Goal: Task Accomplishment & Management: Manage account settings

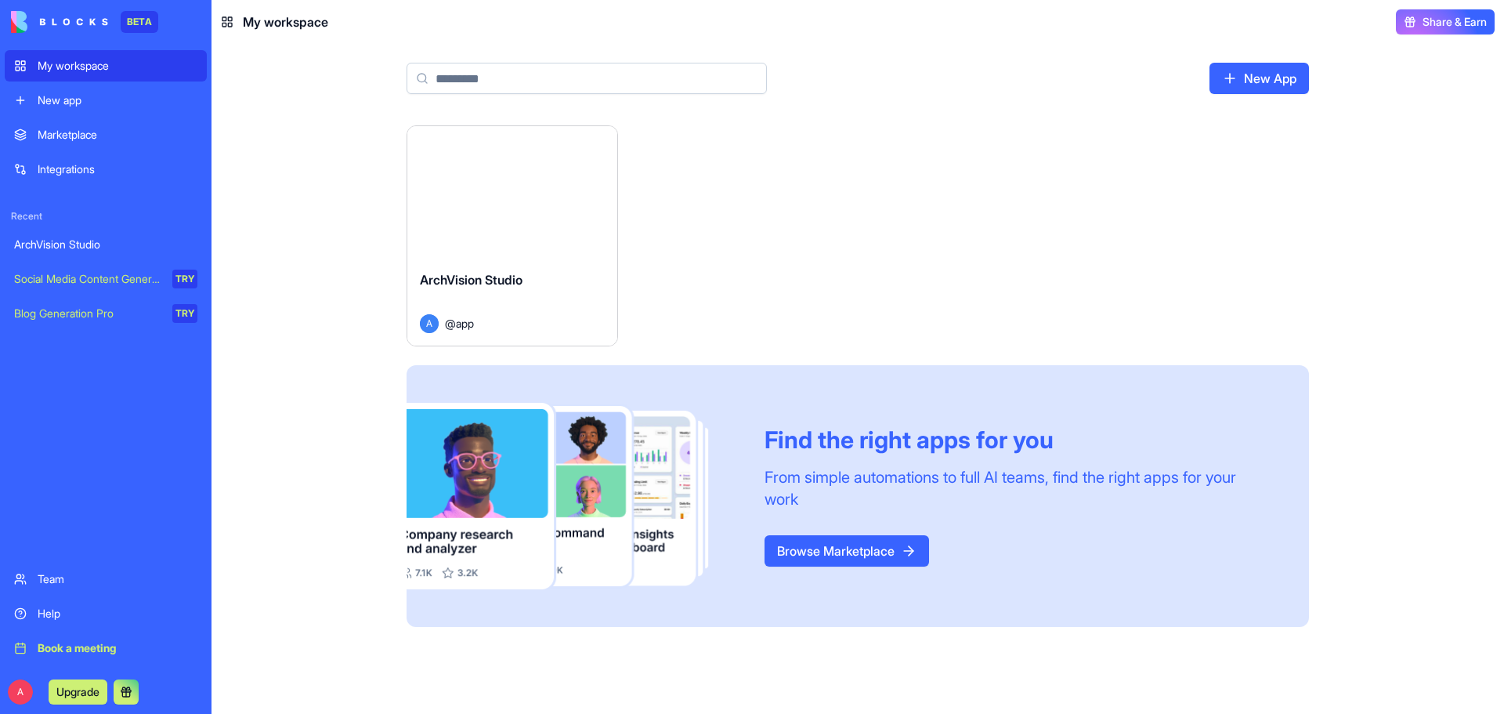
click at [580, 258] on div "ArchVision Studio A @ app" at bounding box center [512, 302] width 210 height 88
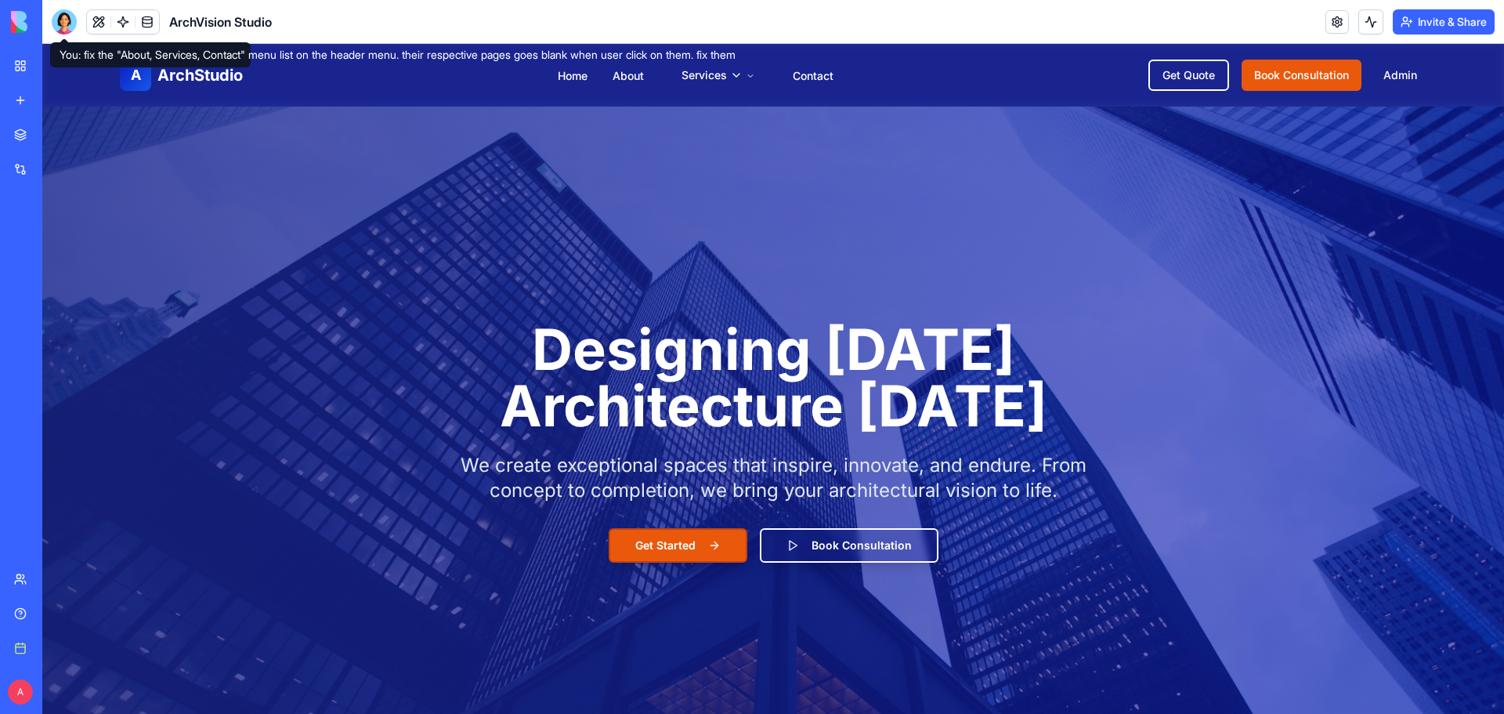
click at [70, 17] on div at bounding box center [64, 21] width 25 height 25
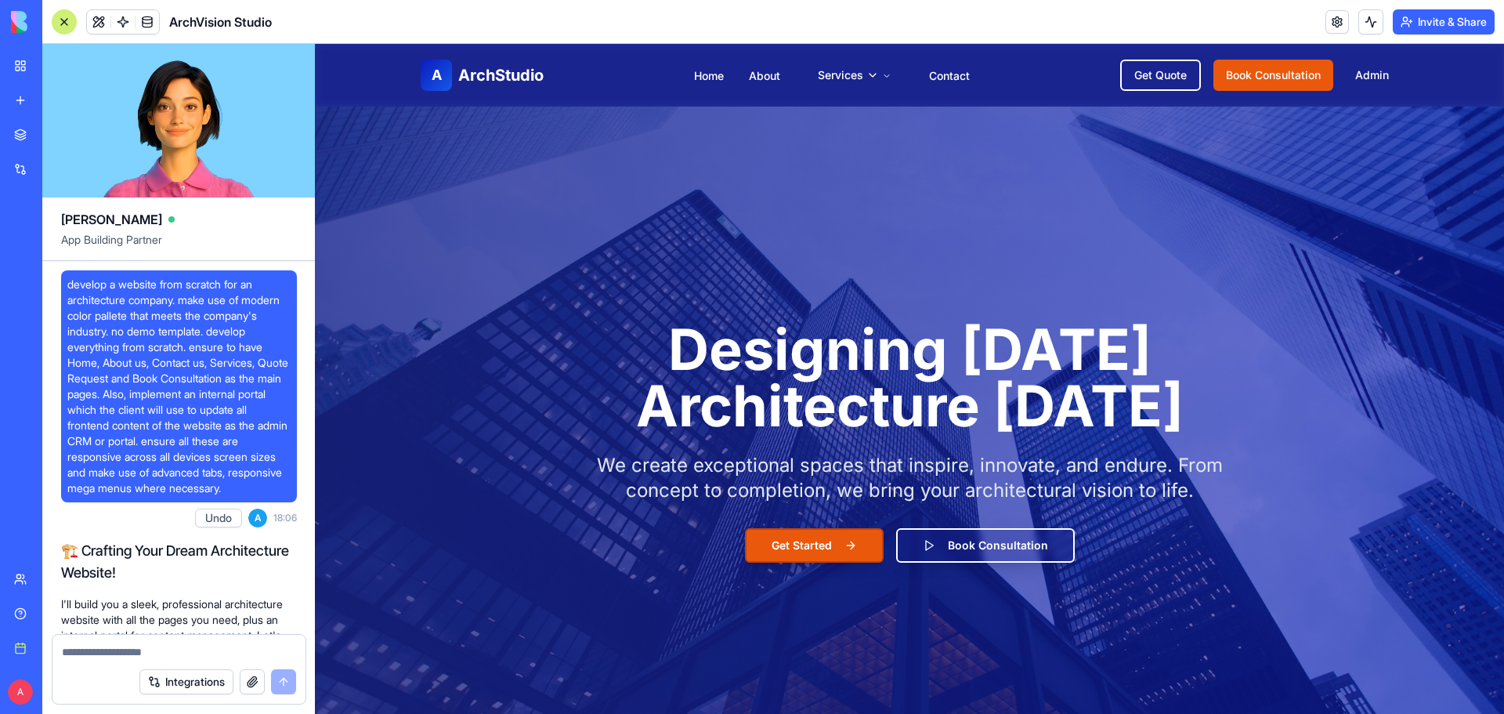
scroll to position [11915, 0]
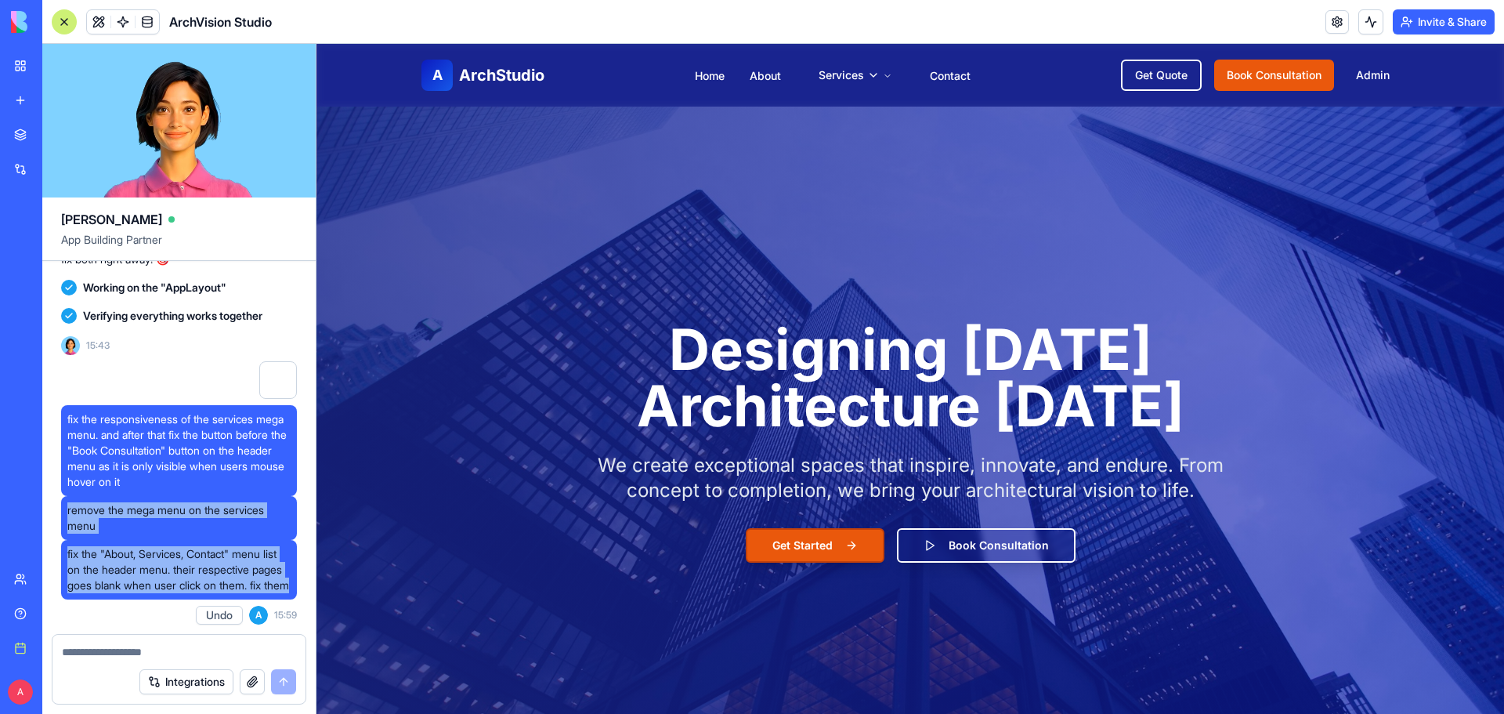
drag, startPoint x: 148, startPoint y: 587, endPoint x: 54, endPoint y: 500, distance: 128.6
copy div "remove the mega menu on the services menu fix the "About, Services, Contact" me…"
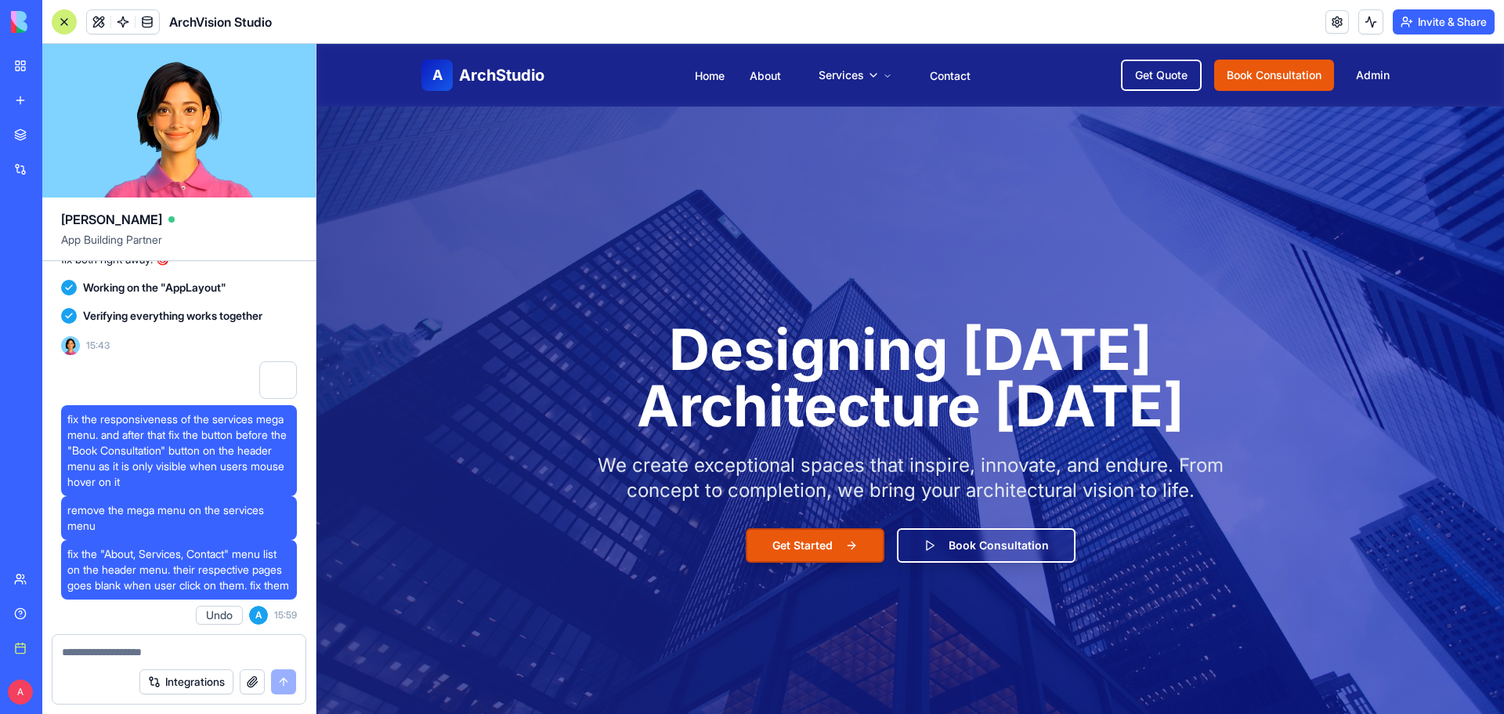
click at [81, 650] on textarea at bounding box center [179, 652] width 234 height 16
paste textarea "**********"
type textarea "**********"
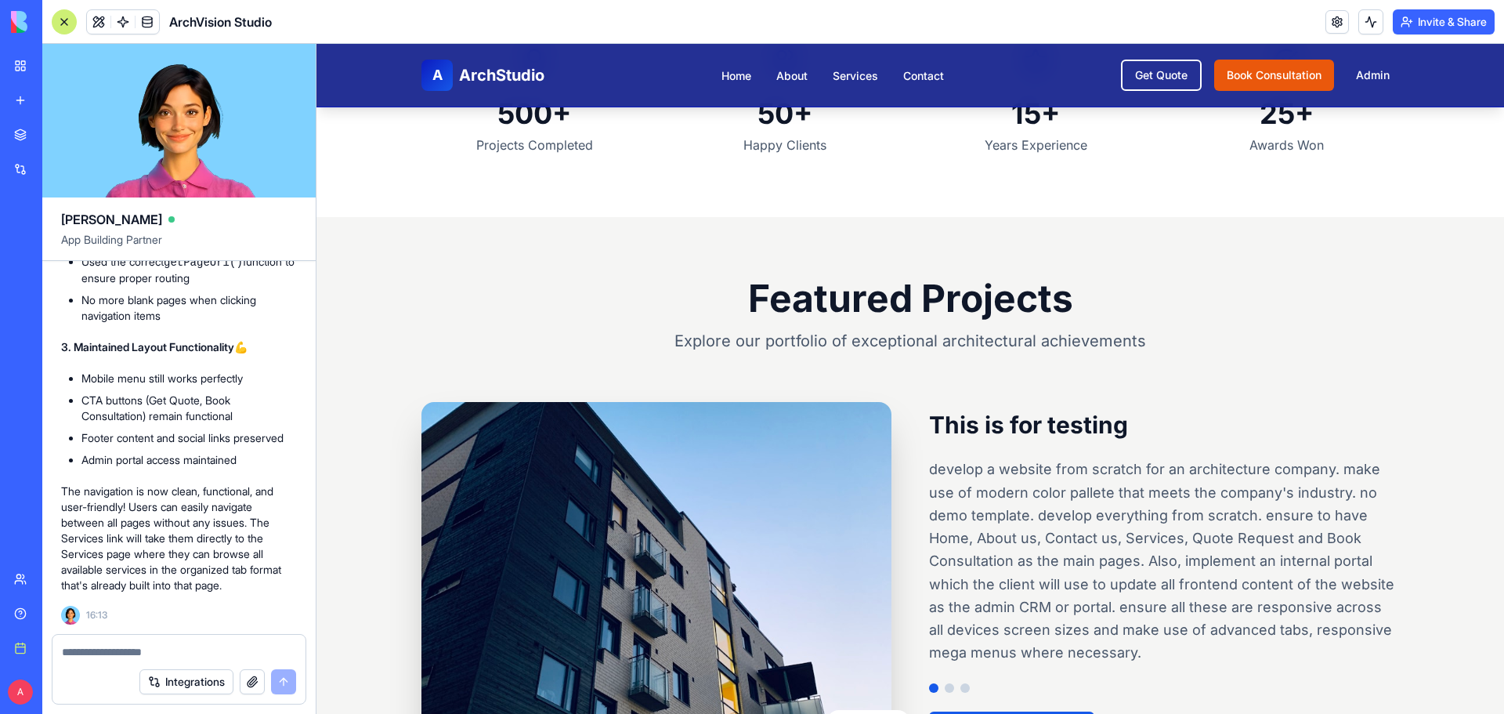
scroll to position [862, 0]
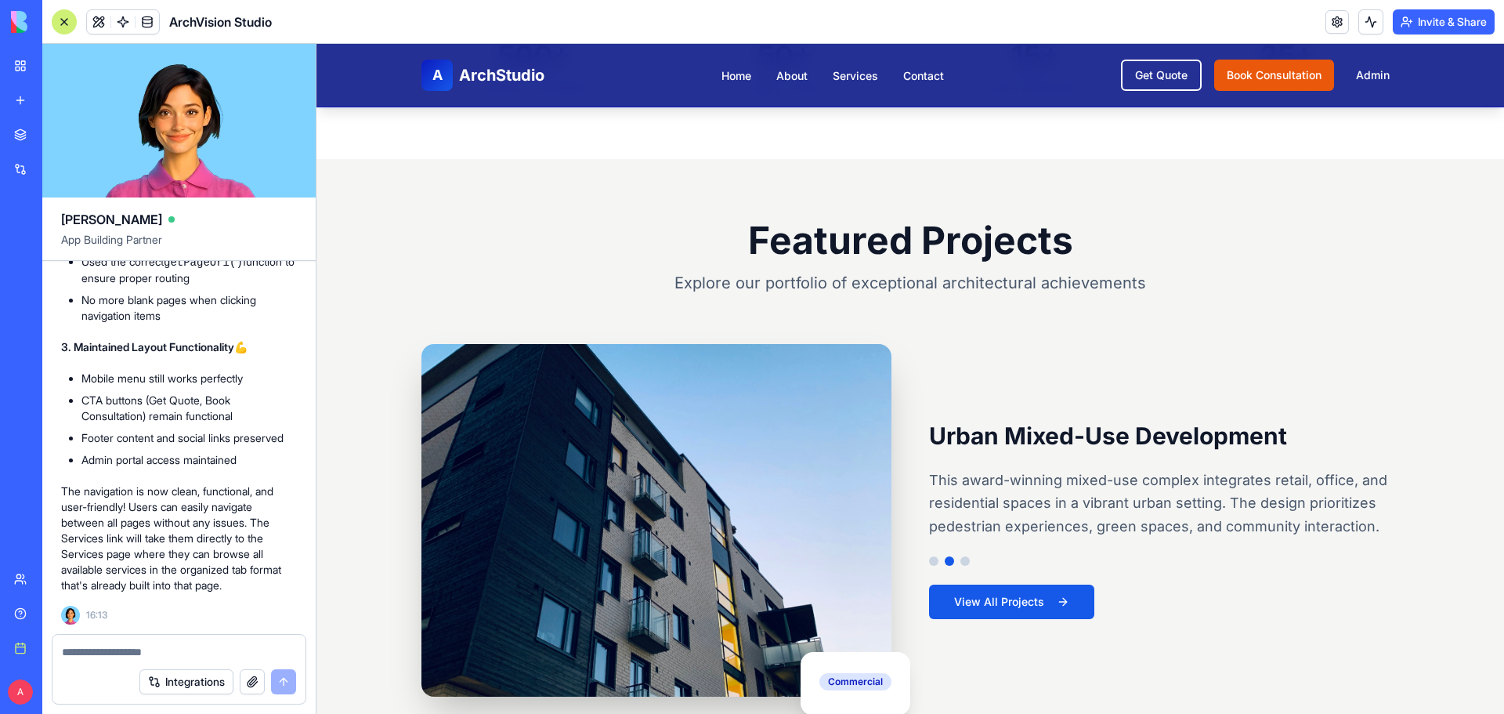
click at [793, 82] on li "About" at bounding box center [791, 75] width 31 height 19
click at [791, 79] on link "About" at bounding box center [791, 75] width 31 height 13
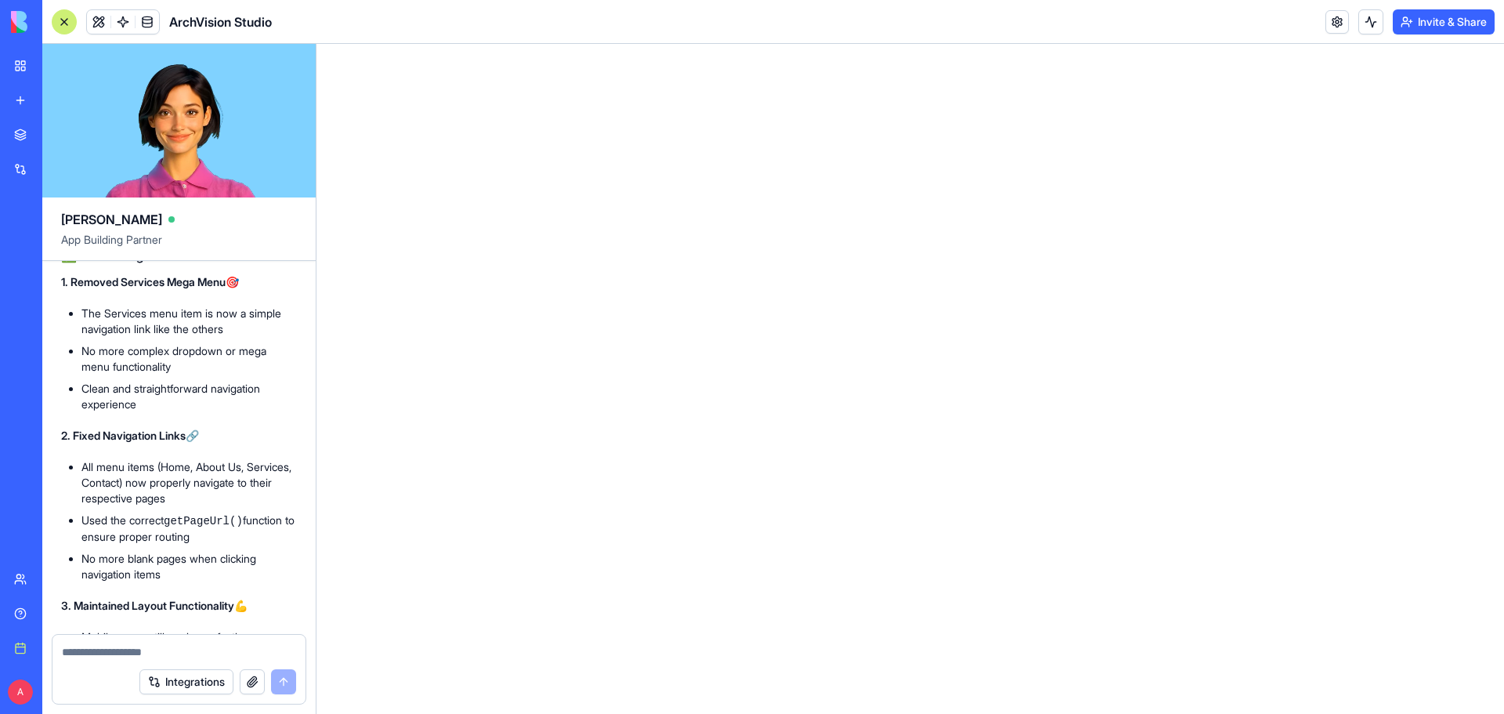
scroll to position [12144, 0]
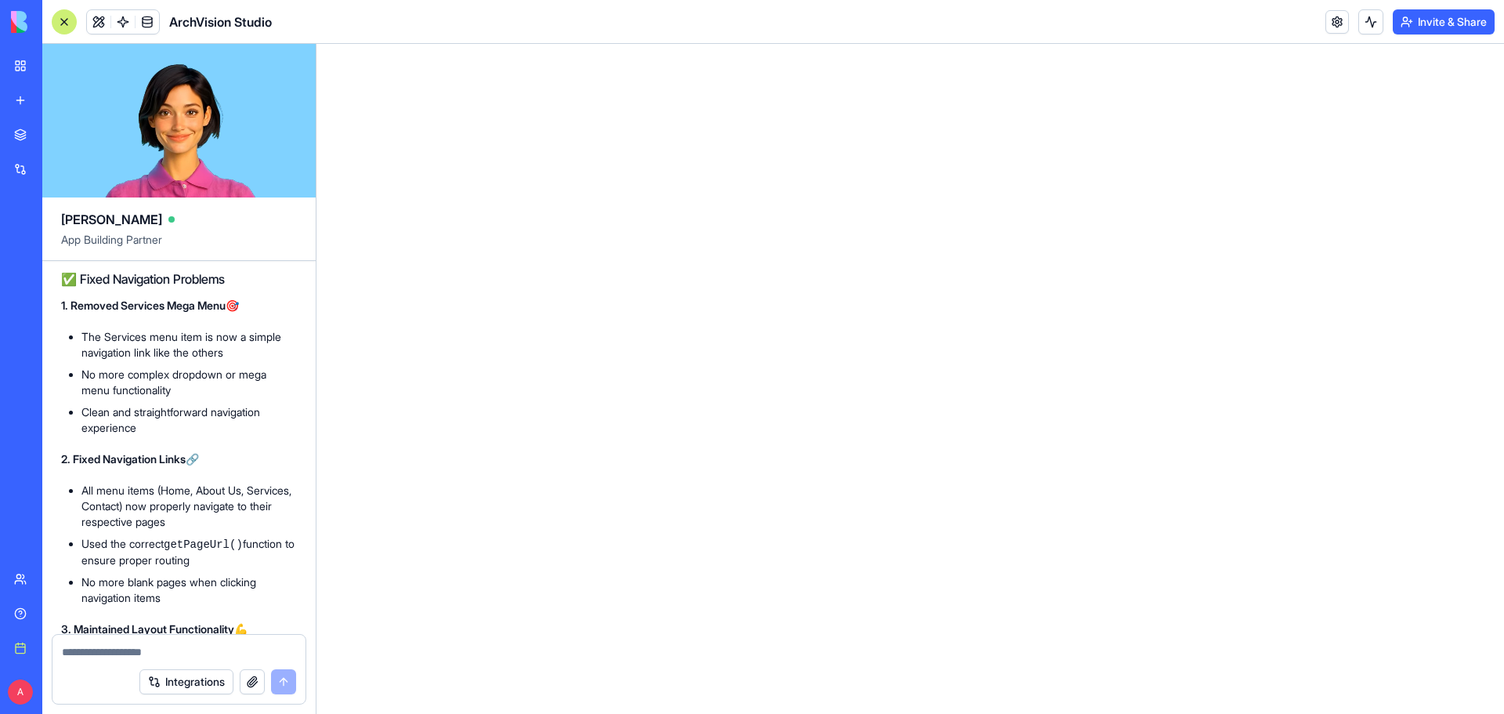
drag, startPoint x: 149, startPoint y: 358, endPoint x: 67, endPoint y: 310, distance: 94.4
copy span "fix the "About, Services, Contact" menu list on the header menu. their respecti…"
click at [122, 656] on textarea at bounding box center [179, 652] width 234 height 16
paste textarea "**********"
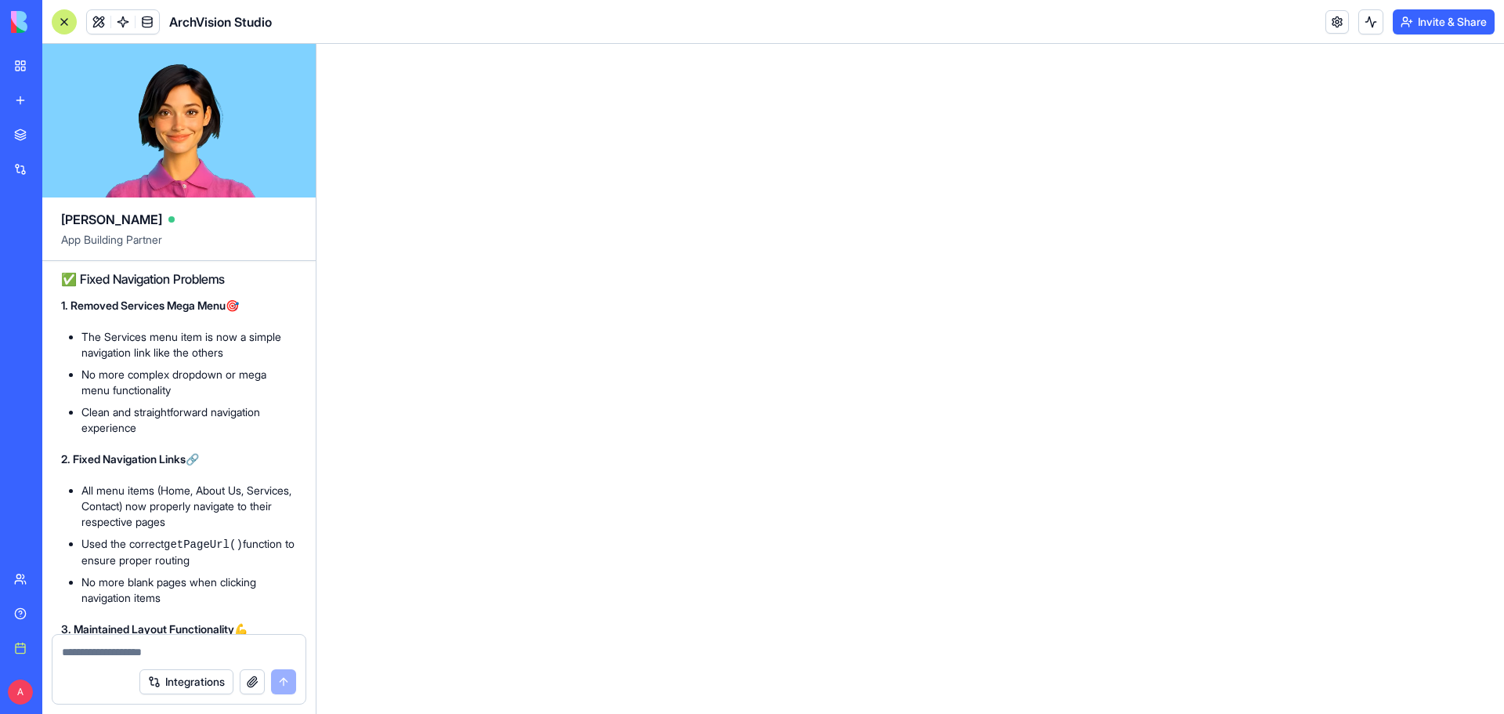
type textarea "**********"
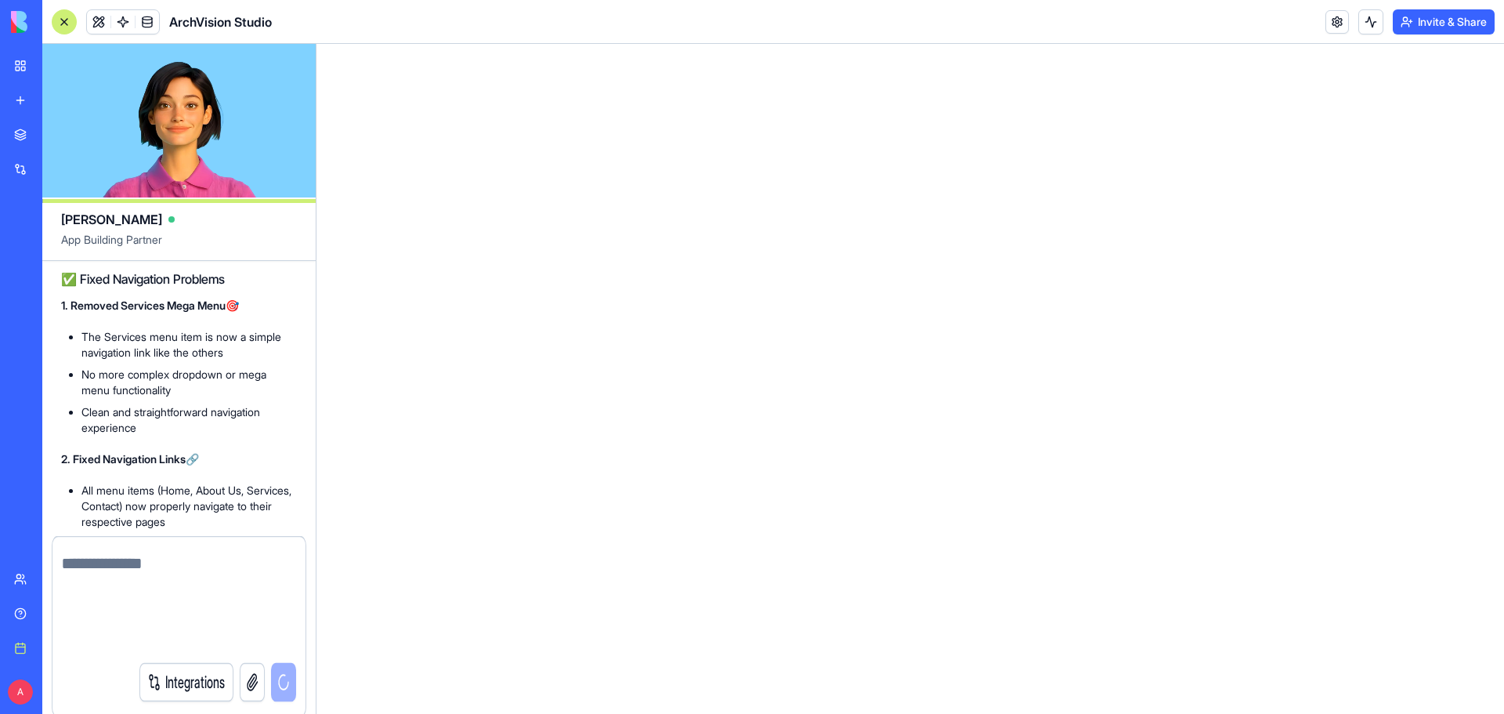
scroll to position [12956, 0]
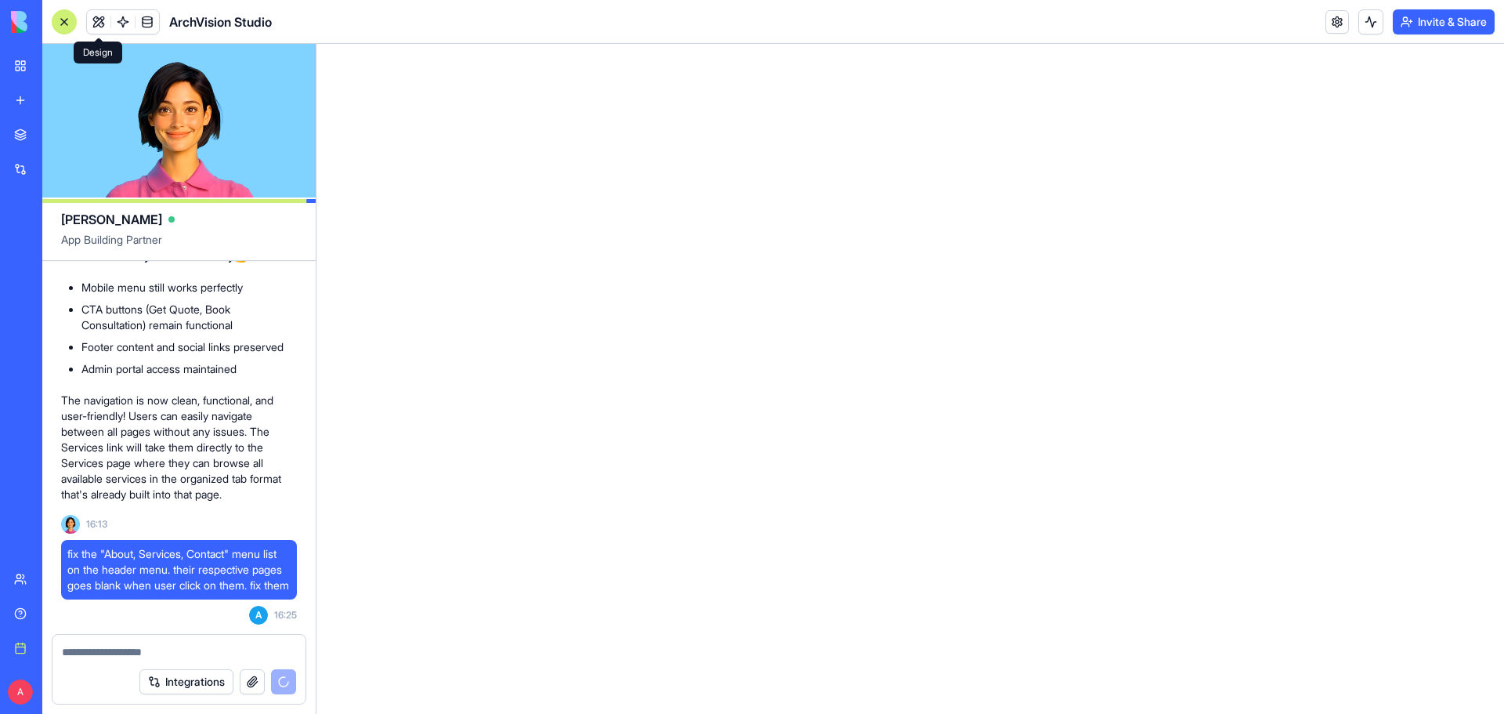
click at [103, 17] on button at bounding box center [98, 21] width 23 height 23
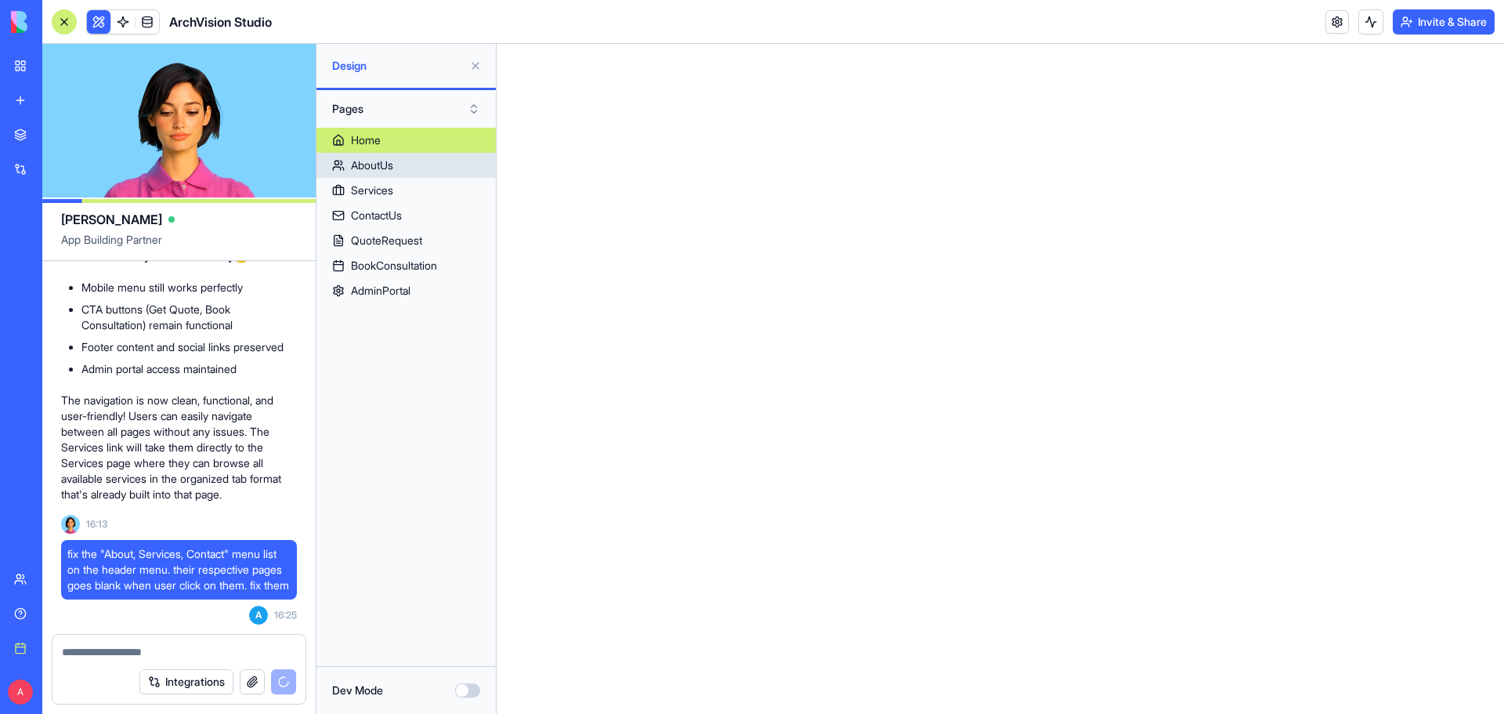
click at [398, 168] on link "AboutUs" at bounding box center [405, 165] width 179 height 25
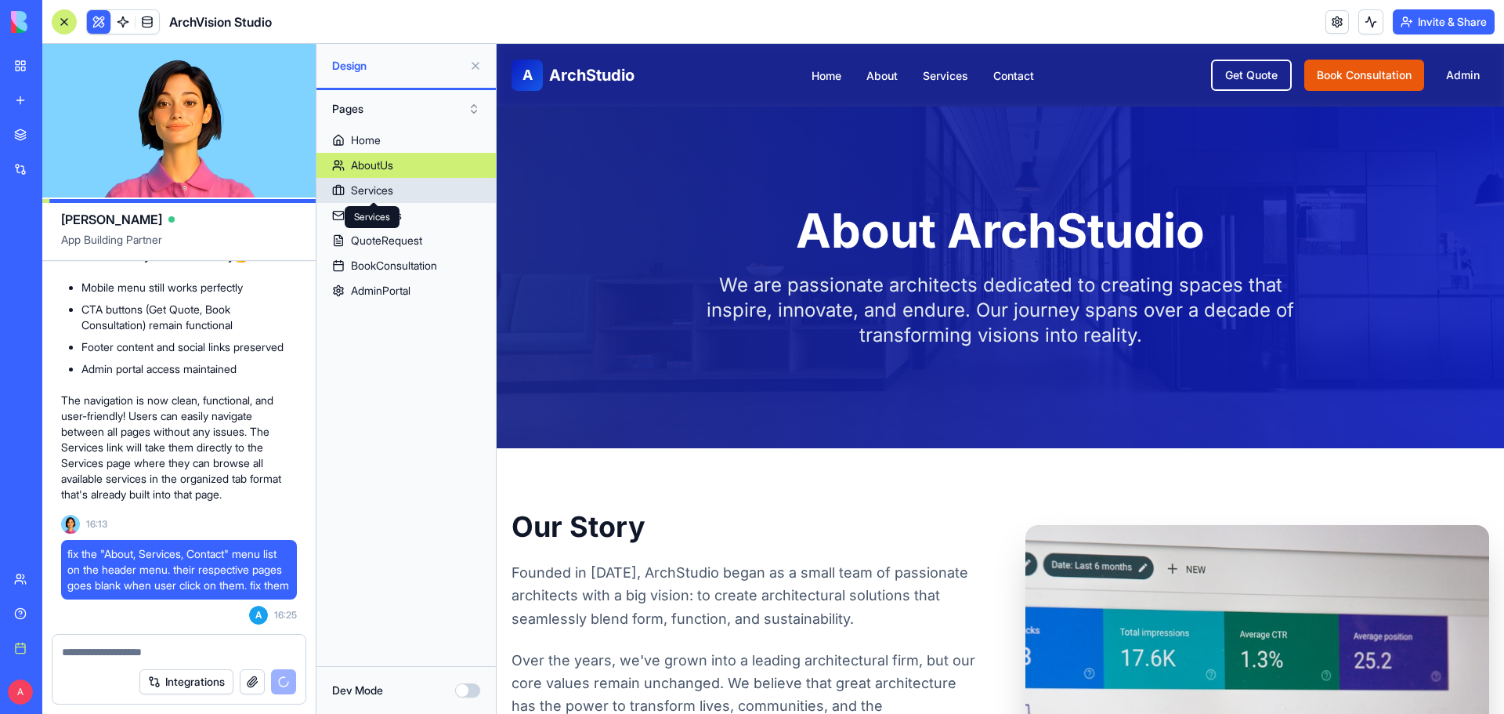
click at [393, 194] on div "Services" at bounding box center [372, 190] width 42 height 16
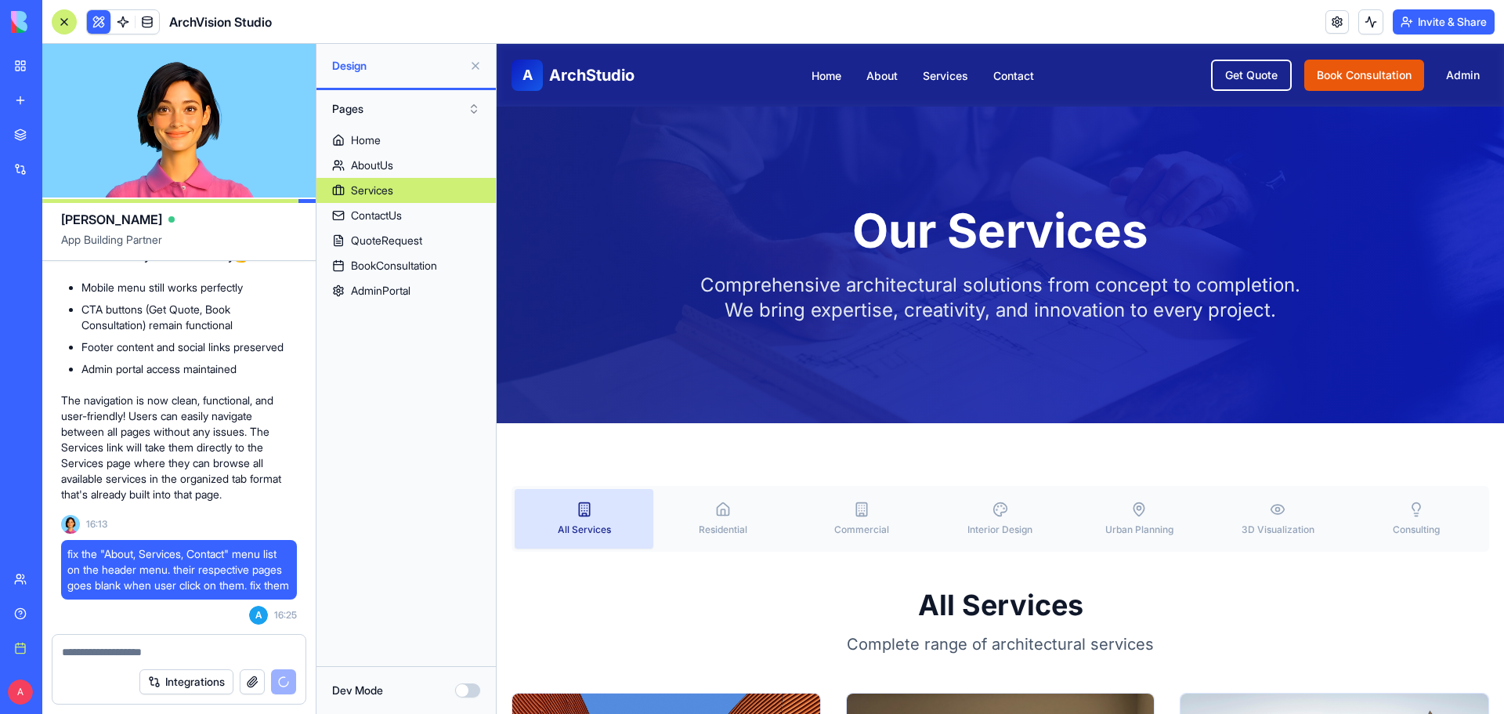
click at [724, 521] on button "Residential" at bounding box center [722, 519] width 139 height 60
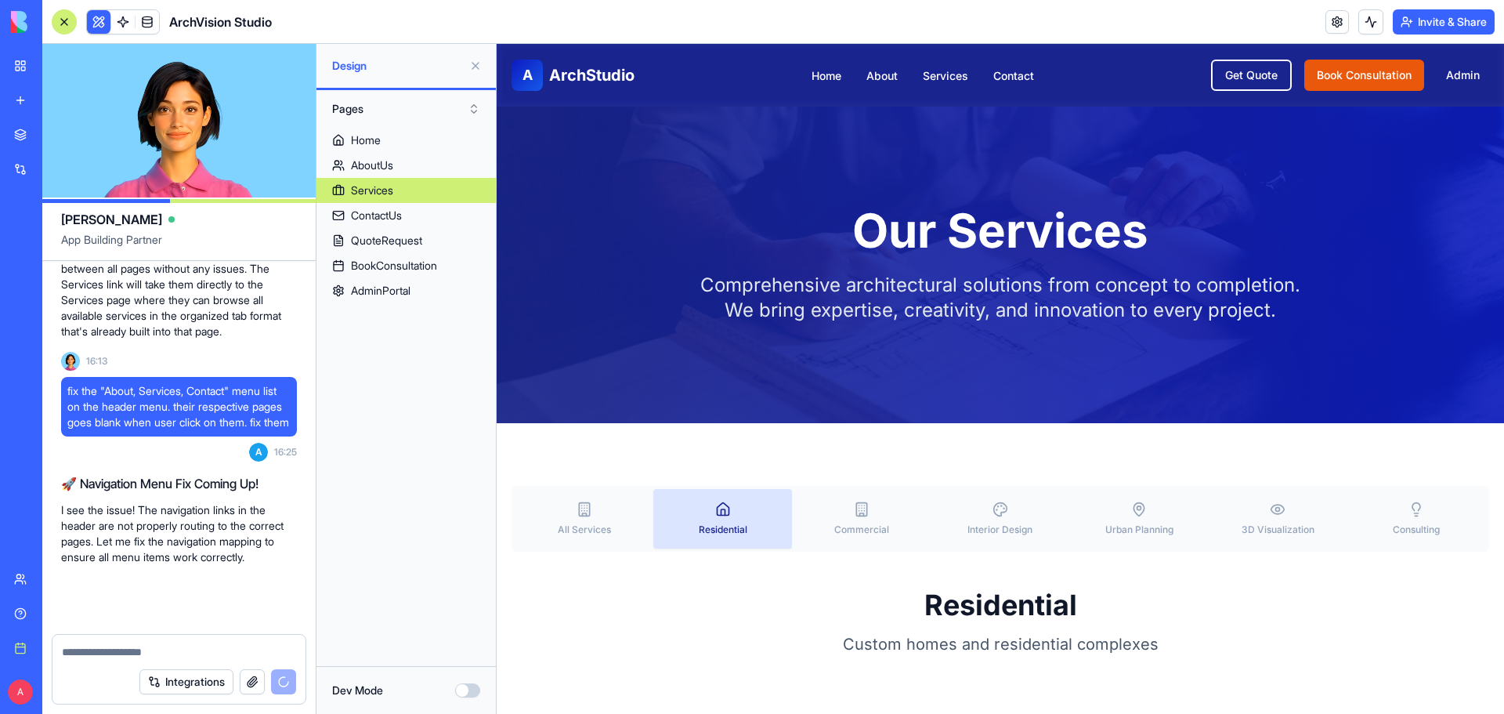
scroll to position [13118, 0]
click at [474, 59] on button at bounding box center [475, 65] width 25 height 25
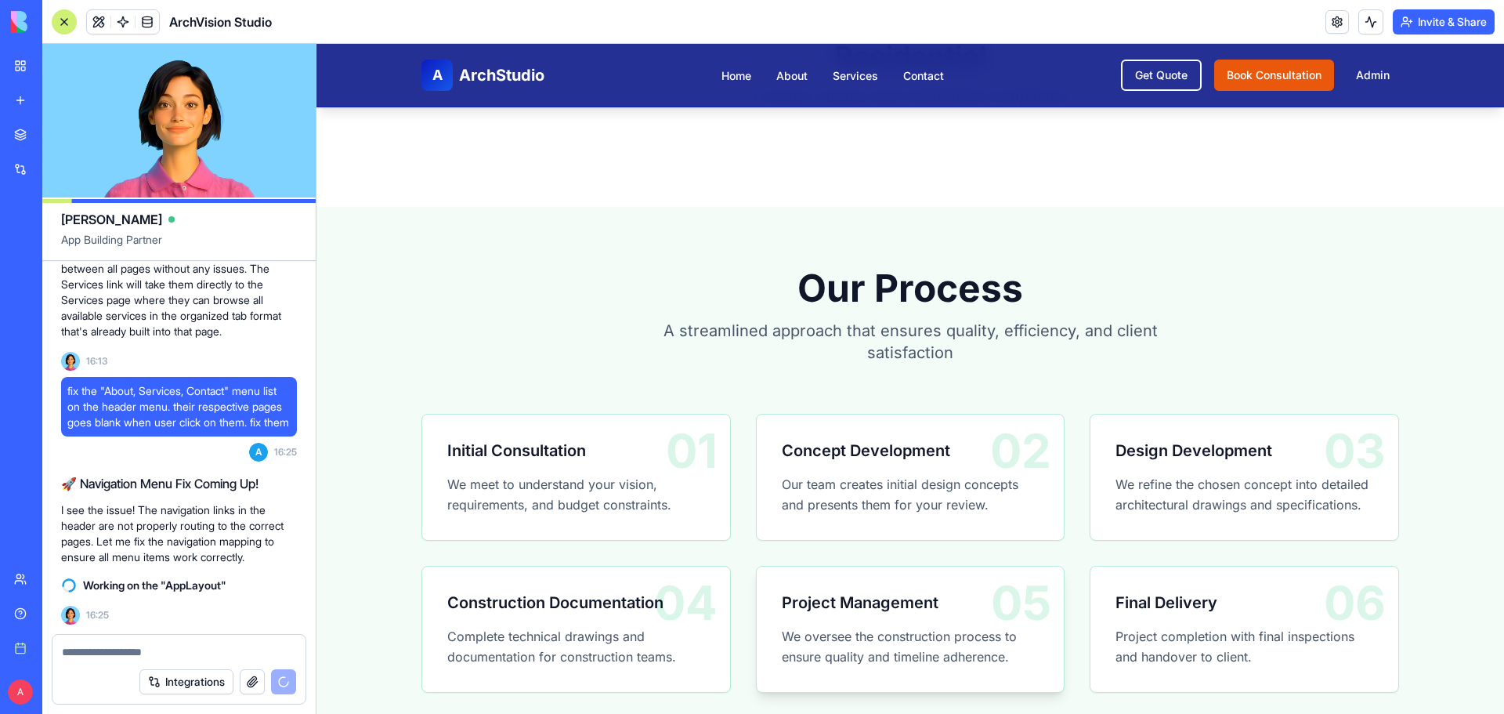
scroll to position [313, 0]
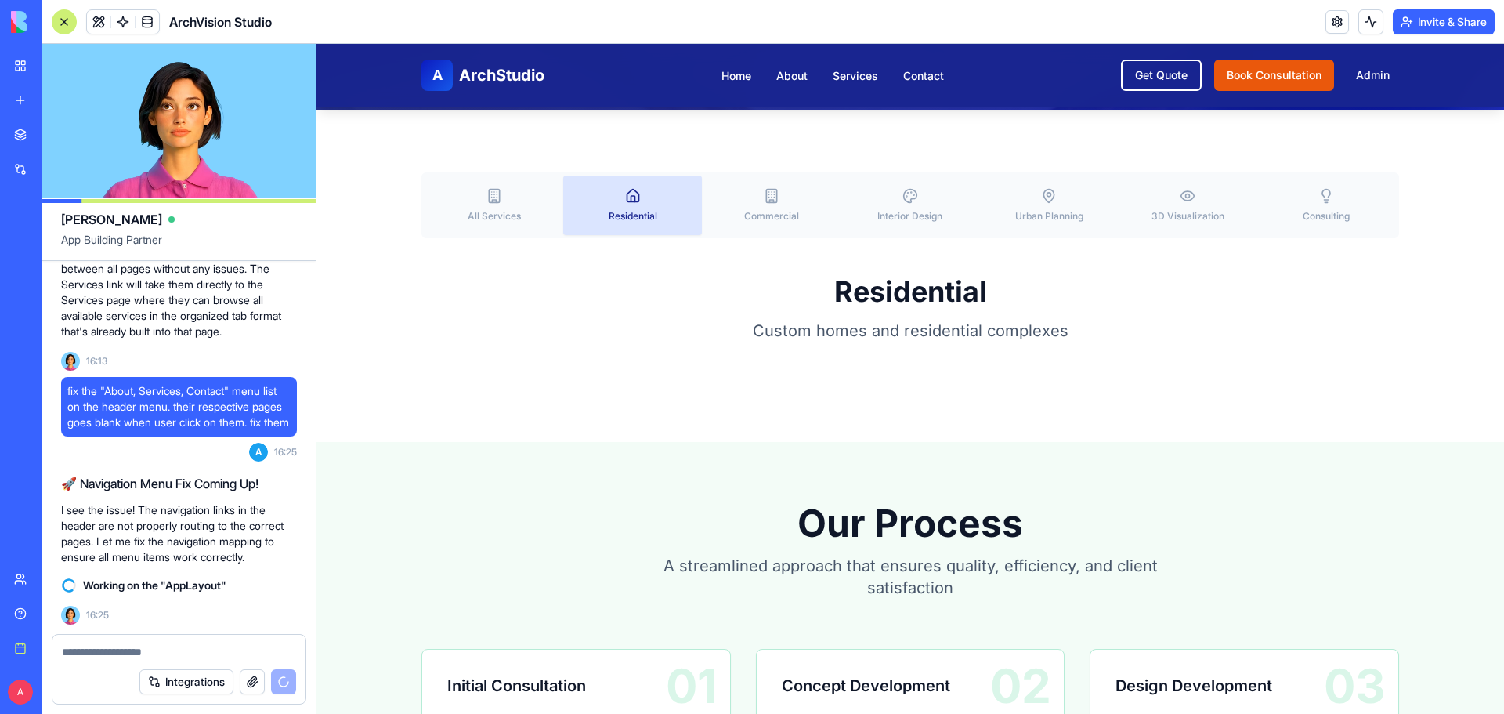
click at [772, 214] on span "Commercial" at bounding box center [771, 216] width 55 height 13
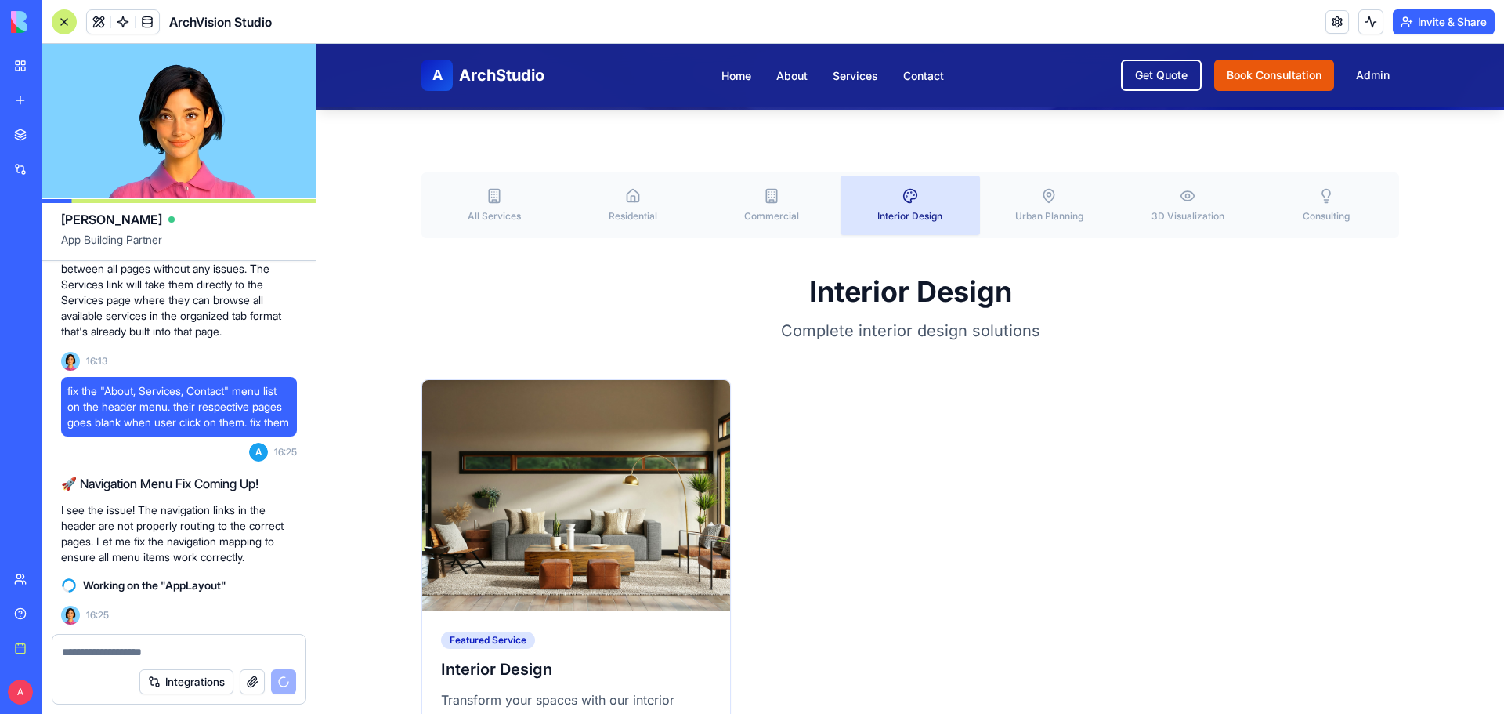
click at [941, 200] on button "Interior Design" at bounding box center [909, 205] width 139 height 60
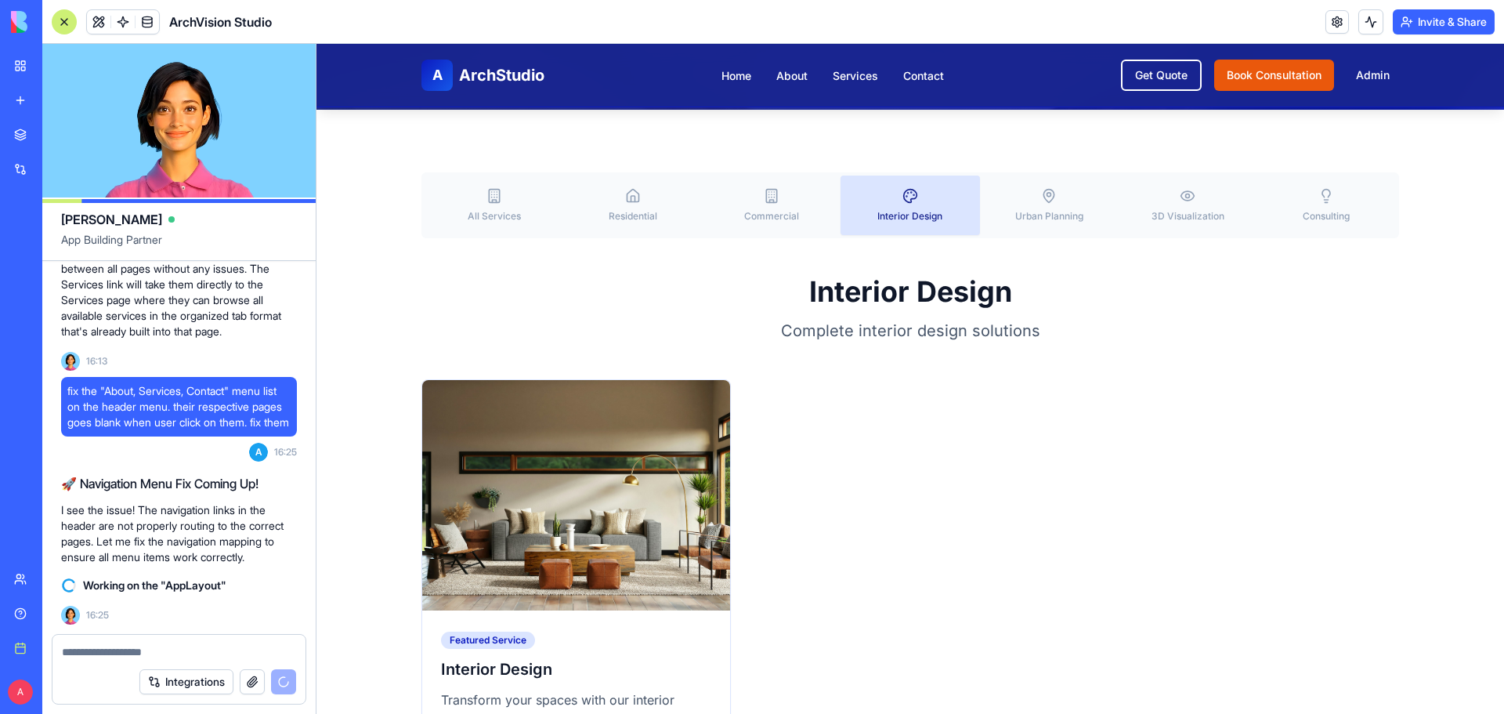
click at [1012, 198] on button "Urban Planning" at bounding box center [1049, 205] width 139 height 60
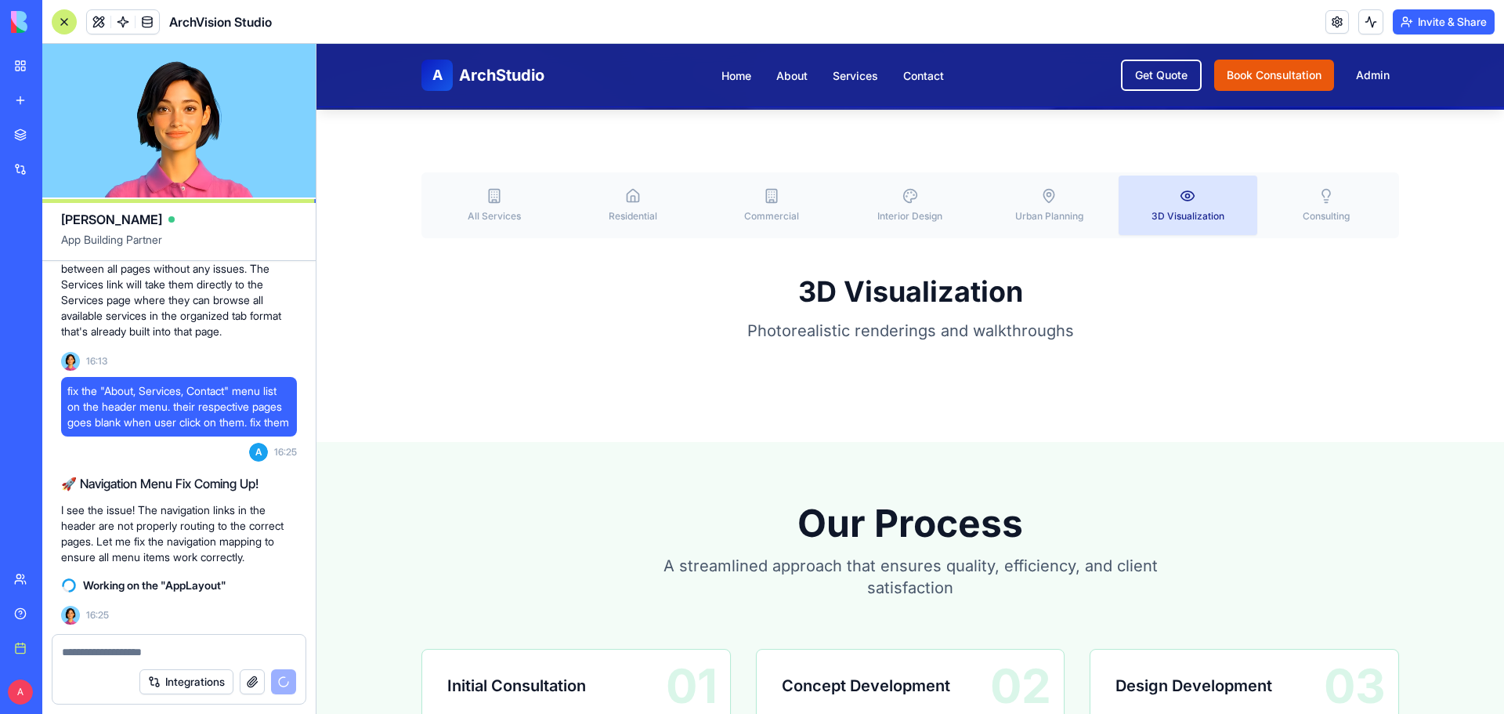
click at [1186, 194] on circle "button" at bounding box center [1188, 196] width 4 height 4
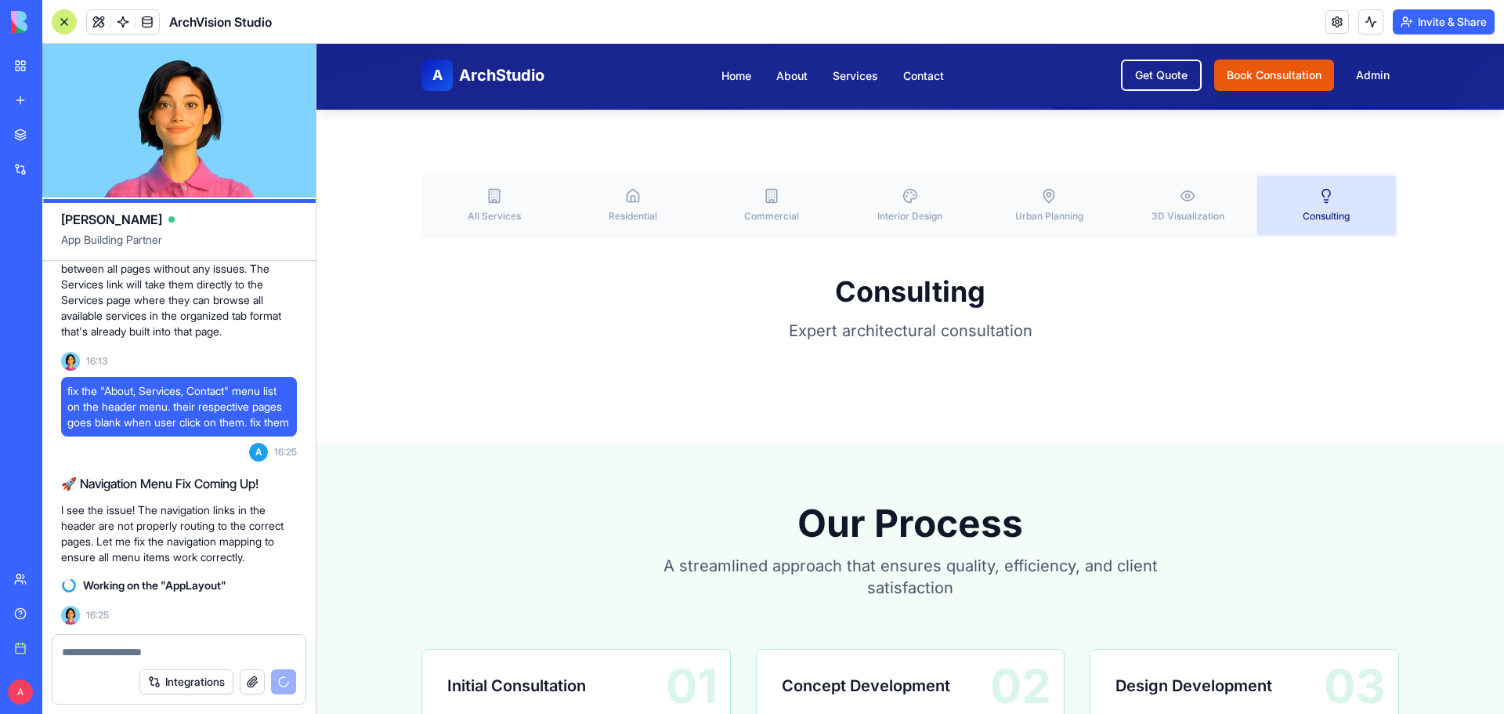
drag, startPoint x: 1319, startPoint y: 193, endPoint x: 1213, endPoint y: 251, distance: 120.6
click at [1319, 195] on icon "button" at bounding box center [1326, 196] width 16 height 16
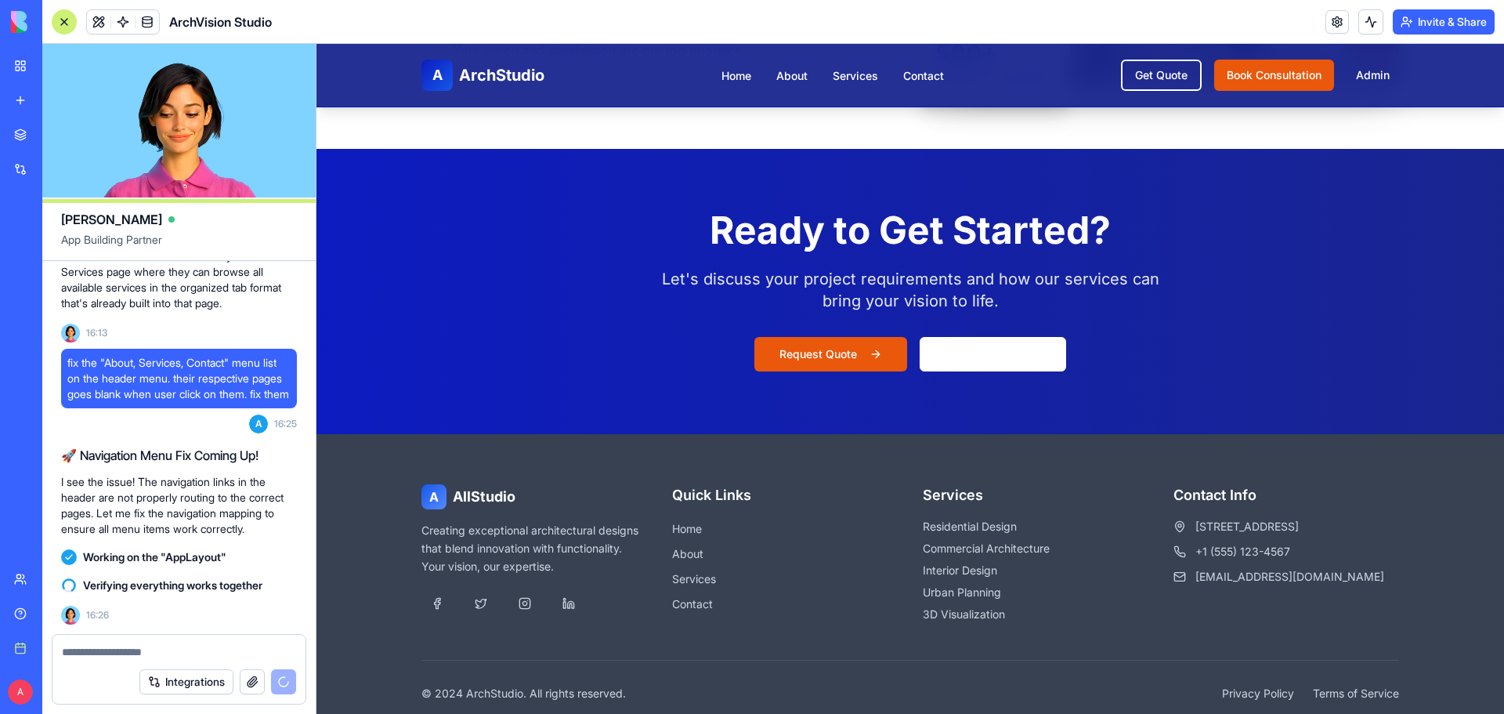
scroll to position [1665, 0]
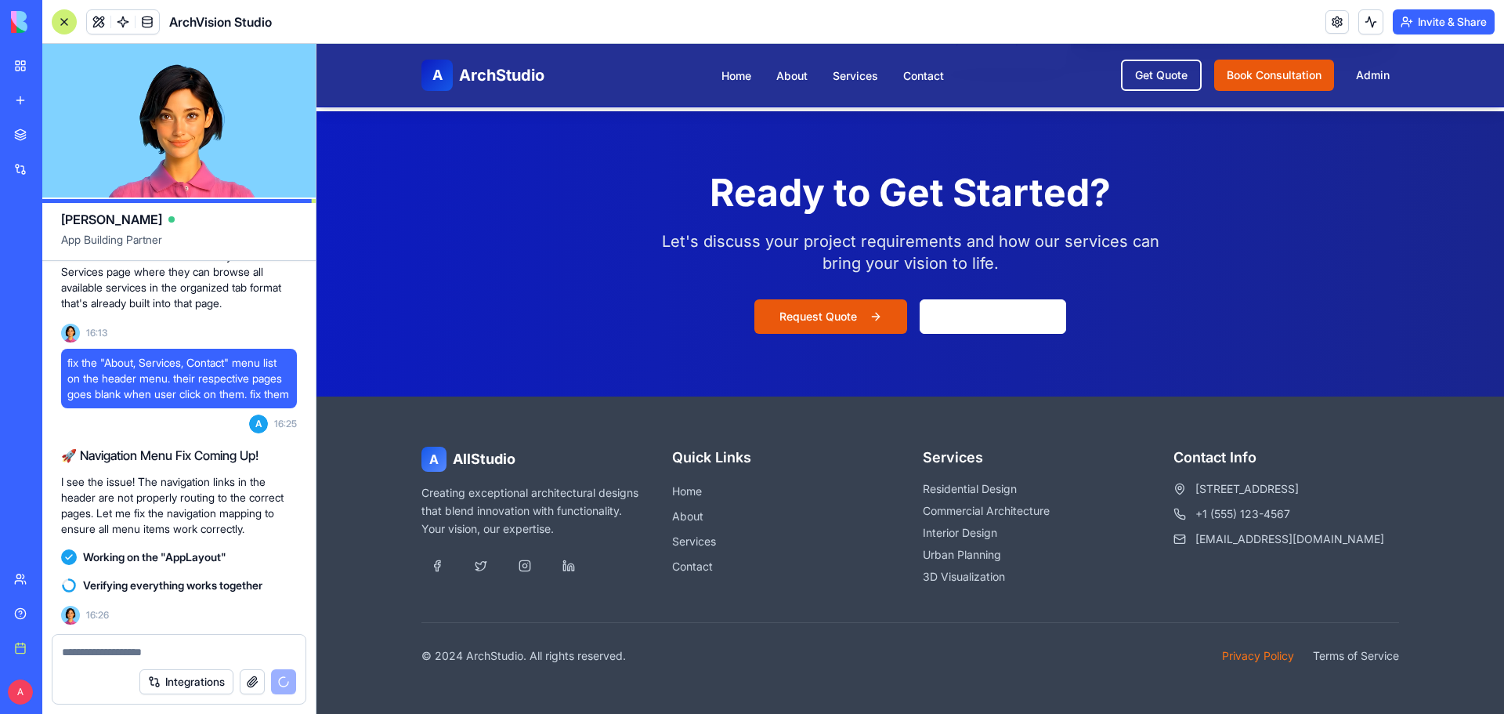
click at [1238, 652] on link "Privacy Policy" at bounding box center [1258, 656] width 72 height 16
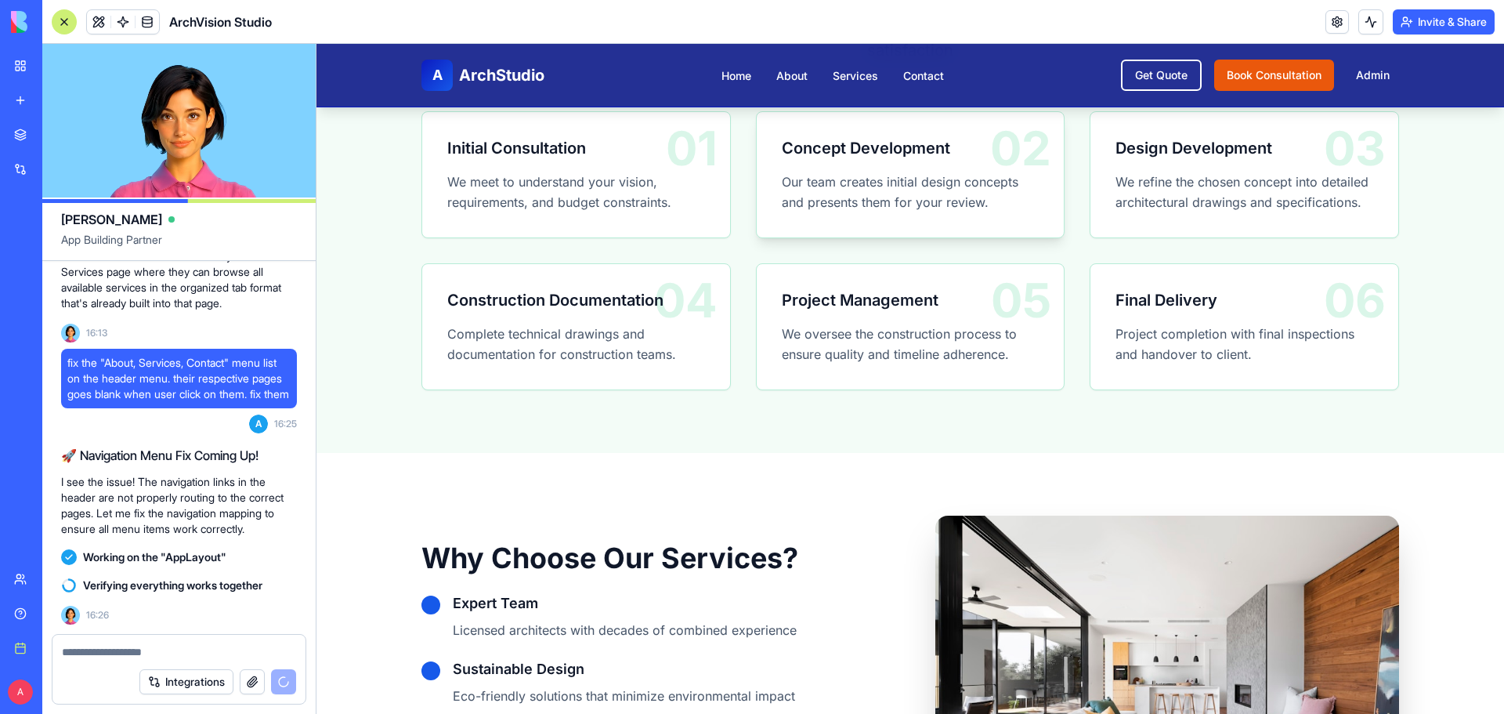
scroll to position [647, 0]
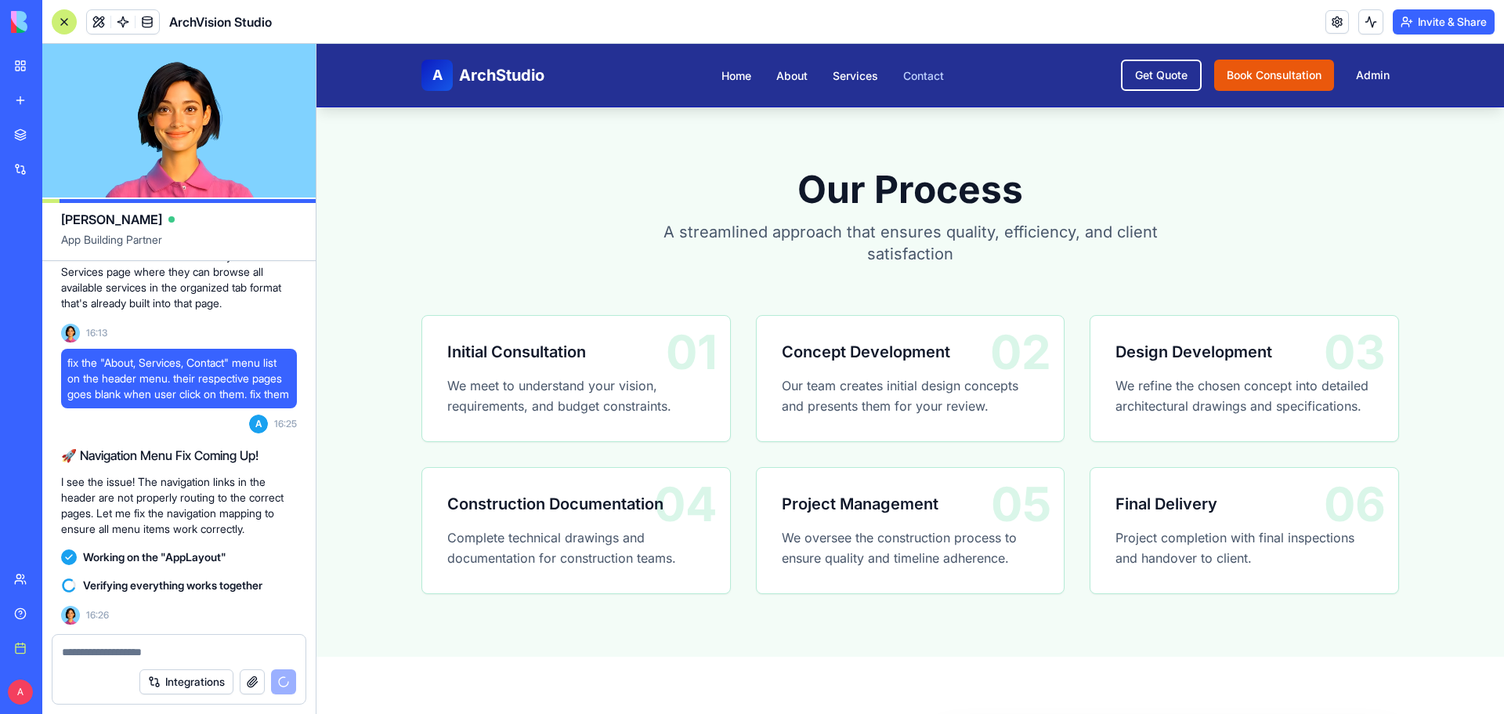
click at [922, 70] on link "Contact" at bounding box center [923, 75] width 41 height 13
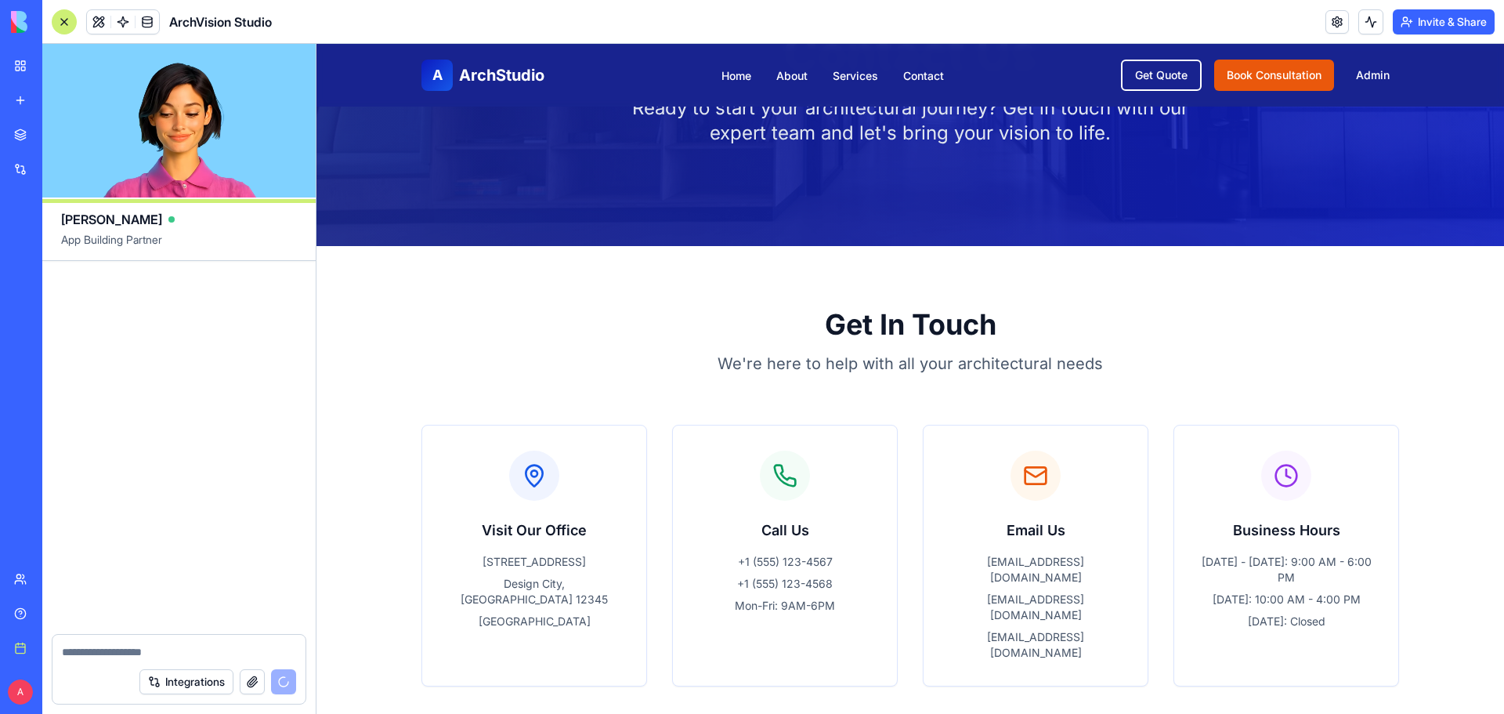
scroll to position [13670, 0]
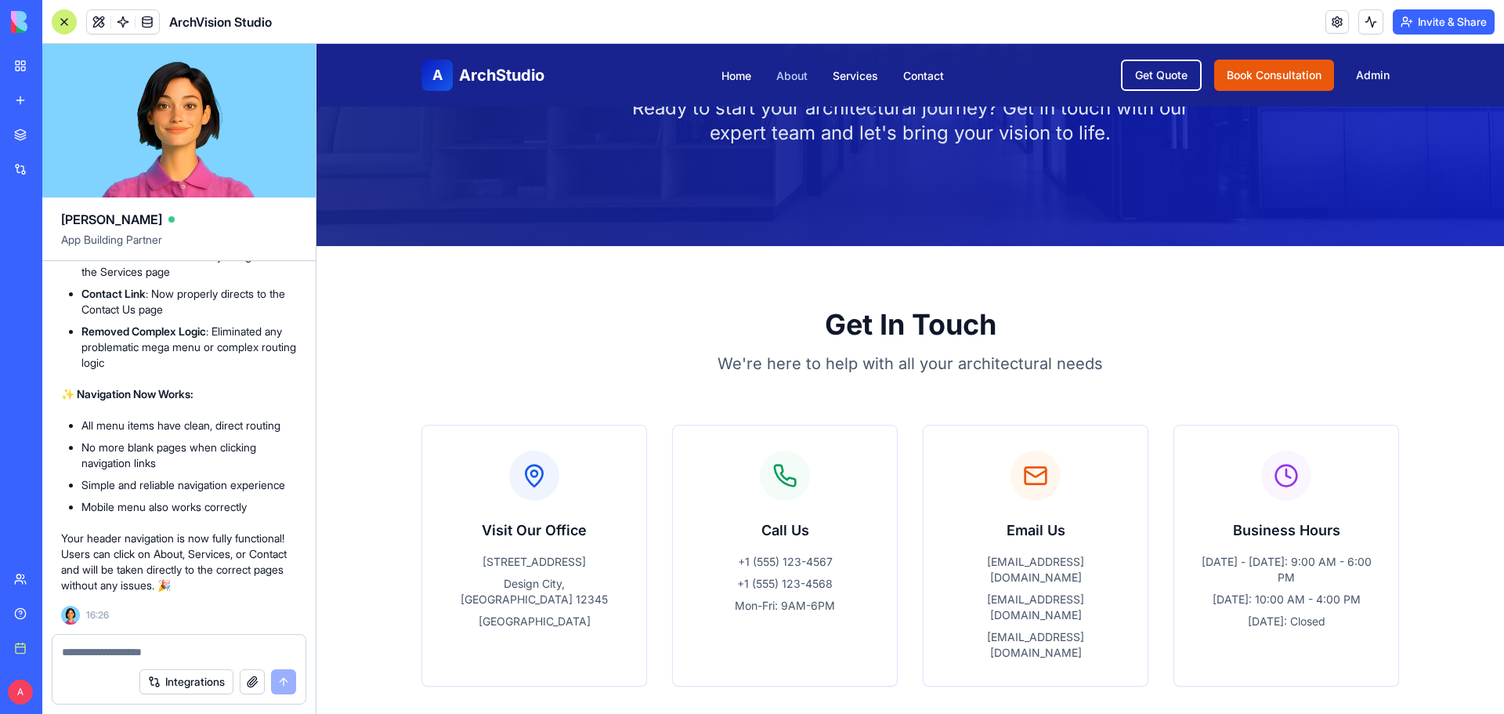
click at [778, 79] on link "About" at bounding box center [791, 75] width 31 height 13
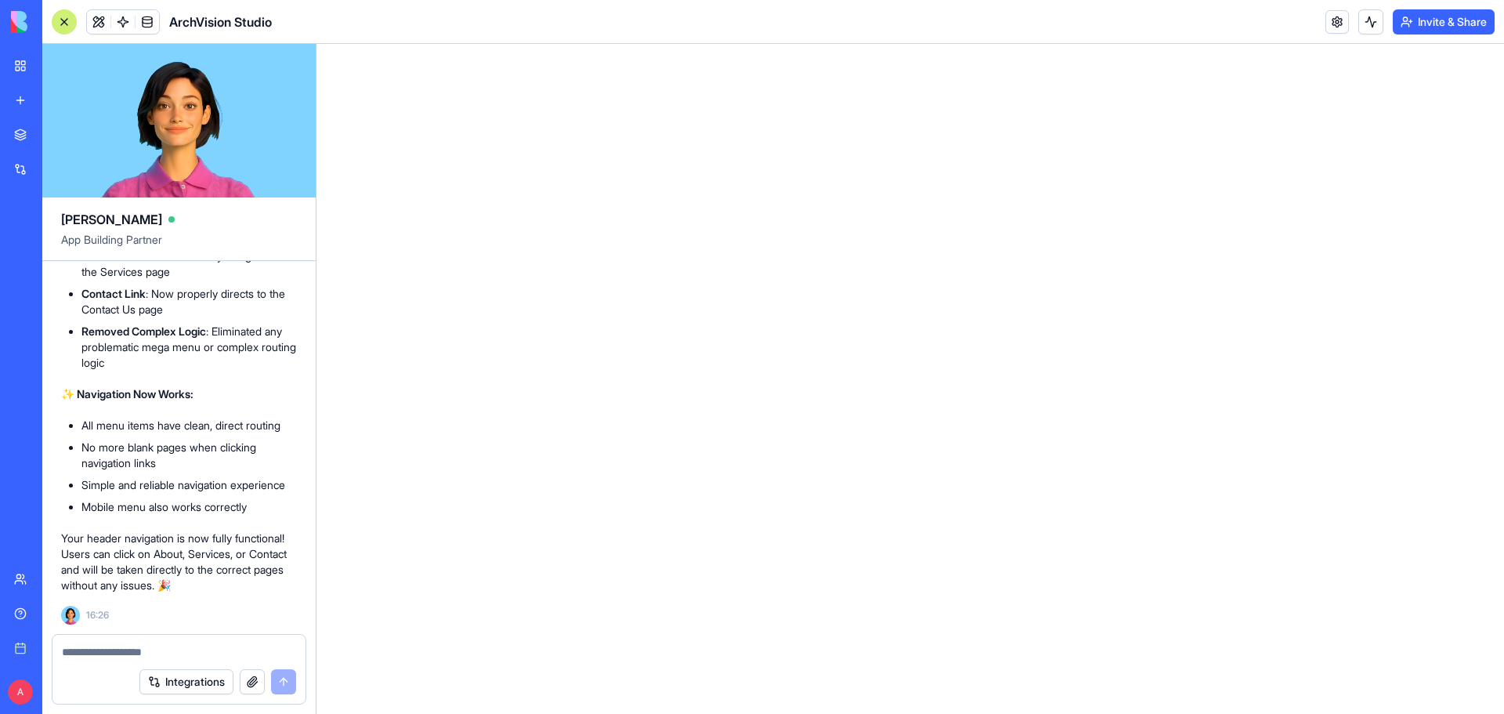
scroll to position [13122, 0]
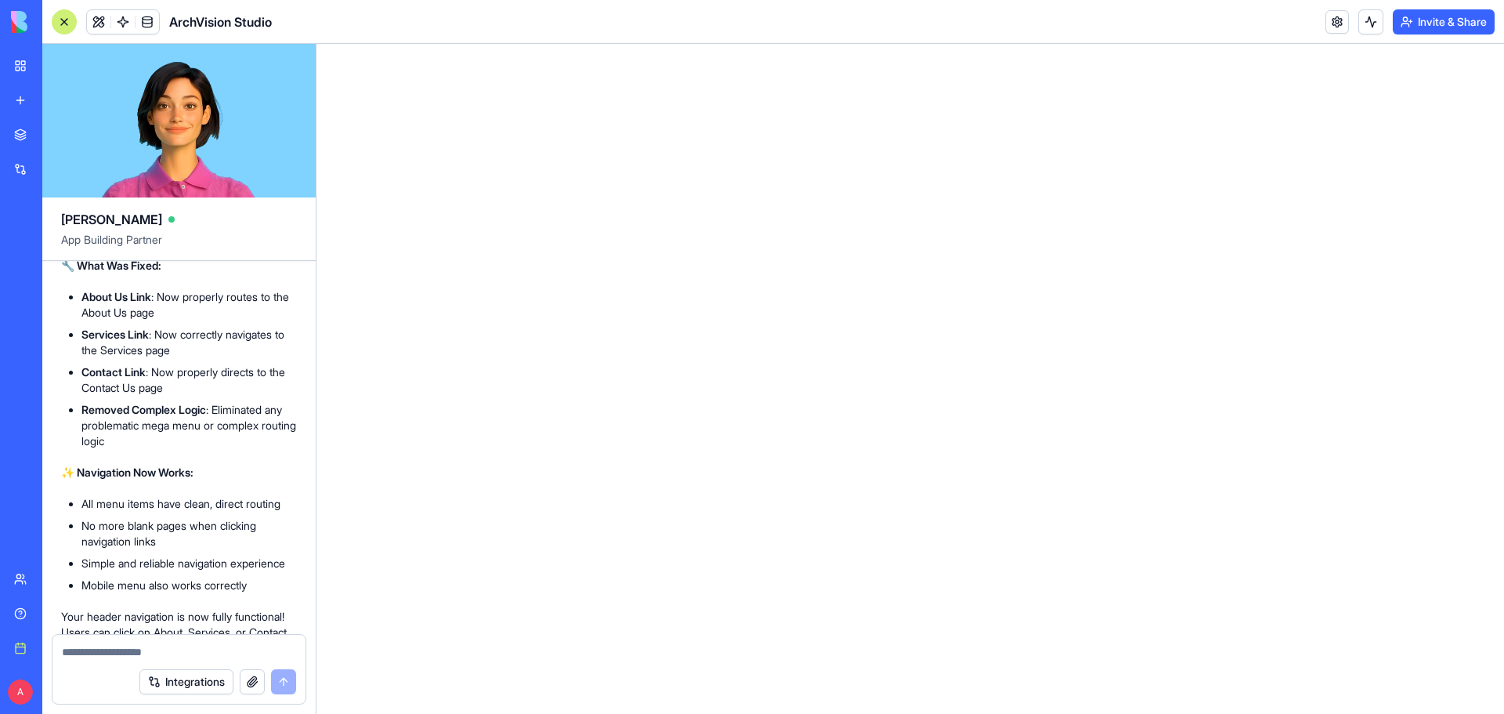
click at [64, 26] on div at bounding box center [64, 21] width 25 height 25
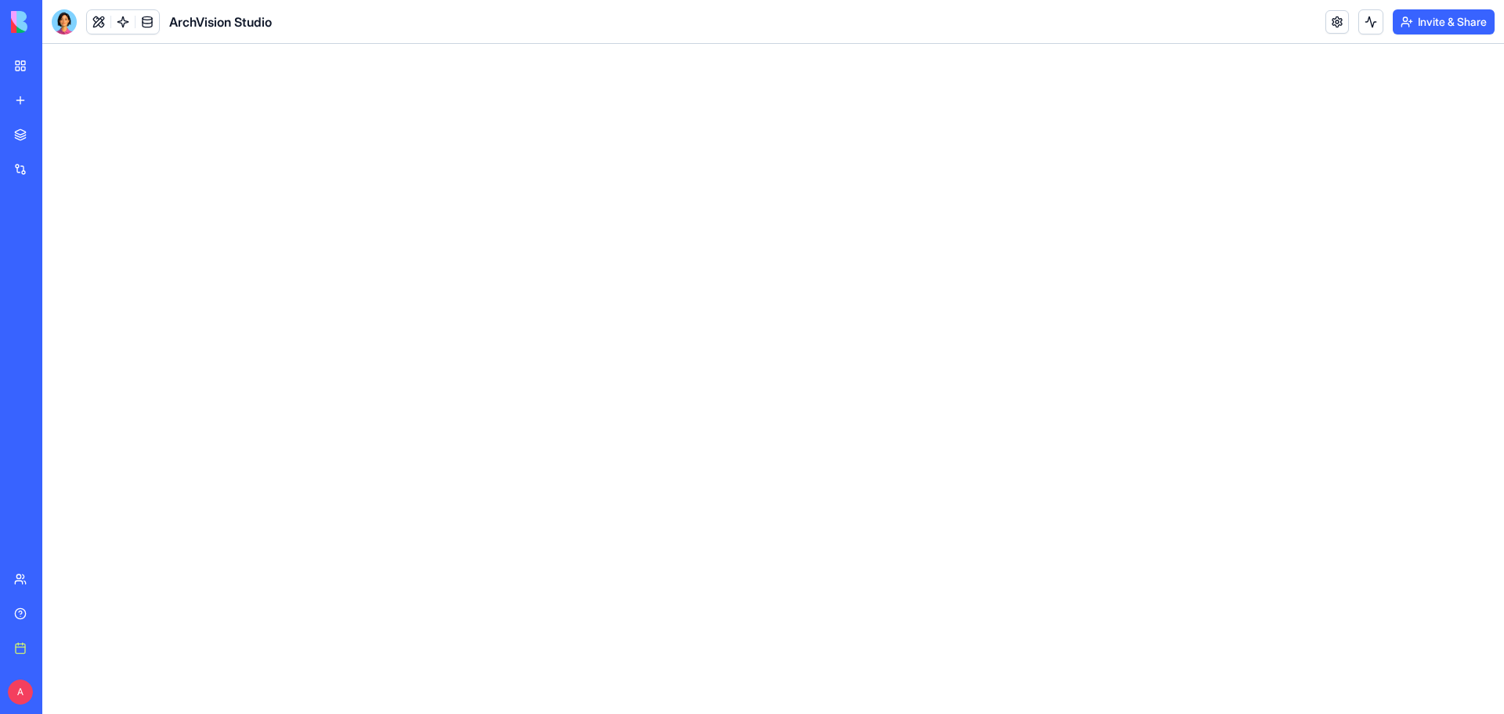
click at [64, 26] on div at bounding box center [64, 21] width 25 height 25
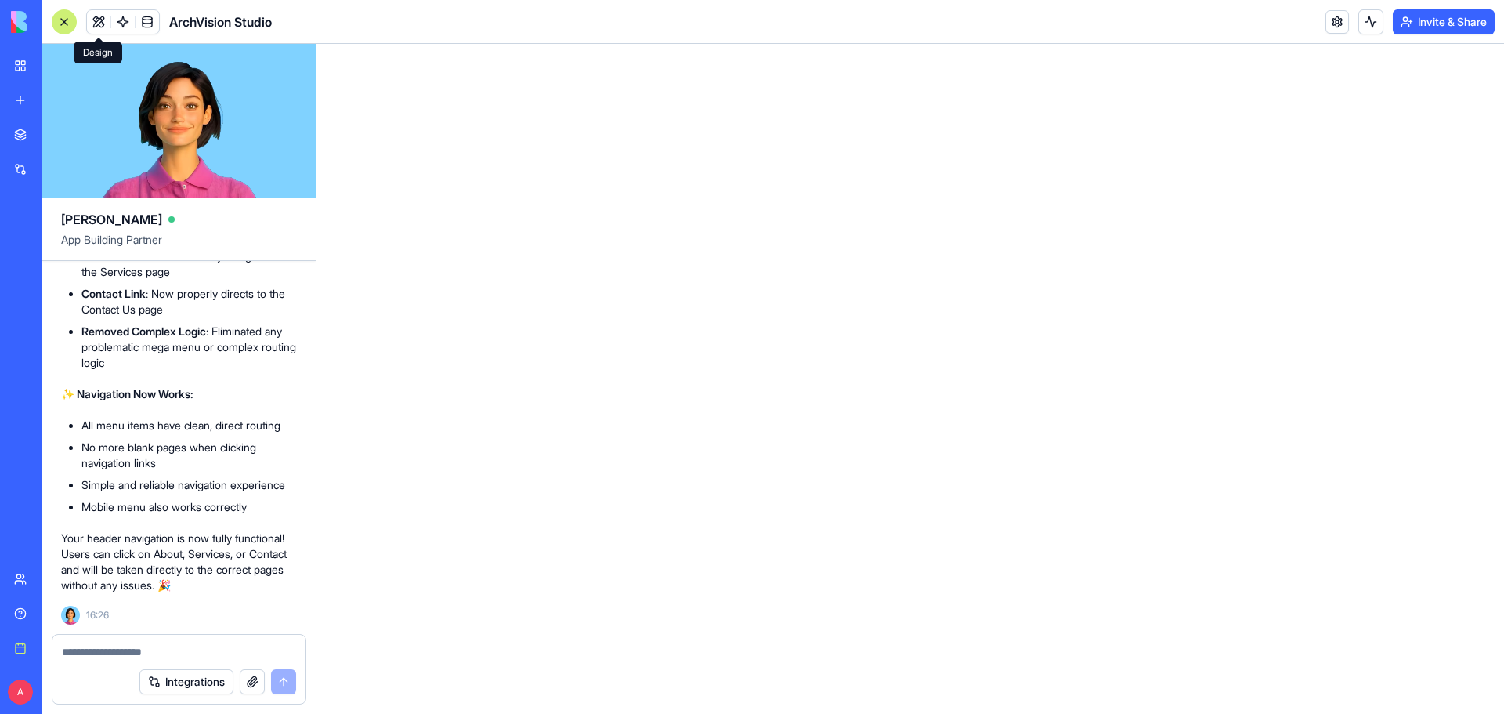
click at [102, 19] on button at bounding box center [98, 21] width 23 height 23
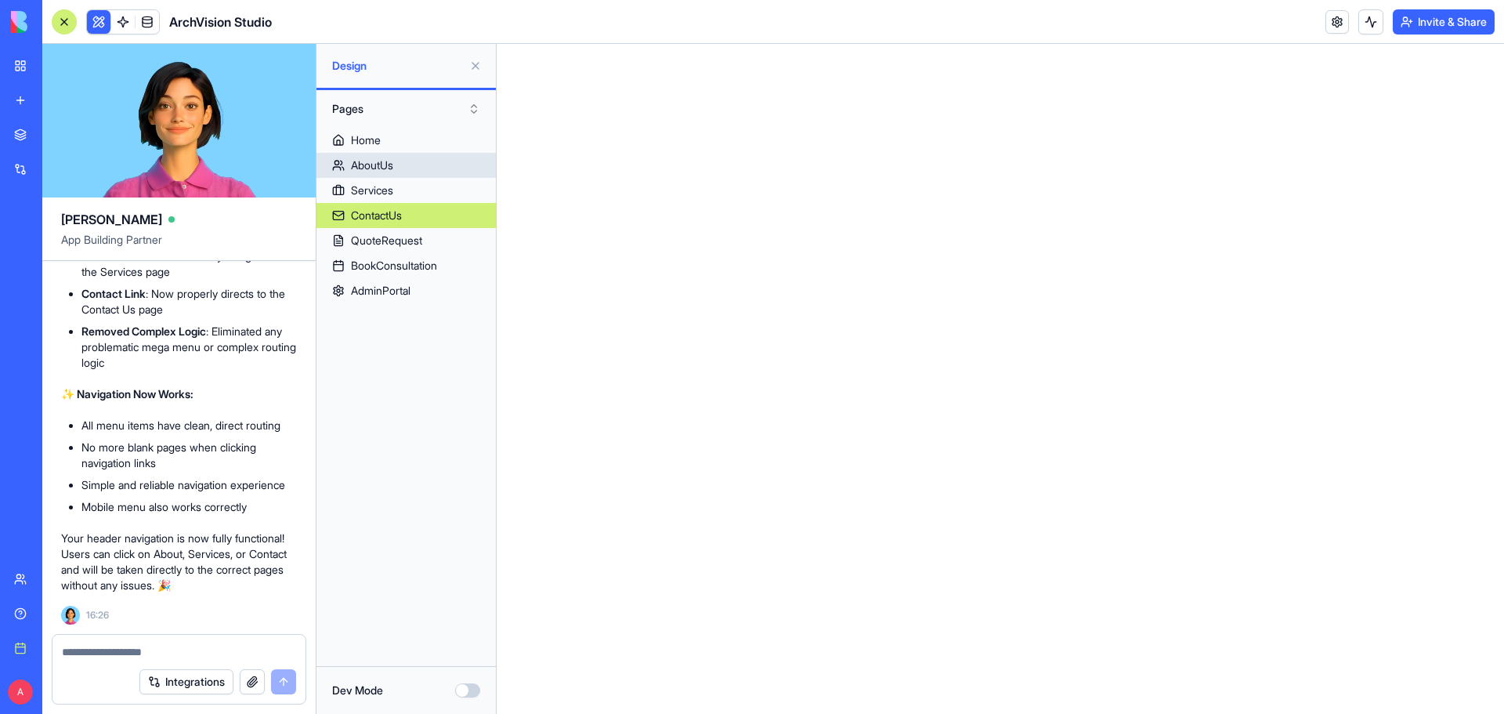
click at [401, 170] on link "AboutUs" at bounding box center [405, 165] width 179 height 25
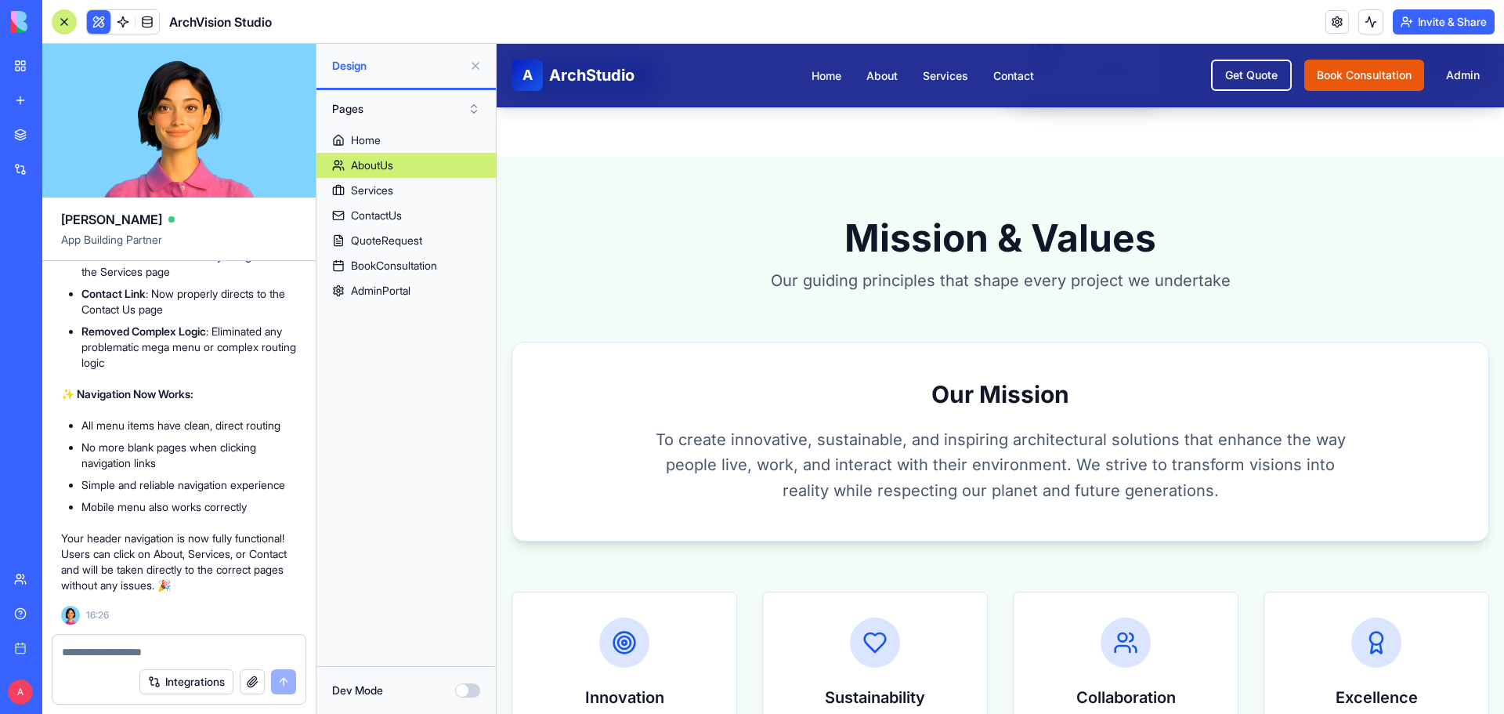
scroll to position [862, 0]
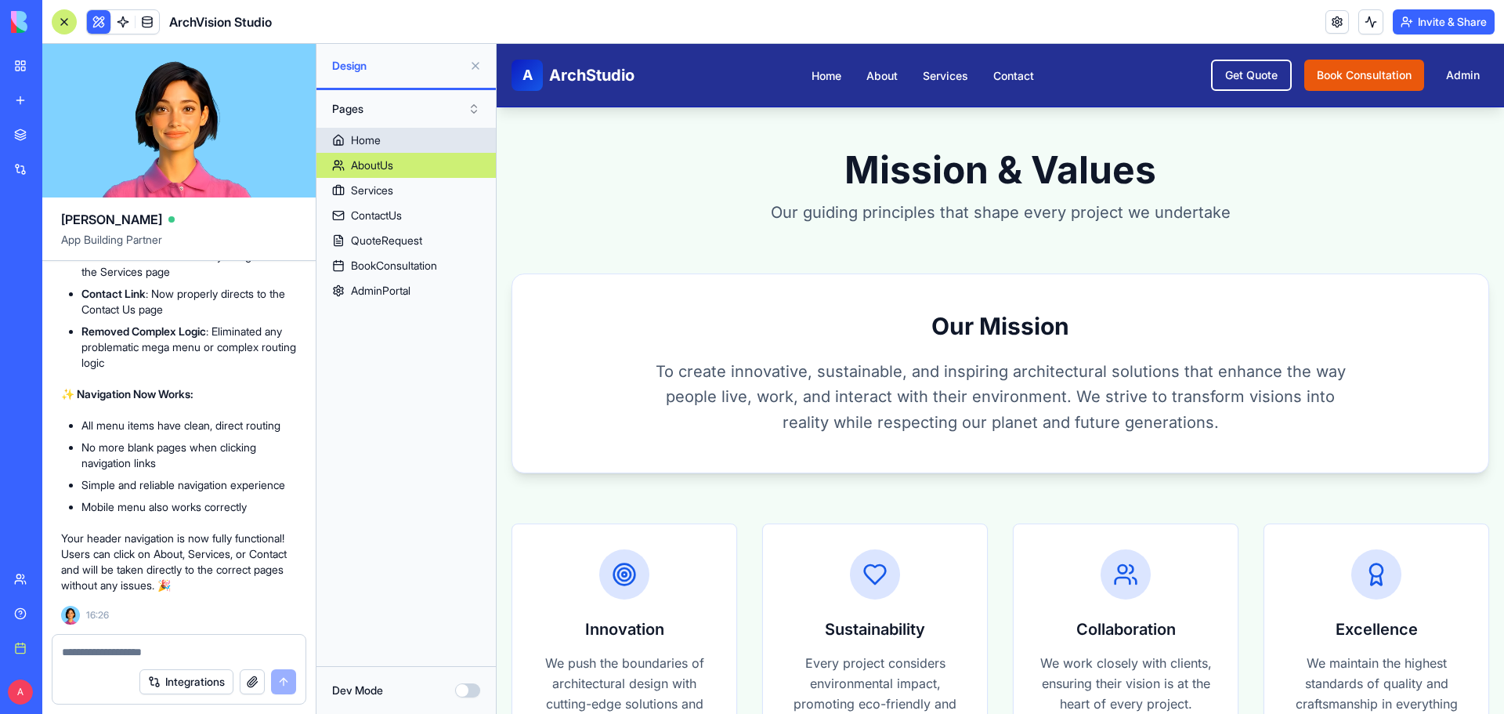
click at [428, 141] on link "Home" at bounding box center [405, 140] width 179 height 25
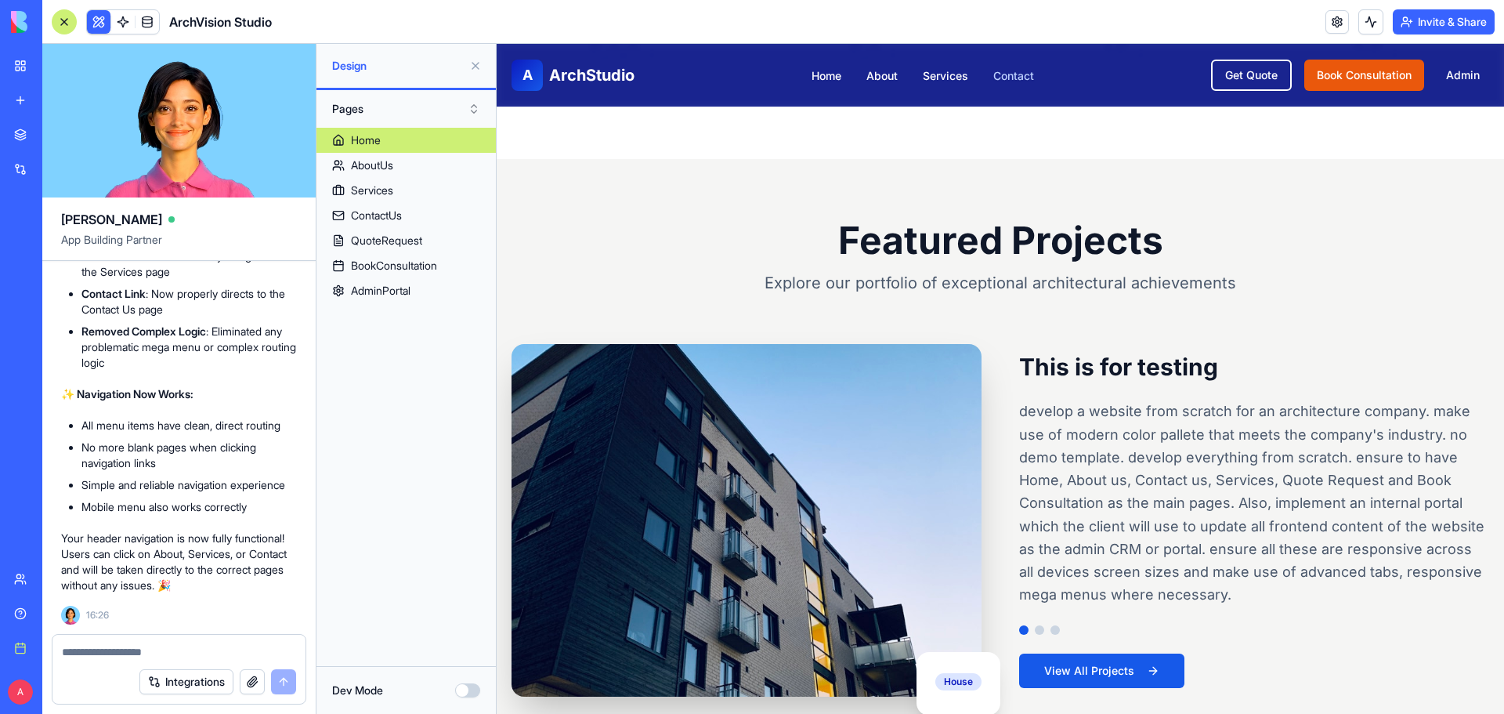
click at [1013, 79] on link "Contact" at bounding box center [1013, 75] width 41 height 13
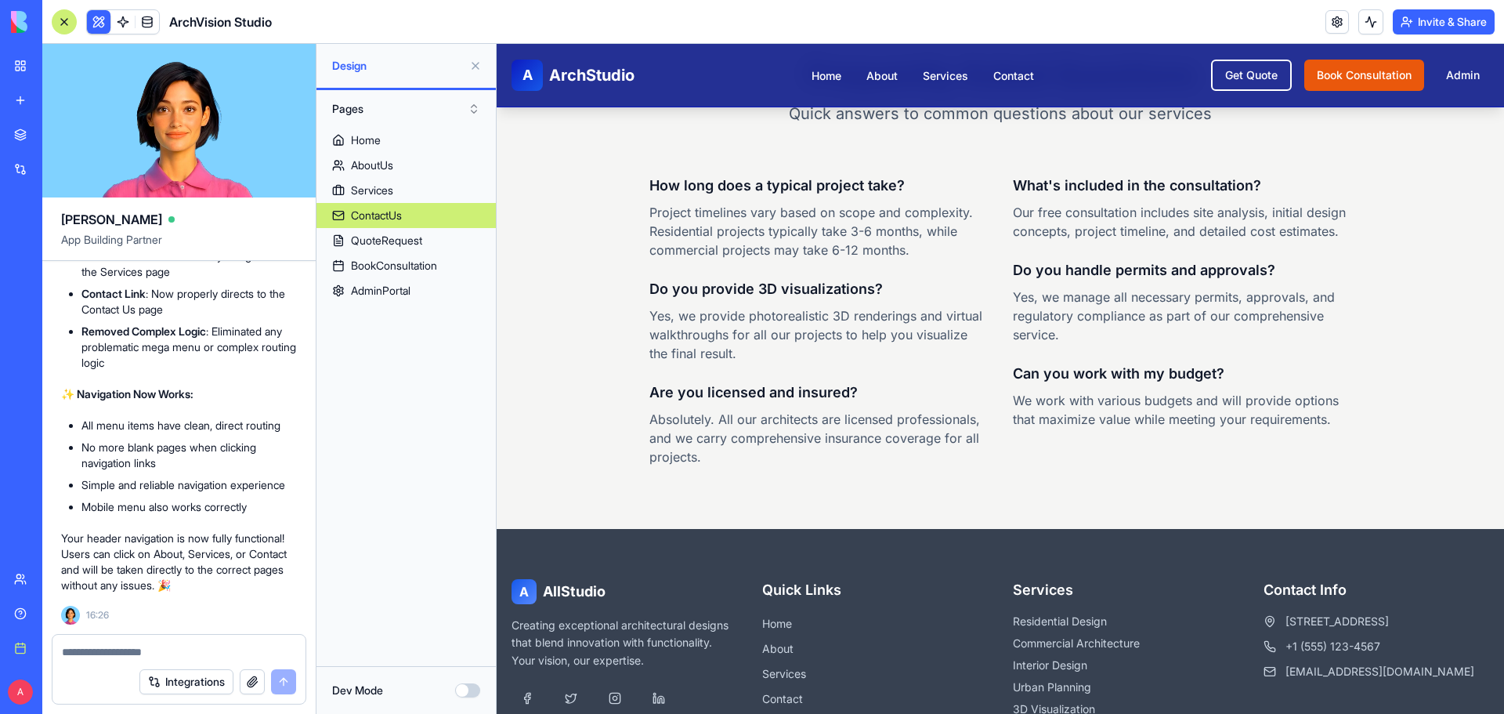
scroll to position [1794, 0]
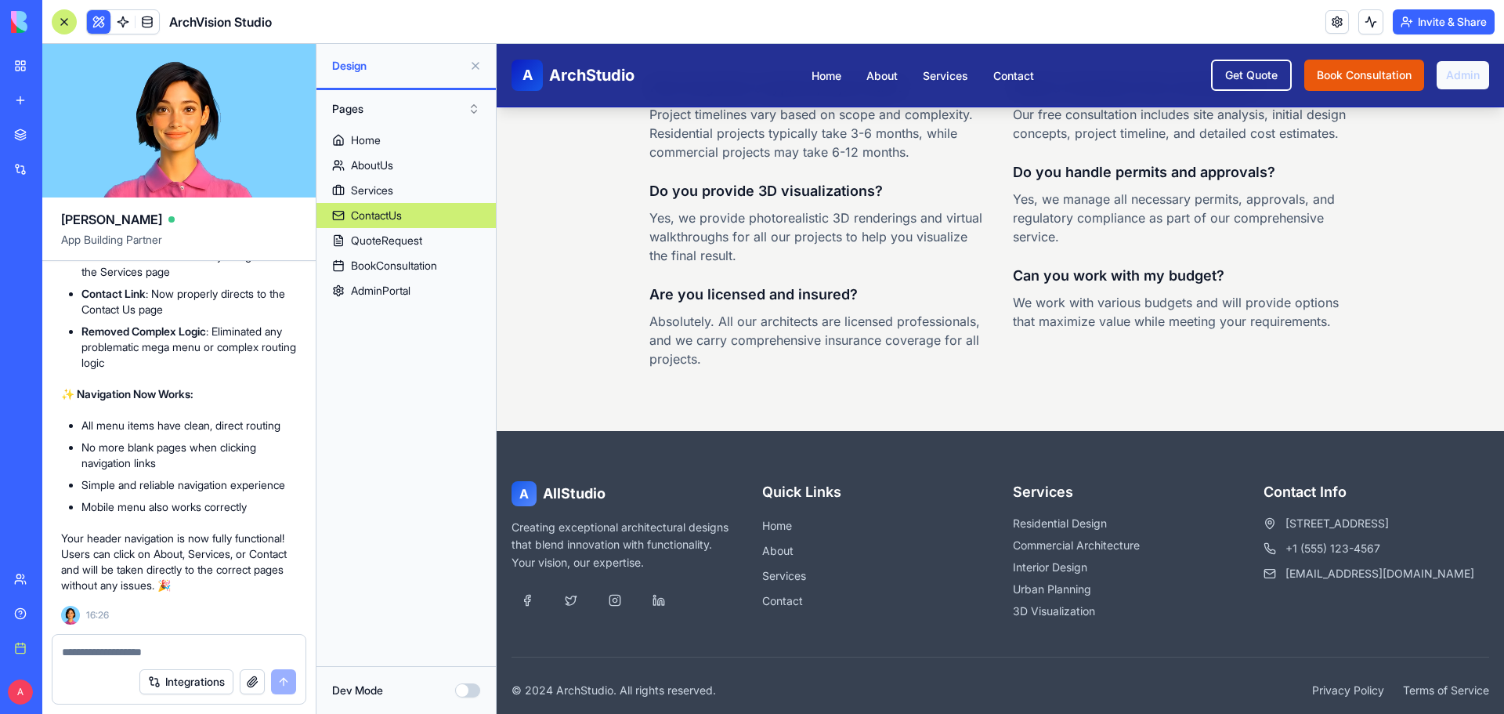
click at [1456, 78] on link "Admin" at bounding box center [1462, 75] width 52 height 28
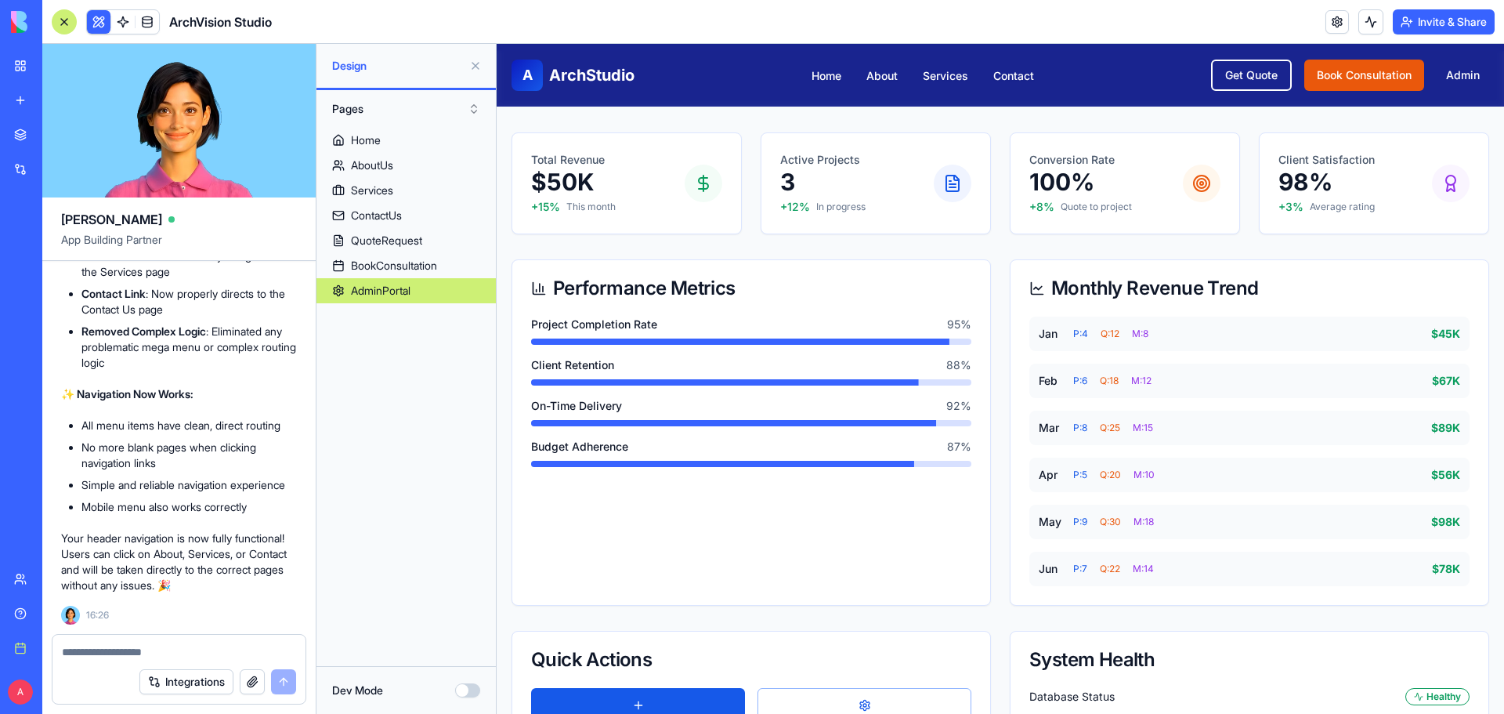
scroll to position [17, 0]
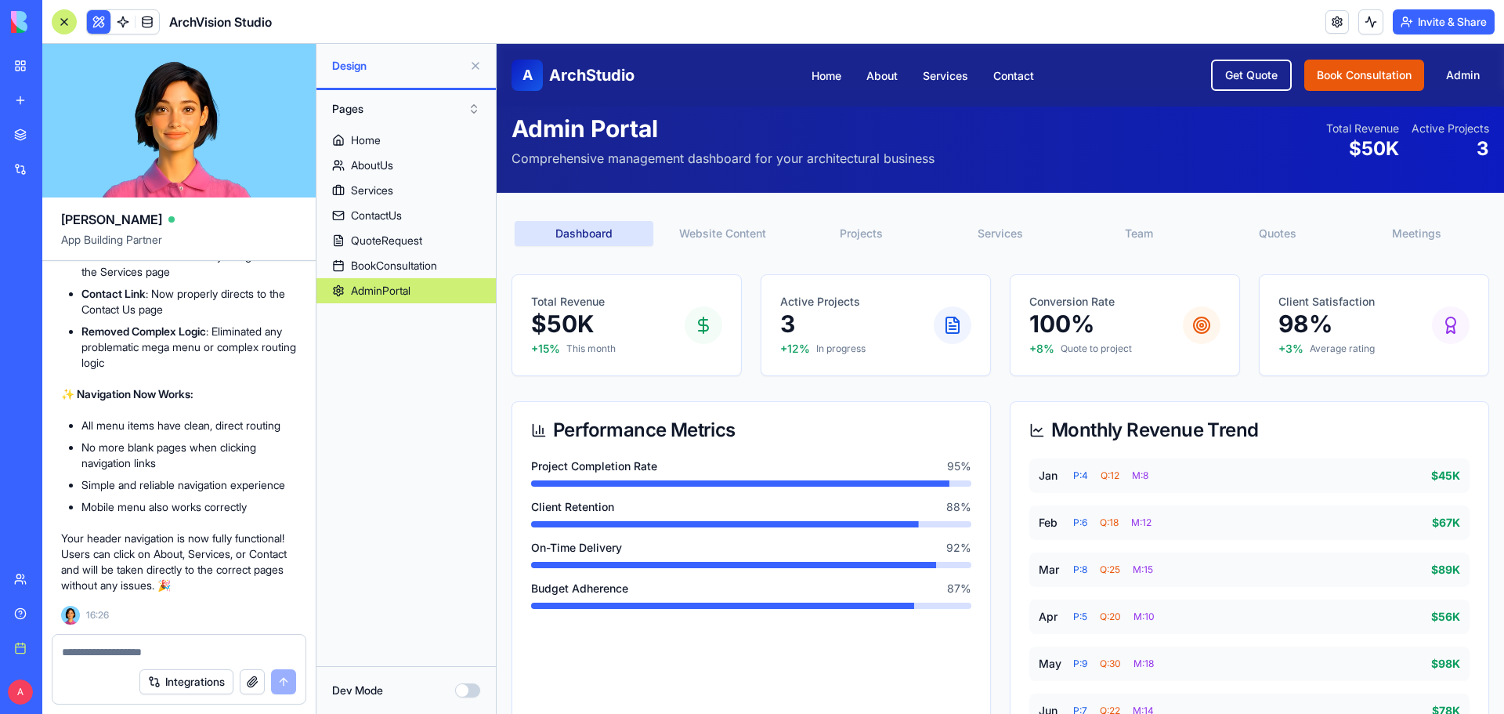
click at [1010, 243] on button "Services" at bounding box center [999, 233] width 139 height 25
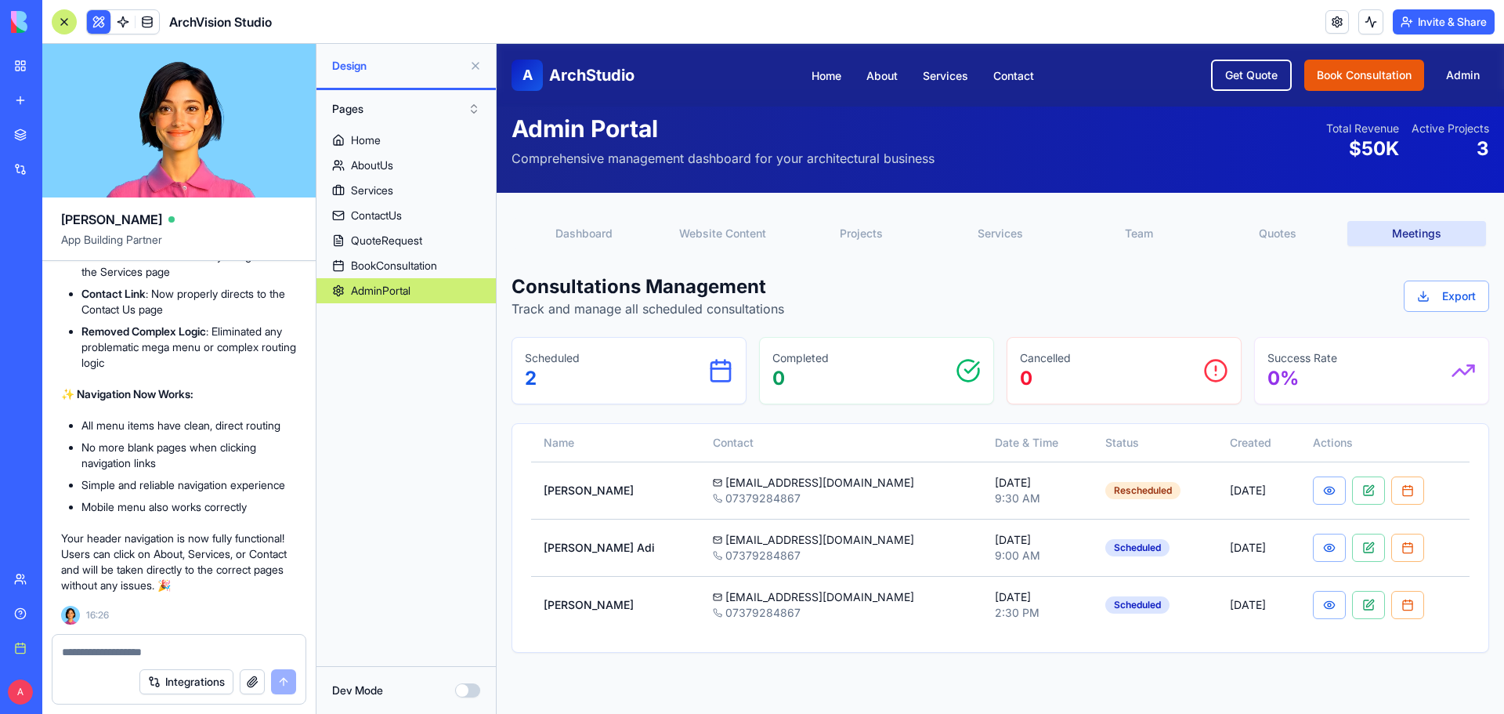
click at [1385, 227] on button "Meetings" at bounding box center [1416, 233] width 139 height 25
click at [1364, 490] on button "button" at bounding box center [1368, 490] width 33 height 28
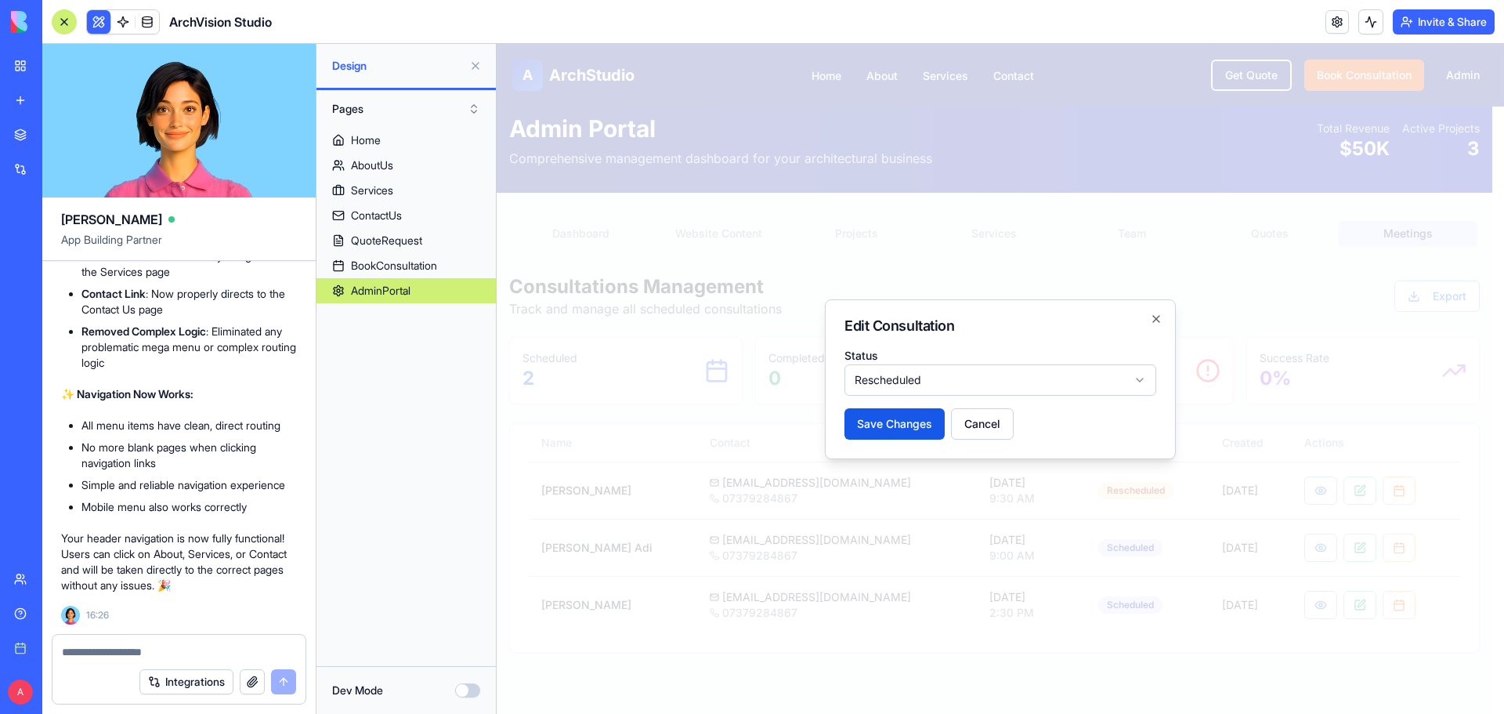
click at [930, 386] on body "**********" at bounding box center [994, 552] width 995 height 1050
click at [909, 434] on button "Save Changes" at bounding box center [894, 423] width 100 height 31
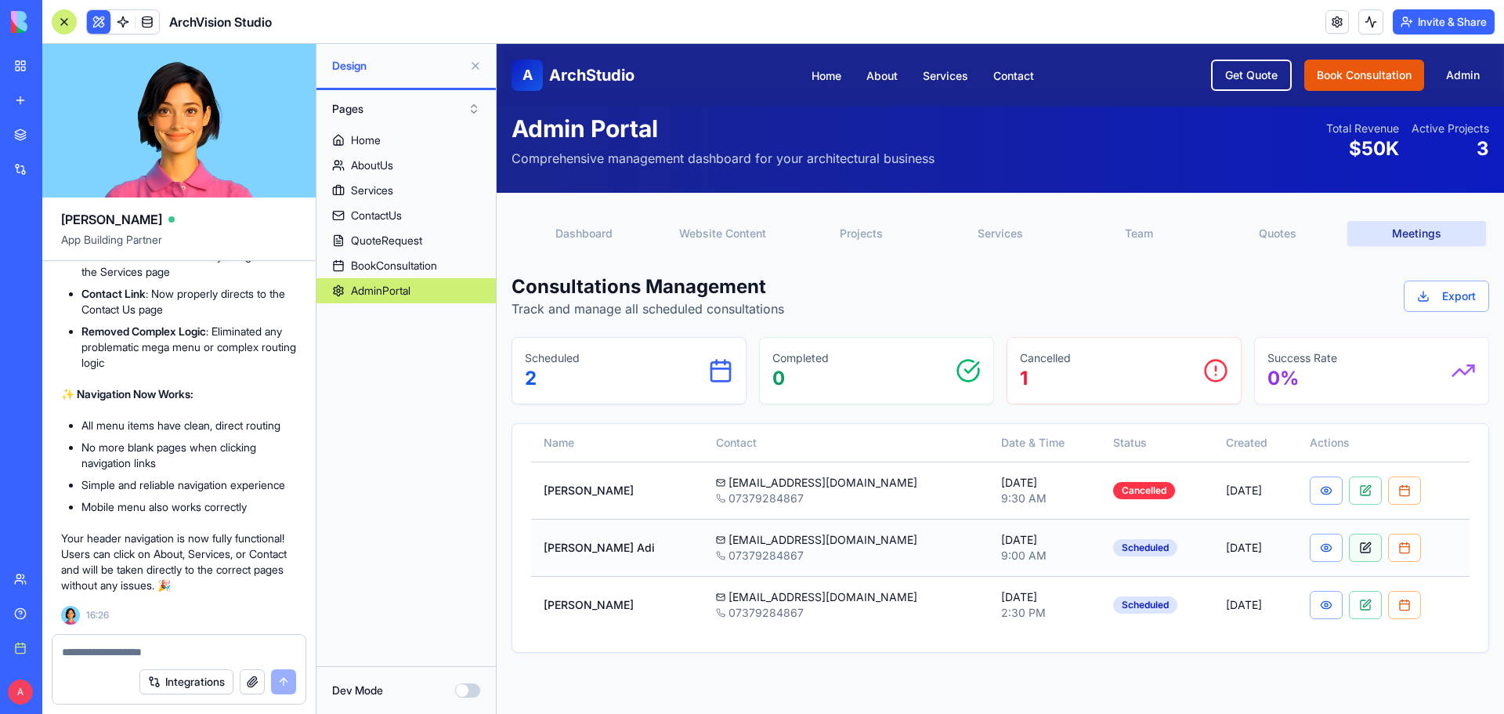
click at [1354, 551] on button "button" at bounding box center [1365, 547] width 33 height 28
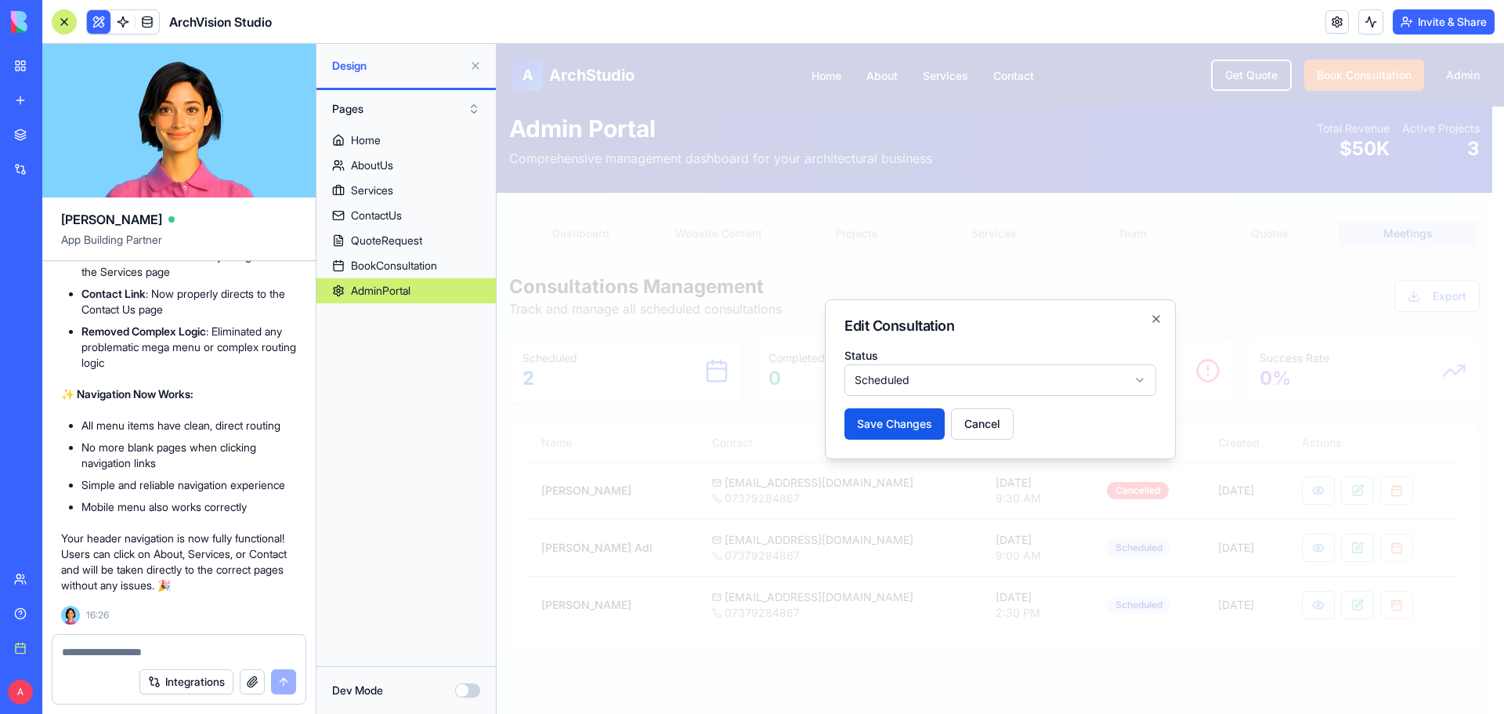
click at [963, 378] on body "**********" at bounding box center [994, 552] width 995 height 1050
click at [896, 431] on button "Save Changes" at bounding box center [894, 423] width 100 height 31
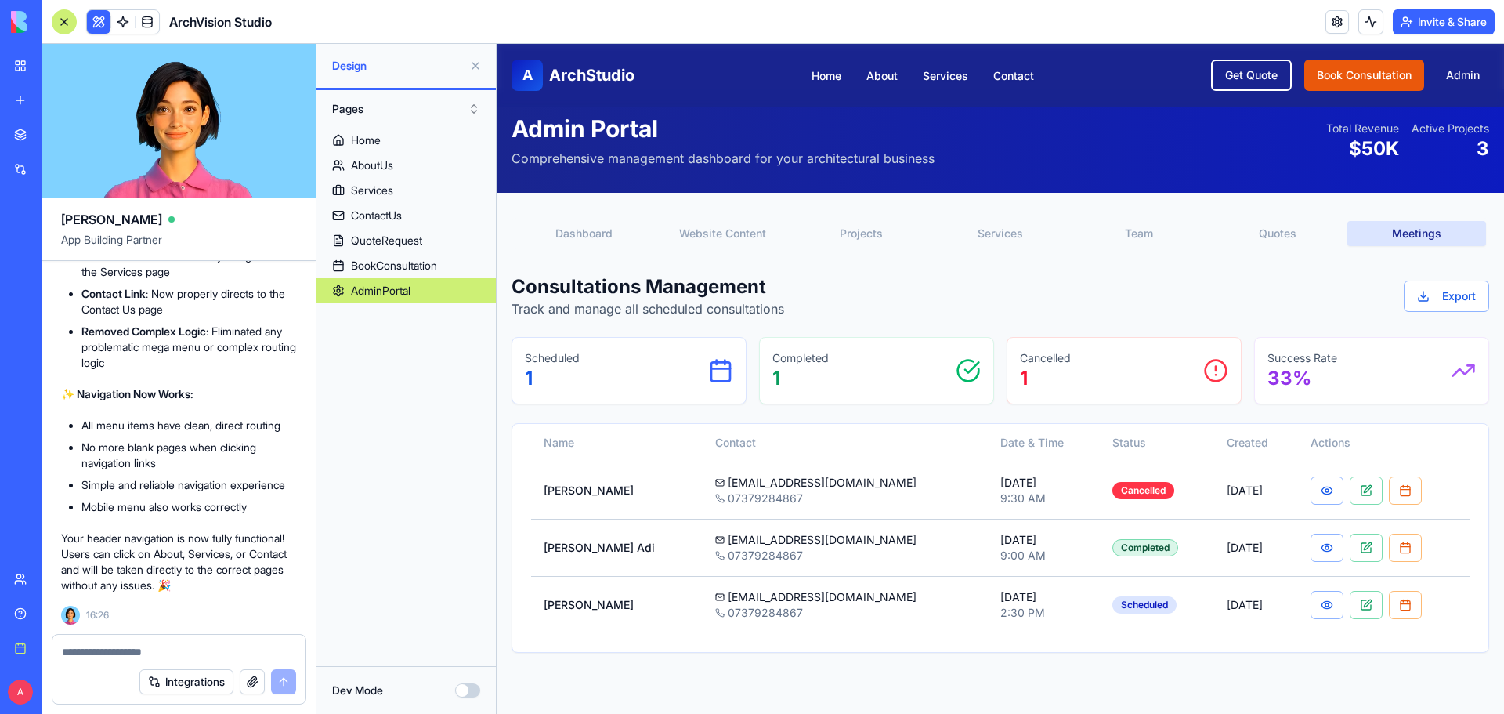
click at [128, 649] on textarea at bounding box center [179, 652] width 234 height 16
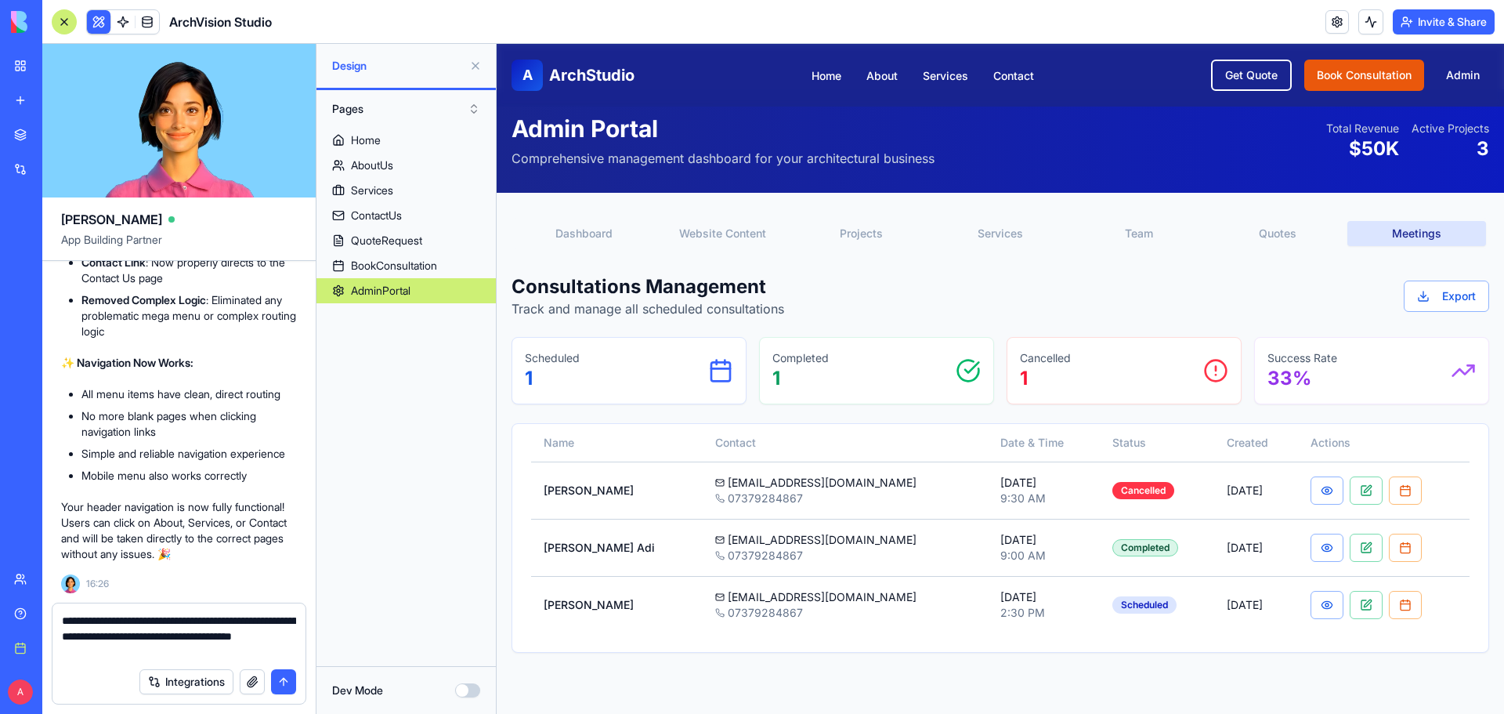
type textarea "**********"
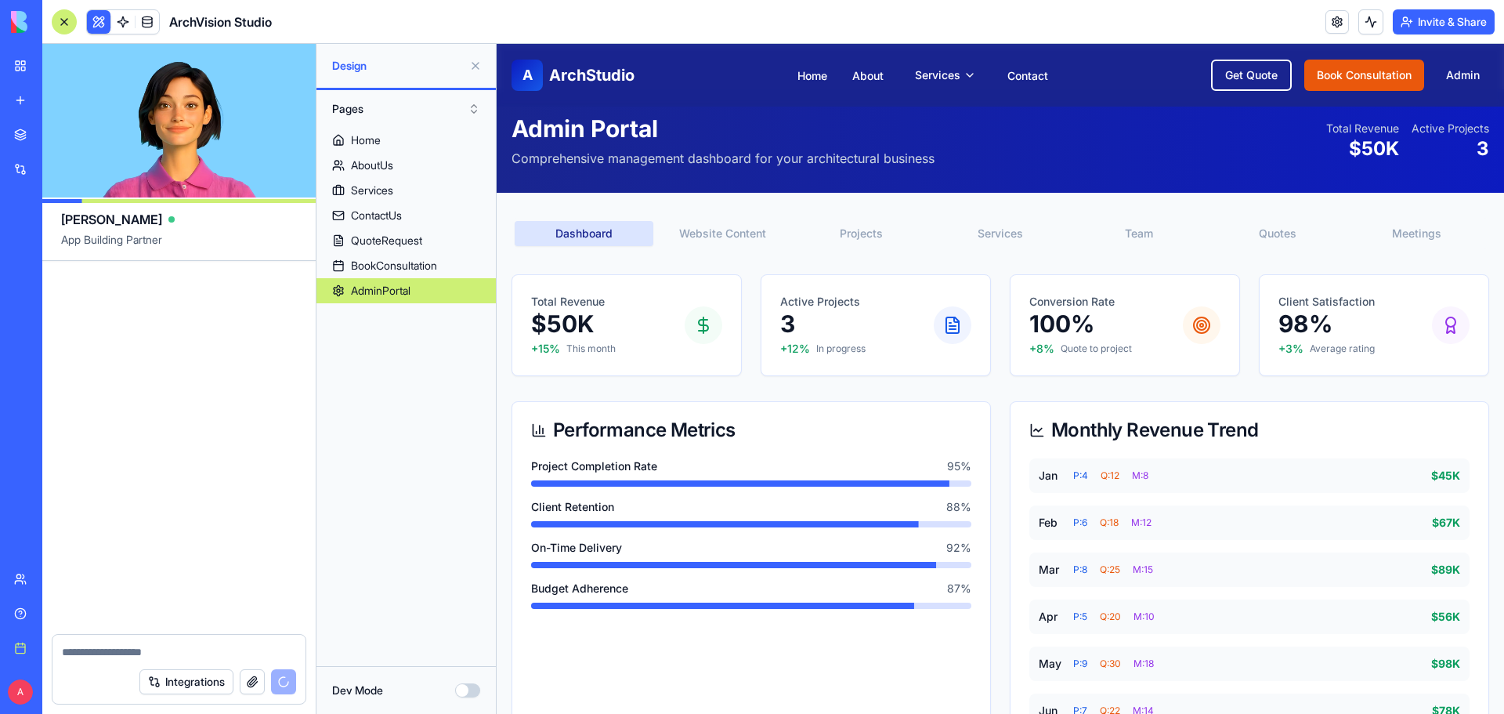
scroll to position [14914, 0]
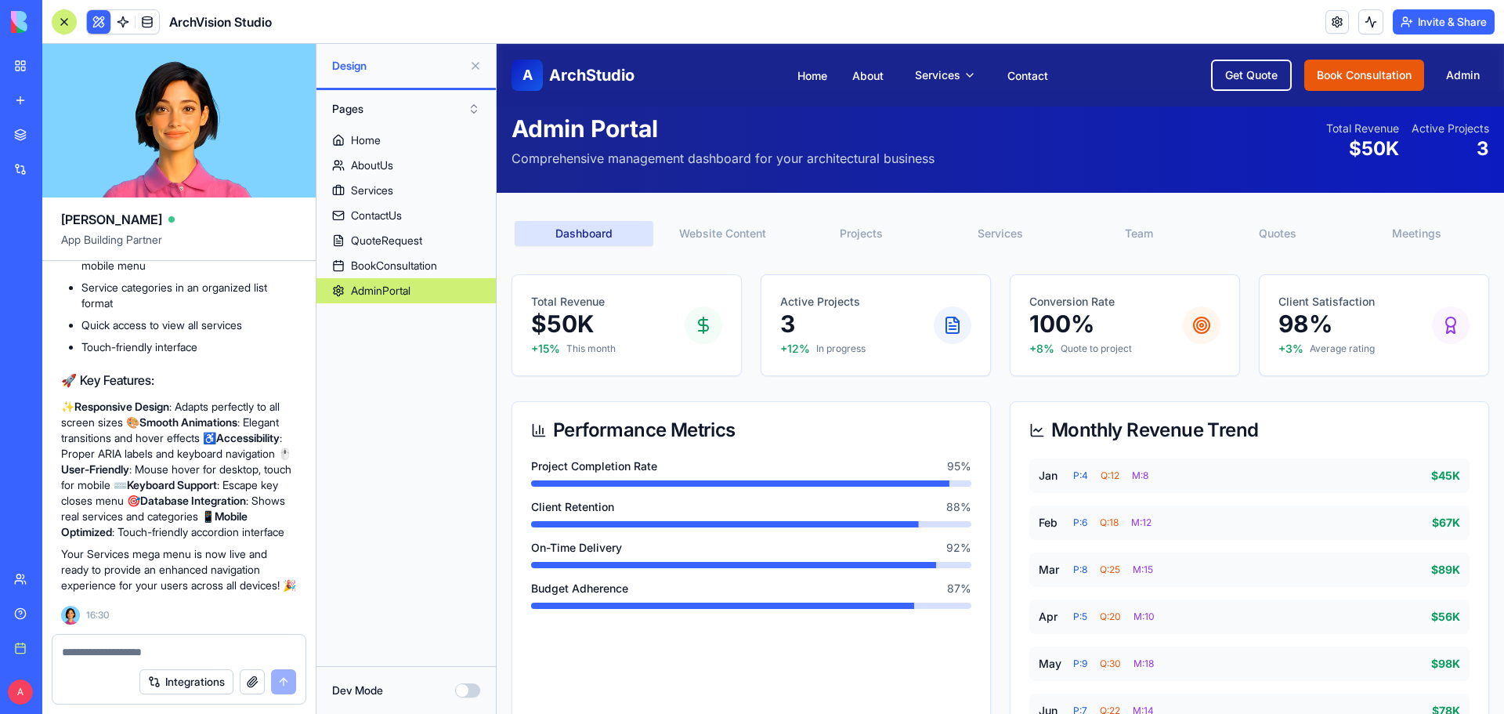
click at [1428, 23] on button "Invite & Share" at bounding box center [1444, 21] width 102 height 25
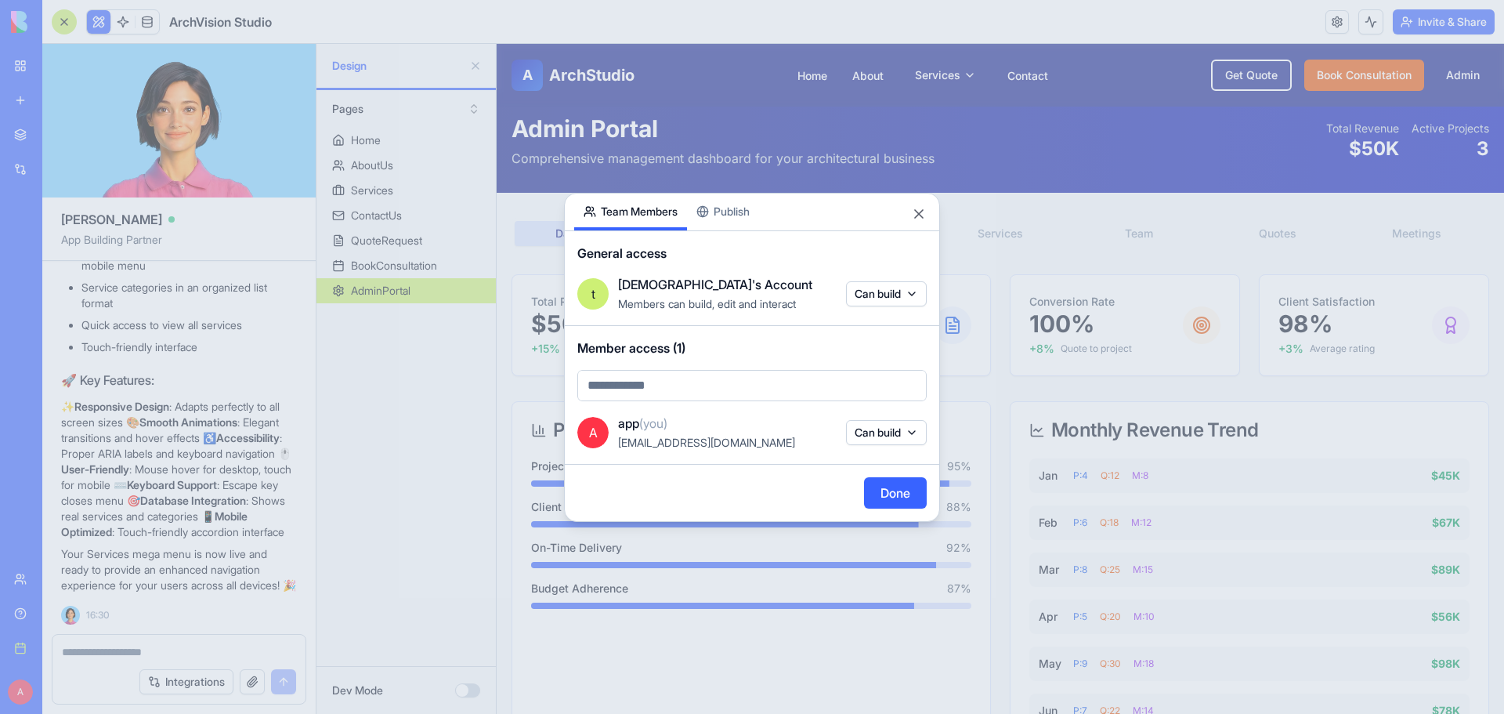
click at [718, 208] on button "Publish" at bounding box center [723, 211] width 72 height 37
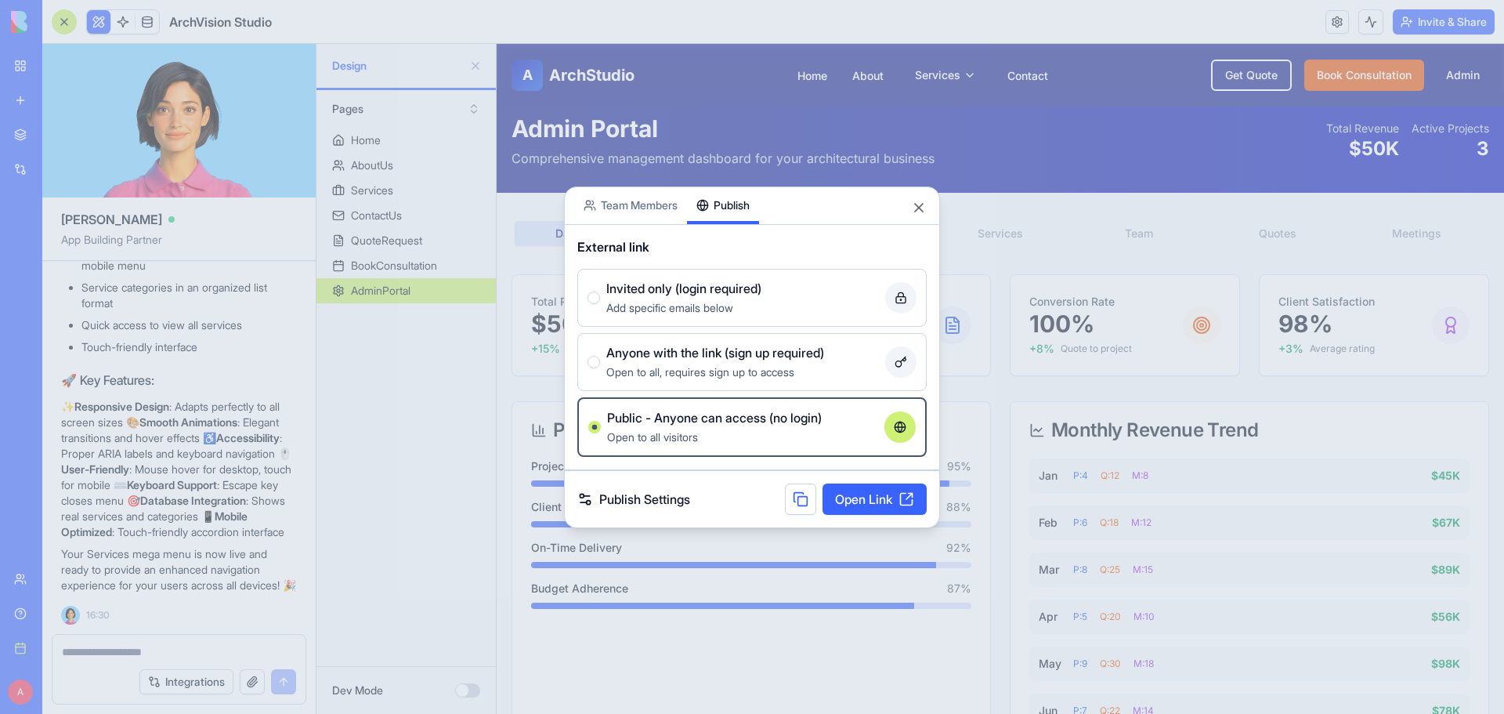
click at [898, 494] on link "Open Link" at bounding box center [874, 498] width 104 height 31
click at [917, 203] on button "Close" at bounding box center [919, 208] width 16 height 16
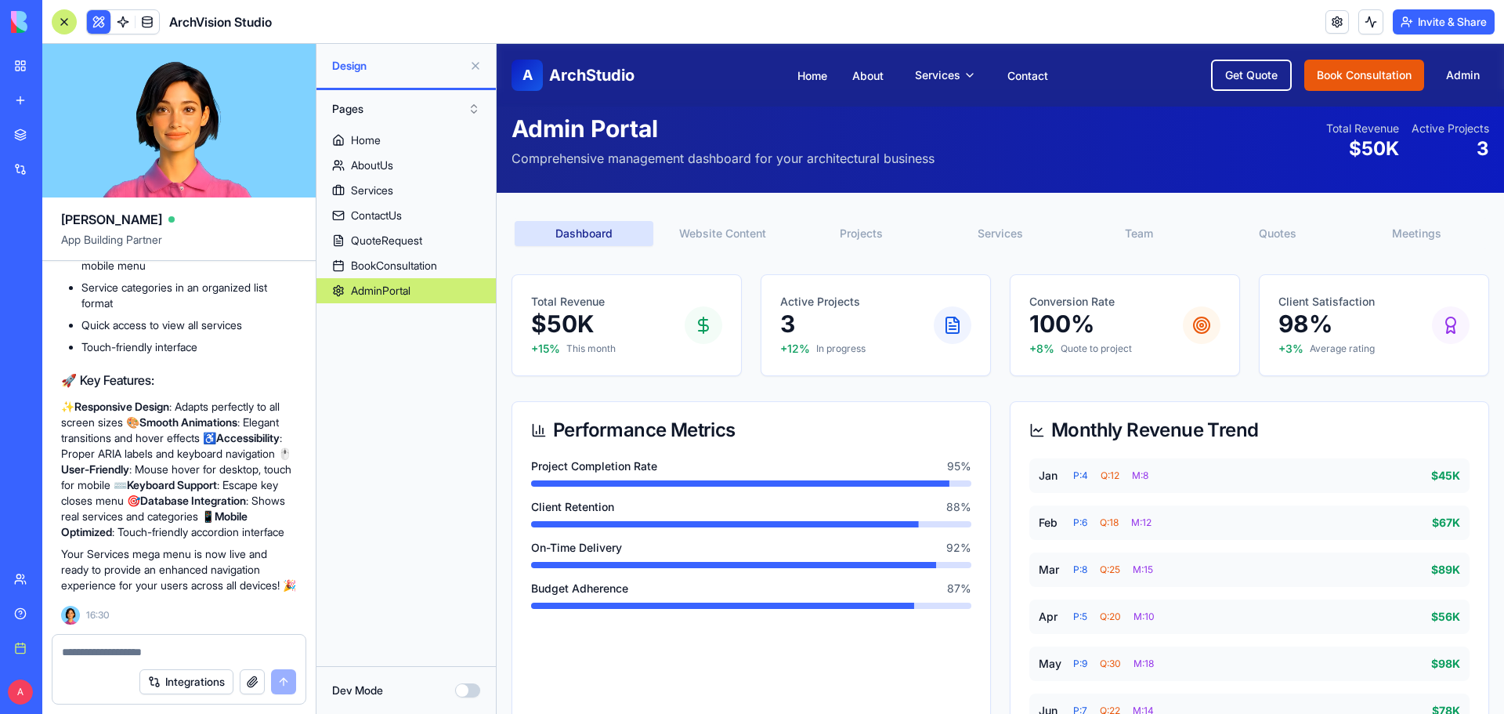
click at [173, 651] on textarea at bounding box center [179, 652] width 234 height 16
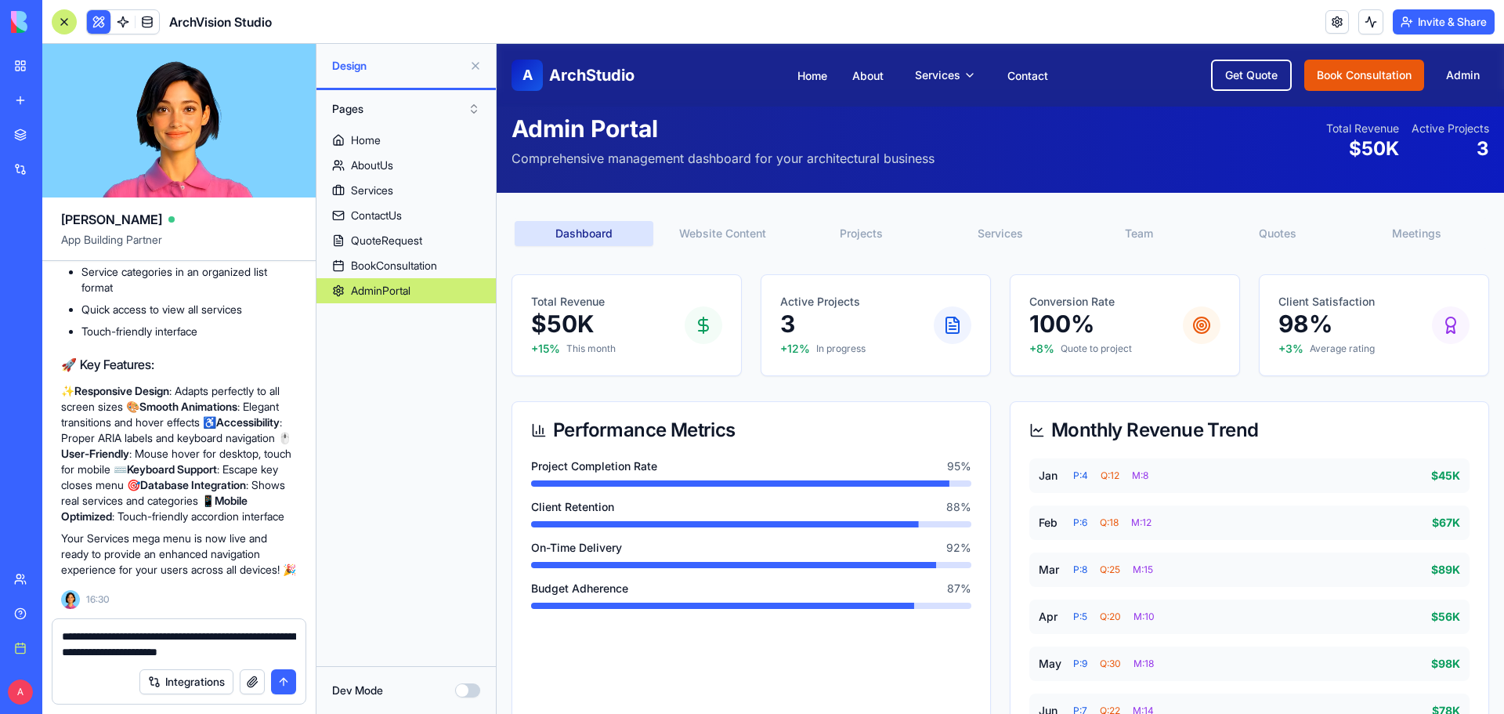
type textarea "**********"
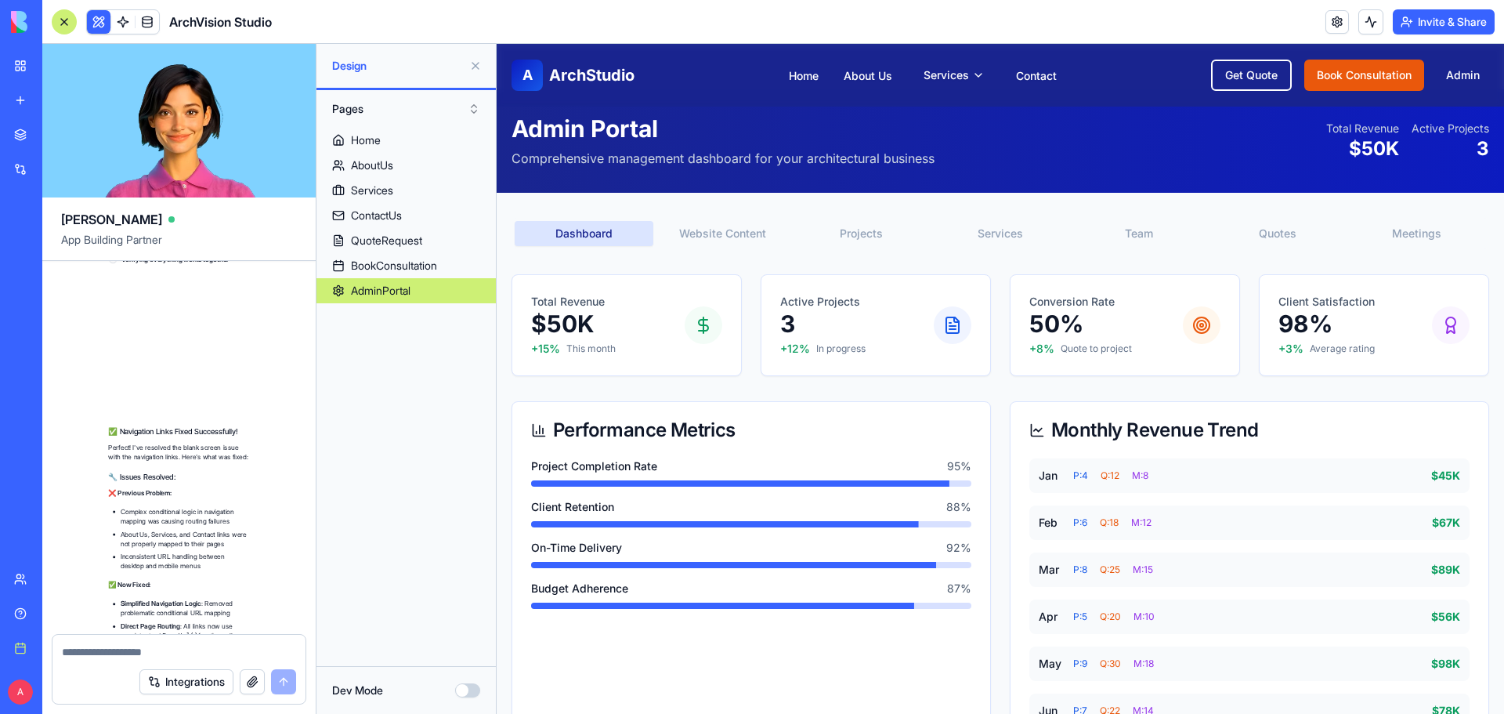
scroll to position [15986, 0]
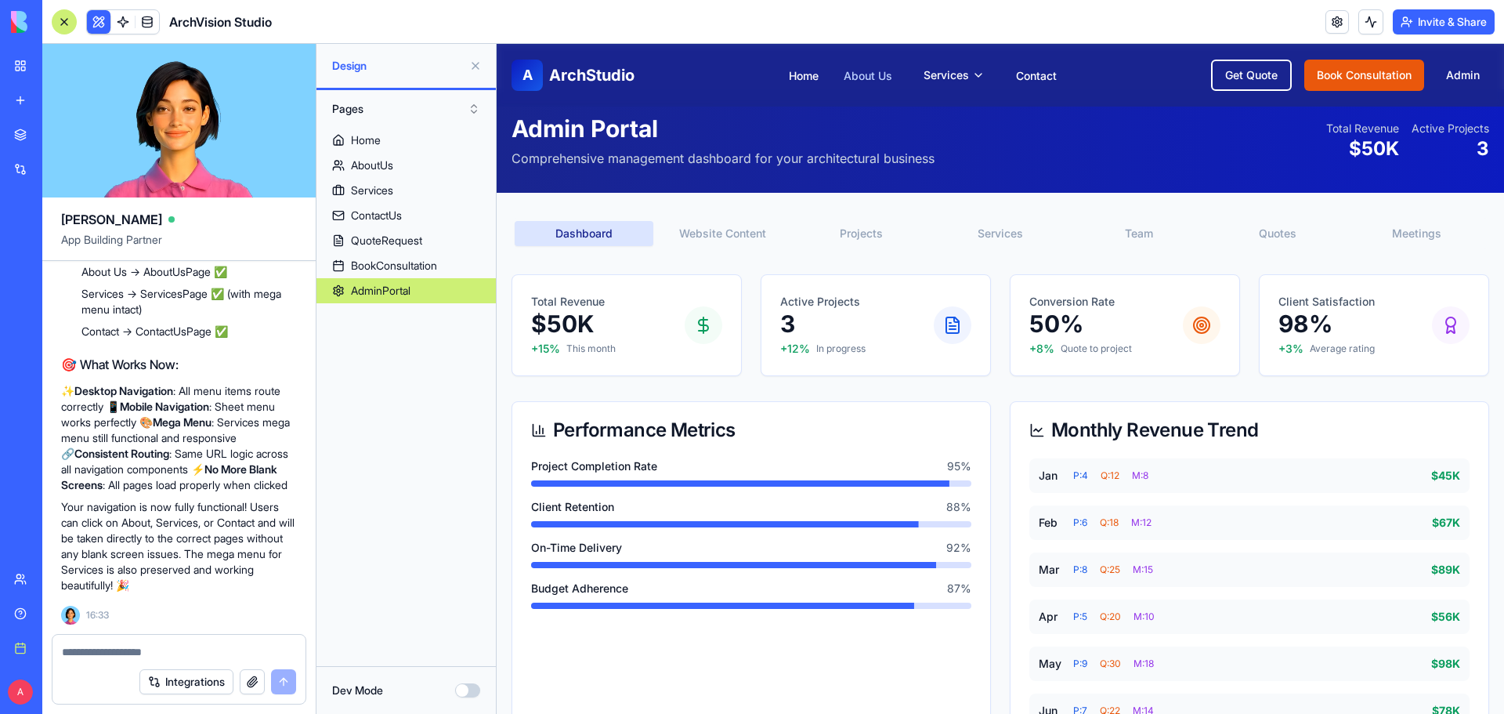
click at [852, 78] on link "About Us" at bounding box center [868, 75] width 49 height 13
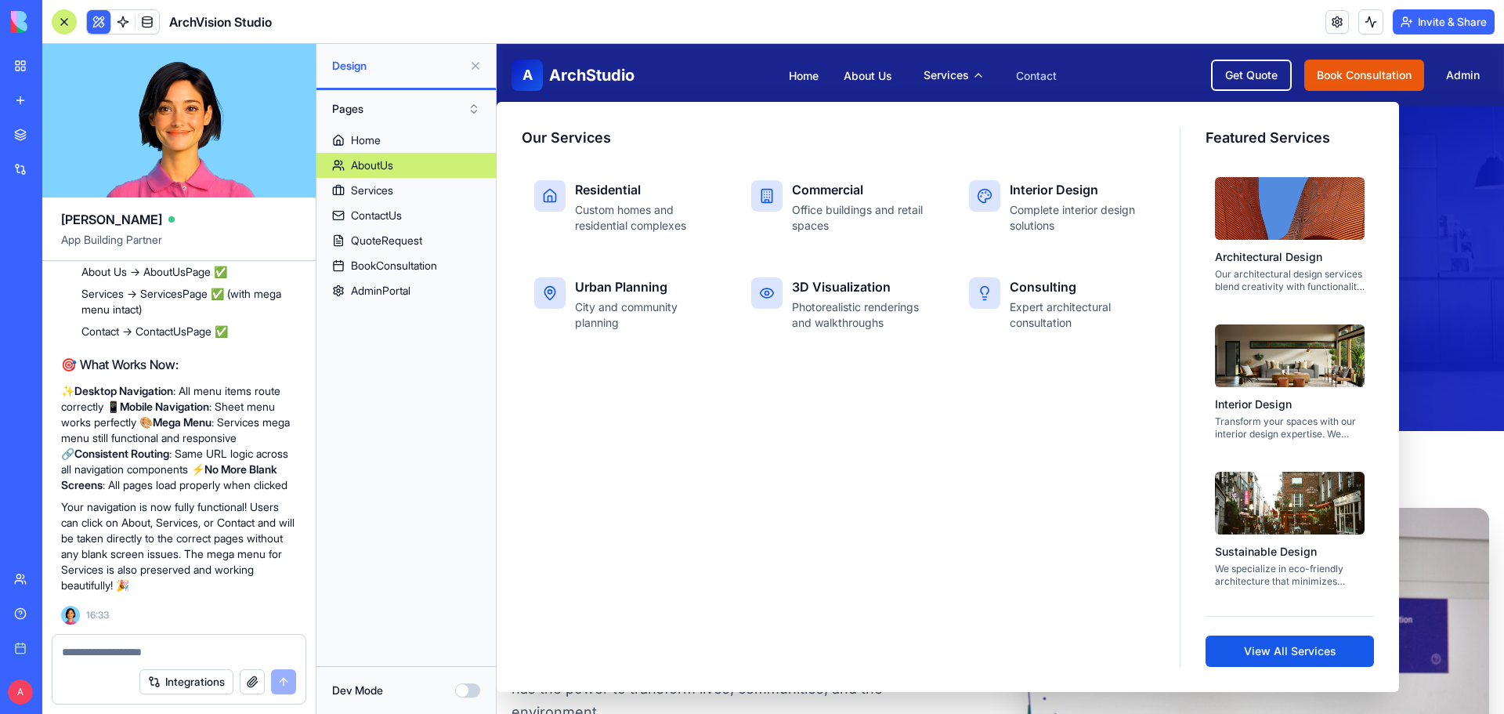
click at [1032, 70] on link "Contact" at bounding box center [1036, 75] width 41 height 13
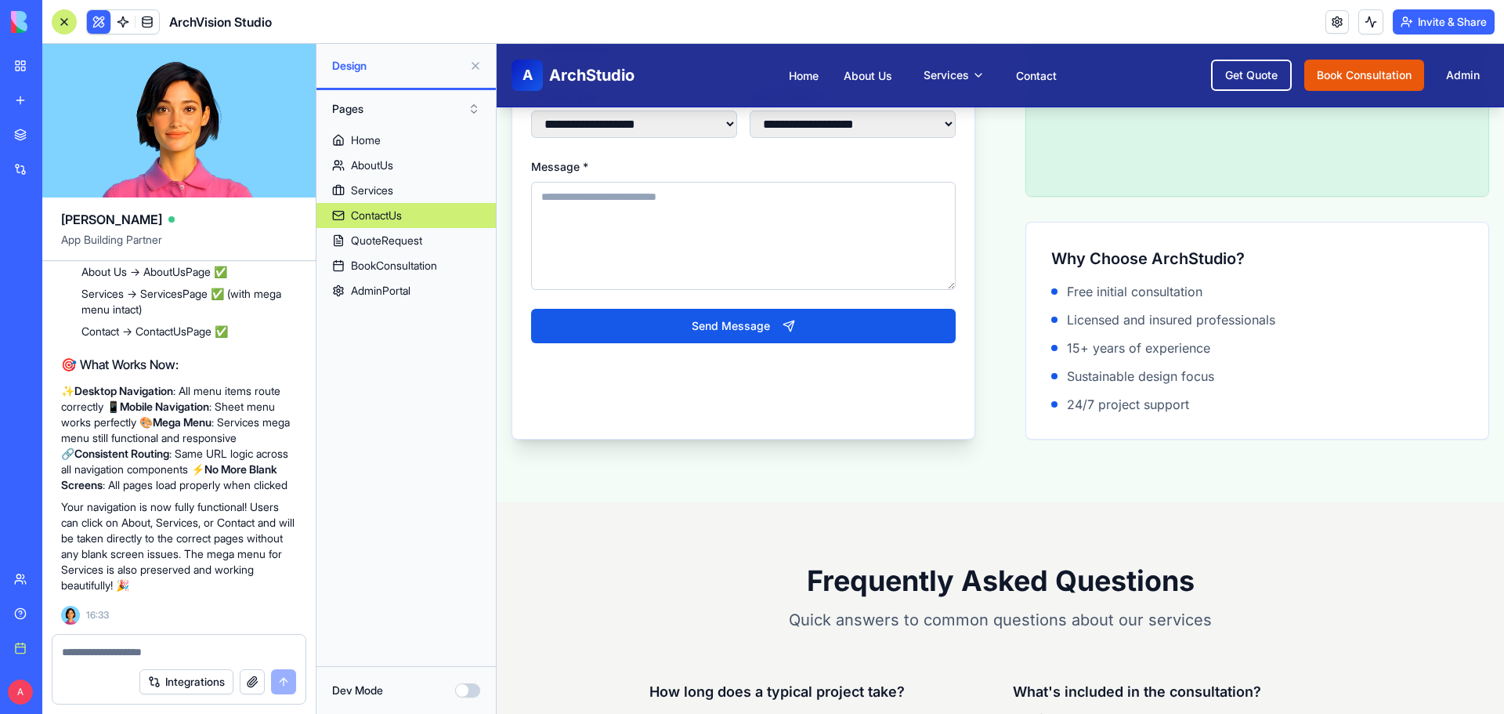
scroll to position [1192, 0]
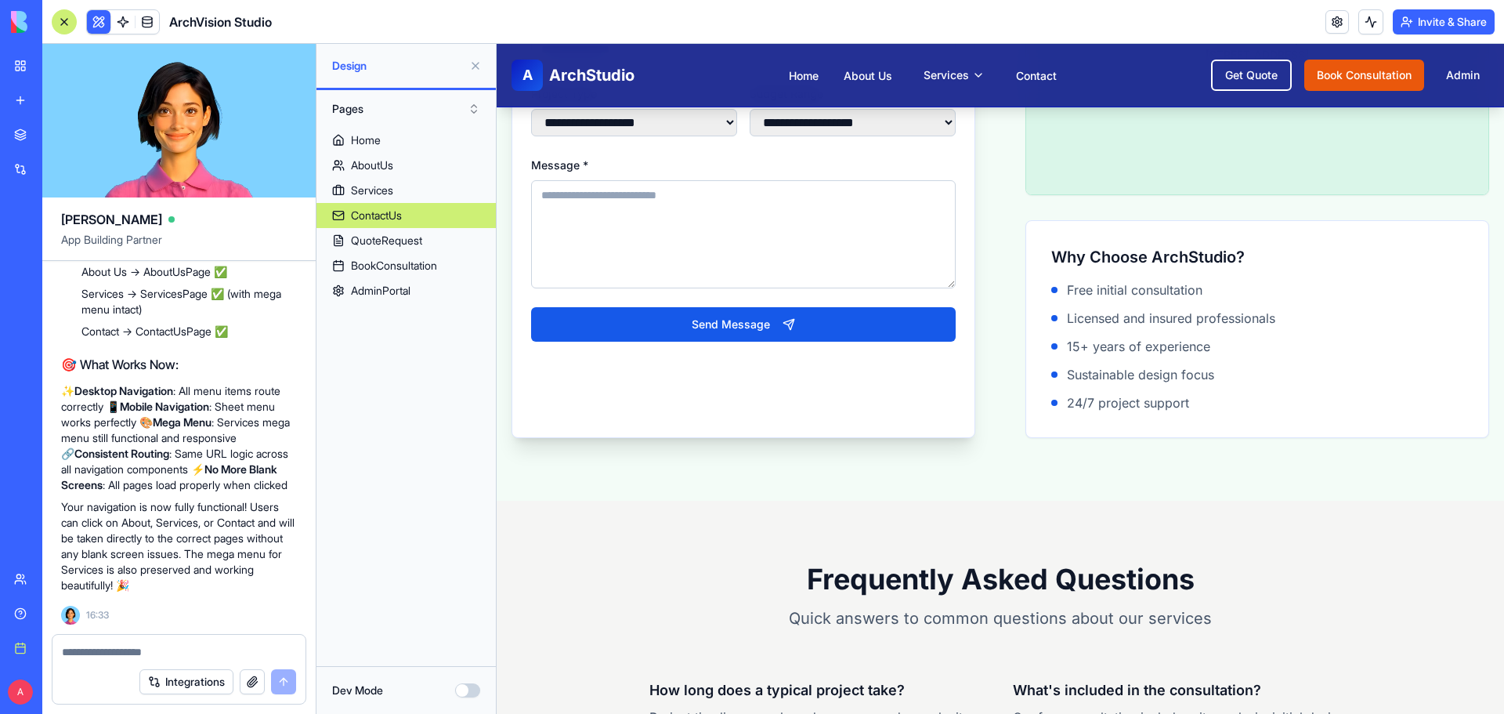
click at [1453, 14] on button "Invite & Share" at bounding box center [1444, 21] width 102 height 25
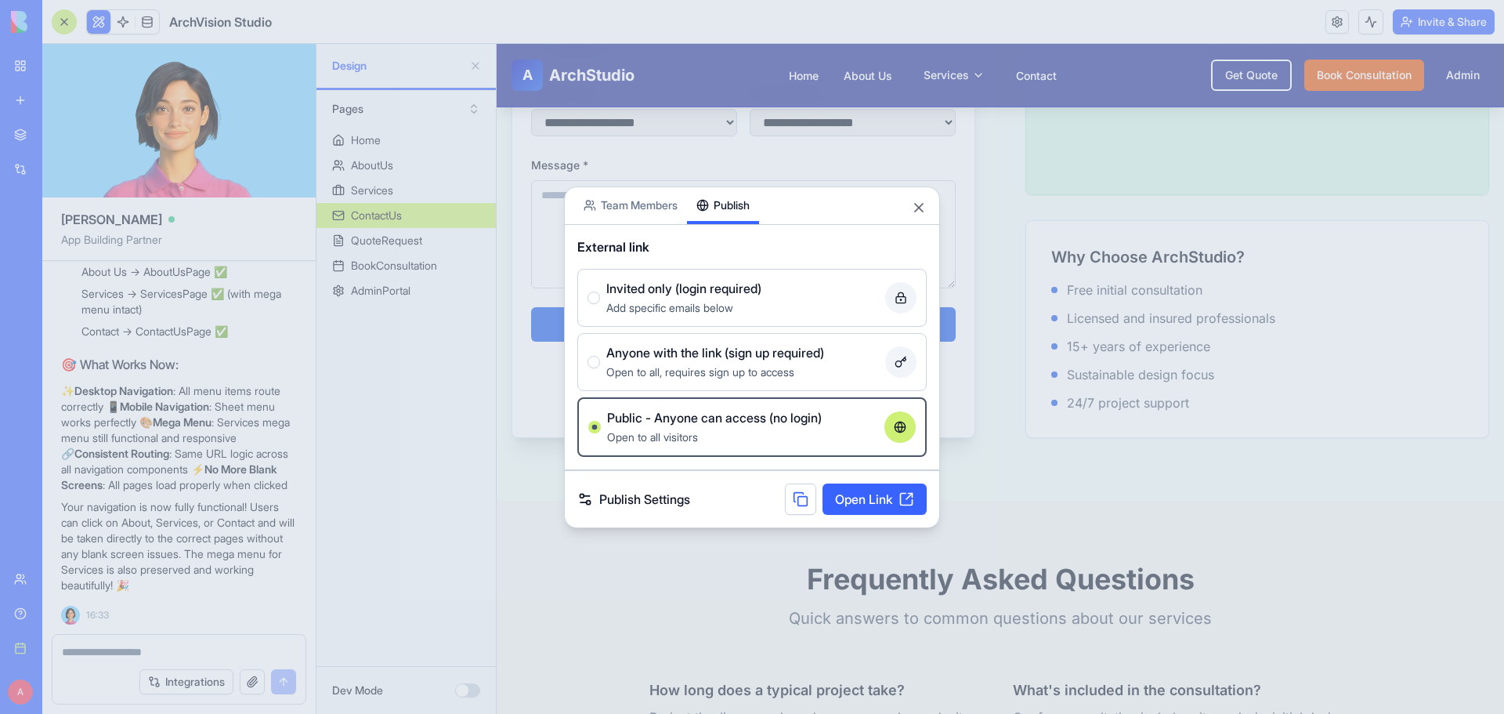
click at [862, 504] on link "Open Link" at bounding box center [874, 498] width 104 height 31
click at [915, 208] on button "Close" at bounding box center [919, 208] width 16 height 16
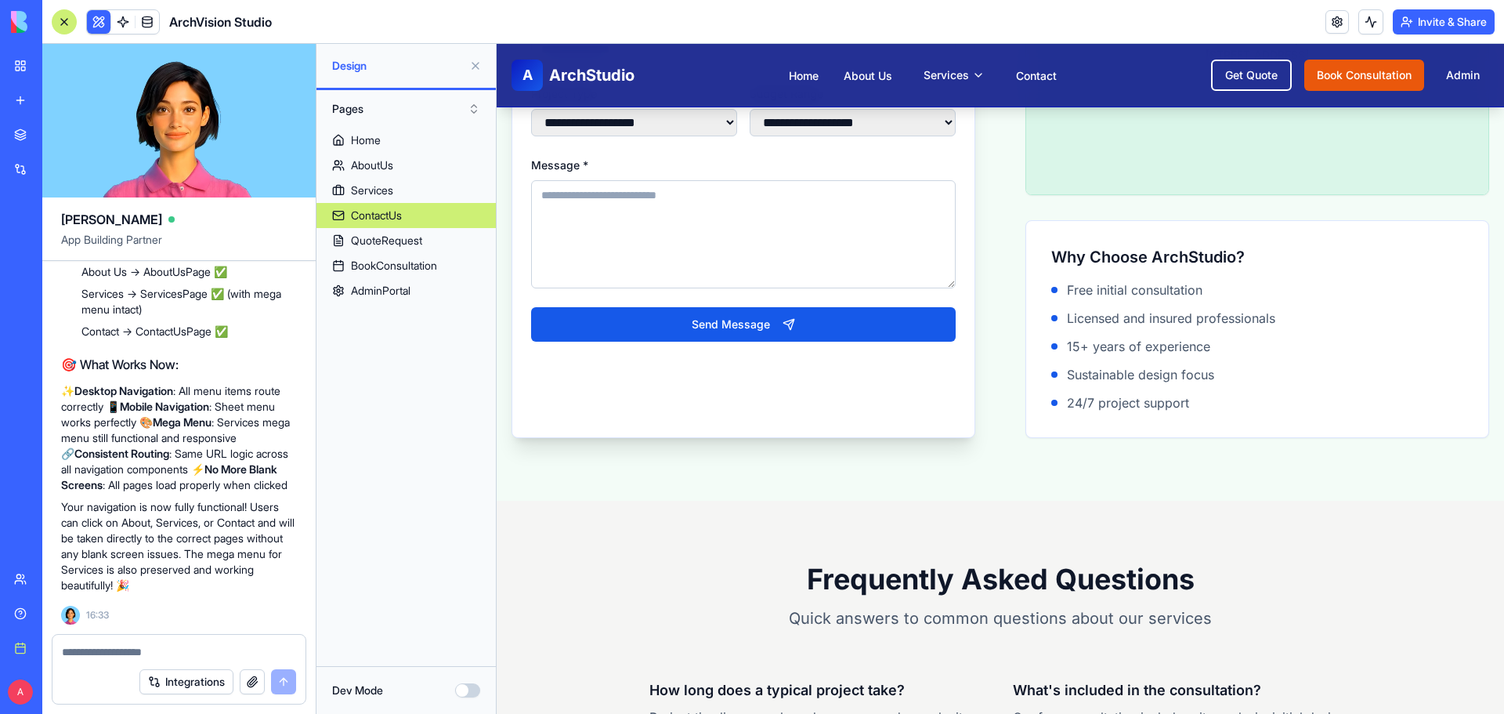
click at [177, 655] on textarea at bounding box center [179, 652] width 234 height 16
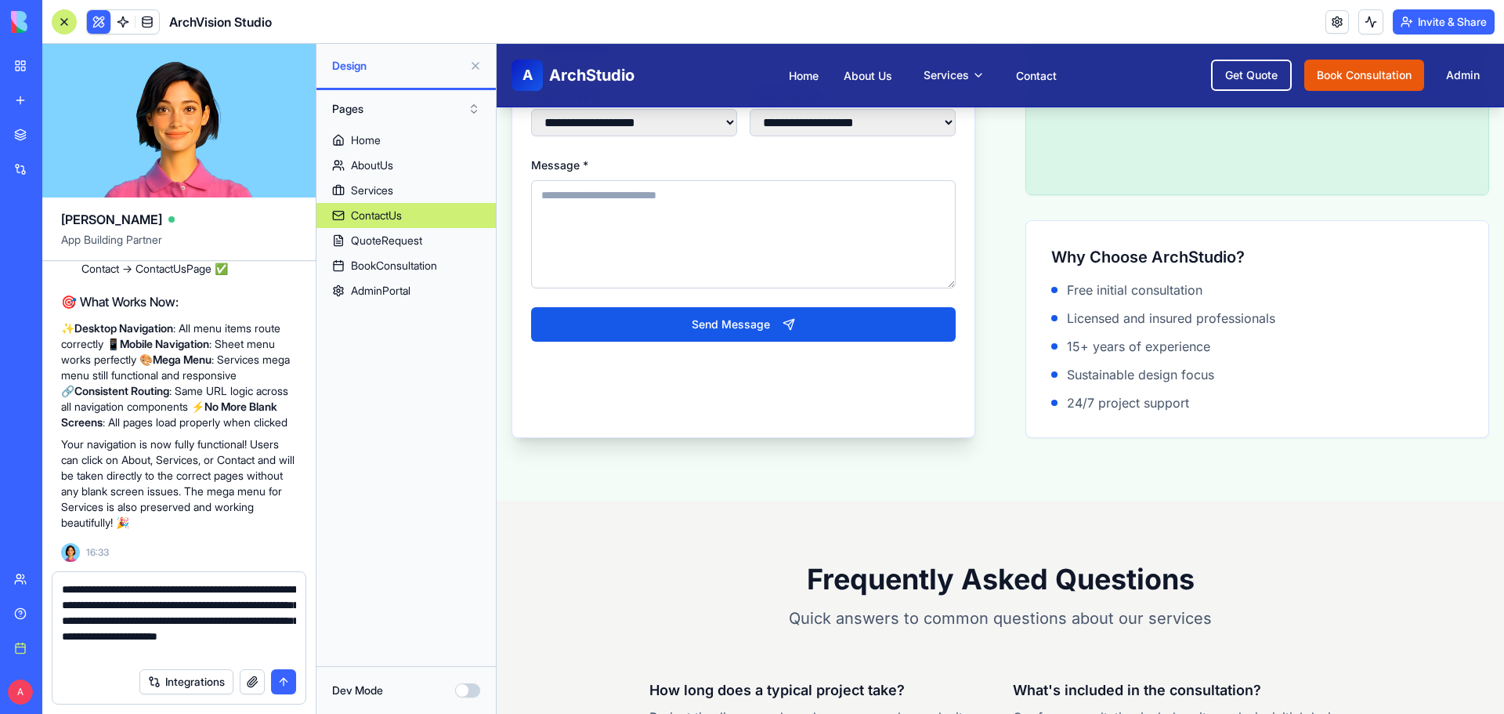
type textarea "**********"
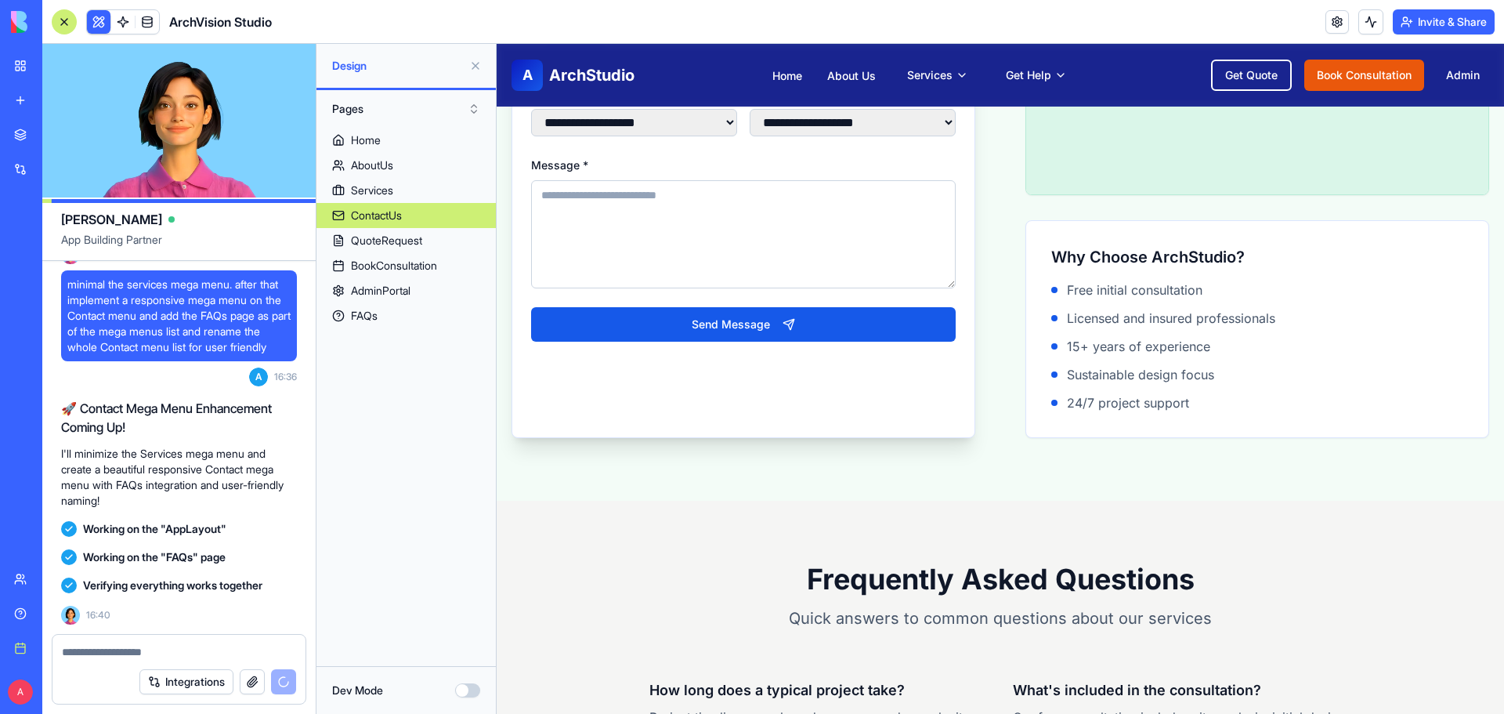
scroll to position [17637, 0]
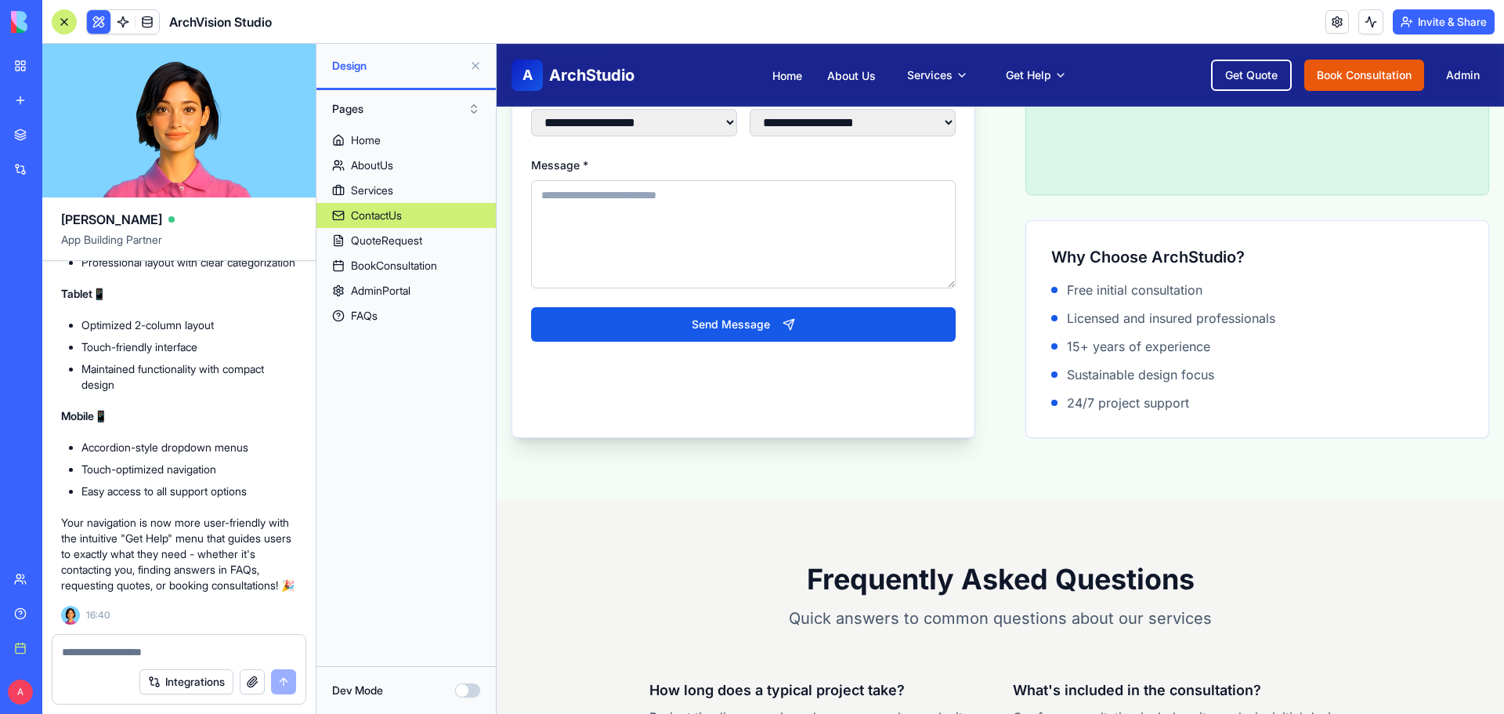
click at [1430, 19] on button "Invite & Share" at bounding box center [1444, 21] width 102 height 25
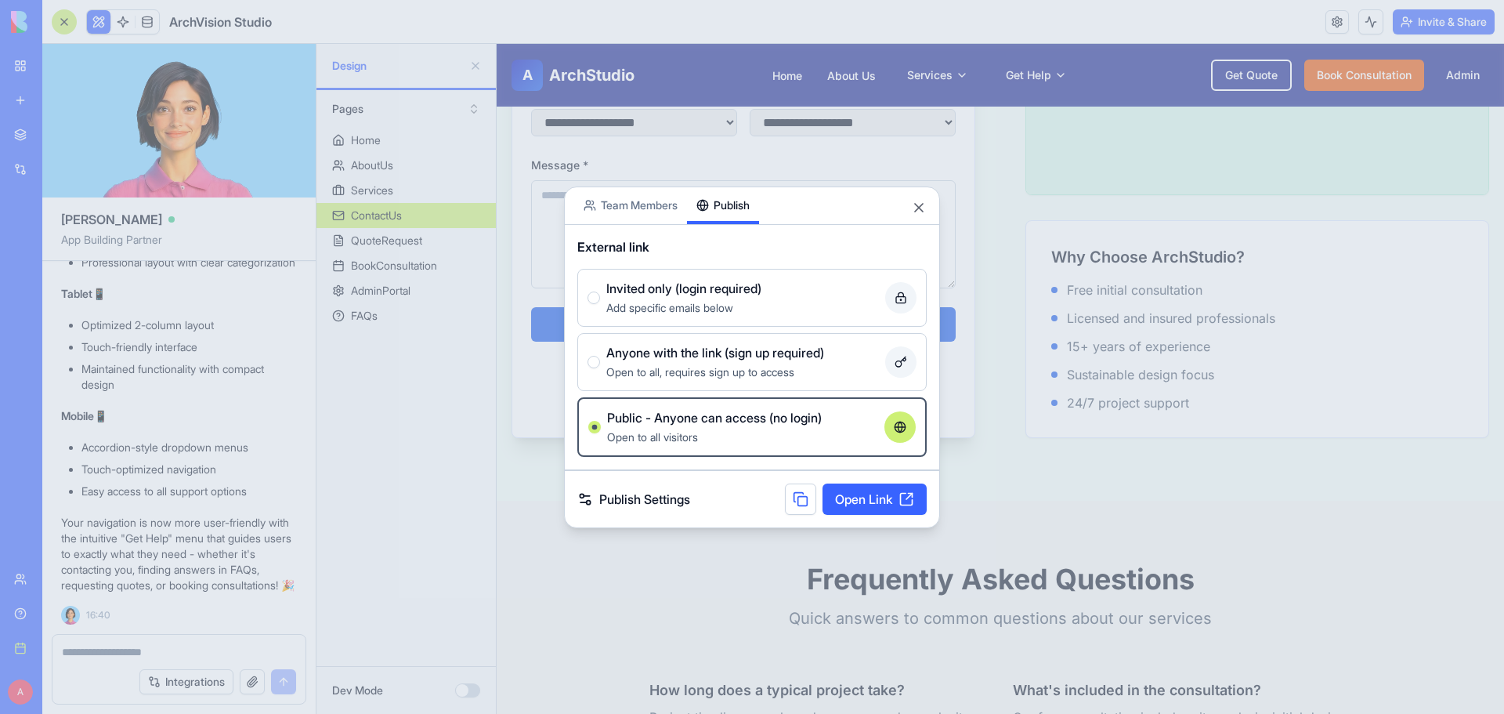
click at [851, 497] on link "Open Link" at bounding box center [874, 498] width 104 height 31
click at [918, 204] on button "Close" at bounding box center [919, 208] width 16 height 16
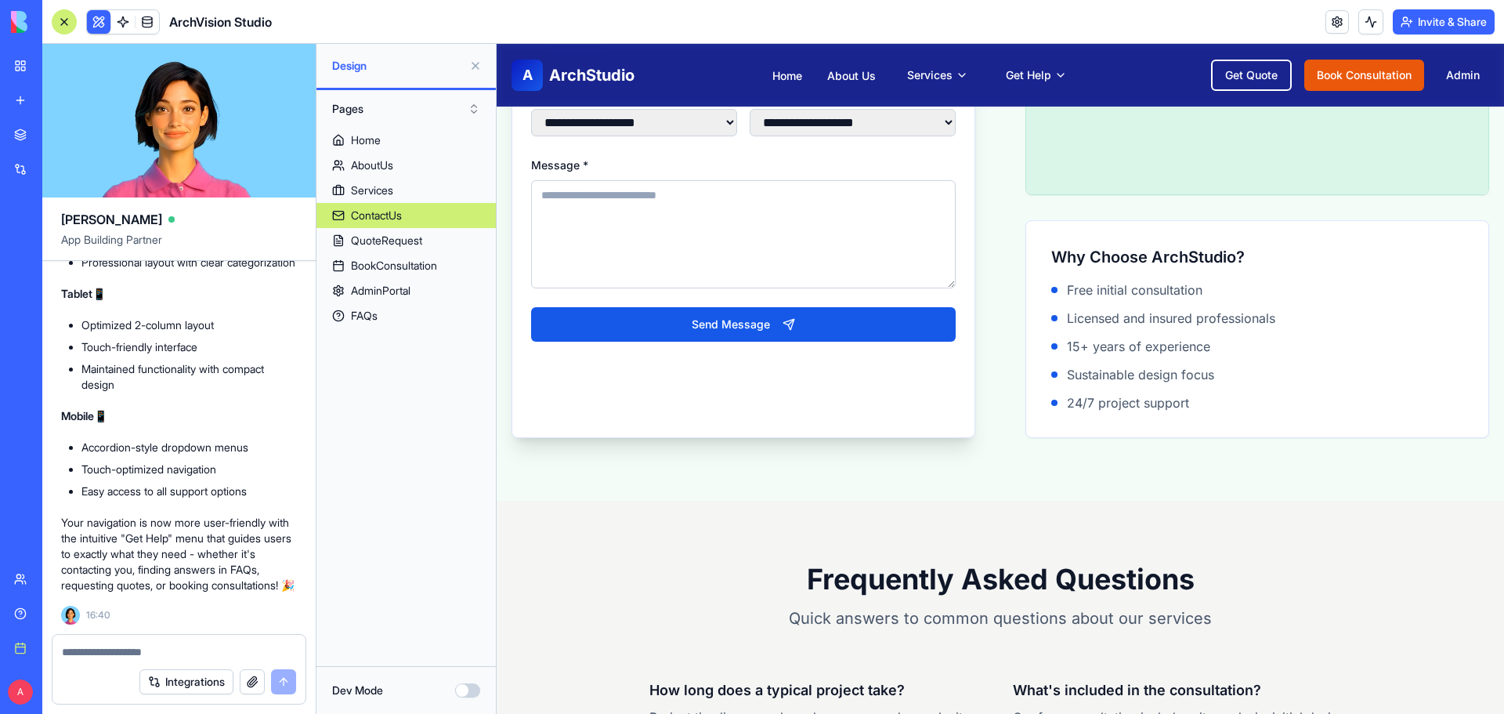
click at [250, 676] on button "button" at bounding box center [252, 681] width 25 height 25
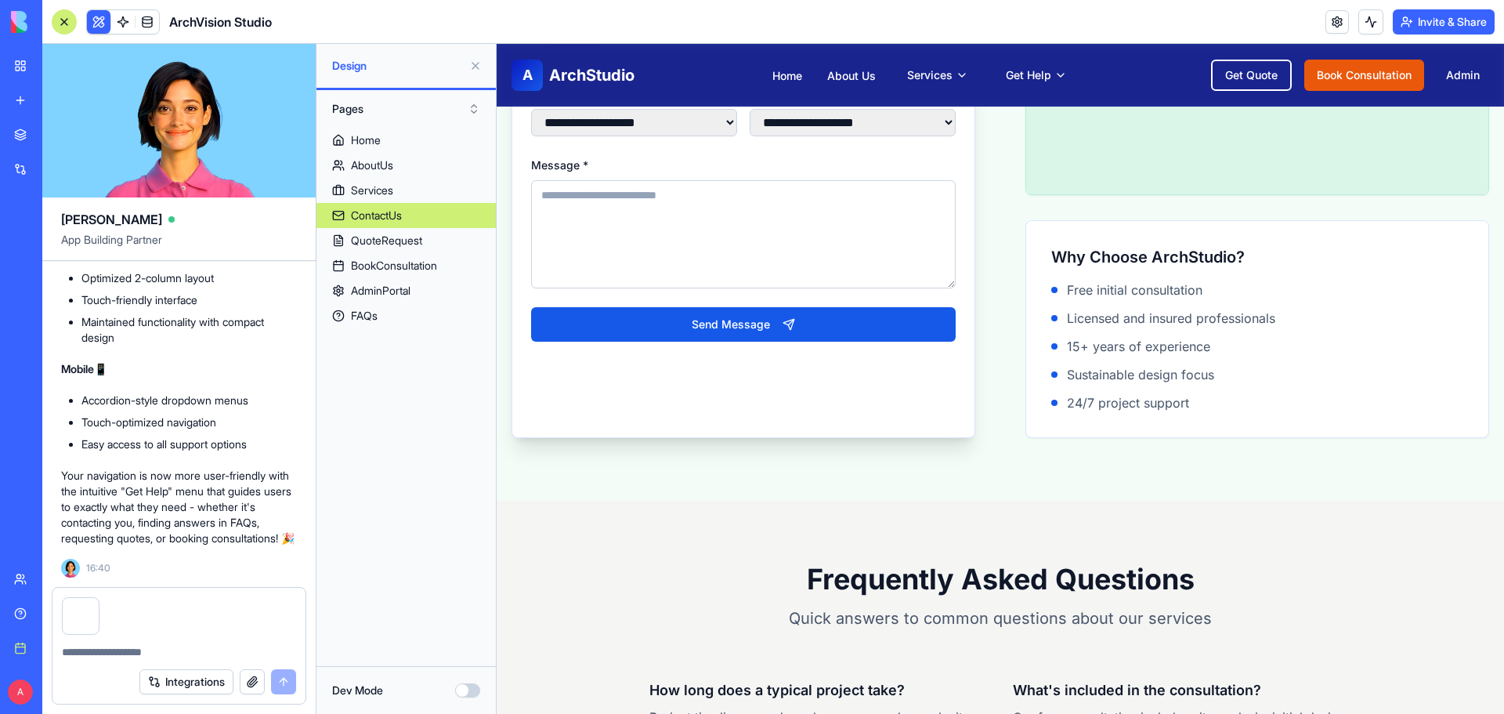
click at [151, 649] on textarea at bounding box center [179, 652] width 234 height 16
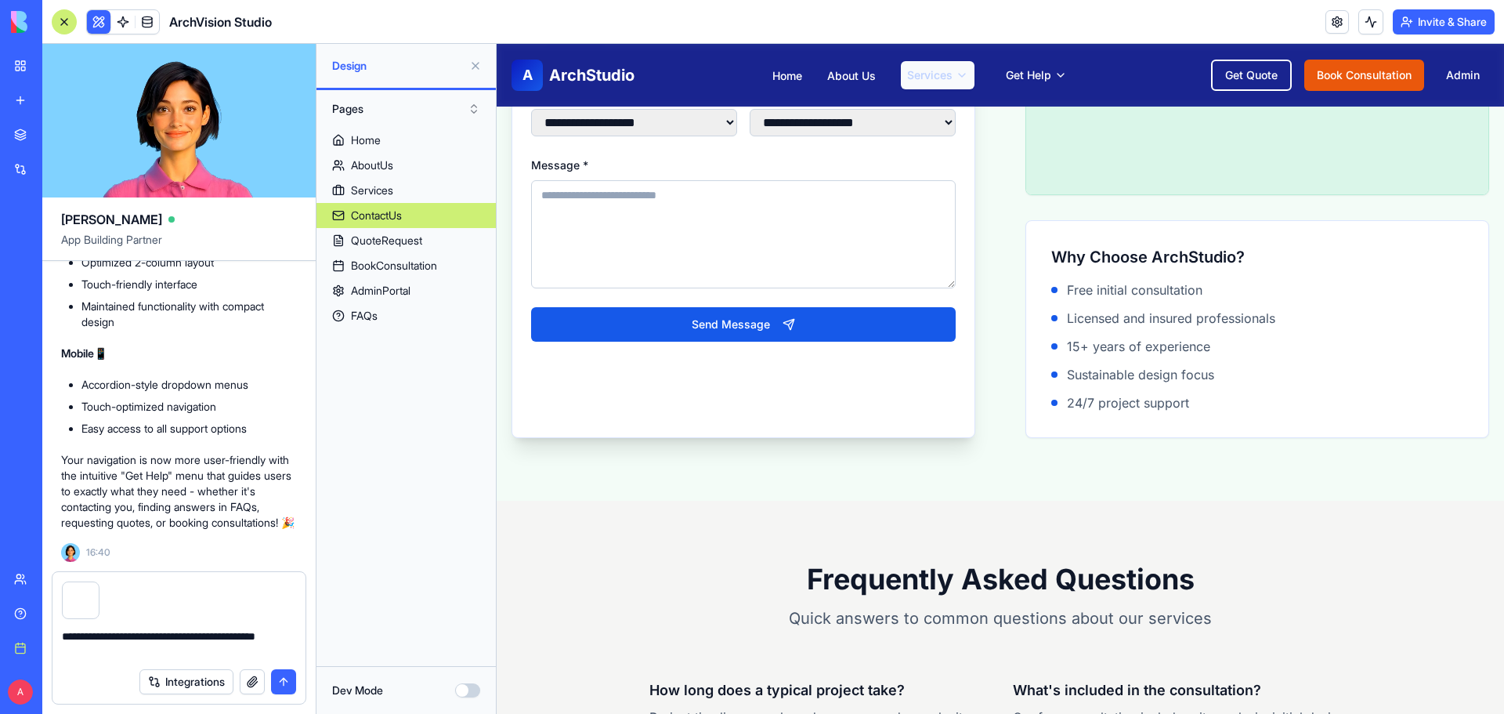
type textarea "**********"
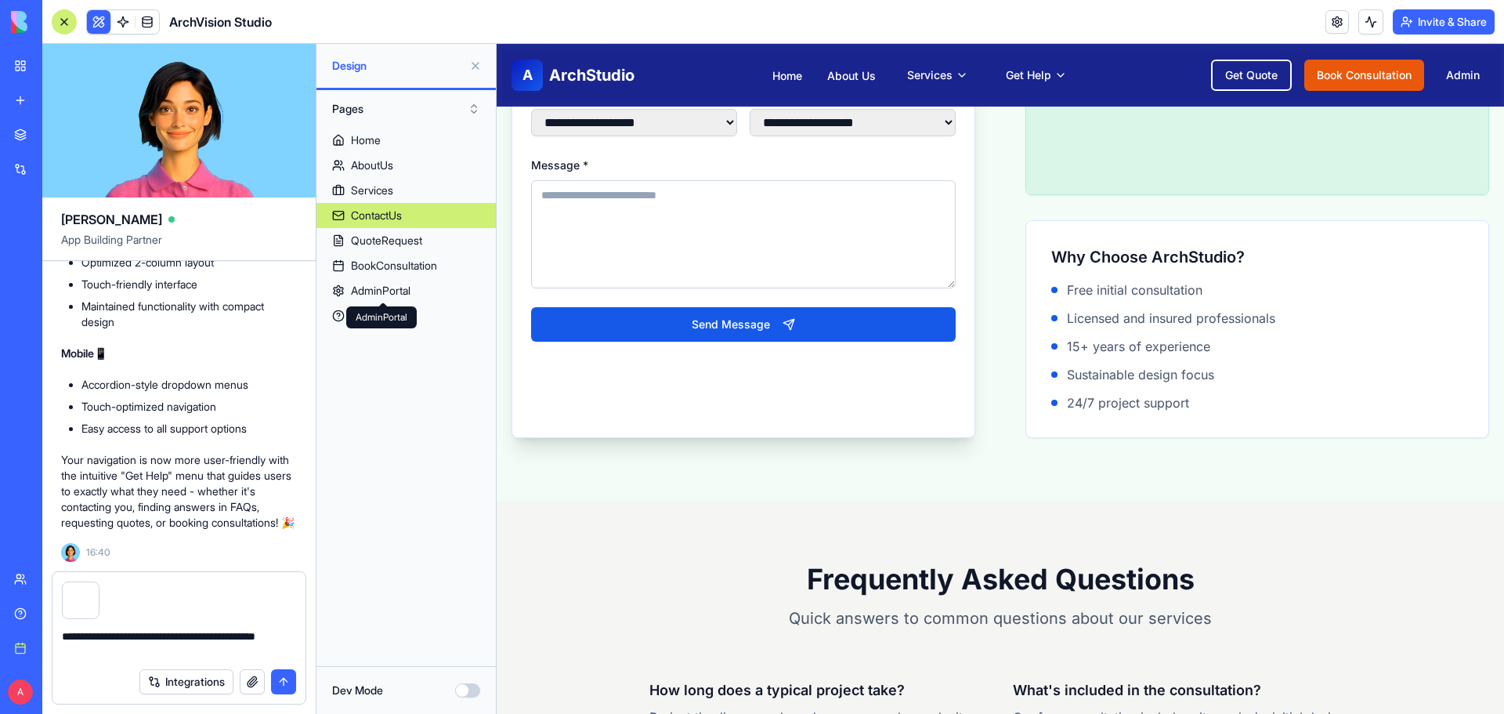
click at [138, 646] on textarea "**********" at bounding box center [179, 643] width 234 height 31
click at [244, 680] on button "button" at bounding box center [252, 681] width 25 height 25
click at [184, 649] on textarea "**********" at bounding box center [179, 643] width 234 height 31
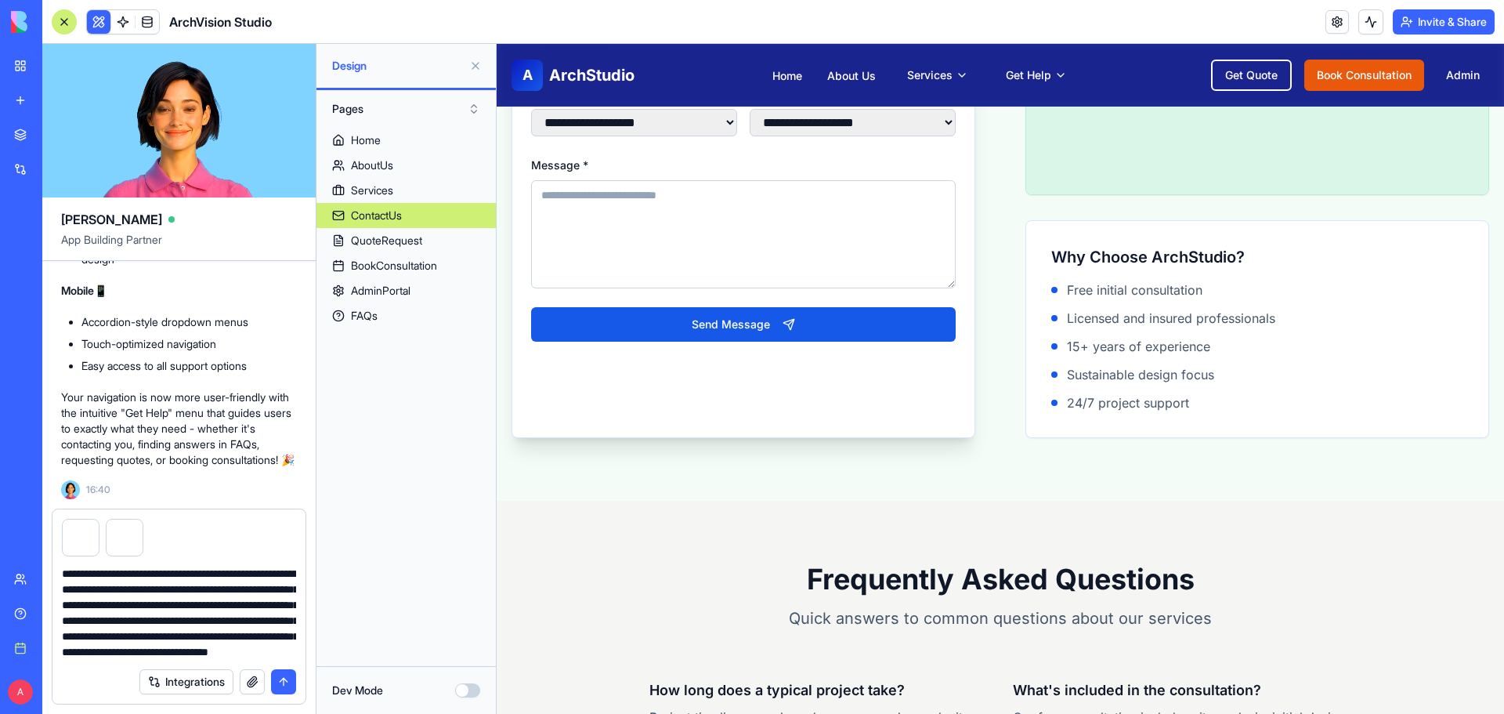
scroll to position [45, 0]
type textarea "**********"
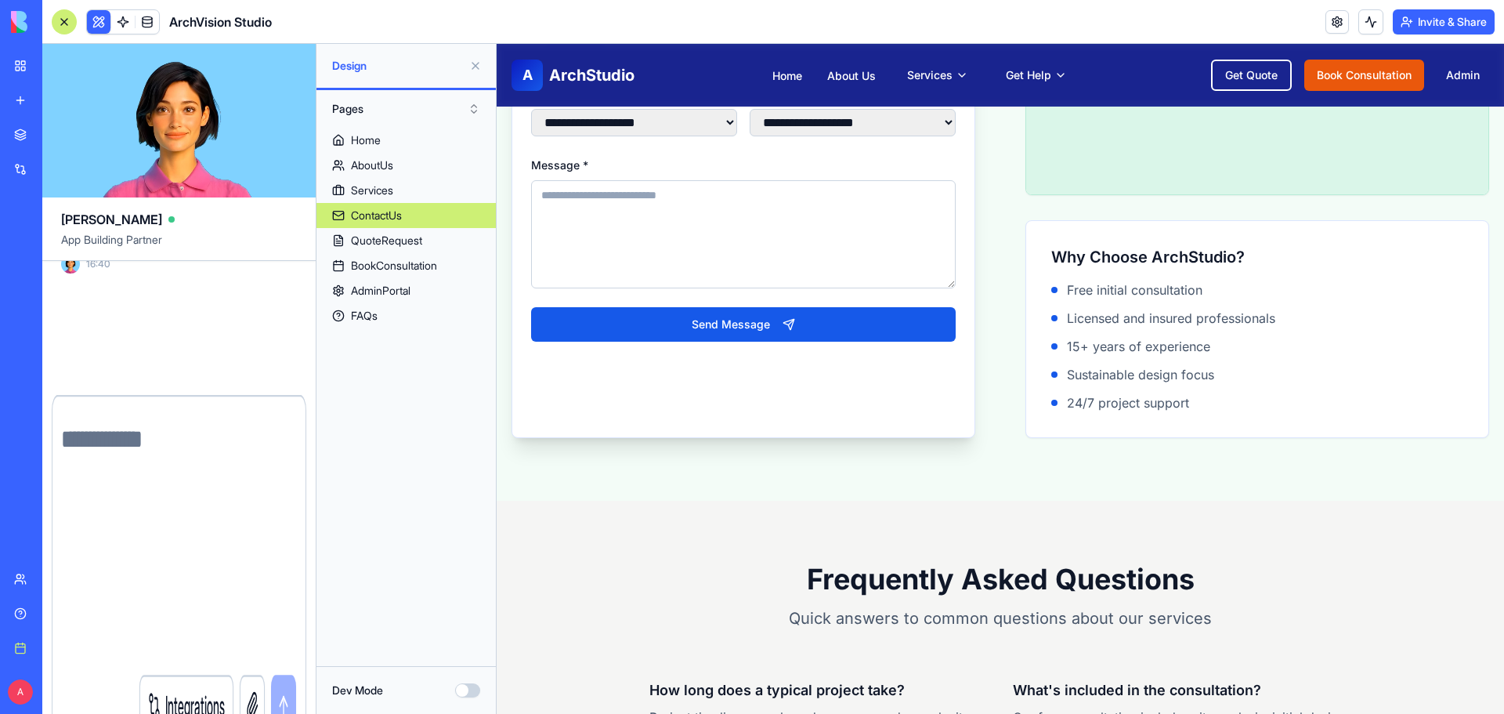
scroll to position [0, 0]
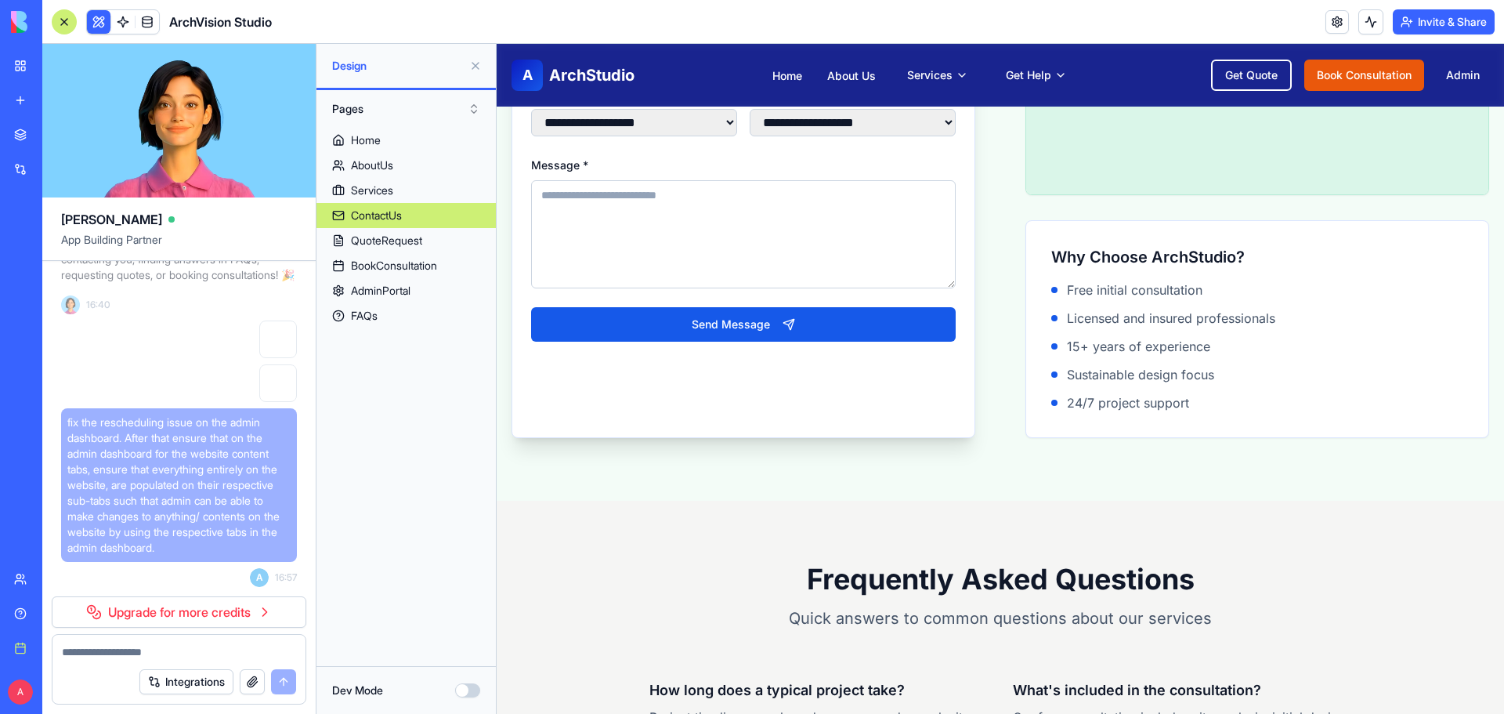
click at [58, 611] on div "Help" at bounding box center [48, 613] width 20 height 16
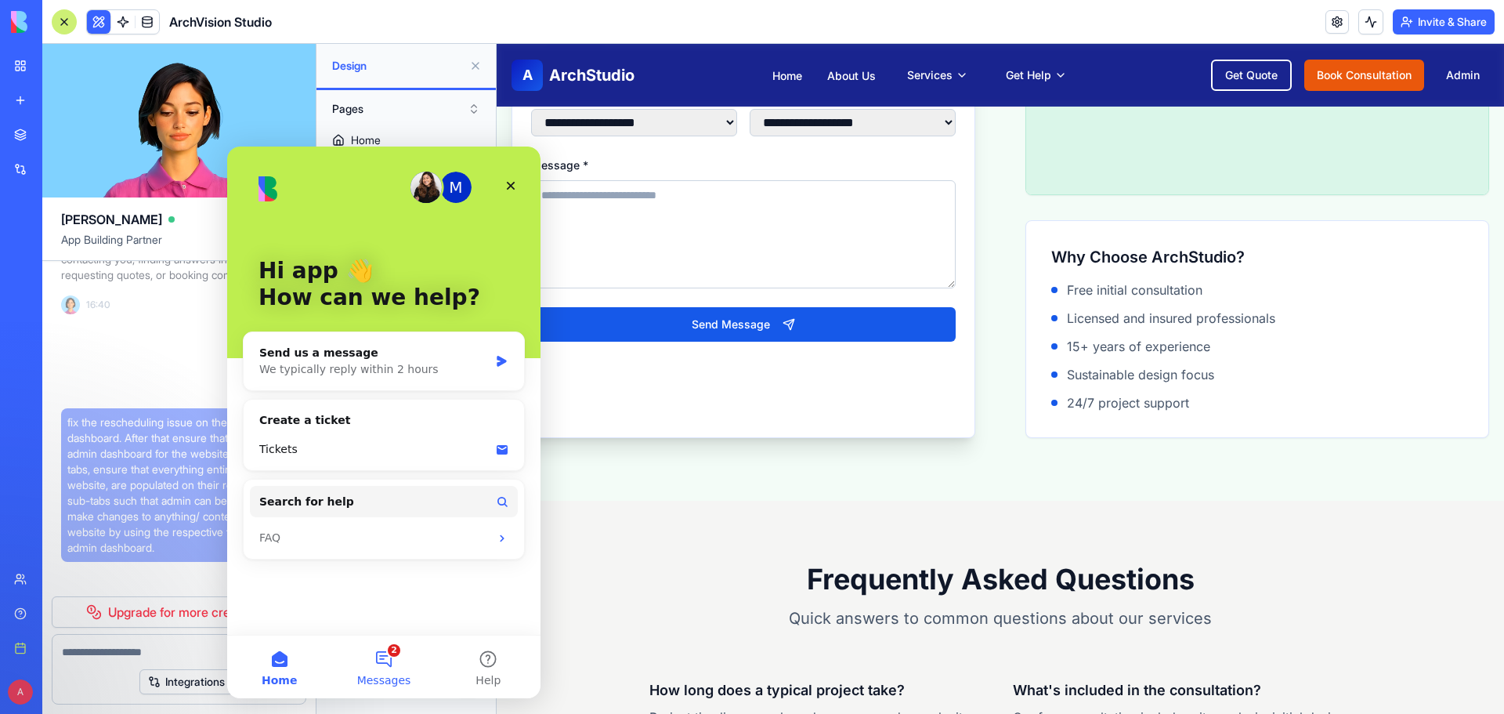
click at [390, 663] on button "2 Messages" at bounding box center [383, 666] width 104 height 63
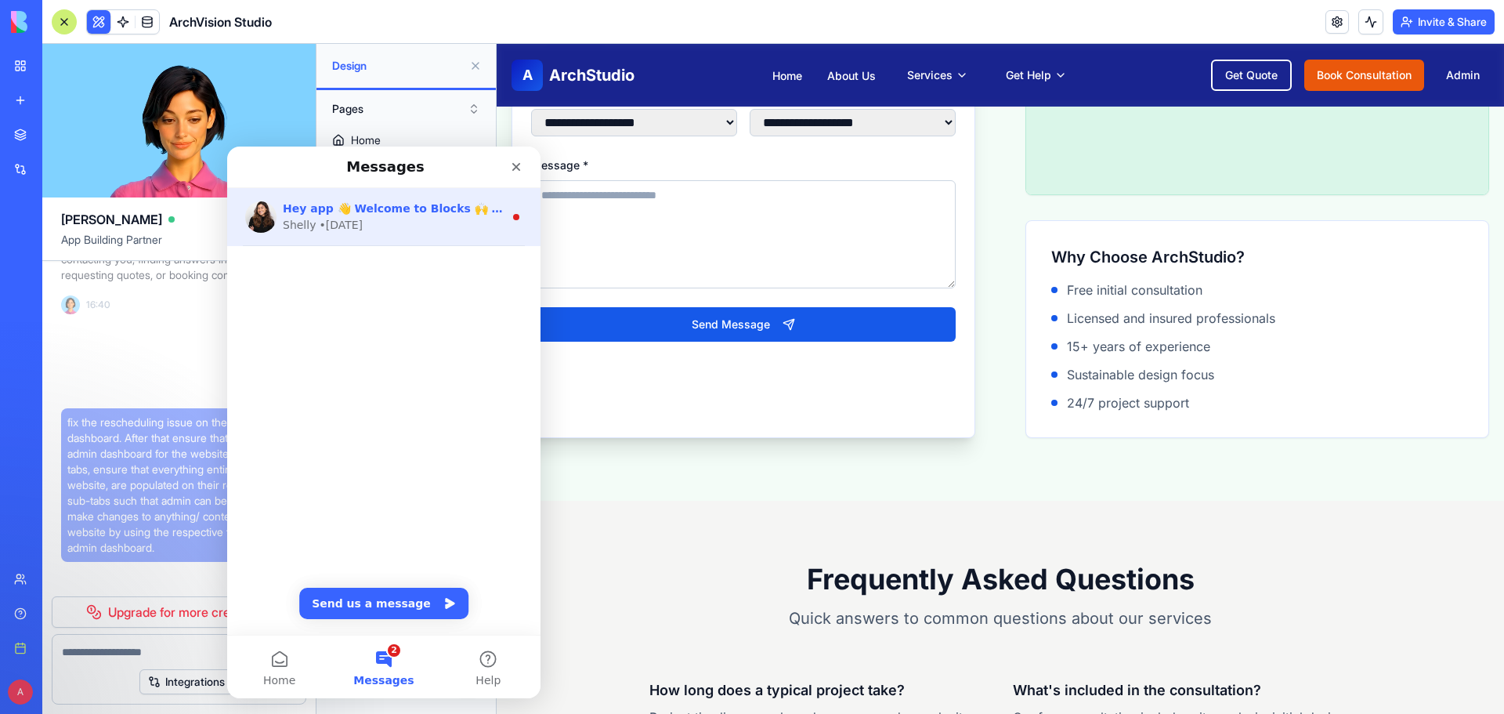
click at [442, 239] on div "Hey app 👋 Welcome to Blocks 🙌 I'm here if you have any questions! [PERSON_NAME]…" at bounding box center [383, 217] width 313 height 58
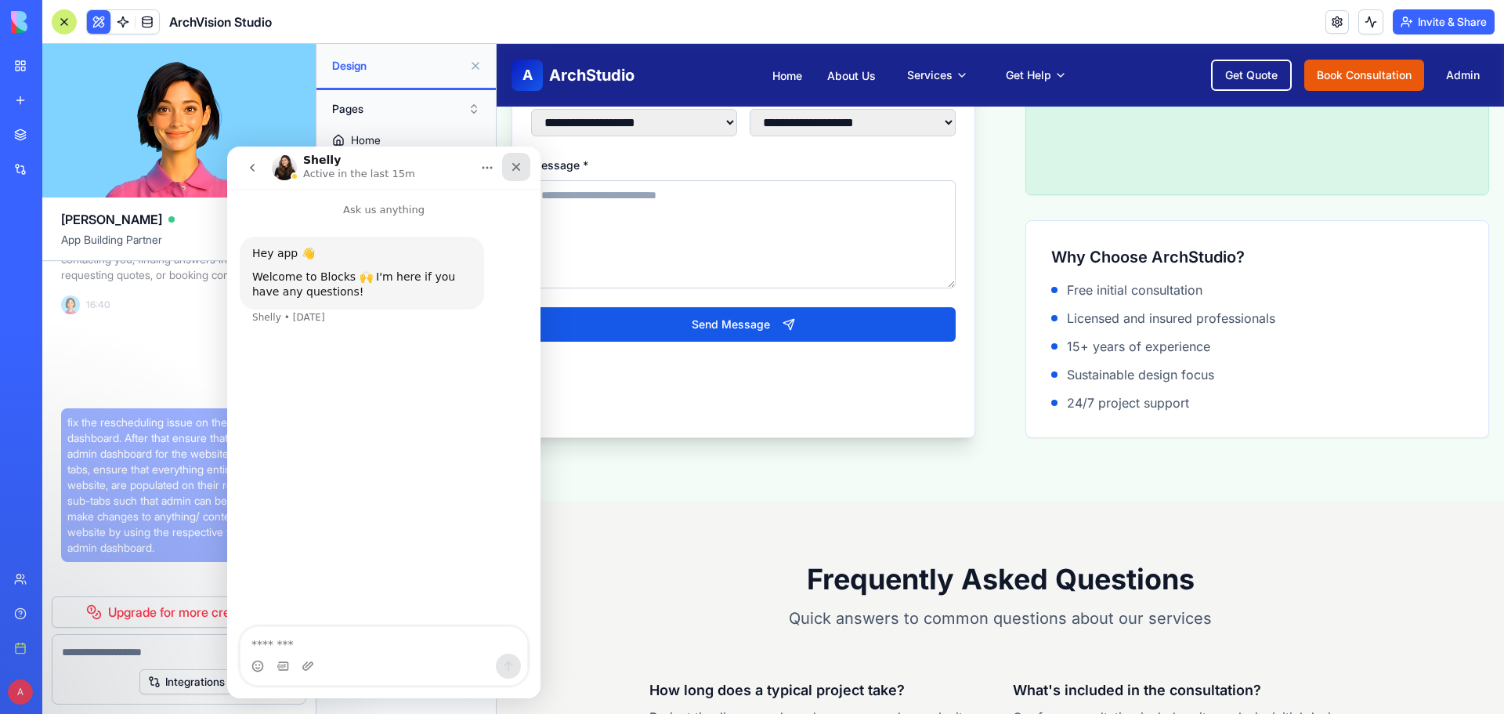
click at [516, 172] on icon "Close" at bounding box center [516, 167] width 13 height 13
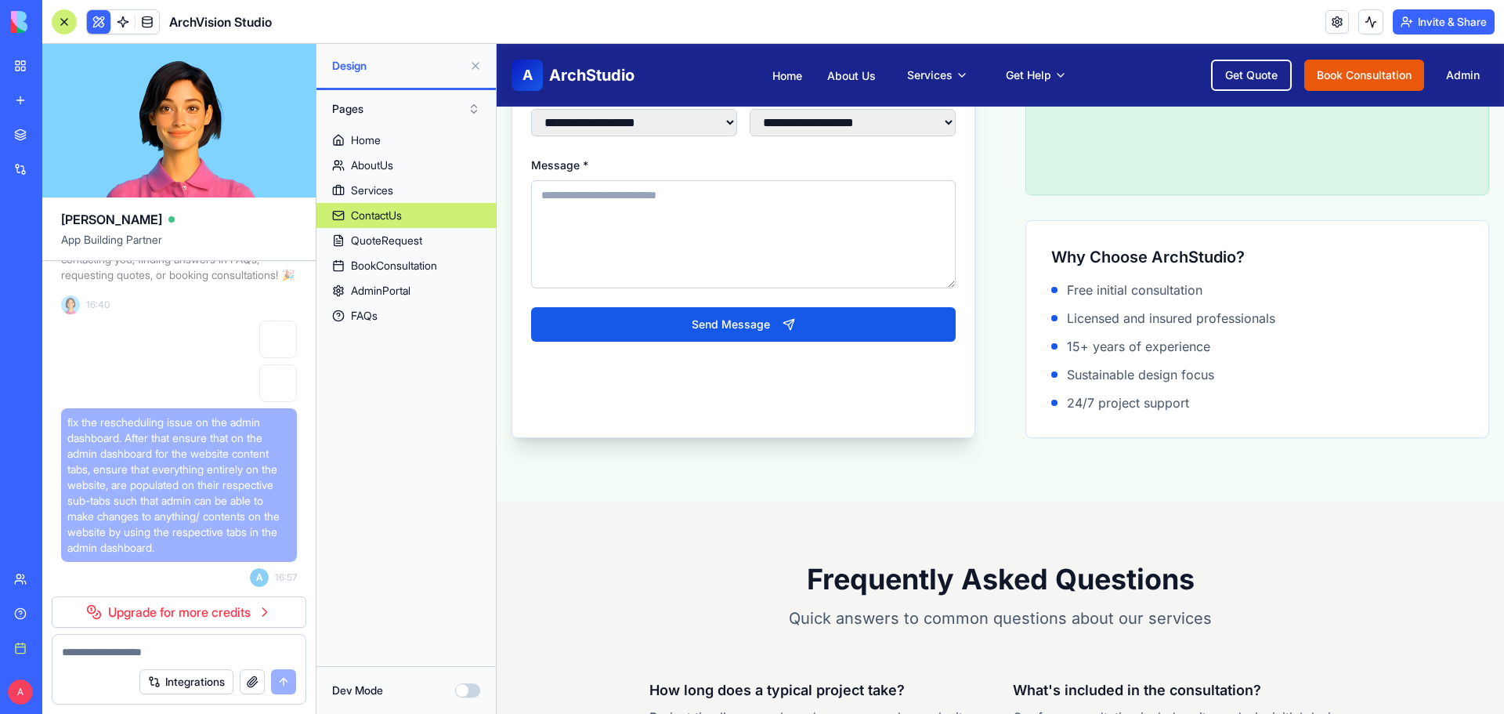
click at [47, 616] on div "Help" at bounding box center [48, 613] width 20 height 16
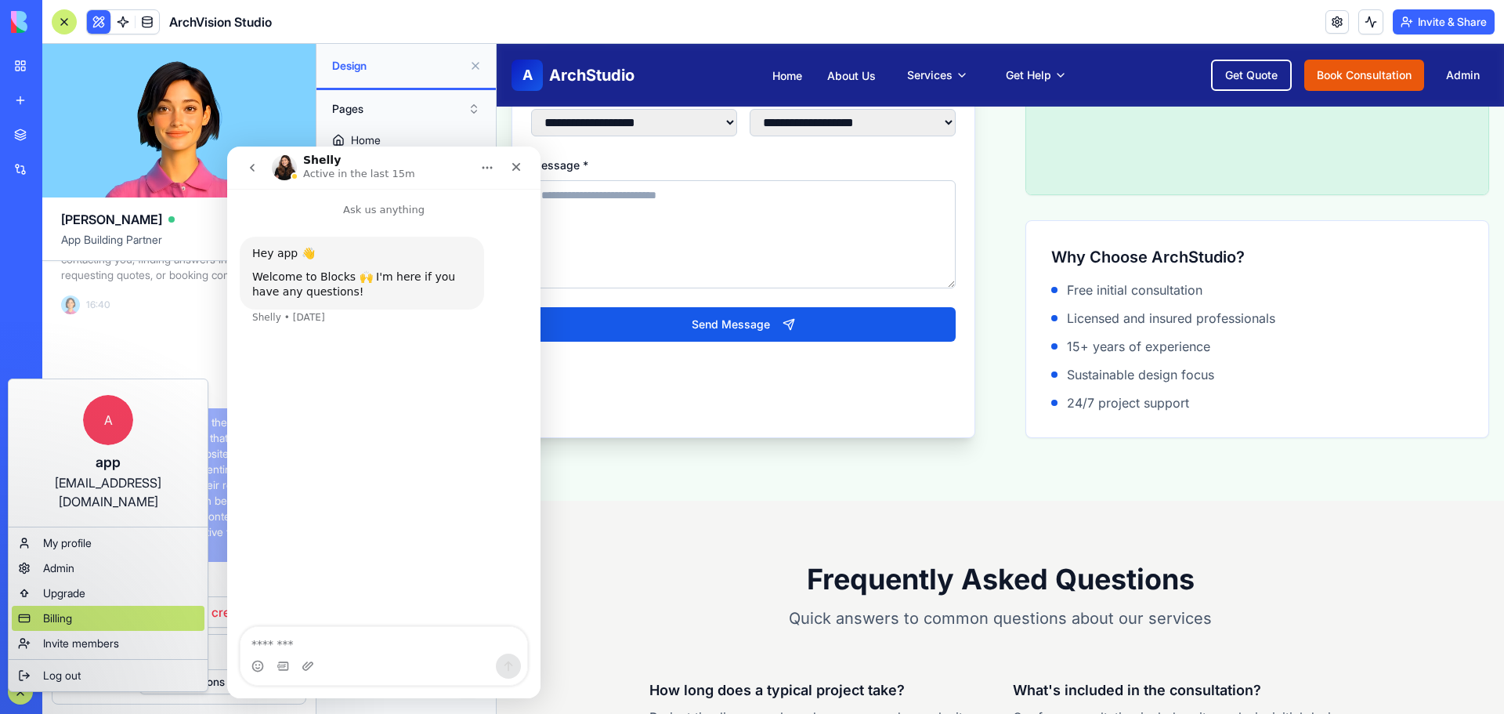
click at [79, 605] on div "Billing" at bounding box center [108, 617] width 193 height 25
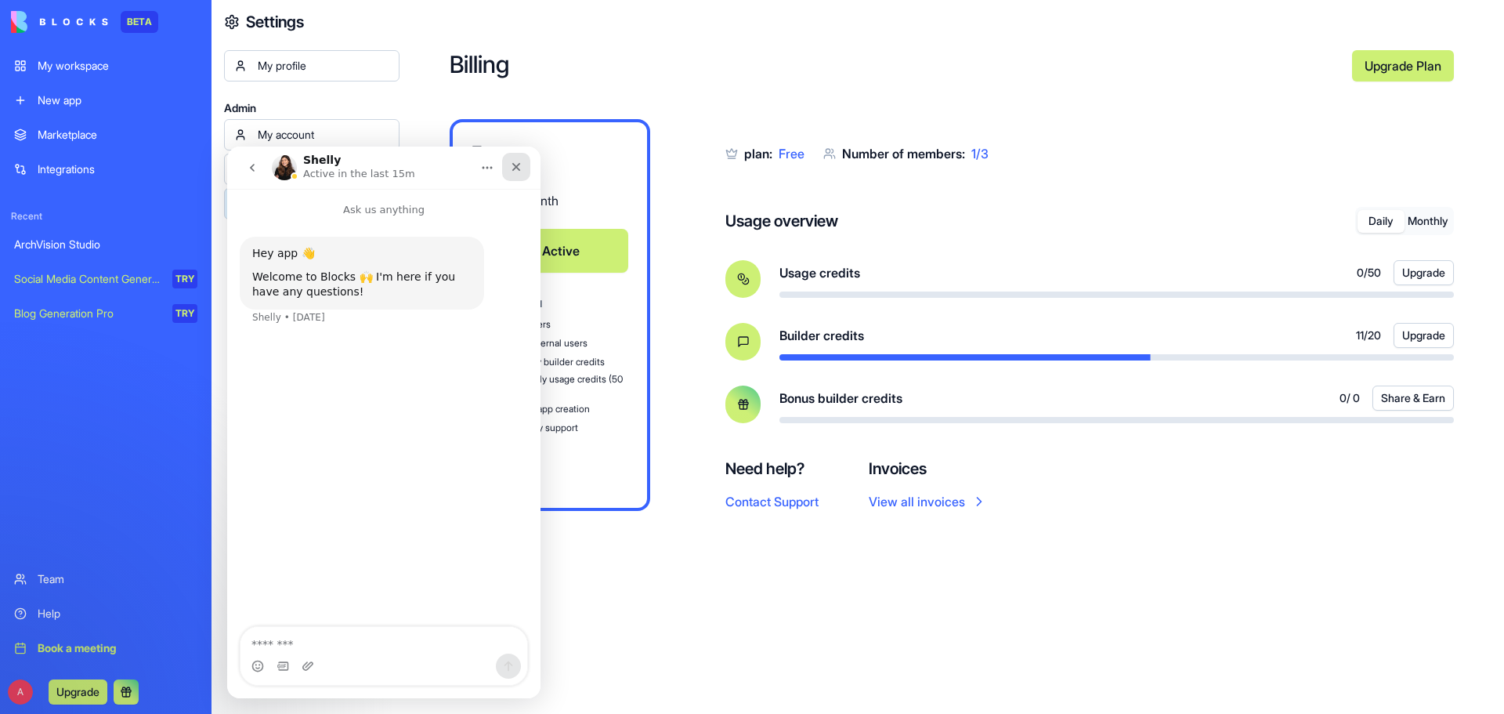
click at [511, 165] on icon "Close" at bounding box center [516, 167] width 13 height 13
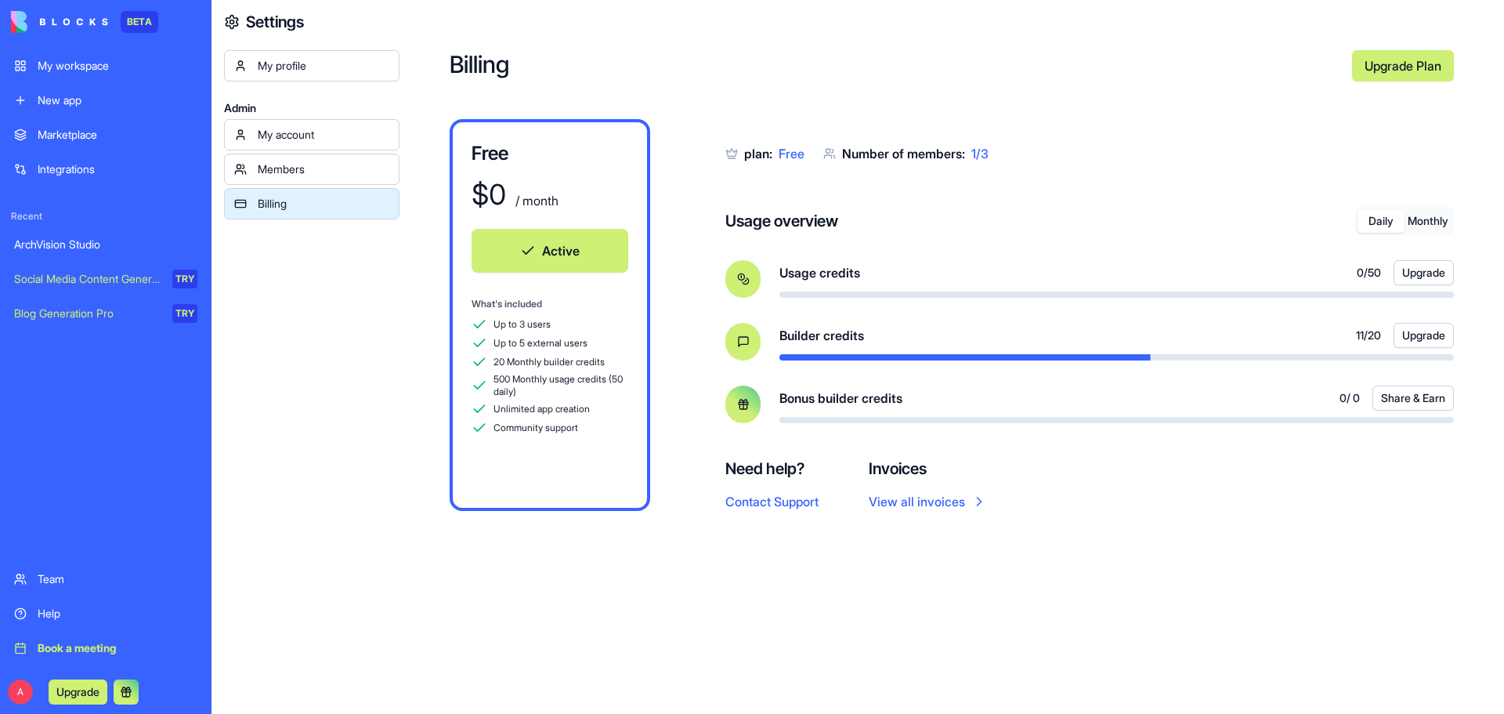
click at [1216, 542] on div "Billing Upgrade Plan Free $ 0 / month Active What's included Up to 3 users Up t…" at bounding box center [951, 357] width 1104 height 714
click at [1406, 337] on button "Upgrade" at bounding box center [1423, 335] width 60 height 25
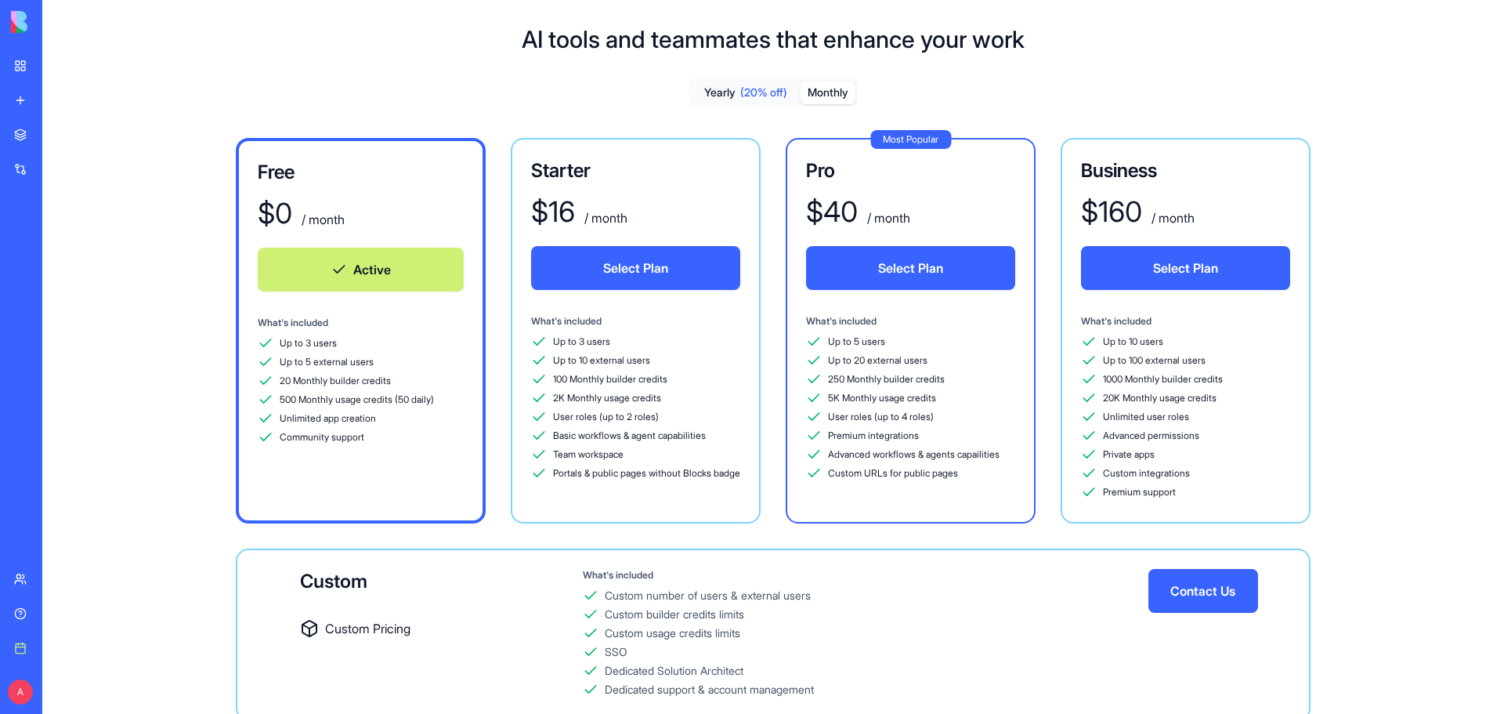
click at [818, 90] on button "Monthly" at bounding box center [827, 92] width 55 height 23
click at [631, 269] on button "Select Plan" at bounding box center [635, 268] width 209 height 44
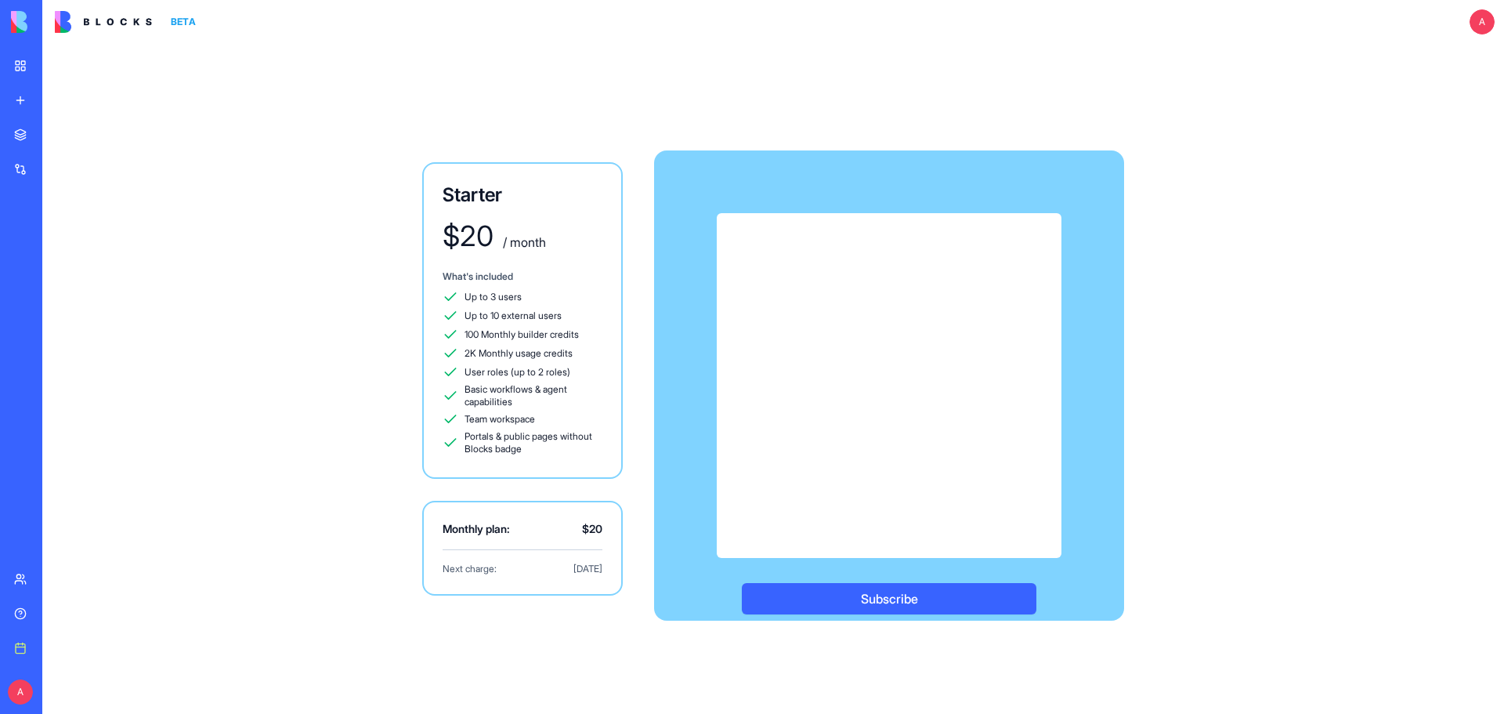
click at [67, 90] on link "New app" at bounding box center [36, 100] width 63 height 31
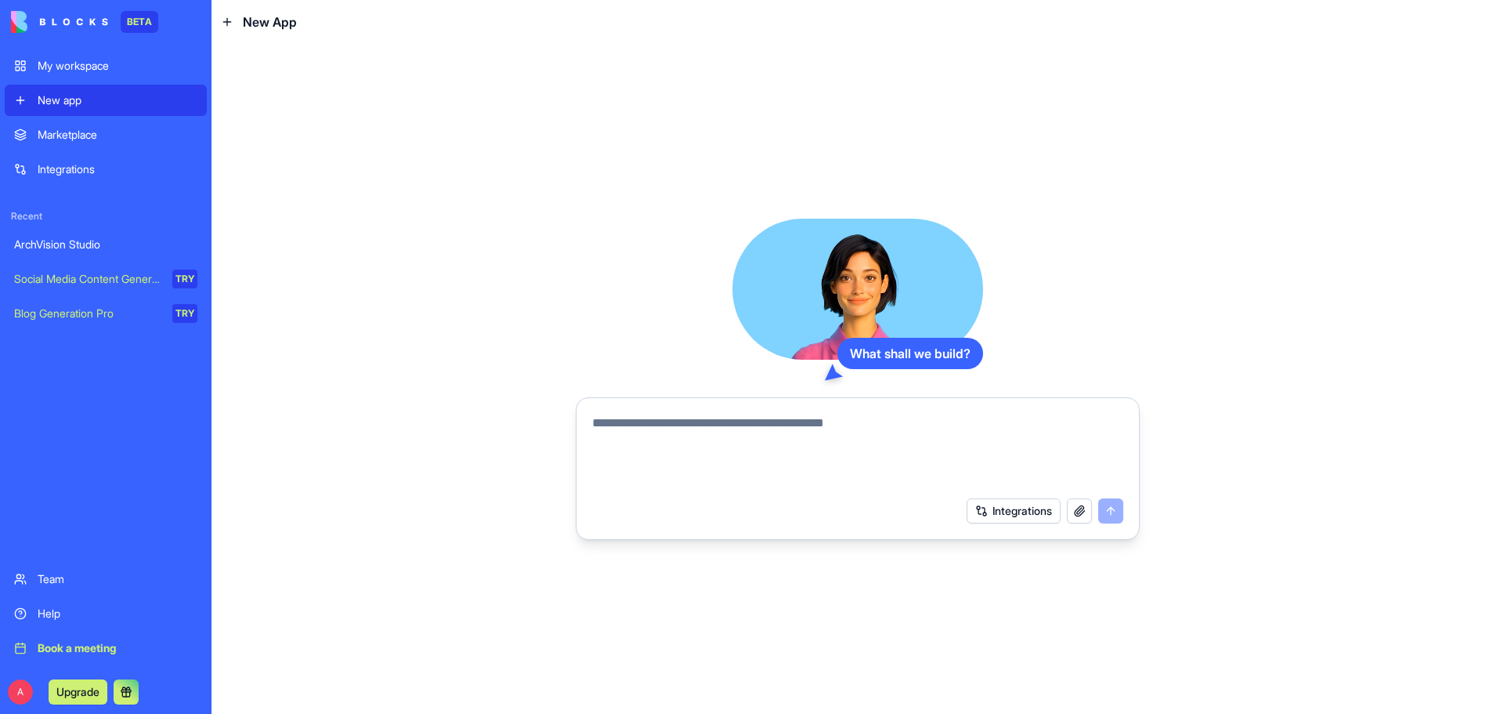
click at [92, 70] on div "My workspace" at bounding box center [118, 66] width 160 height 16
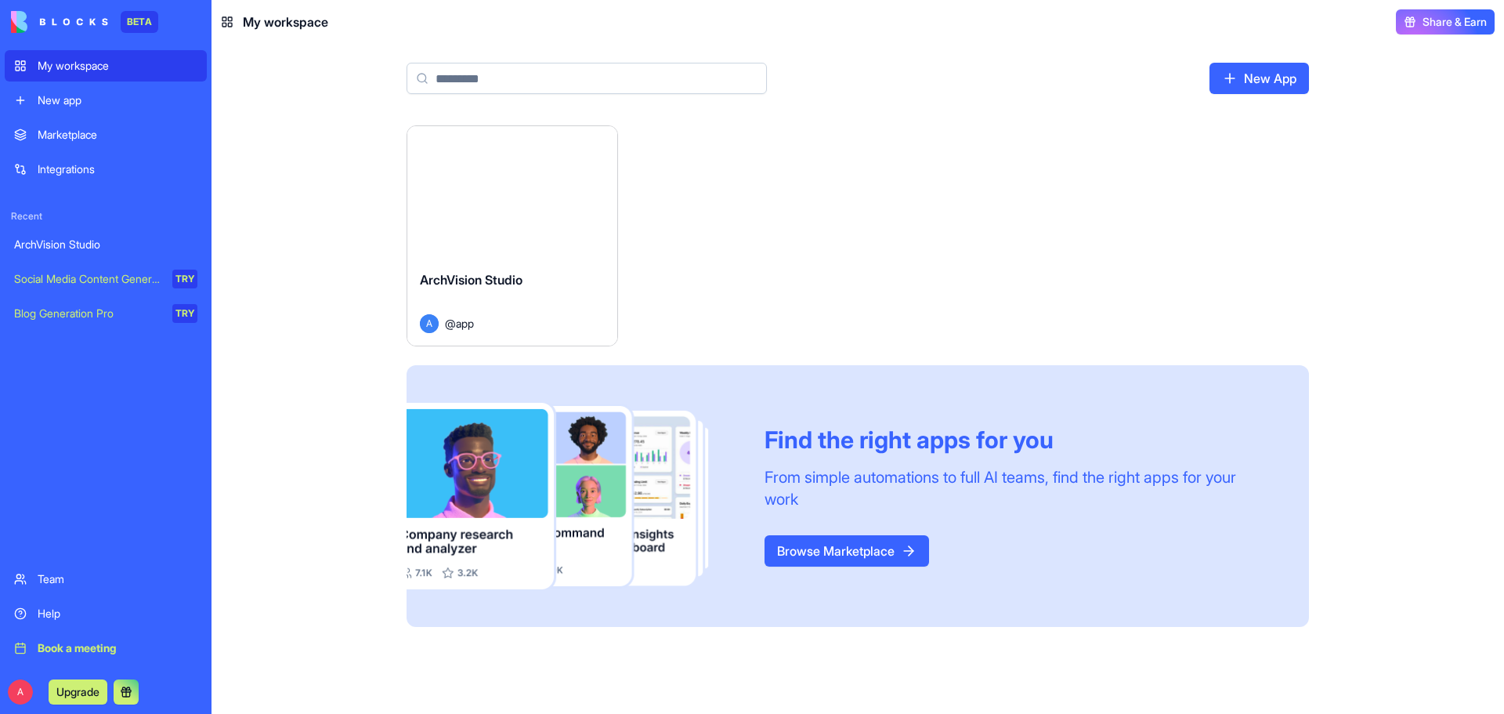
click at [81, 102] on div "New app" at bounding box center [118, 100] width 160 height 16
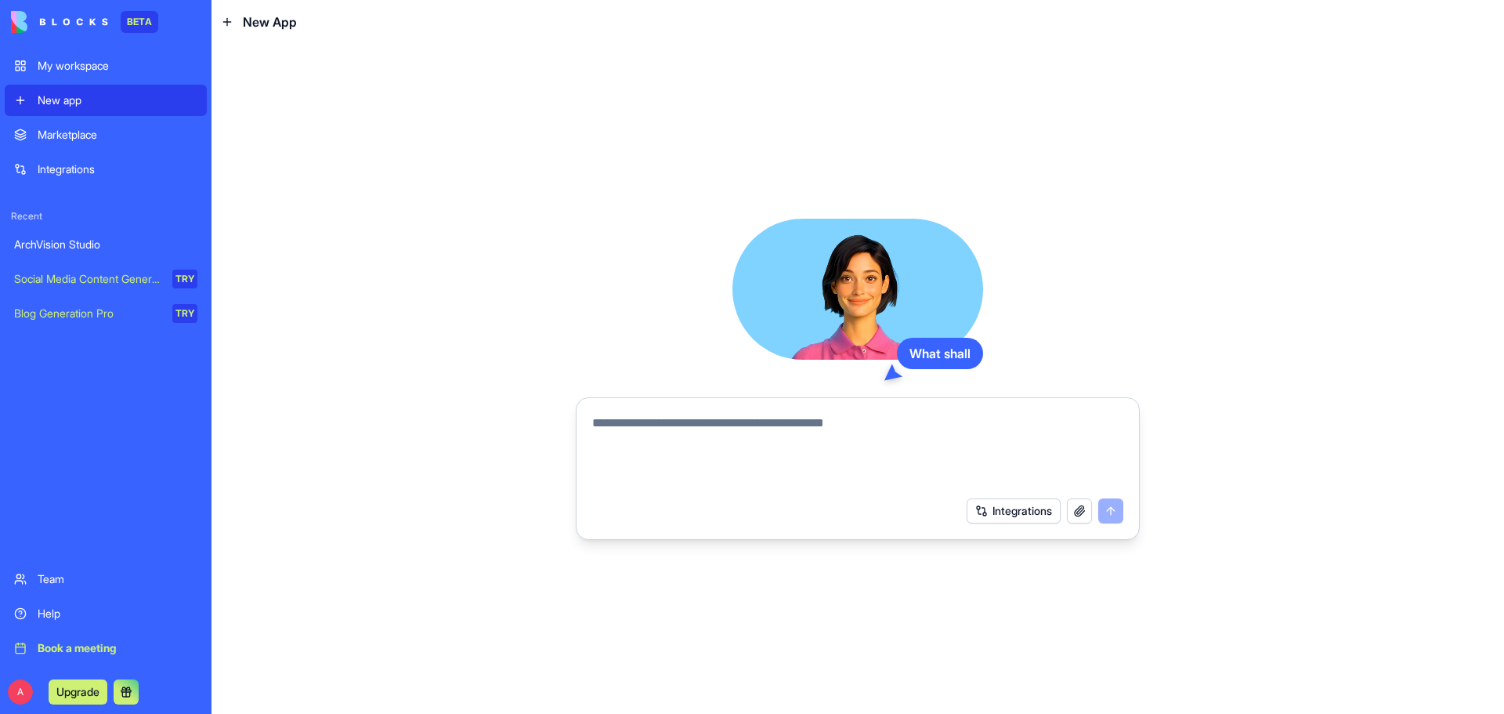
click at [83, 74] on link "My workspace" at bounding box center [106, 65] width 202 height 31
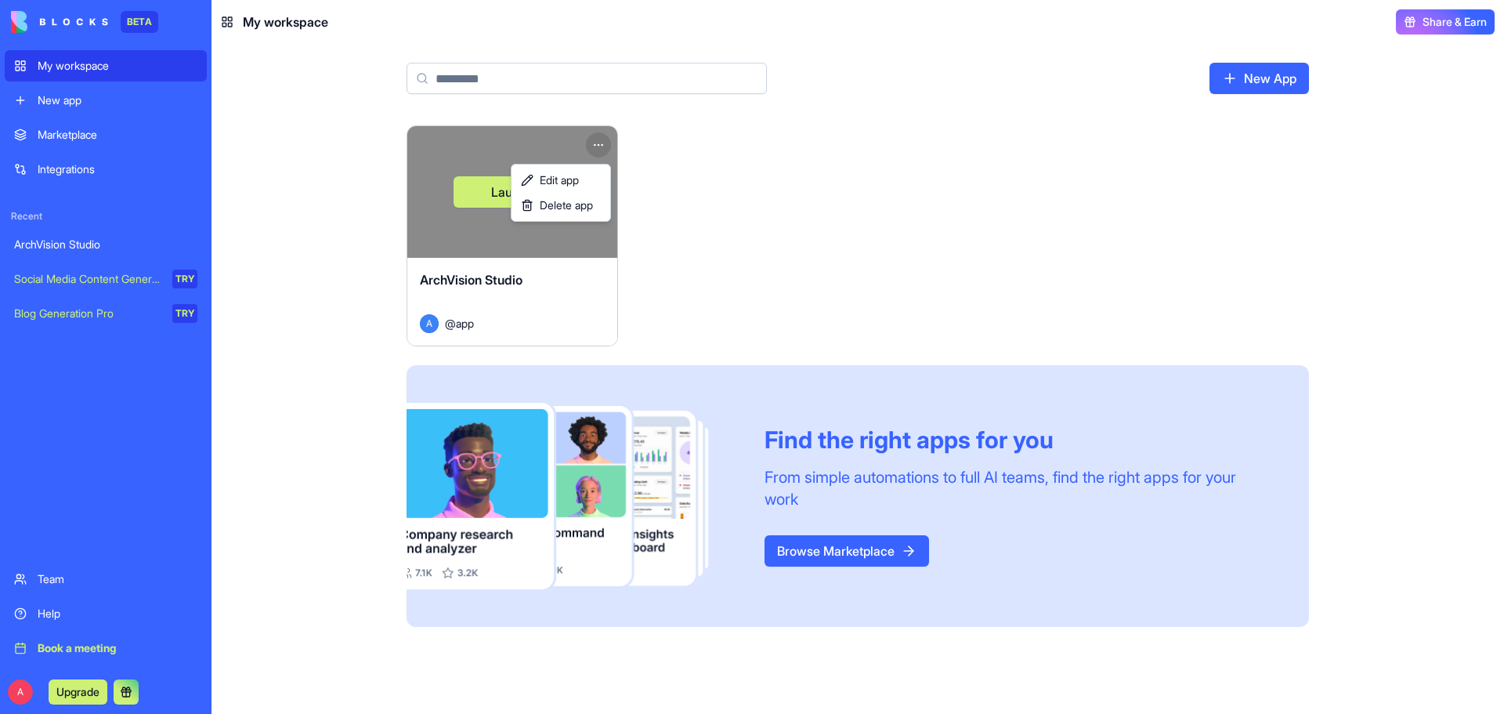
click at [596, 139] on html "BETA My workspace New app Marketplace Integrations Recent ArchVision Studio Soc…" at bounding box center [752, 357] width 1504 height 714
click at [587, 180] on link "Edit app" at bounding box center [561, 180] width 92 height 25
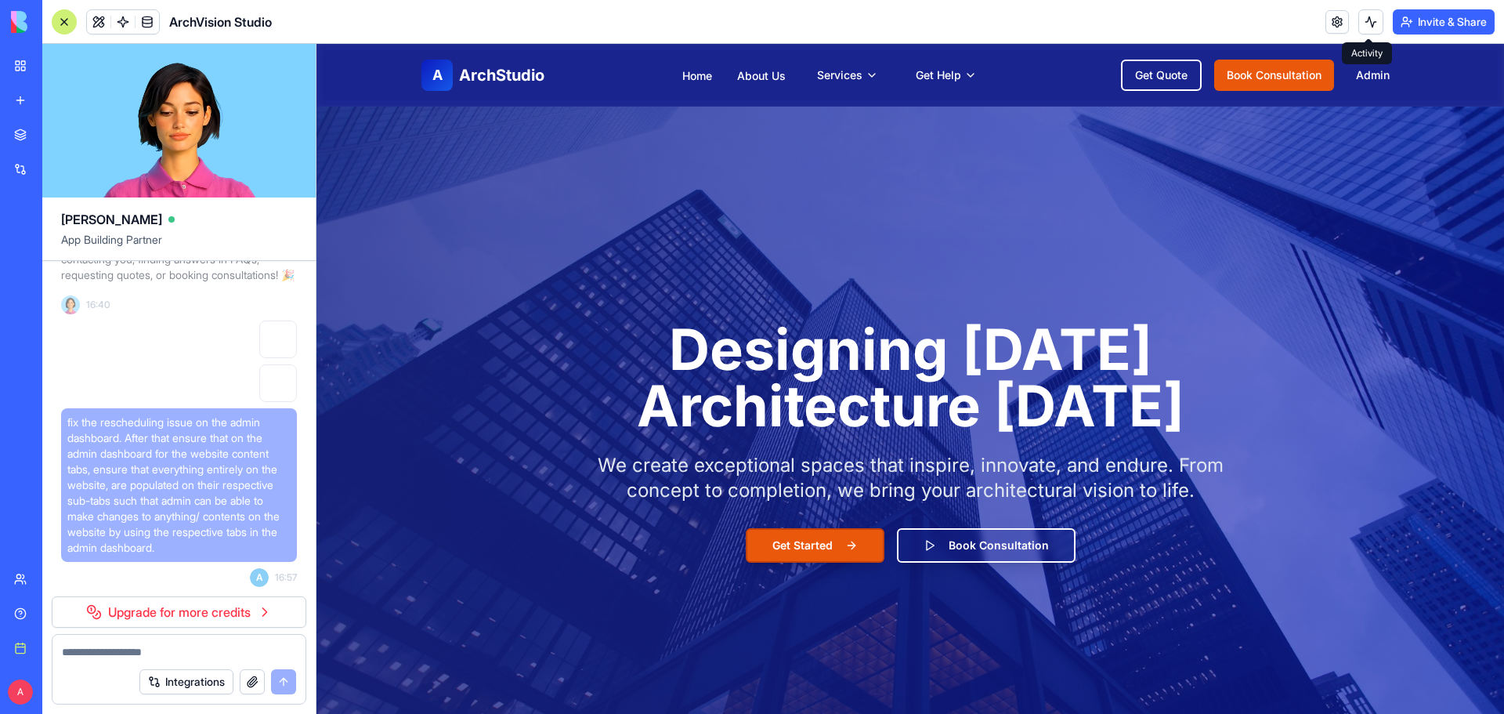
click at [1369, 23] on button at bounding box center [1370, 21] width 25 height 25
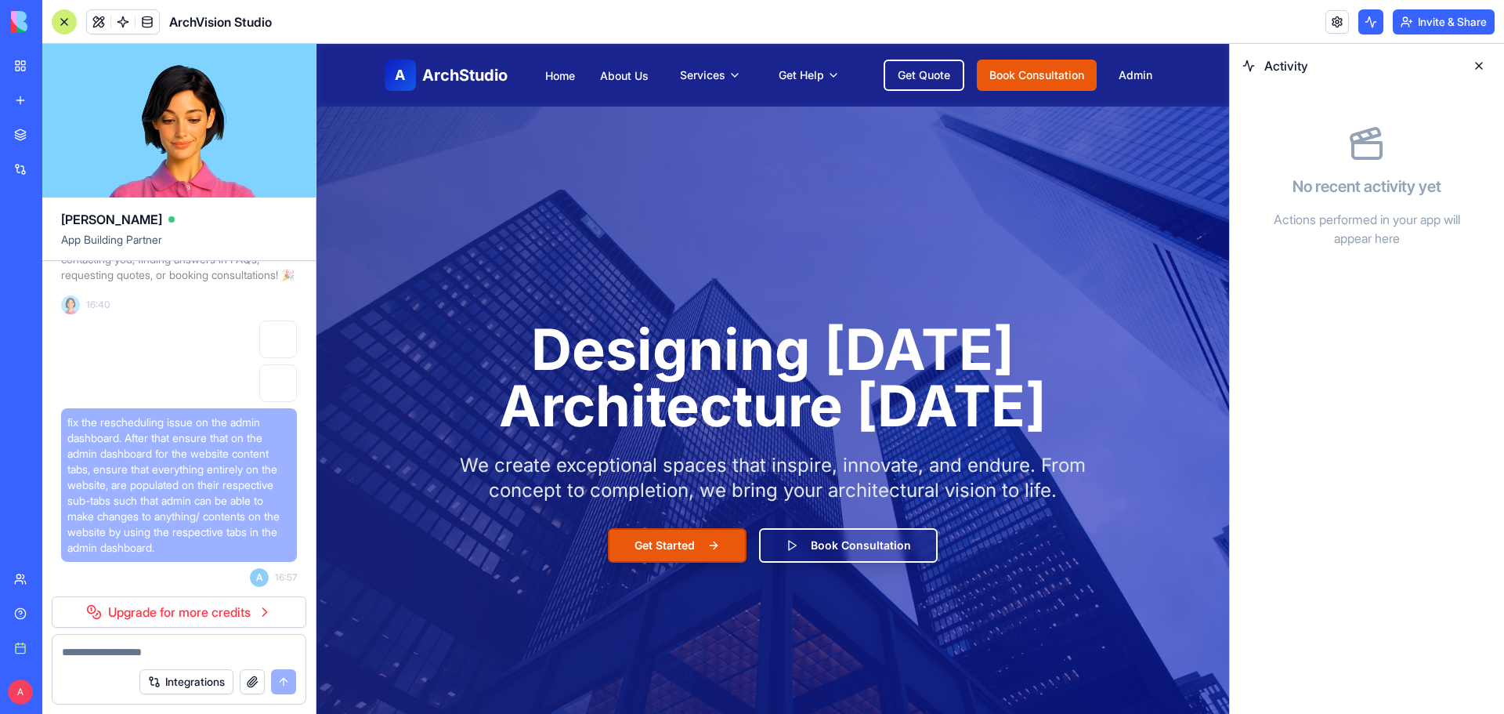
click at [1480, 61] on button at bounding box center [1478, 65] width 25 height 25
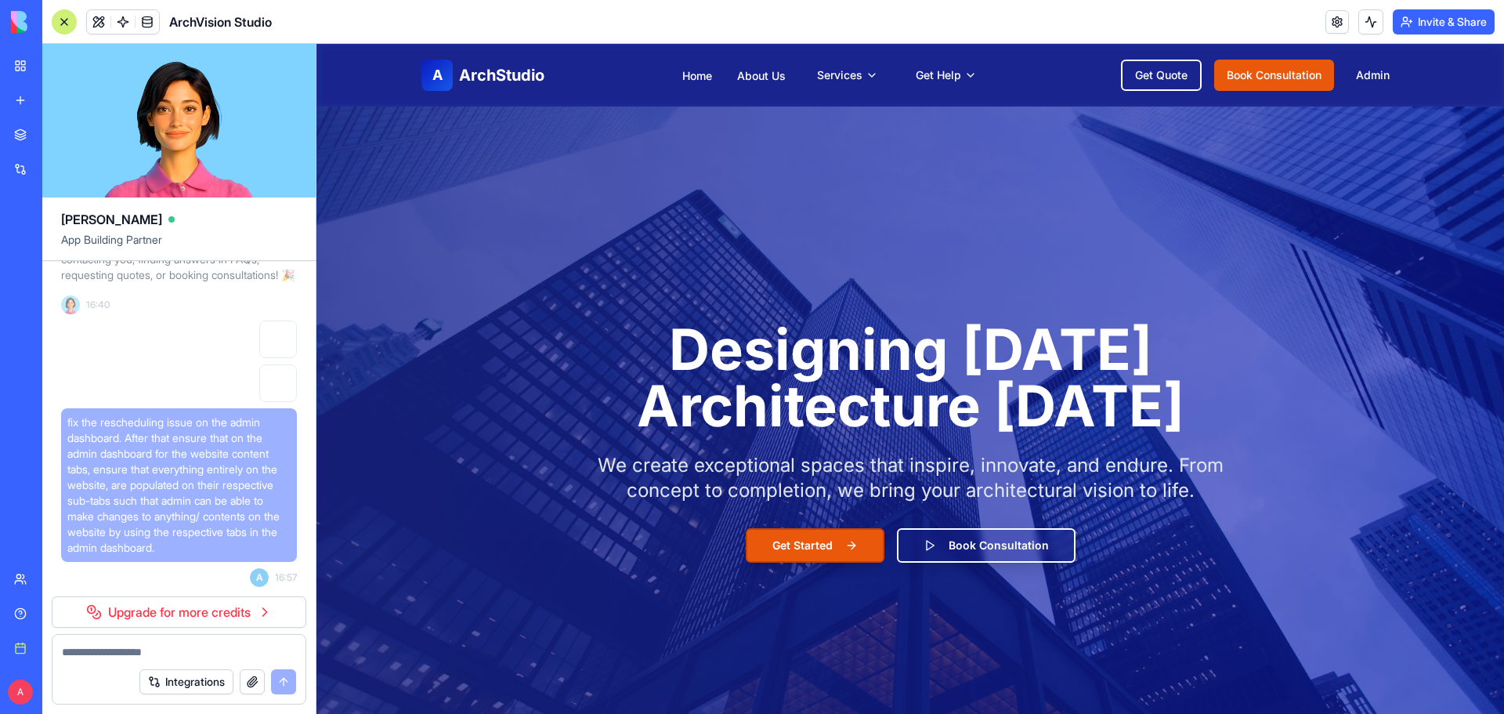
click at [1464, 31] on button "Invite & Share" at bounding box center [1444, 21] width 102 height 25
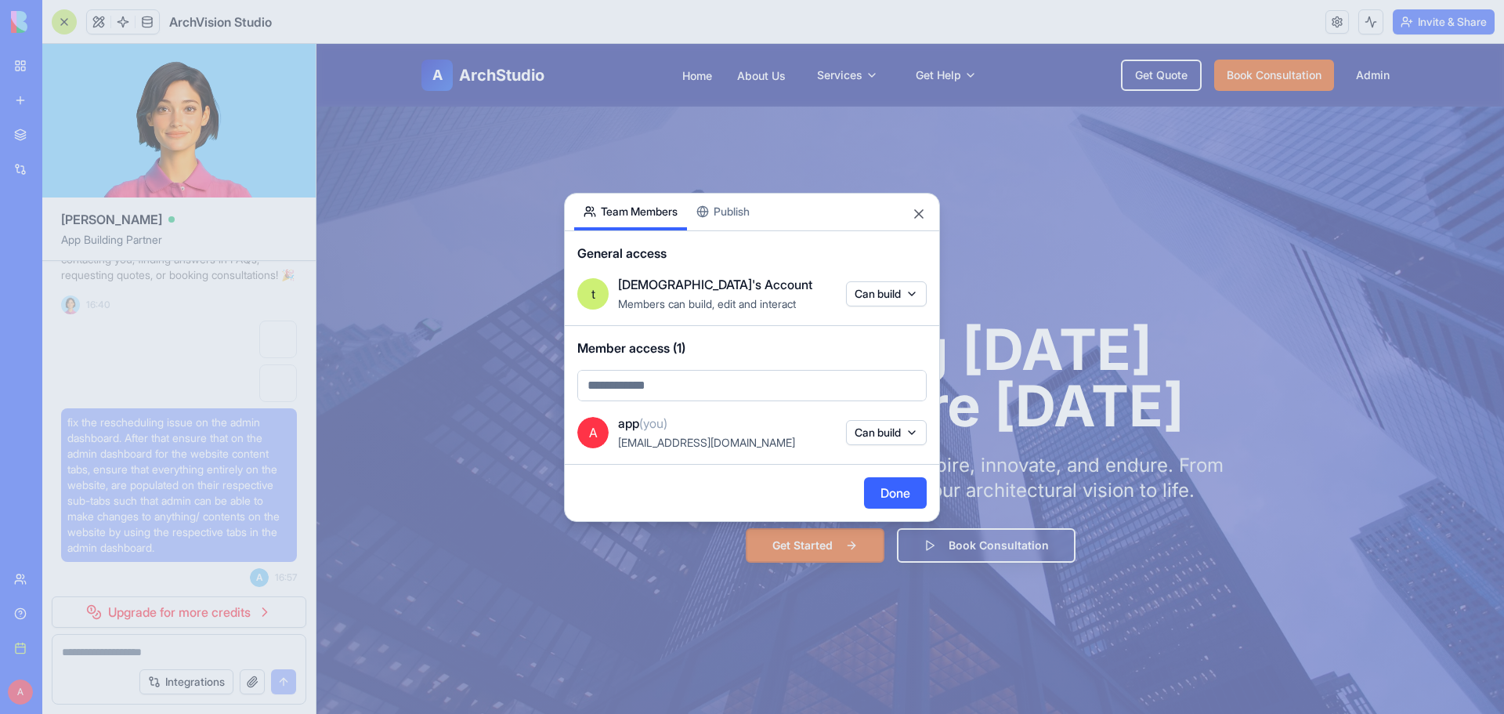
click at [719, 207] on button "Publish" at bounding box center [723, 211] width 72 height 37
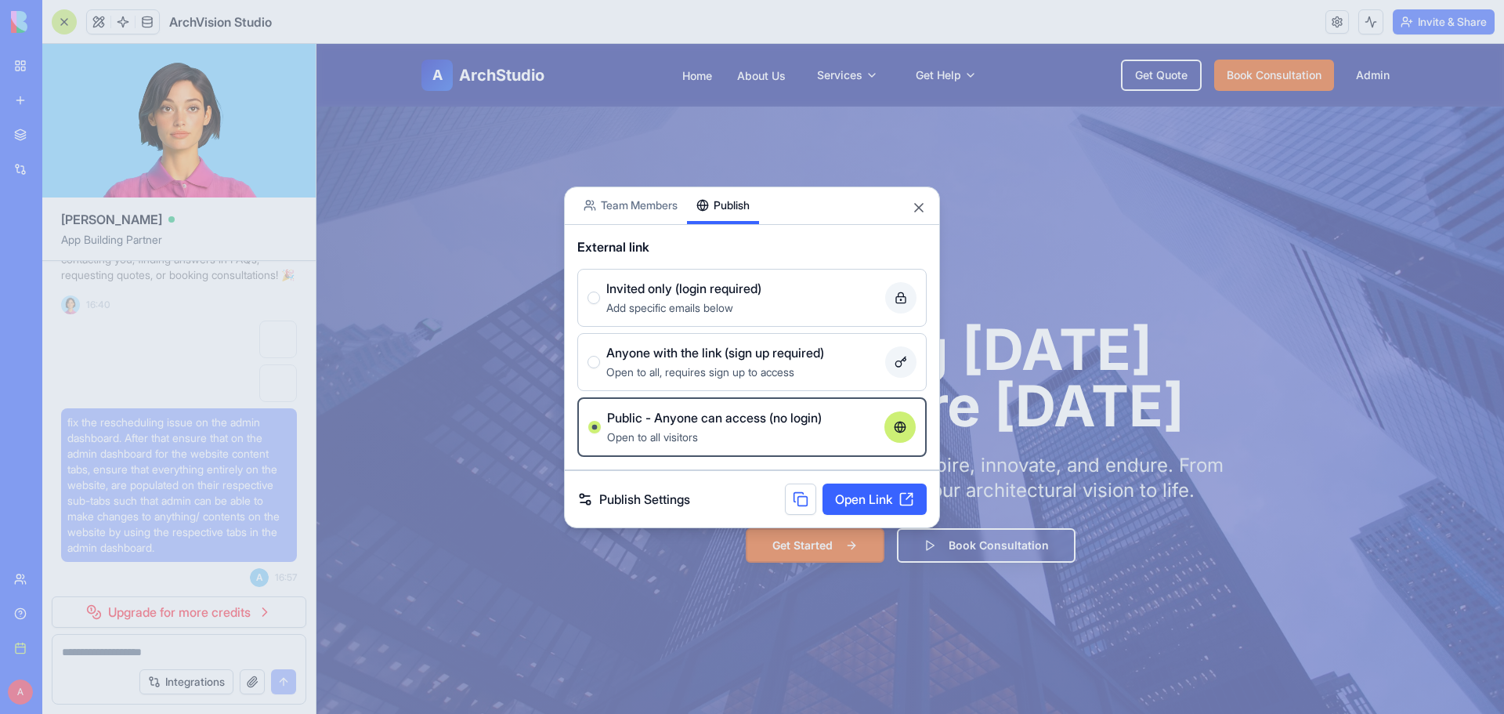
click at [818, 295] on div "Invited only (login required)" at bounding box center [742, 288] width 273 height 19
click at [600, 295] on button "Invited only (login required) Add specific emails below" at bounding box center [593, 297] width 13 height 13
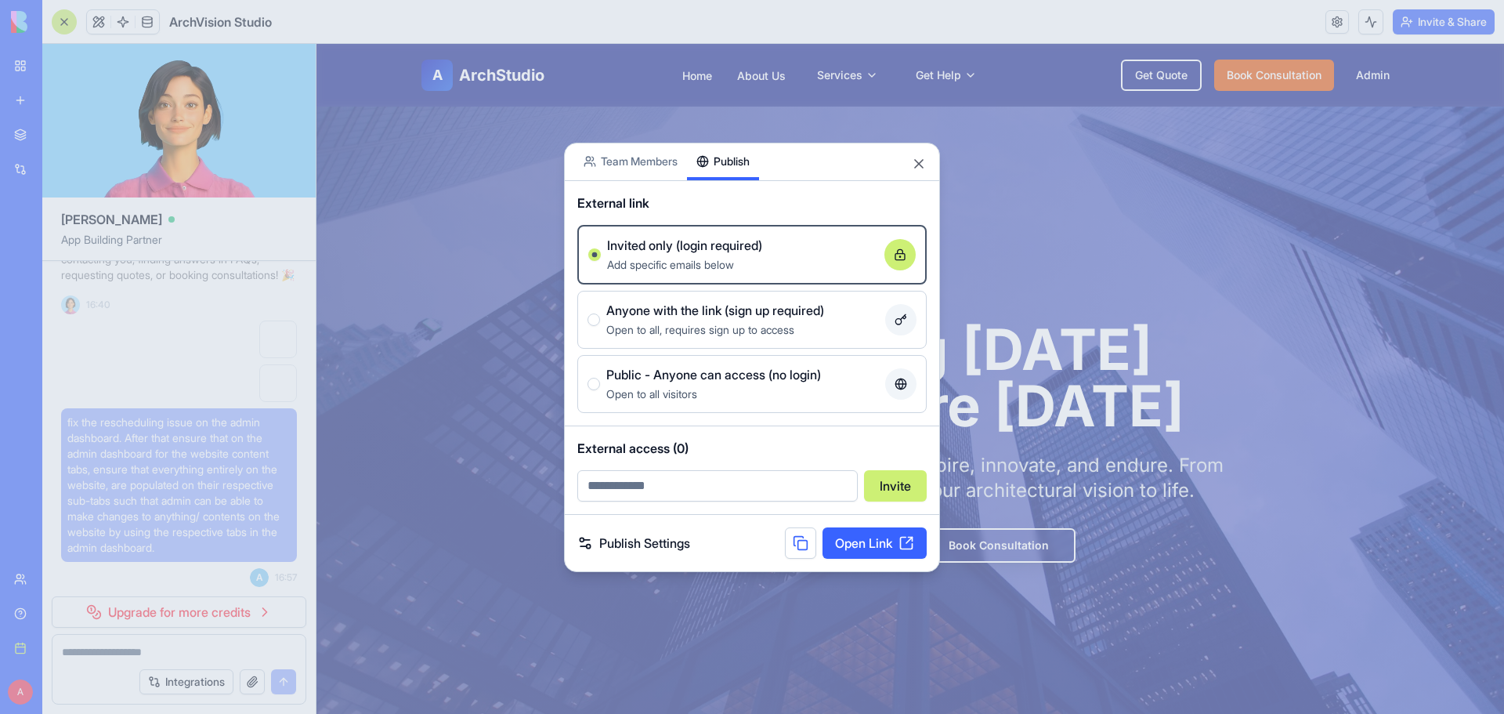
click at [728, 396] on div "Open to all visitors" at bounding box center [742, 393] width 273 height 19
click at [600, 390] on button "Public - Anyone can access (no login) Open to all visitors" at bounding box center [593, 384] width 13 height 13
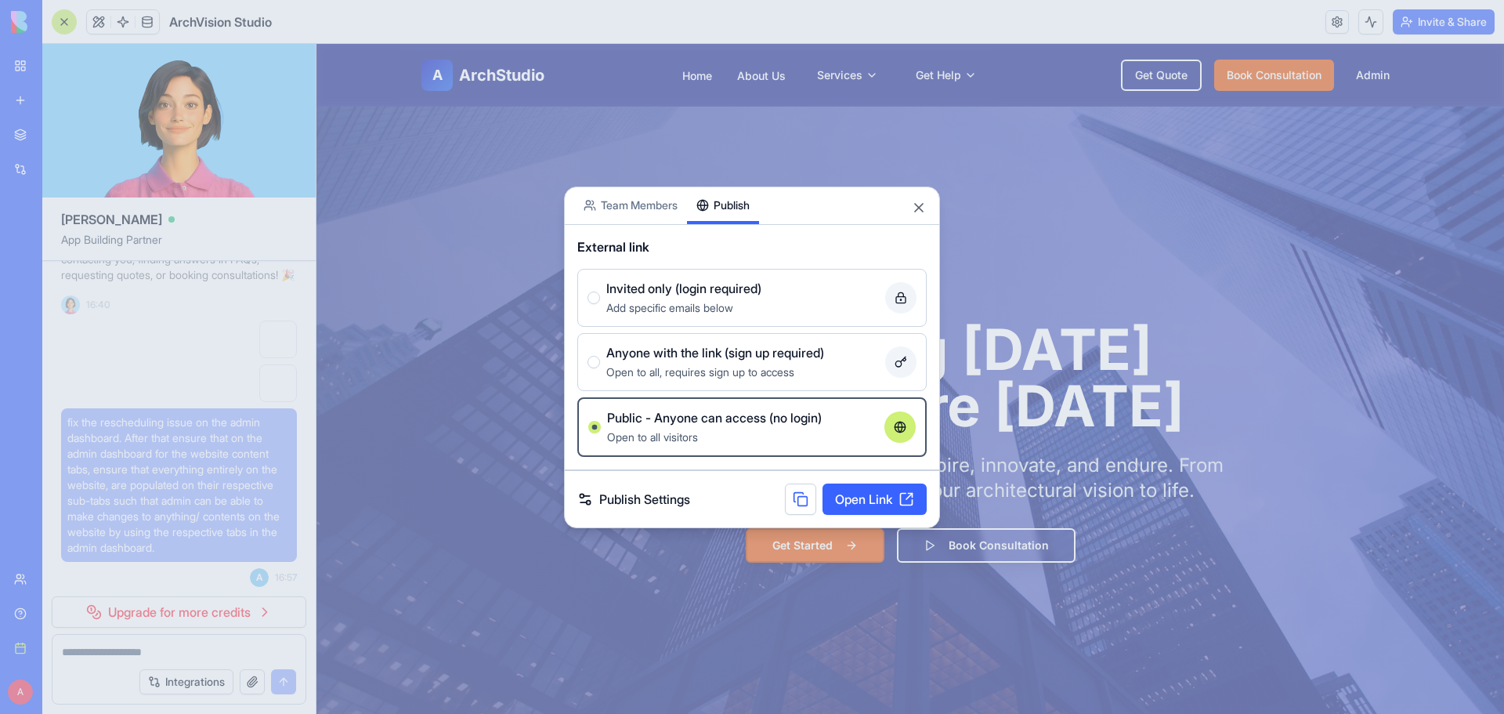
click at [645, 363] on div "Open to all, requires sign up to access" at bounding box center [742, 371] width 273 height 19
click at [600, 363] on button "Anyone with the link (sign up required) Open to all, requires sign up to access" at bounding box center [593, 362] width 13 height 13
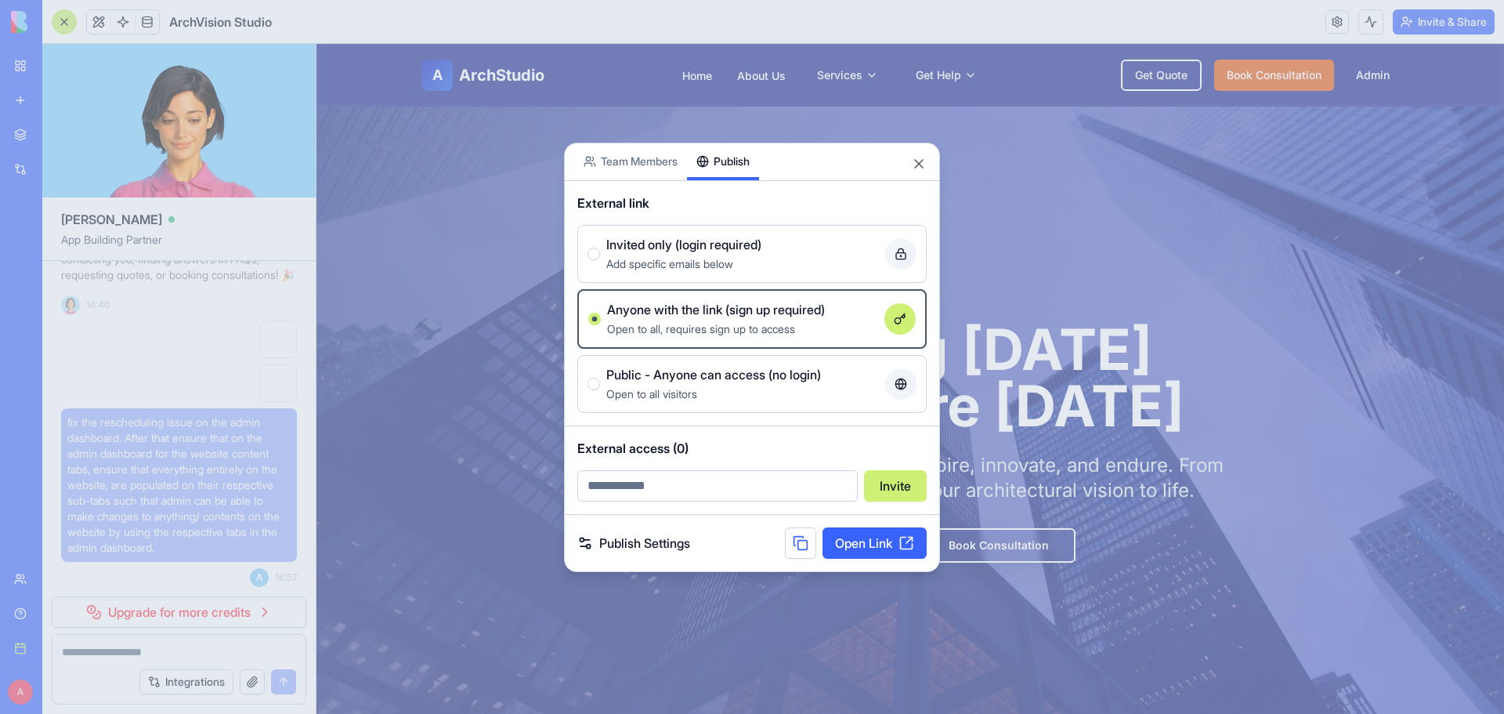
click at [740, 474] on input "email" at bounding box center [717, 485] width 280 height 31
type input "**********"
click at [855, 542] on link "Open Link" at bounding box center [874, 542] width 104 height 31
click at [916, 160] on button "Close" at bounding box center [919, 164] width 16 height 16
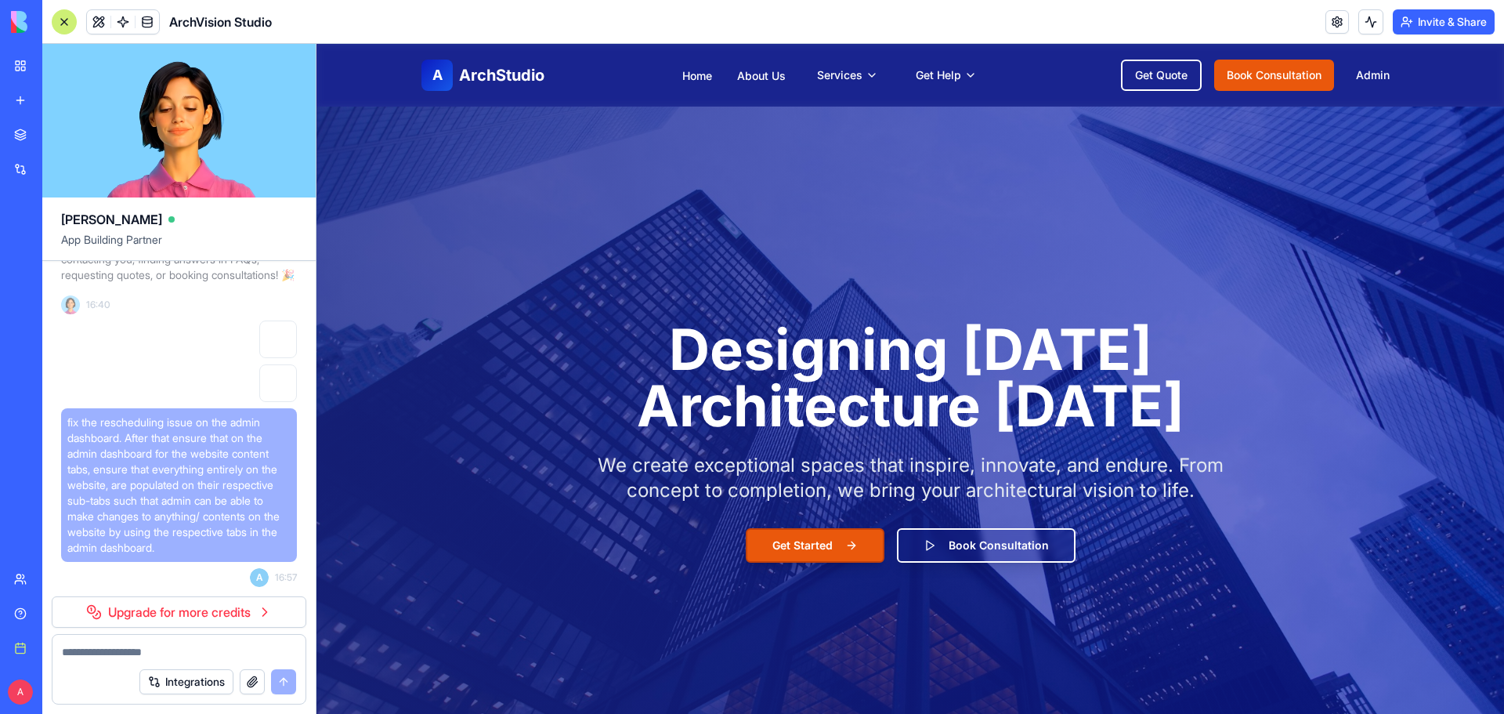
click at [229, 613] on link "Upgrade for more credits" at bounding box center [179, 611] width 255 height 31
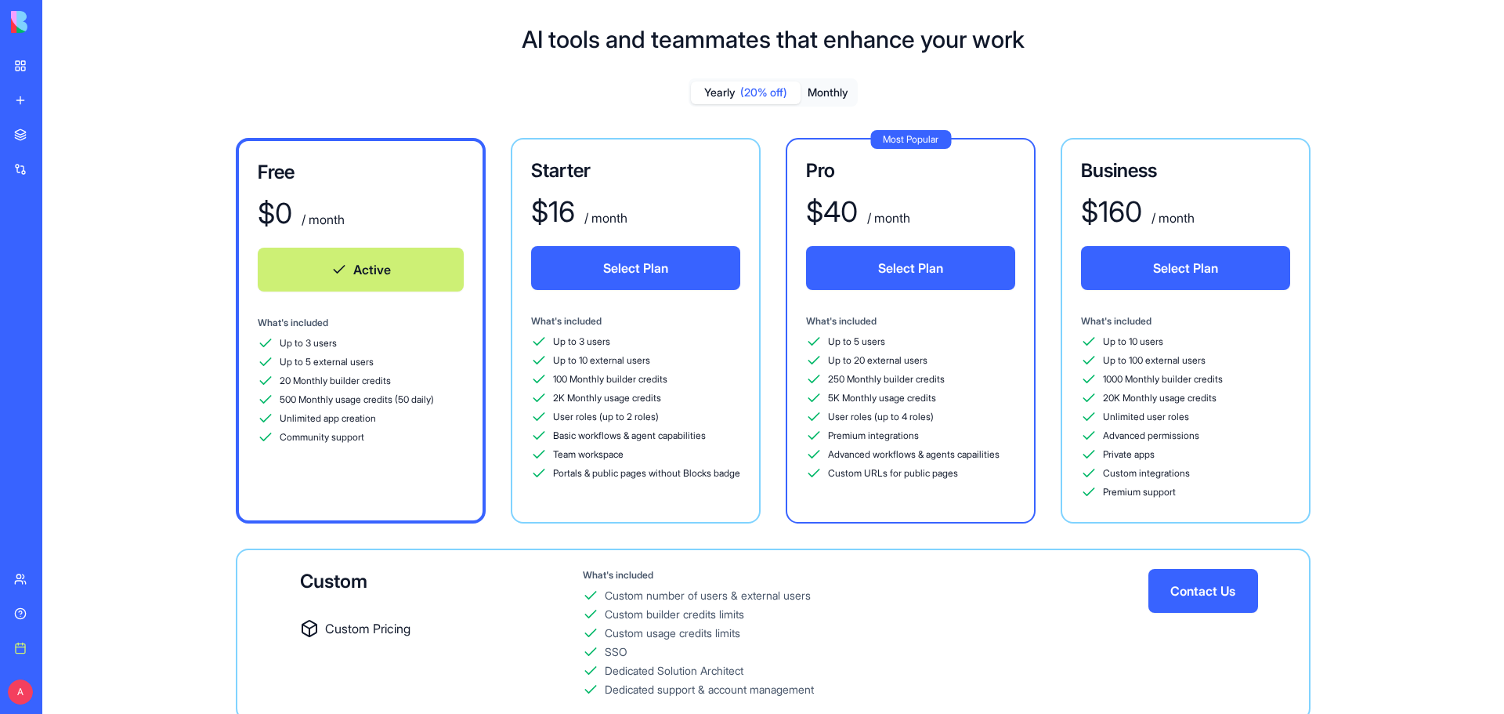
click at [837, 83] on button "Monthly" at bounding box center [827, 92] width 55 height 23
click at [610, 262] on button "Select Plan" at bounding box center [635, 268] width 209 height 44
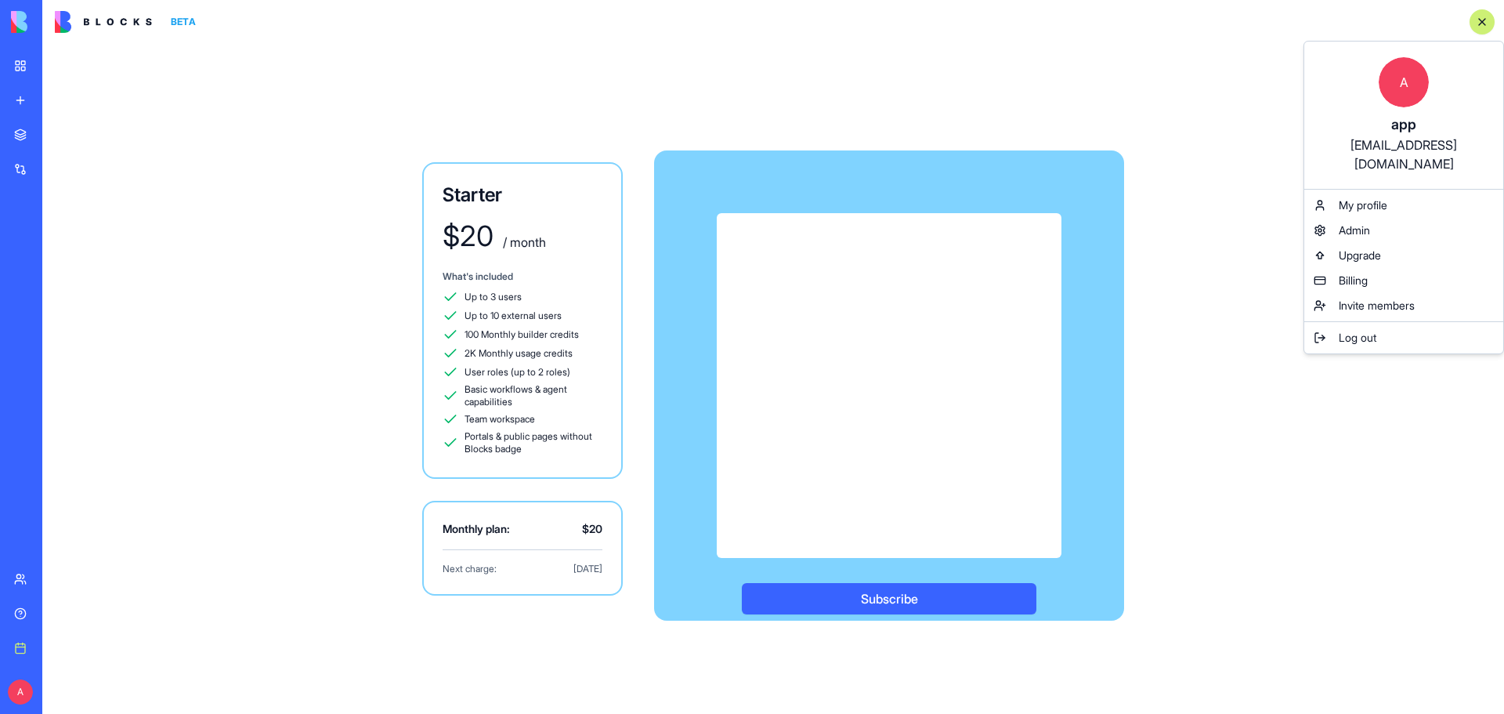
click at [22, 26] on html "BETA My workspace New app Marketplace Integrations Recent ArchVision Studio Soc…" at bounding box center [752, 357] width 1504 height 714
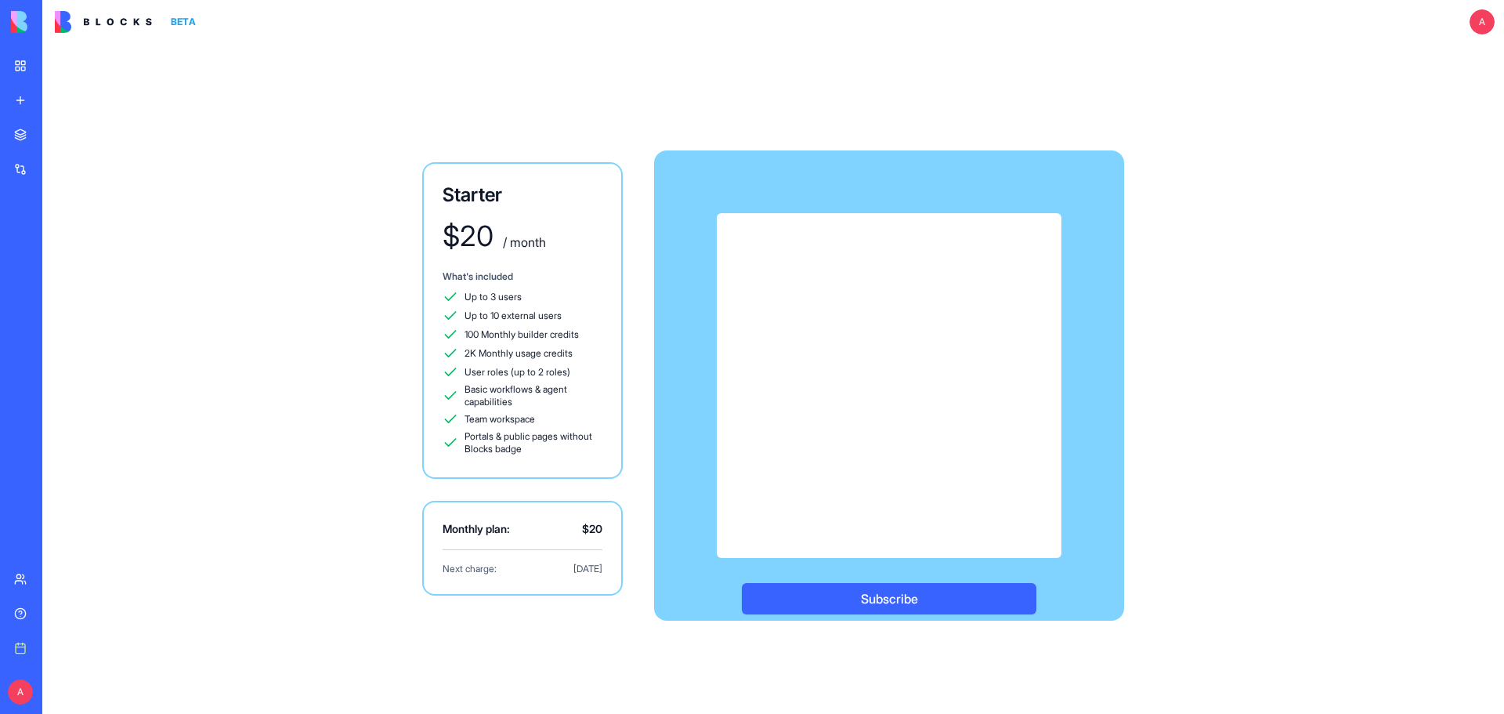
click at [58, 238] on div "ArchVision Studio" at bounding box center [36, 245] width 44 height 16
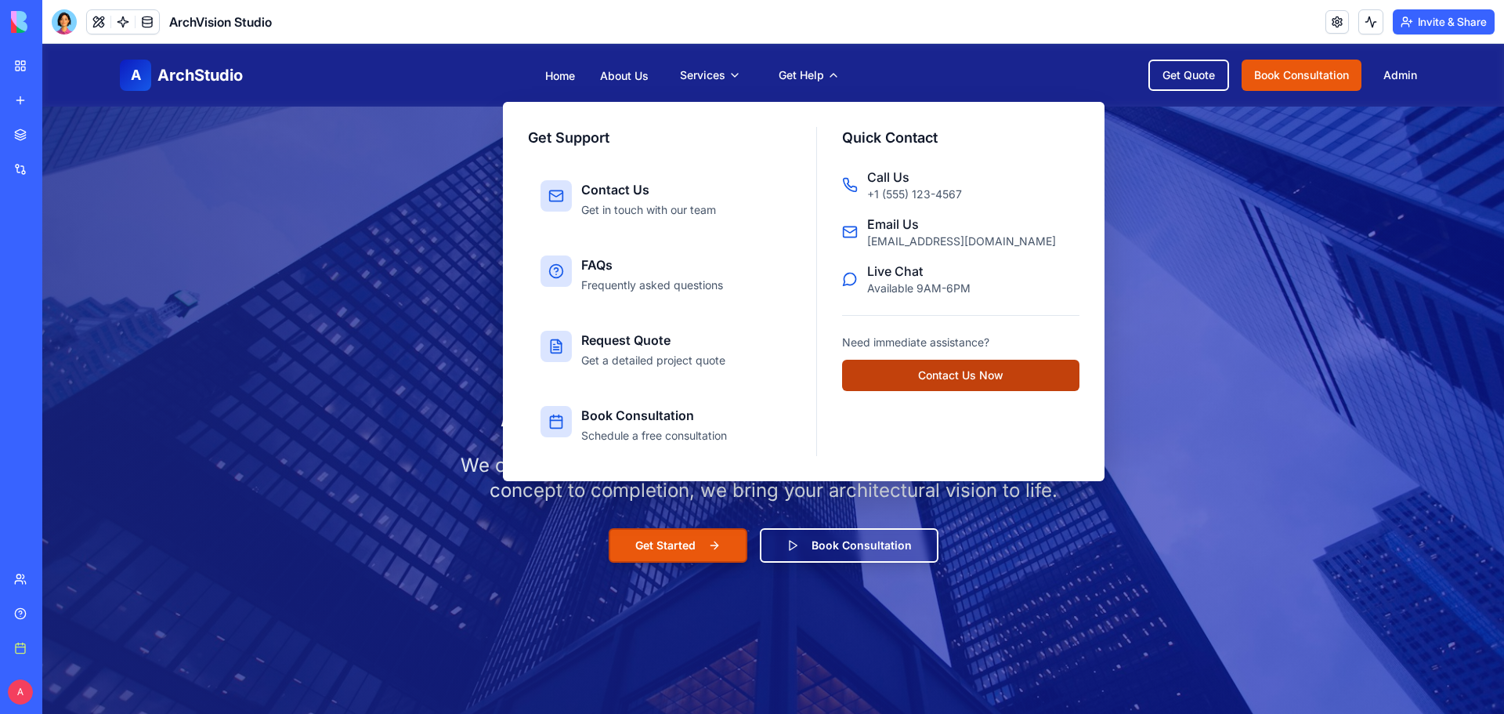
click at [977, 378] on button "Contact Us Now" at bounding box center [960, 375] width 237 height 31
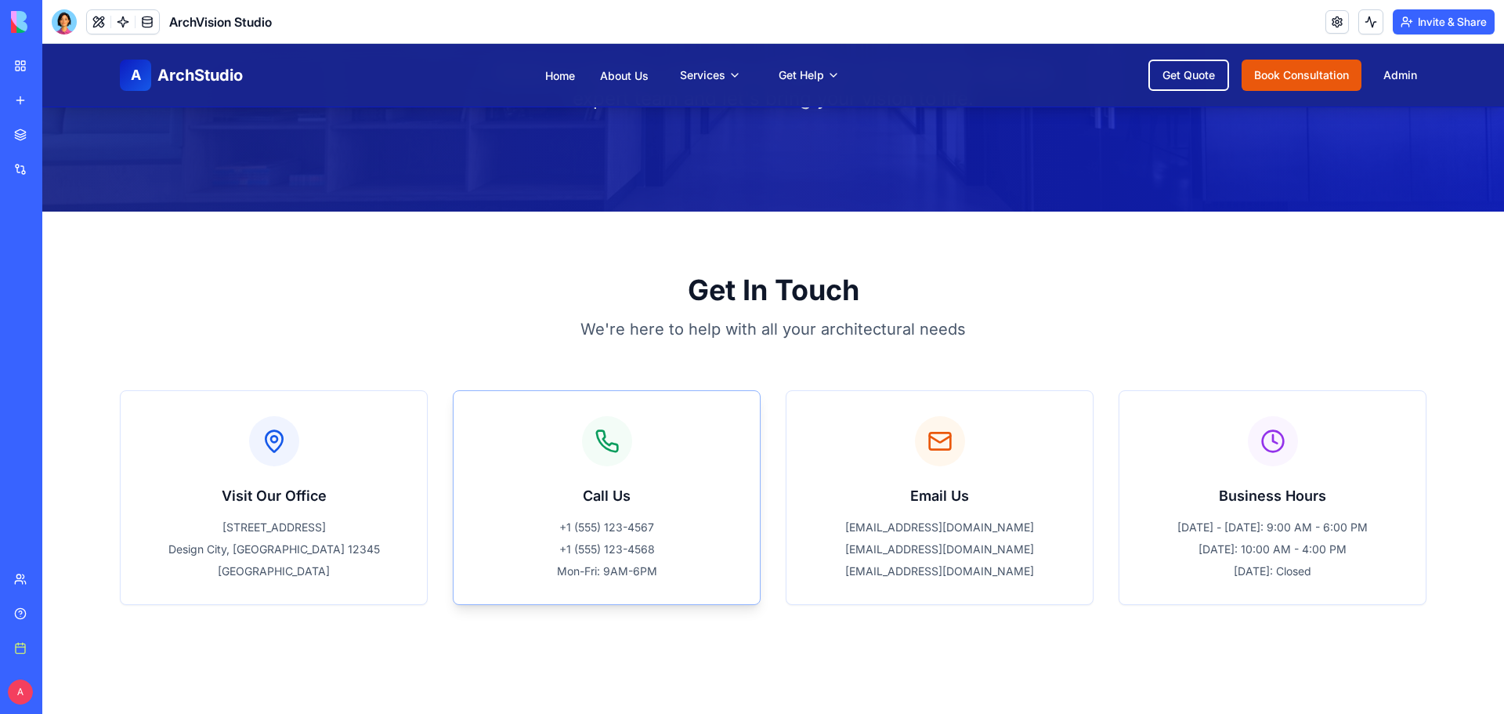
scroll to position [470, 0]
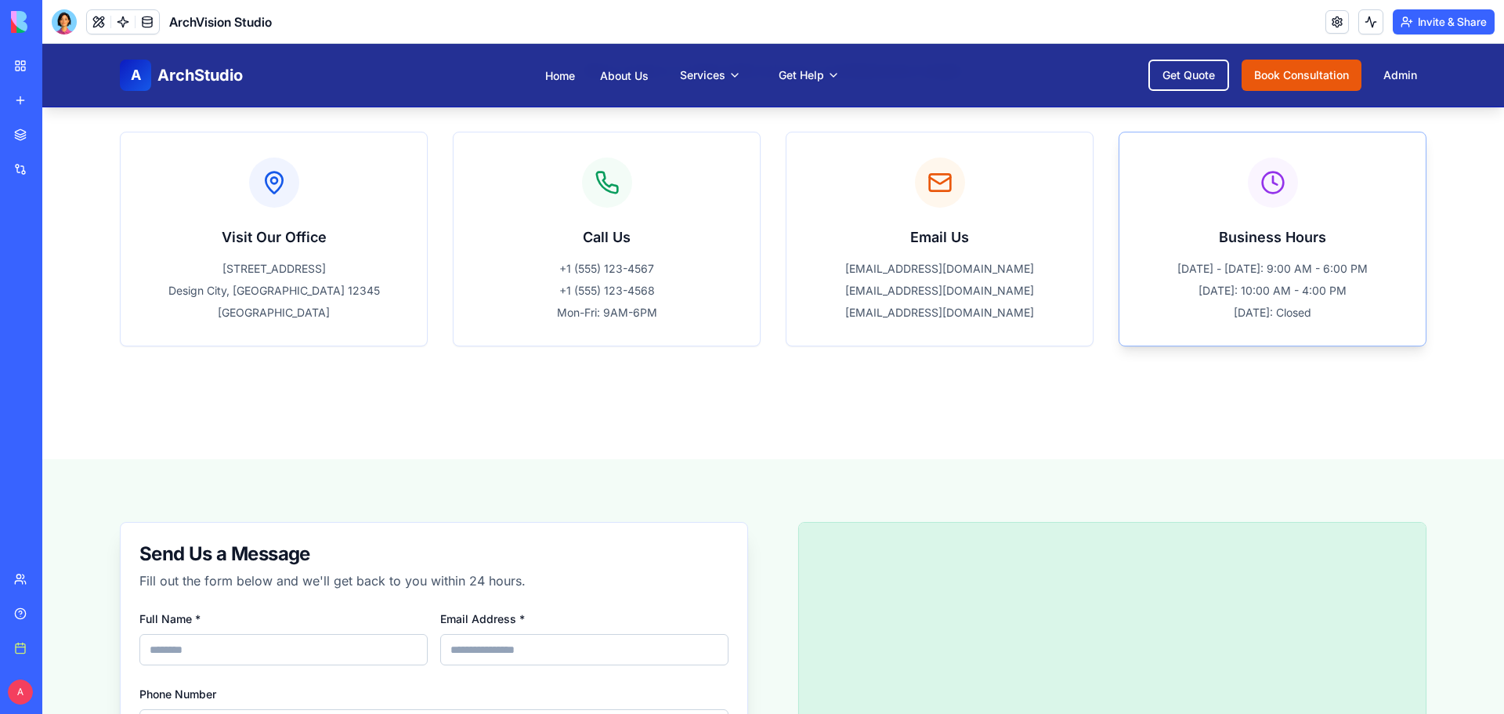
click at [1272, 233] on h3 "Business Hours" at bounding box center [1272, 237] width 256 height 22
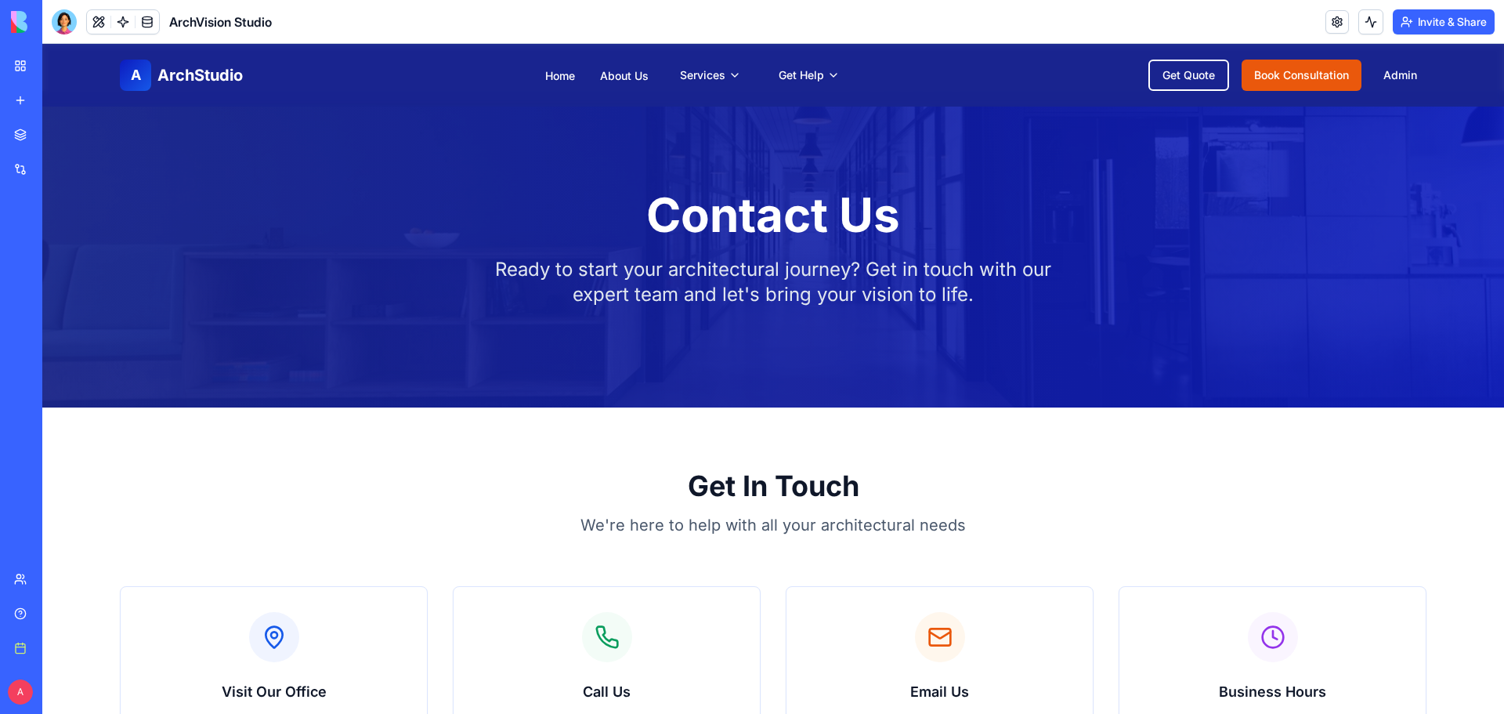
scroll to position [0, 0]
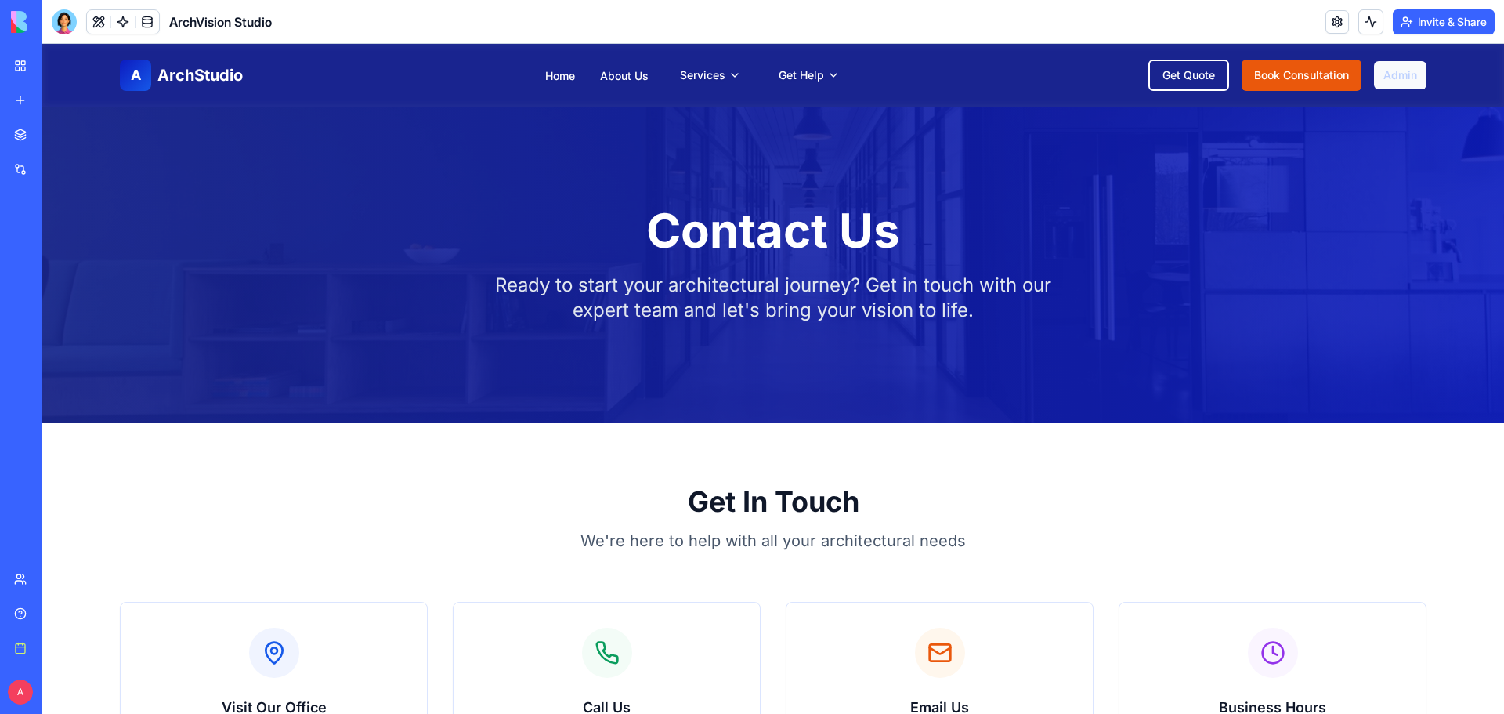
click at [1404, 76] on link "Admin" at bounding box center [1400, 75] width 52 height 28
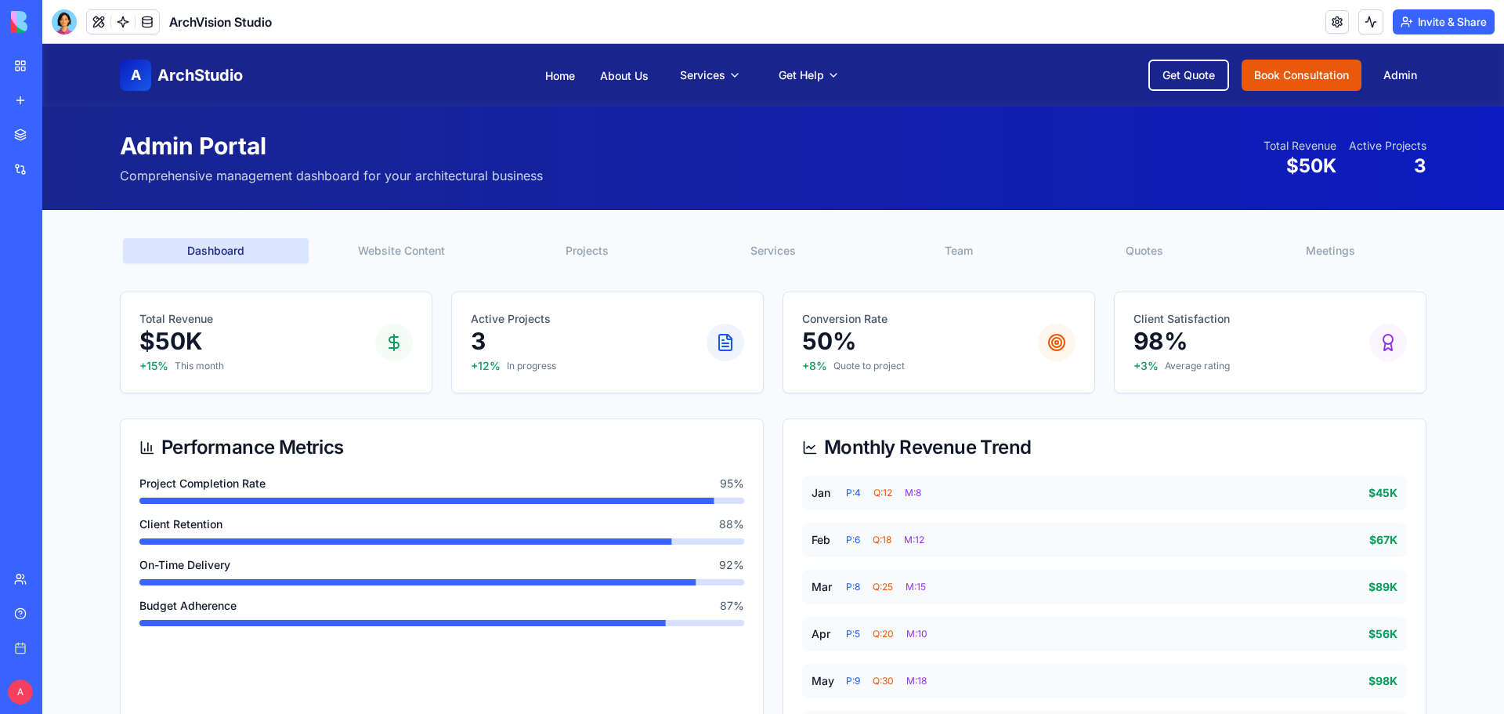
click at [410, 251] on button "Website Content" at bounding box center [402, 250] width 186 height 25
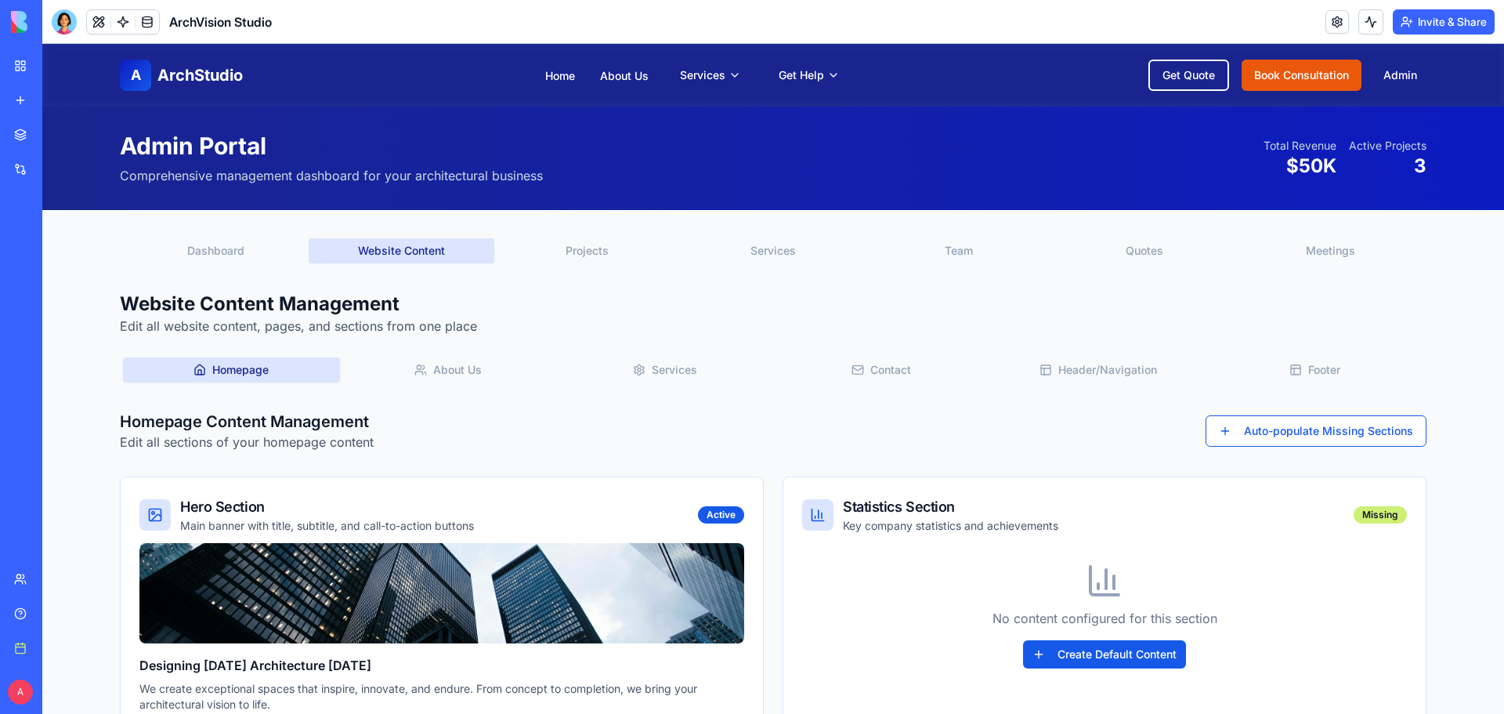
click at [679, 361] on button "Services" at bounding box center [664, 369] width 217 height 25
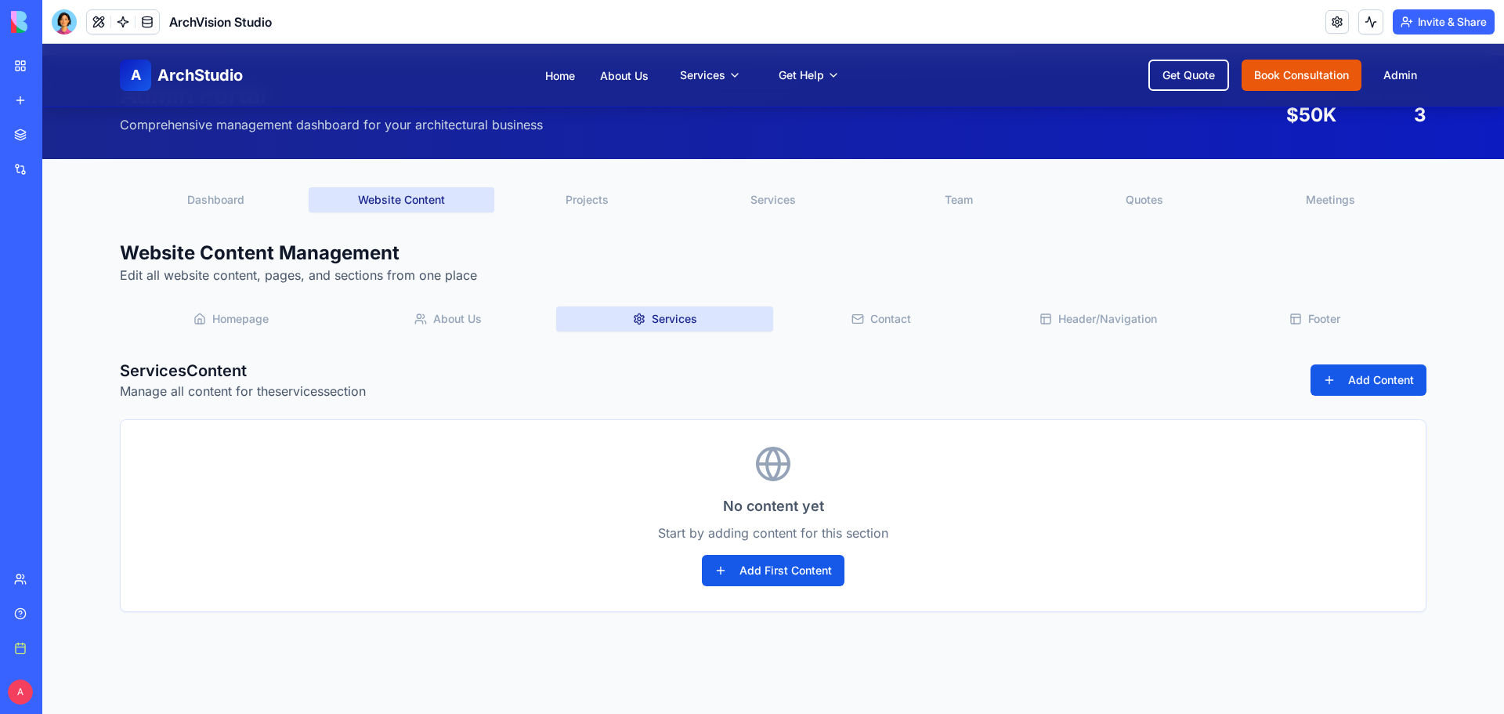
scroll to position [78, 0]
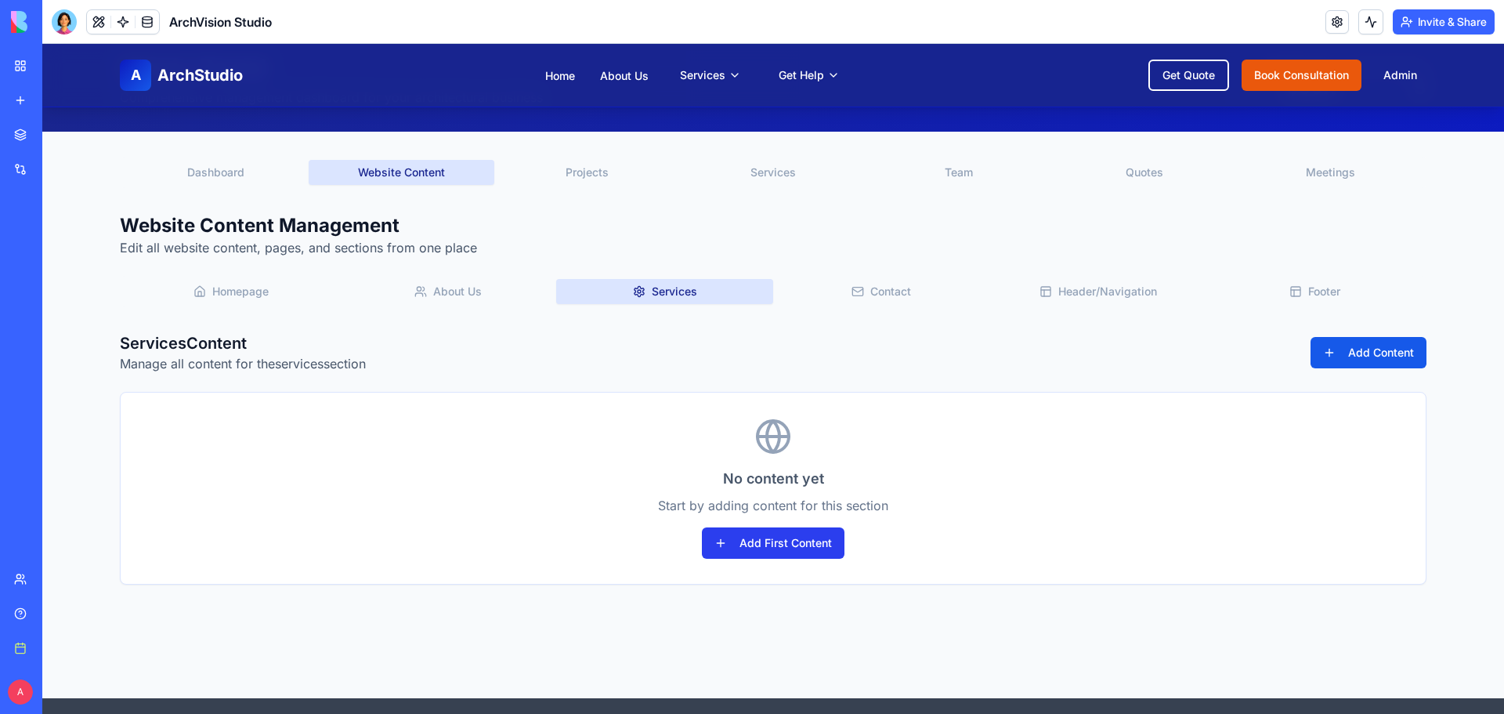
click at [791, 543] on button "Add First Content" at bounding box center [773, 542] width 143 height 31
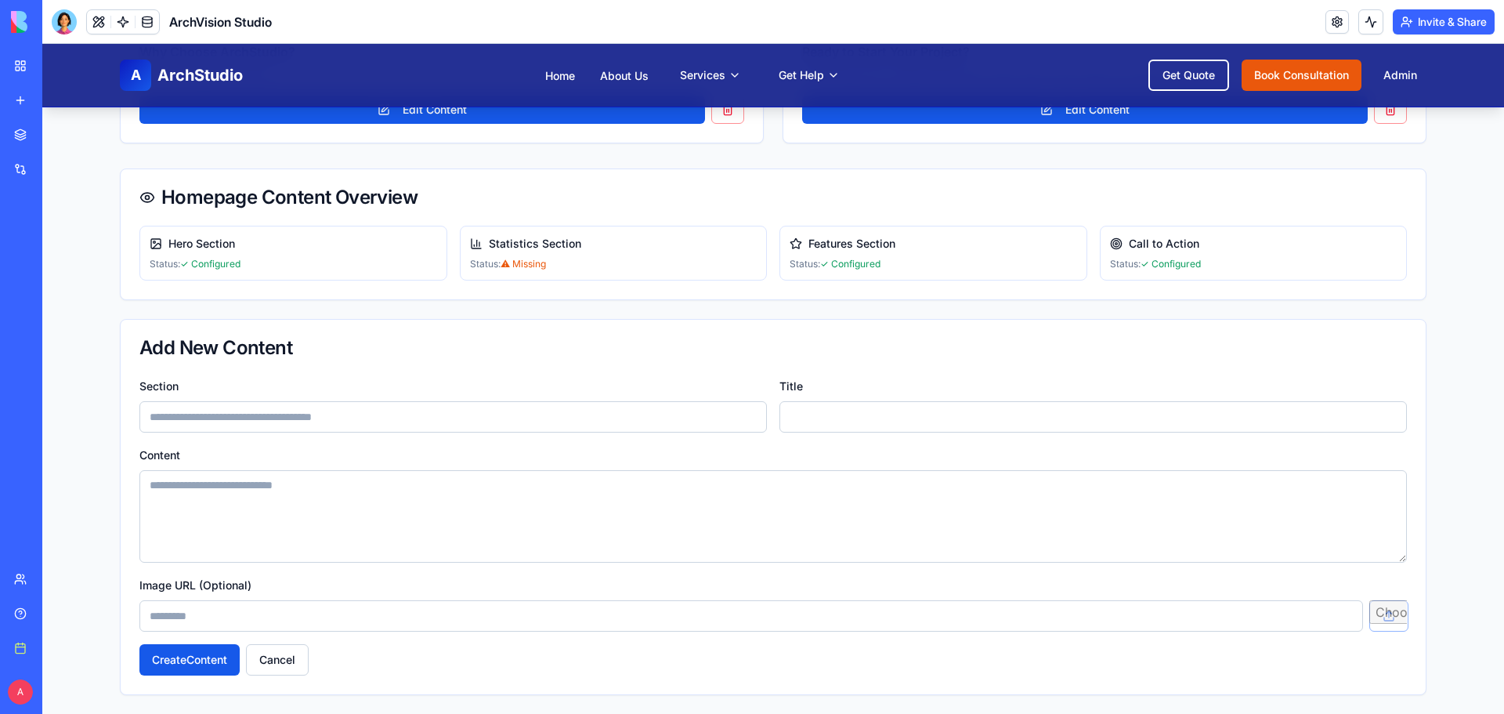
scroll to position [940, 0]
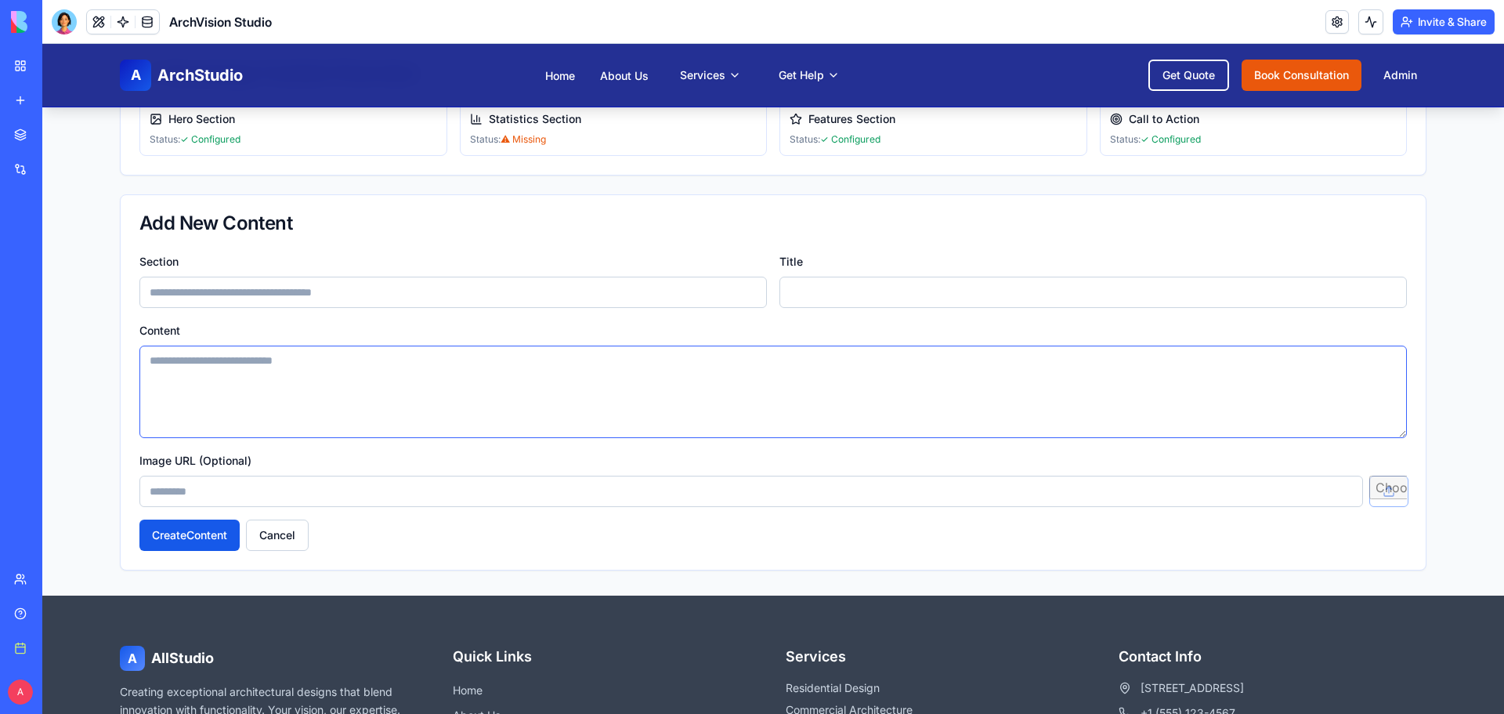
click at [256, 374] on textarea "Content" at bounding box center [772, 391] width 1267 height 92
paste textarea "**********"
type textarea "**********"
click at [175, 287] on input "Section" at bounding box center [452, 291] width 627 height 31
paste input "**********"
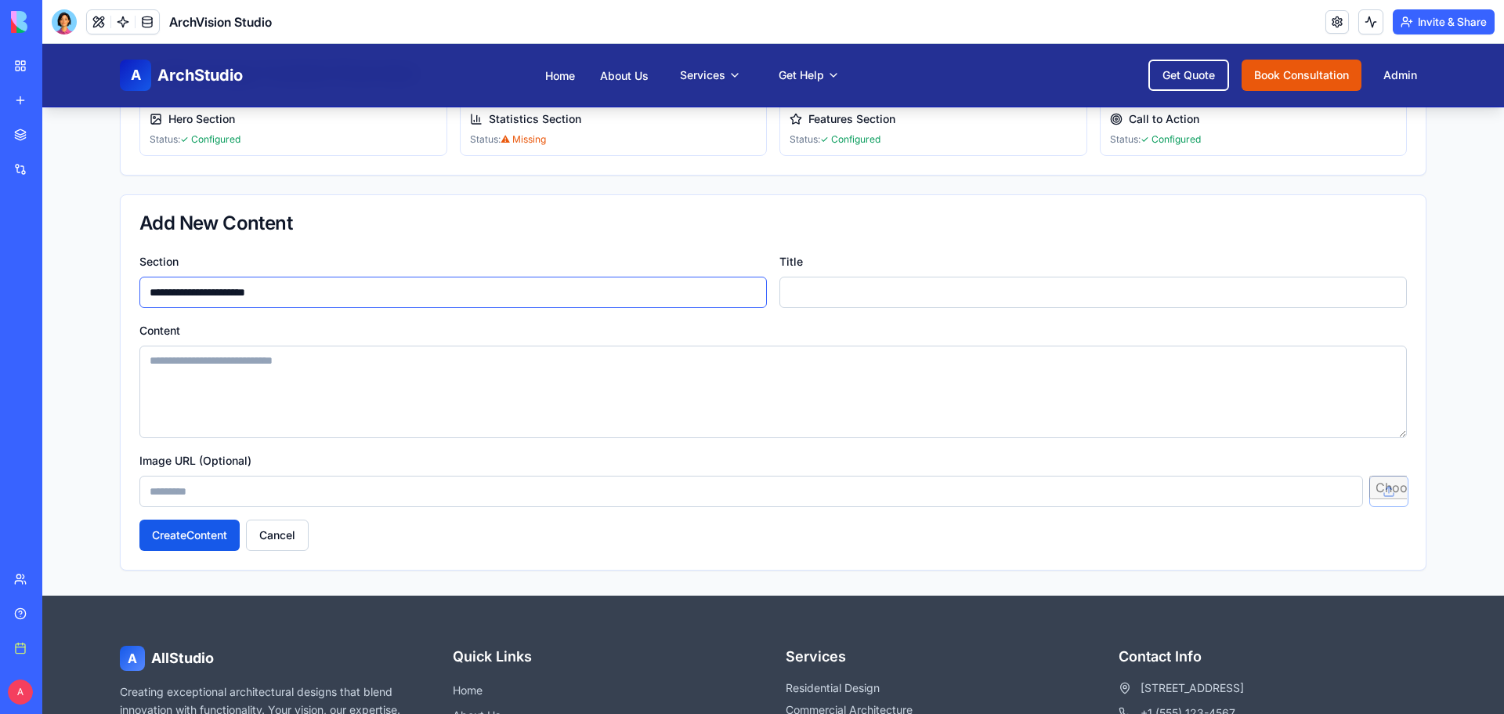
type input "**********"
click at [894, 287] on input "Title" at bounding box center [1092, 291] width 627 height 31
paste input "**********"
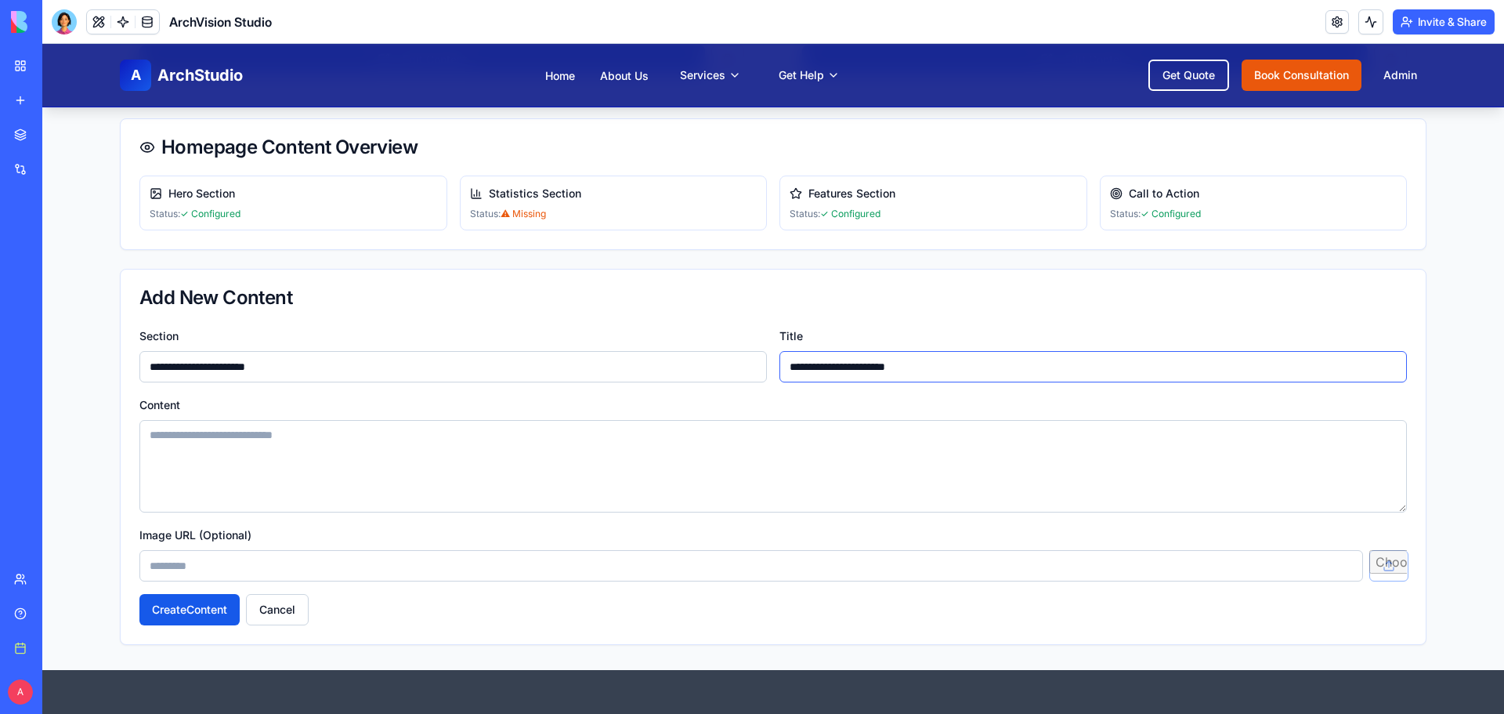
scroll to position [1018, 0]
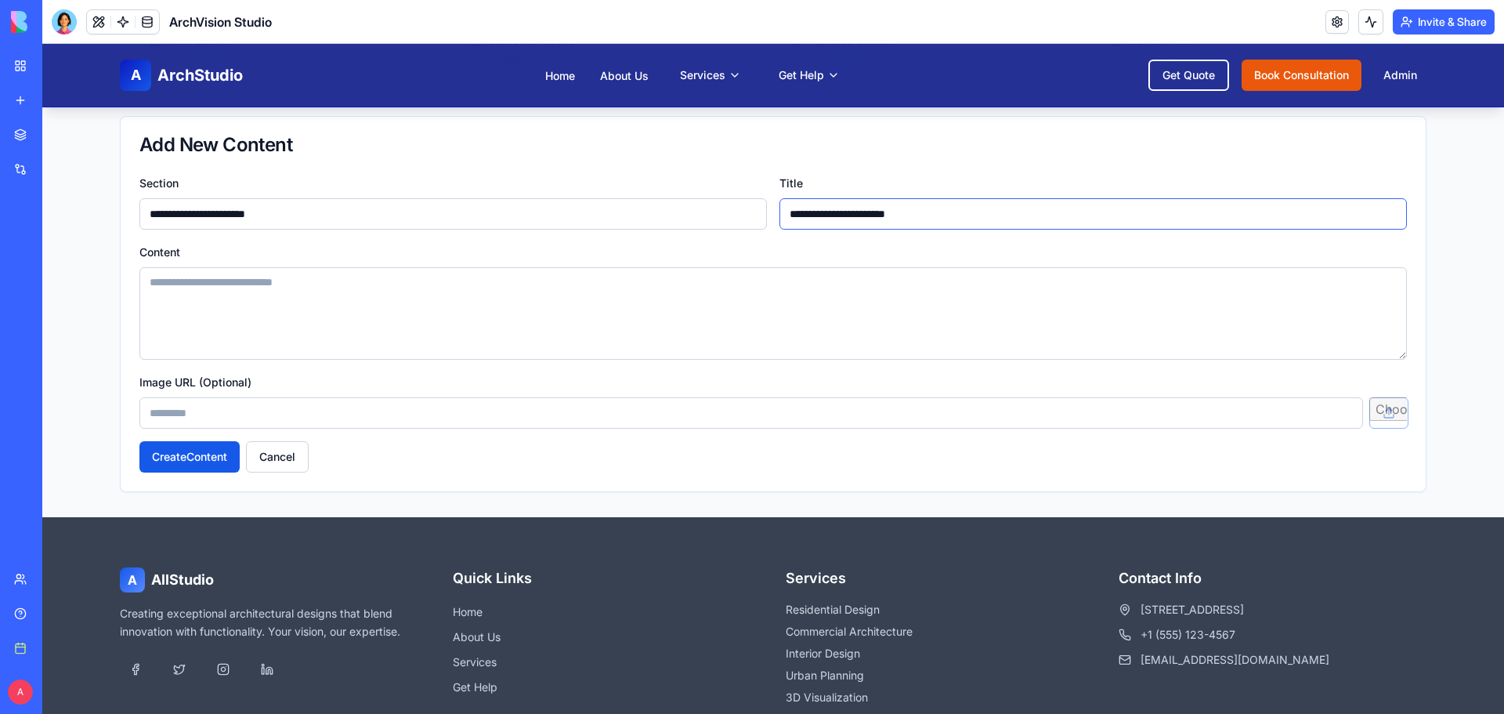
type input "**********"
click at [342, 306] on textarea "Content" at bounding box center [772, 313] width 1267 height 92
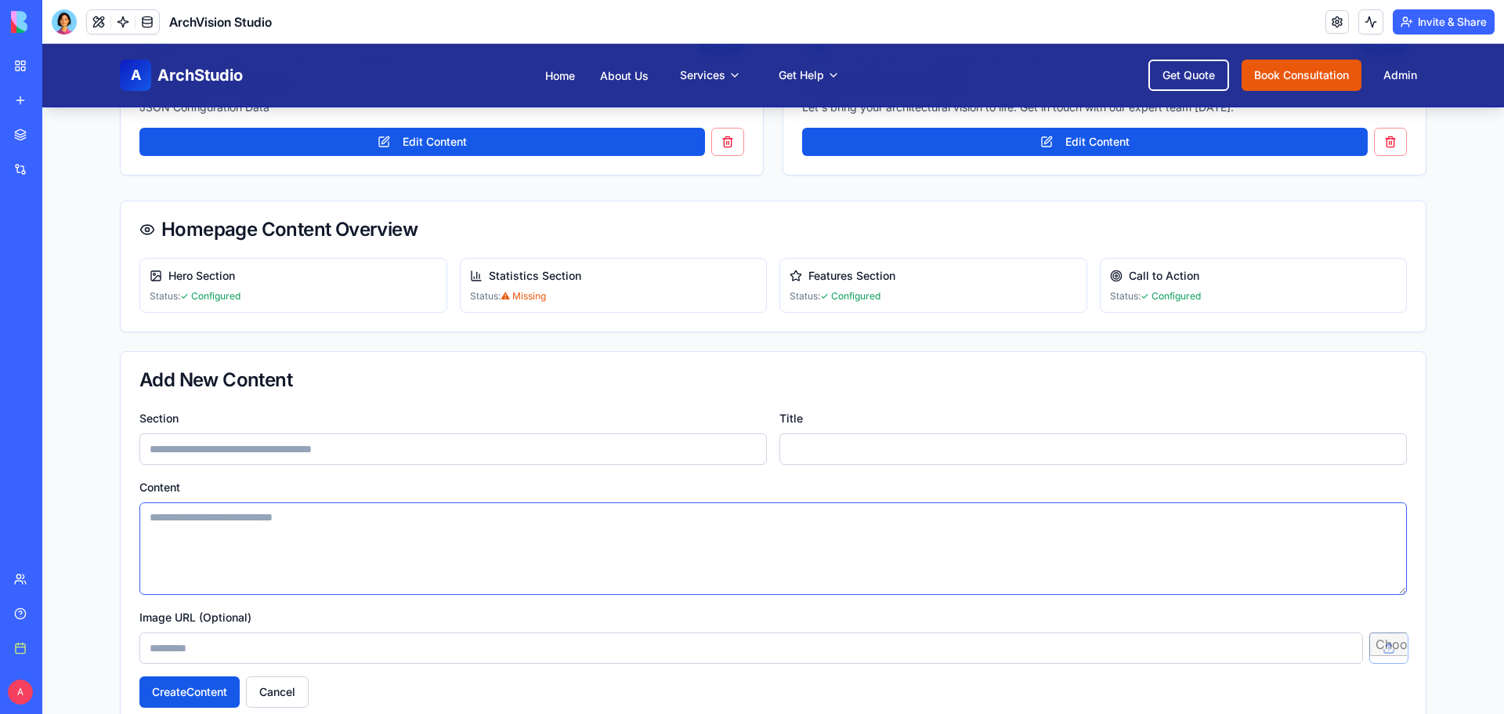
click at [284, 575] on textarea "Content" at bounding box center [772, 548] width 1267 height 92
paste textarea "**********"
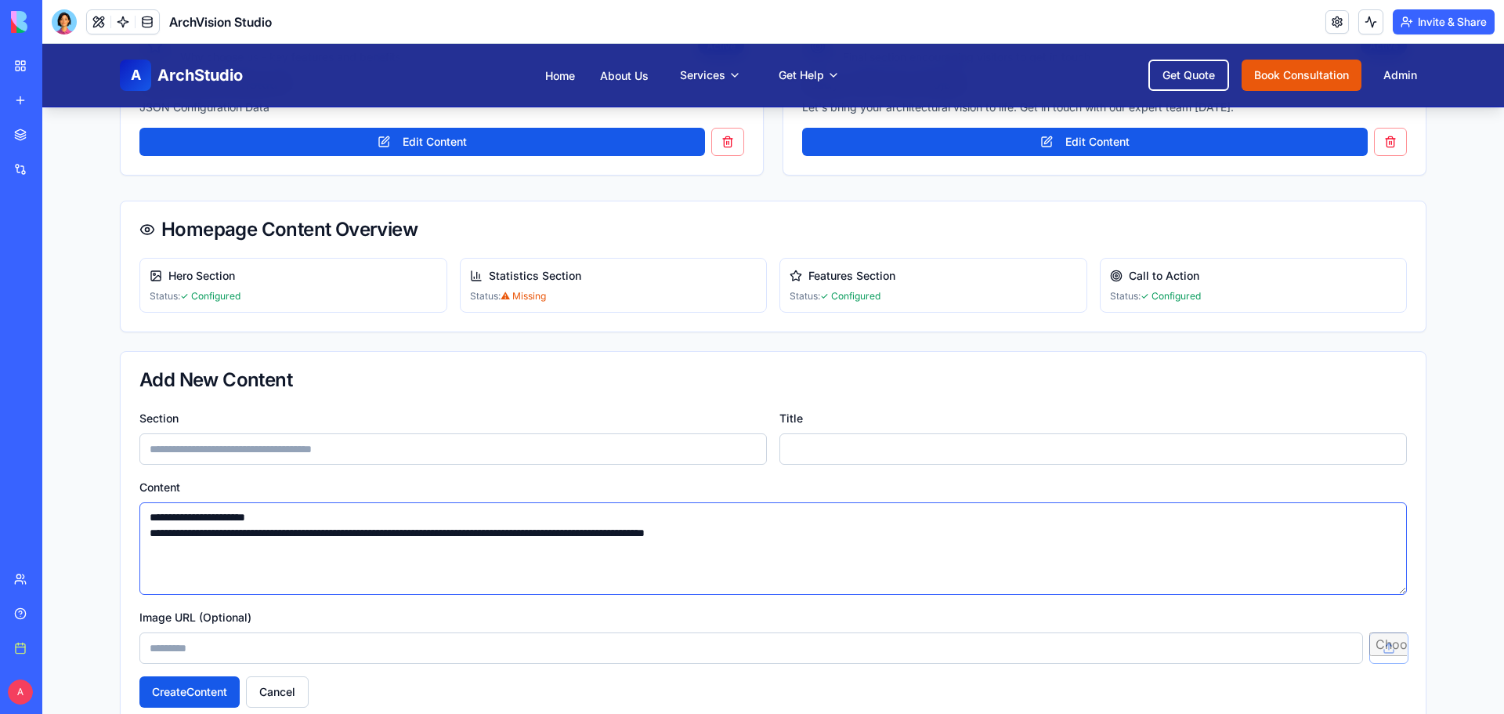
drag, startPoint x: 302, startPoint y: 520, endPoint x: 63, endPoint y: 523, distance: 238.9
click at [63, 523] on div "**********" at bounding box center [773, 37] width 1462 height 1429
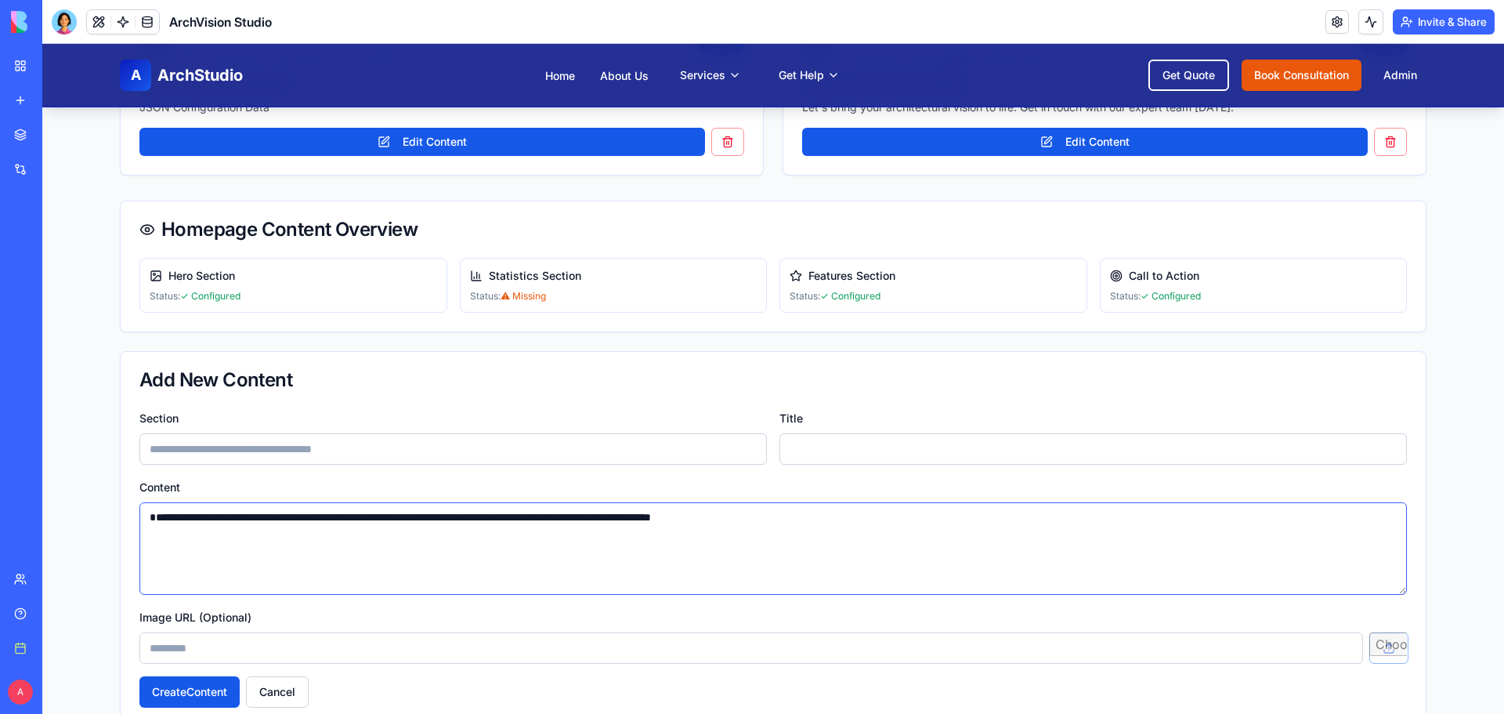
click at [146, 530] on textarea "**********" at bounding box center [772, 548] width 1267 height 92
type textarea "**********"
click at [190, 442] on input "Section" at bounding box center [452, 448] width 627 height 31
paste input "**********"
type input "**********"
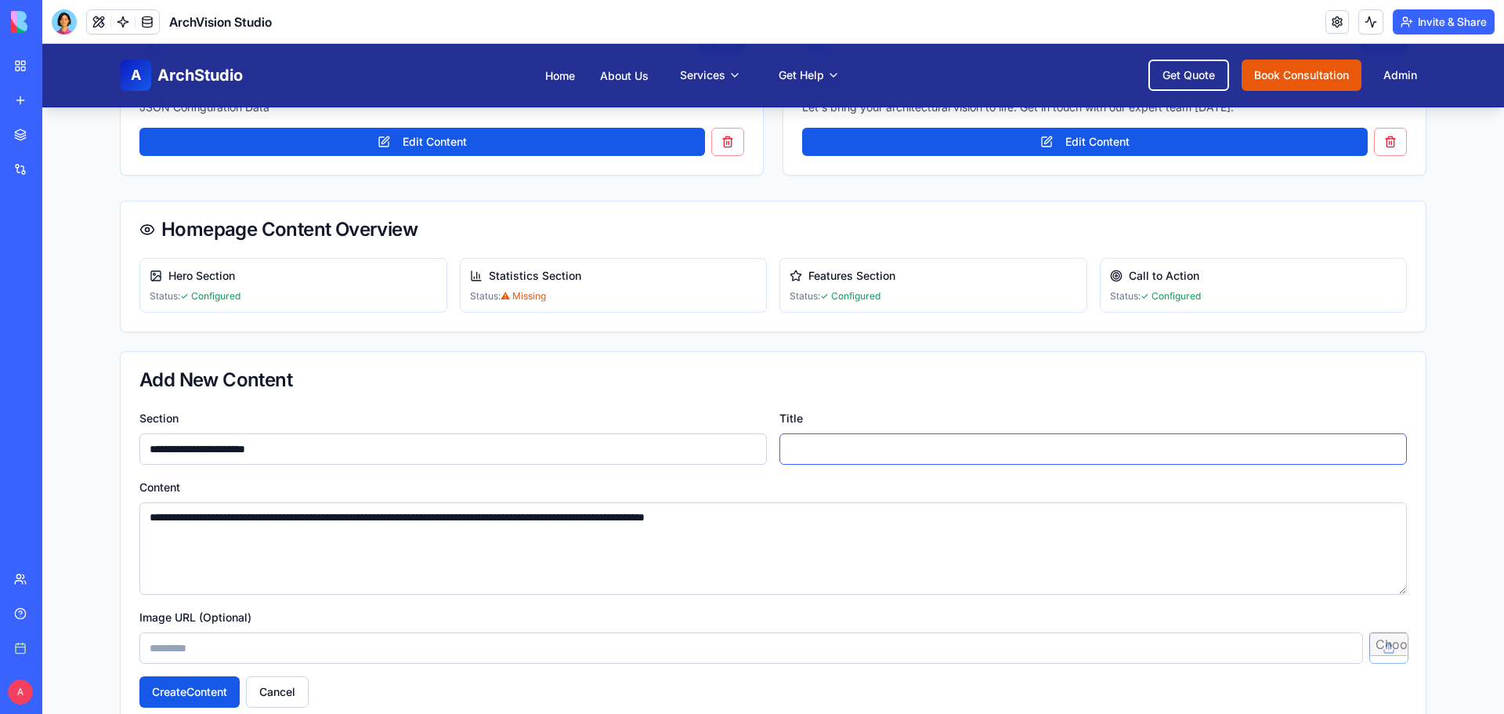
click at [802, 443] on input "Title" at bounding box center [1092, 448] width 627 height 31
paste input "**********"
type input "**********"
click at [183, 685] on button "Create Content" at bounding box center [189, 691] width 100 height 31
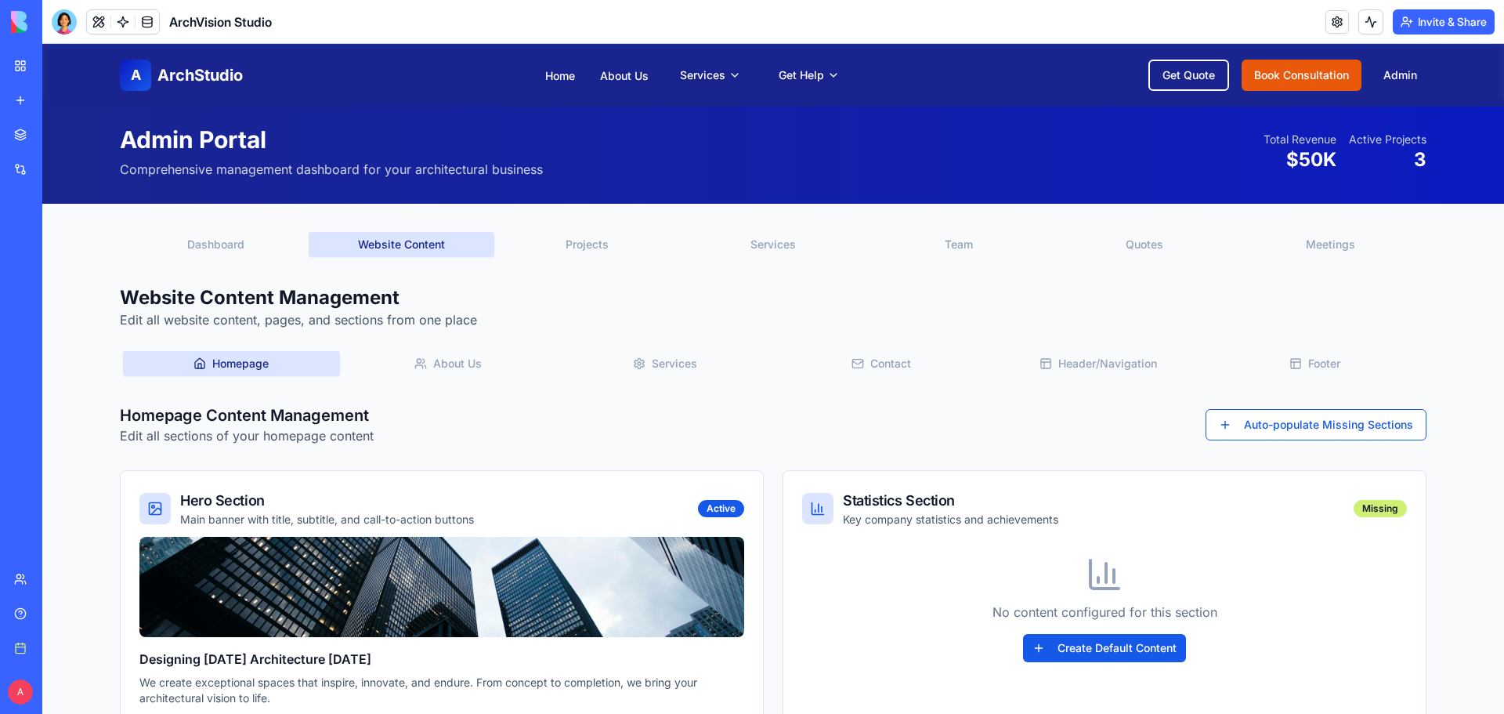
scroll to position [0, 0]
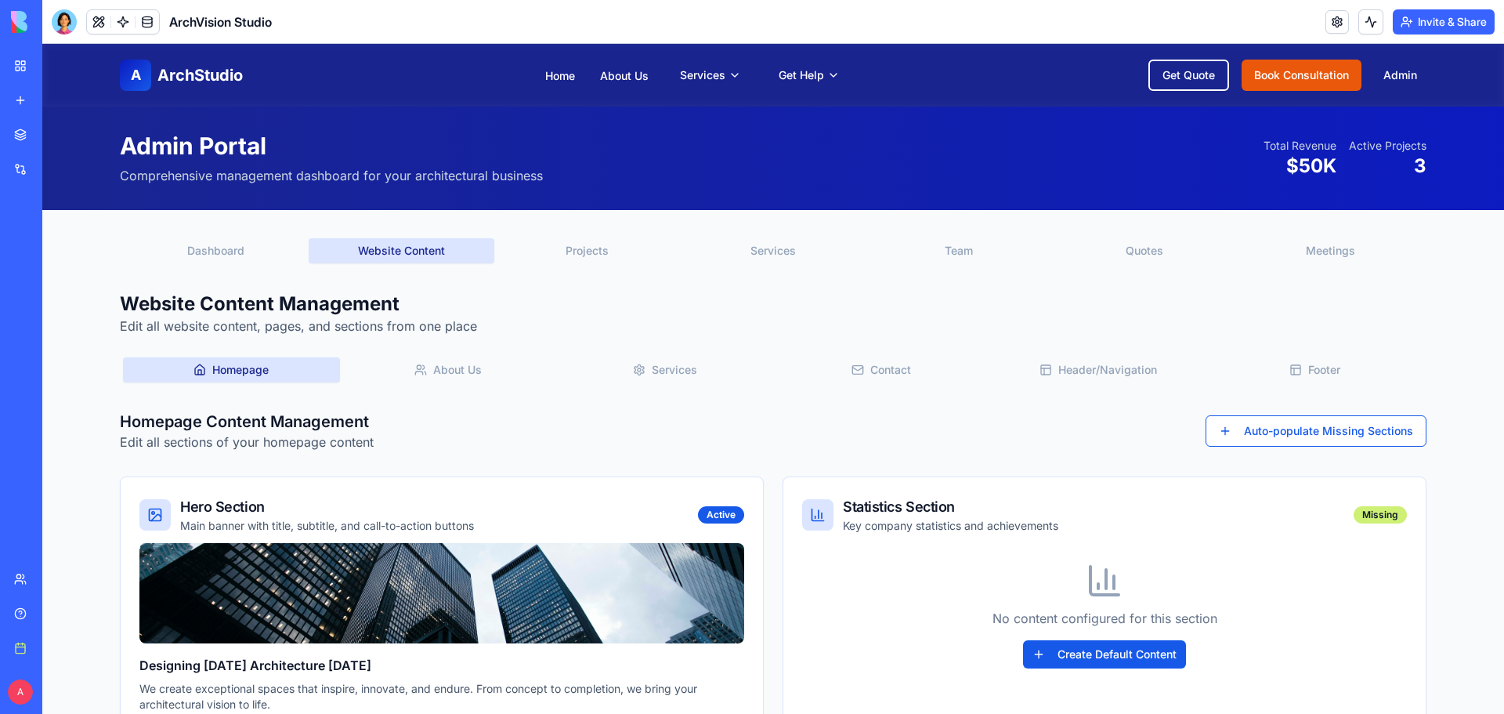
click at [753, 244] on button "Services" at bounding box center [773, 250] width 186 height 25
click at [407, 258] on button "Website Content" at bounding box center [402, 250] width 186 height 25
click at [689, 372] on button "Services" at bounding box center [664, 369] width 217 height 25
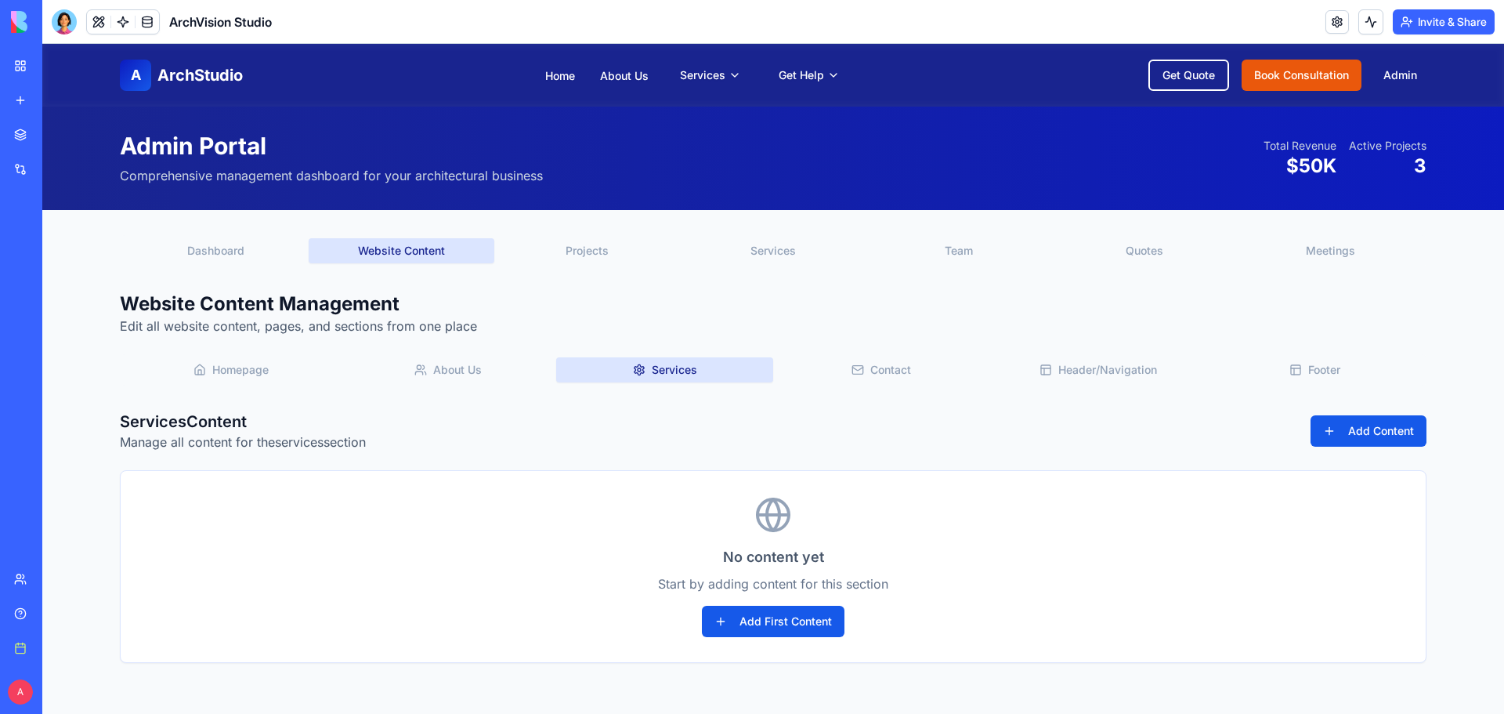
click at [924, 378] on button "Contact" at bounding box center [881, 369] width 217 height 25
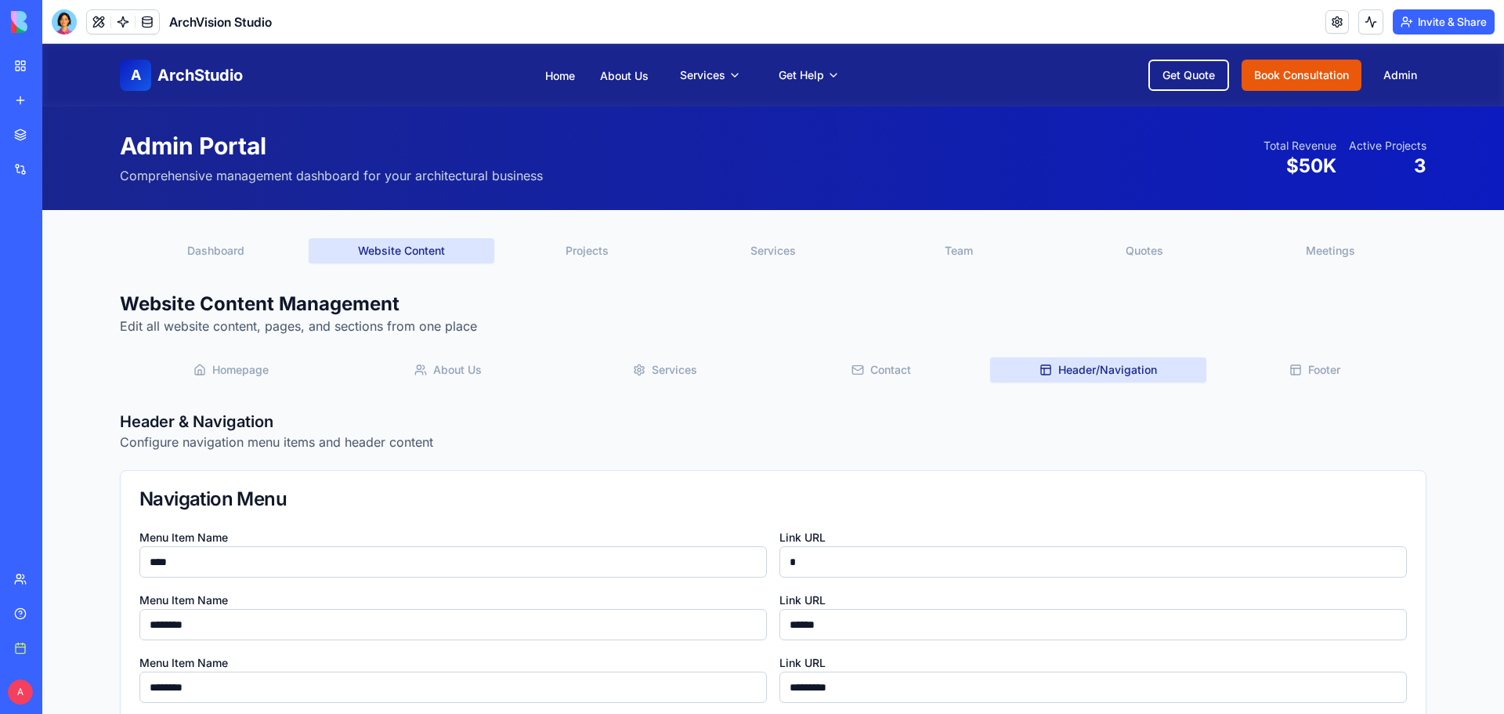
click at [1053, 370] on button "Header/Navigation" at bounding box center [1098, 369] width 217 height 25
click at [918, 371] on button "Contact" at bounding box center [881, 369] width 217 height 25
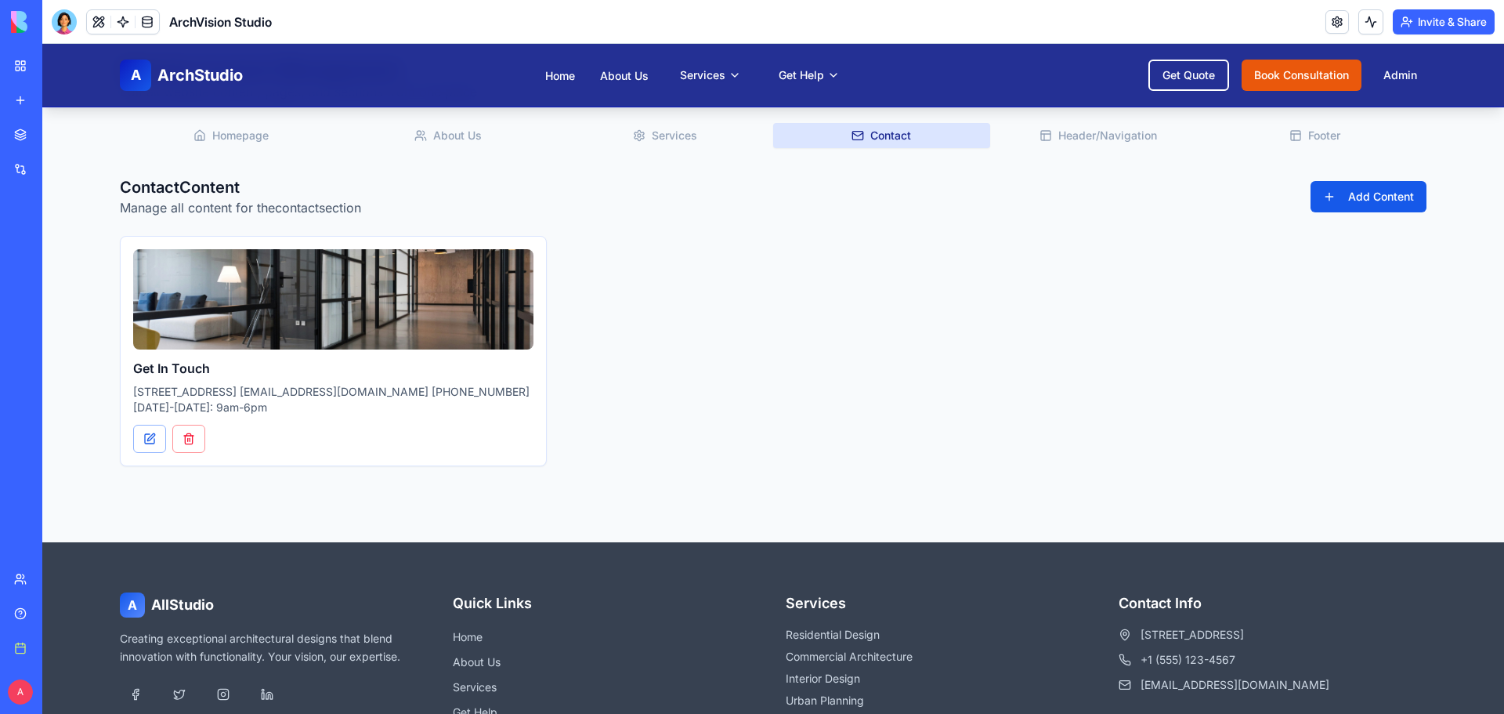
scroll to position [235, 0]
click at [142, 439] on button at bounding box center [149, 438] width 33 height 28
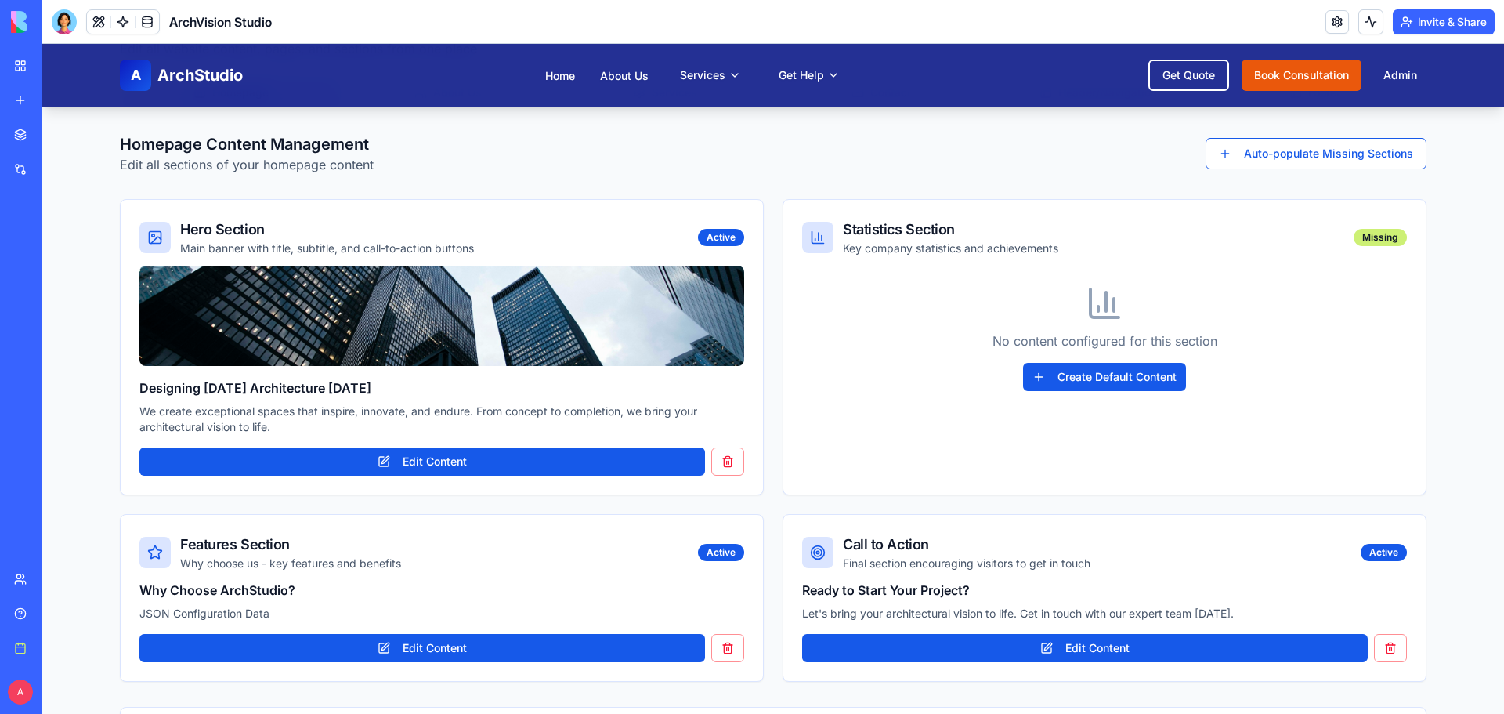
scroll to position [199, 0]
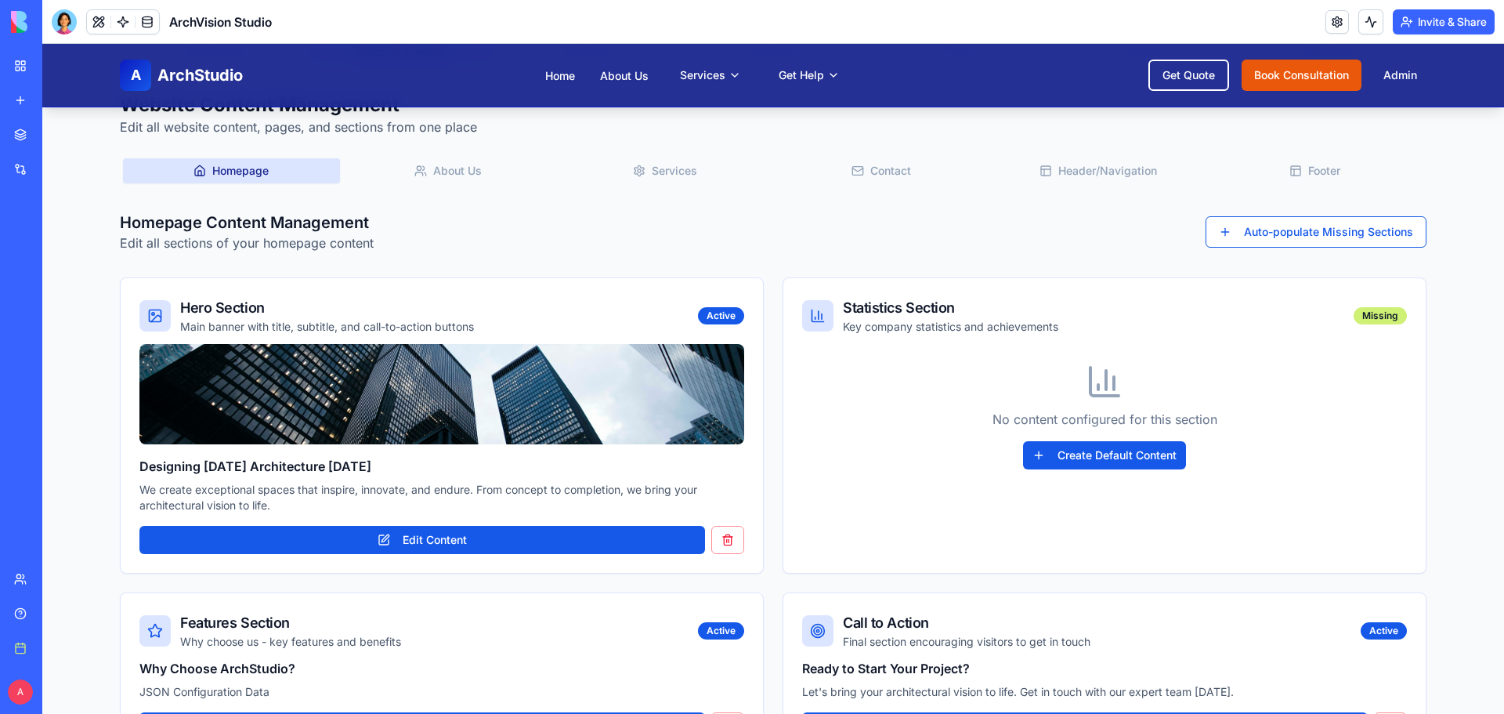
click at [1076, 175] on button "Header/Navigation" at bounding box center [1098, 170] width 217 height 25
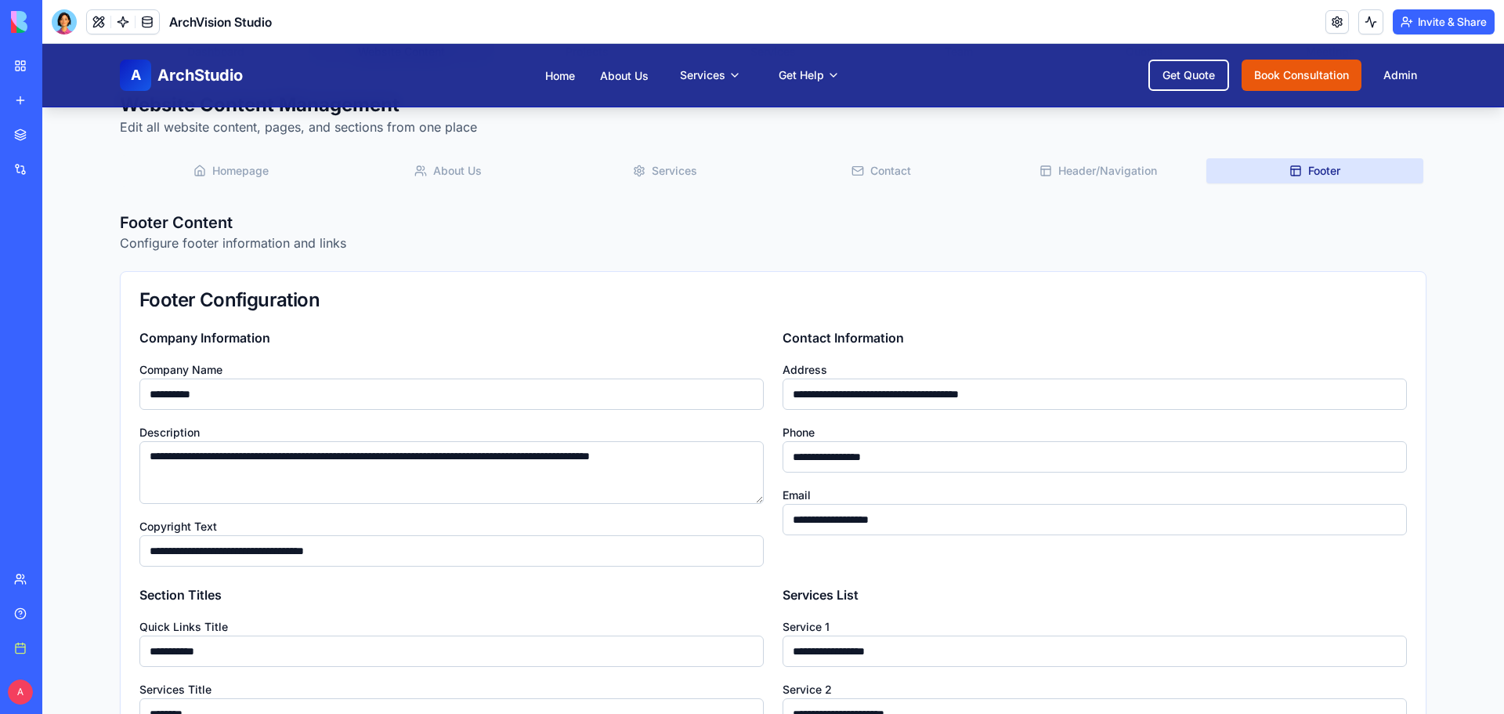
click at [1297, 173] on button "Footer" at bounding box center [1314, 170] width 217 height 25
click at [1081, 393] on input "**********" at bounding box center [1094, 393] width 624 height 31
drag, startPoint x: 1081, startPoint y: 393, endPoint x: 594, endPoint y: 378, distance: 487.4
type input "**********"
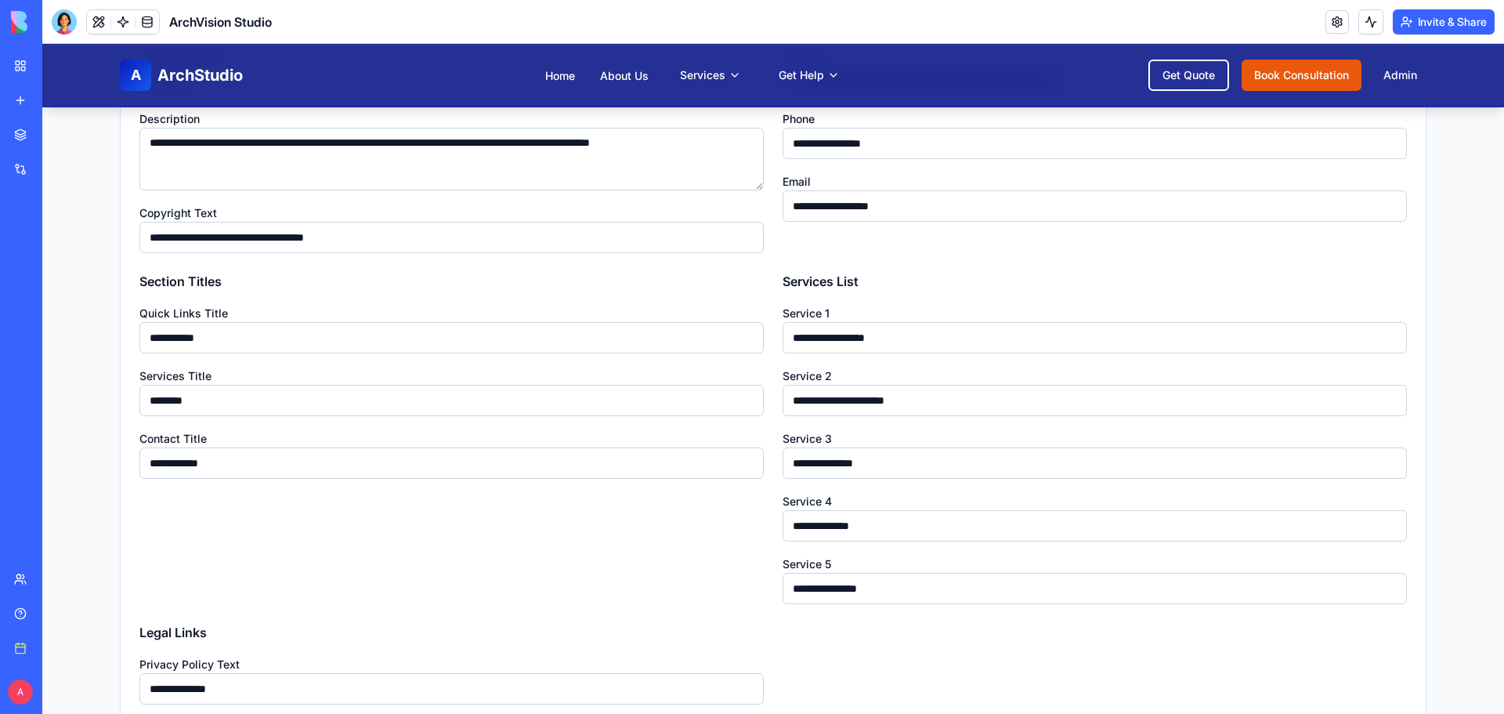
scroll to position [277, 0]
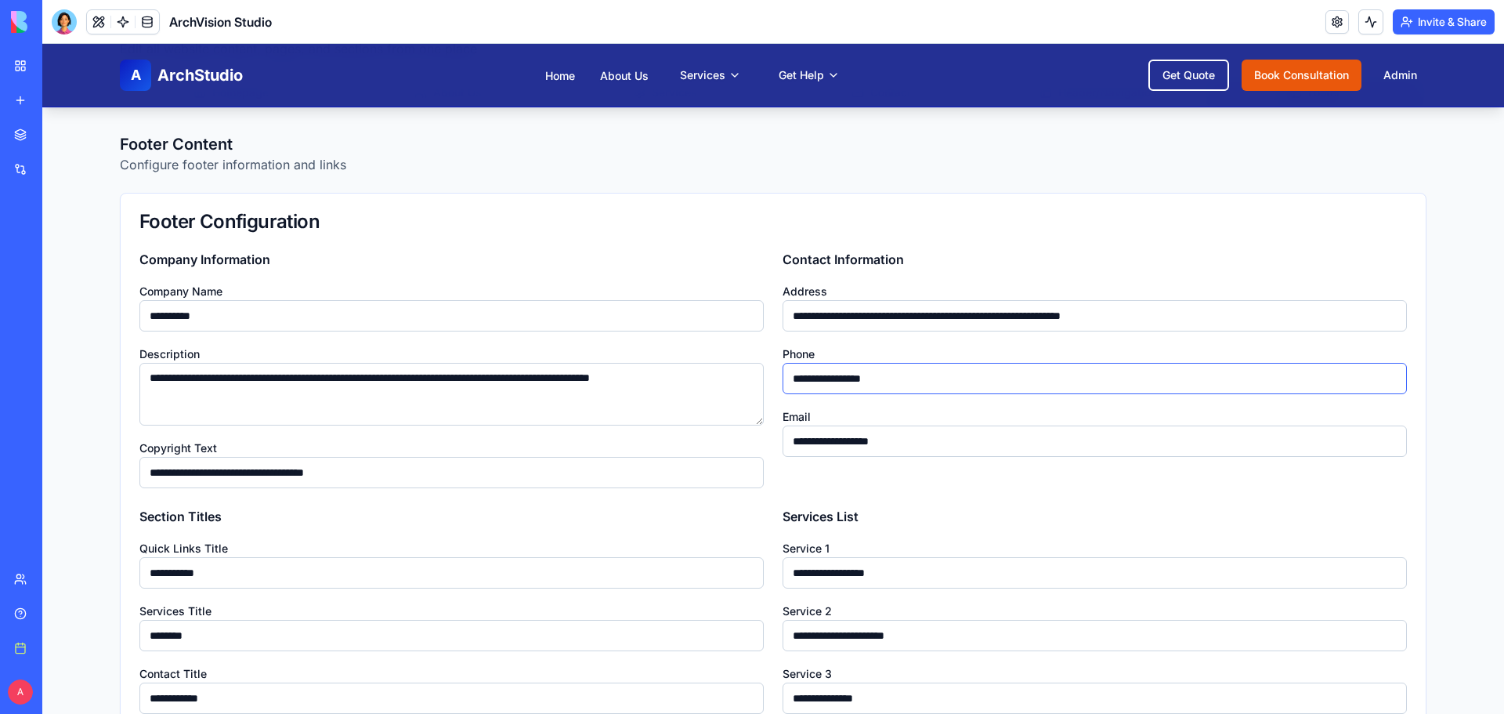
drag, startPoint x: 924, startPoint y: 377, endPoint x: 591, endPoint y: 373, distance: 333.7
click at [591, 373] on div "**********" at bounding box center [772, 688] width 1267 height 877
type input "**********"
drag, startPoint x: 926, startPoint y: 440, endPoint x: 815, endPoint y: 446, distance: 110.6
click at [815, 446] on input "**********" at bounding box center [1094, 440] width 624 height 31
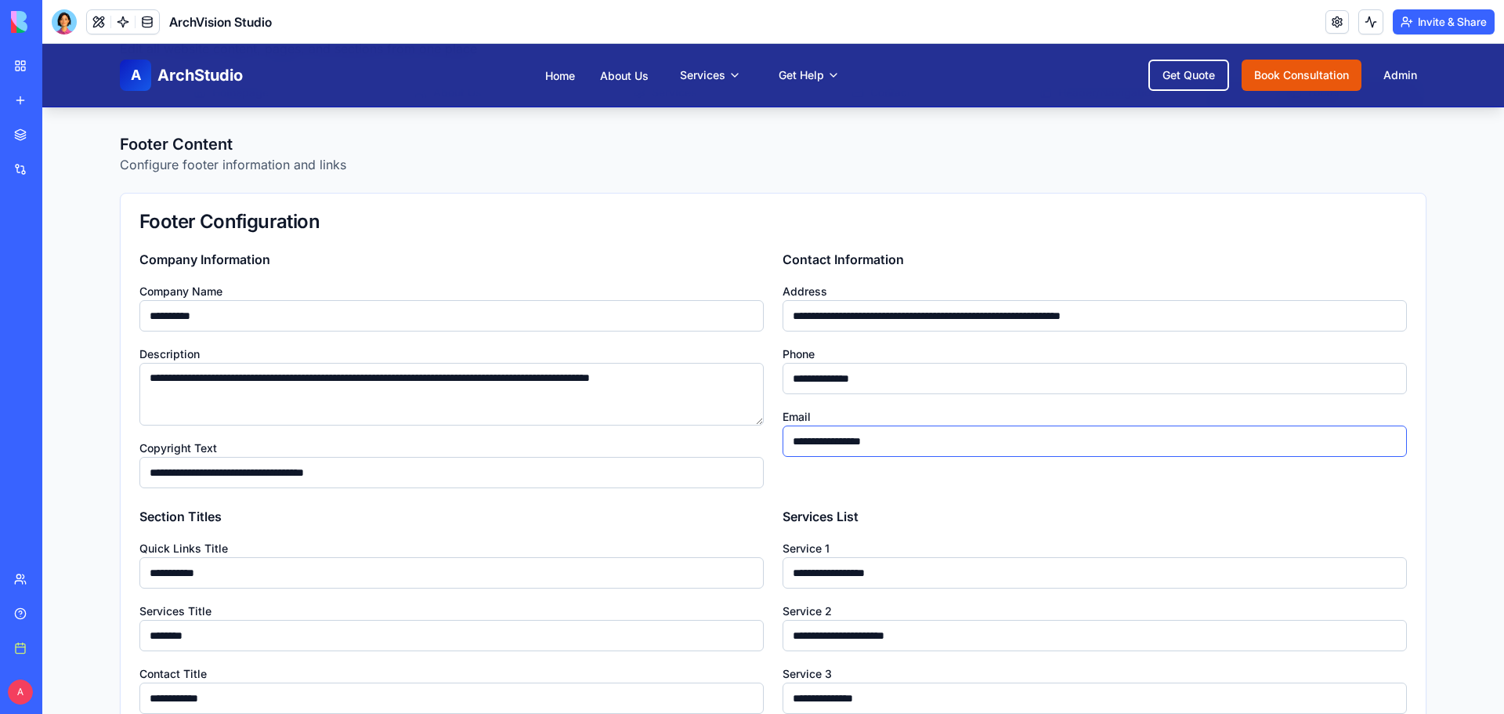
click at [806, 441] on input "**********" at bounding box center [1094, 440] width 624 height 31
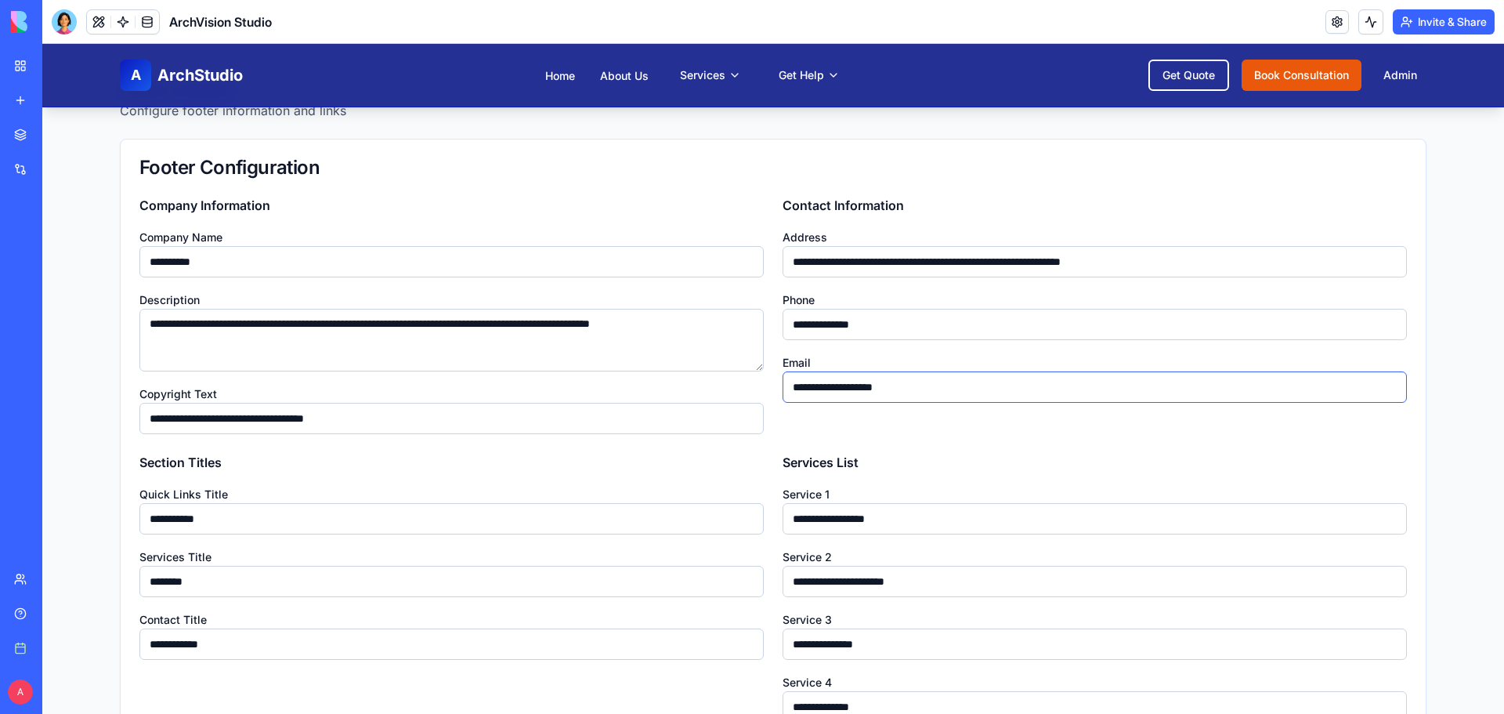
scroll to position [356, 0]
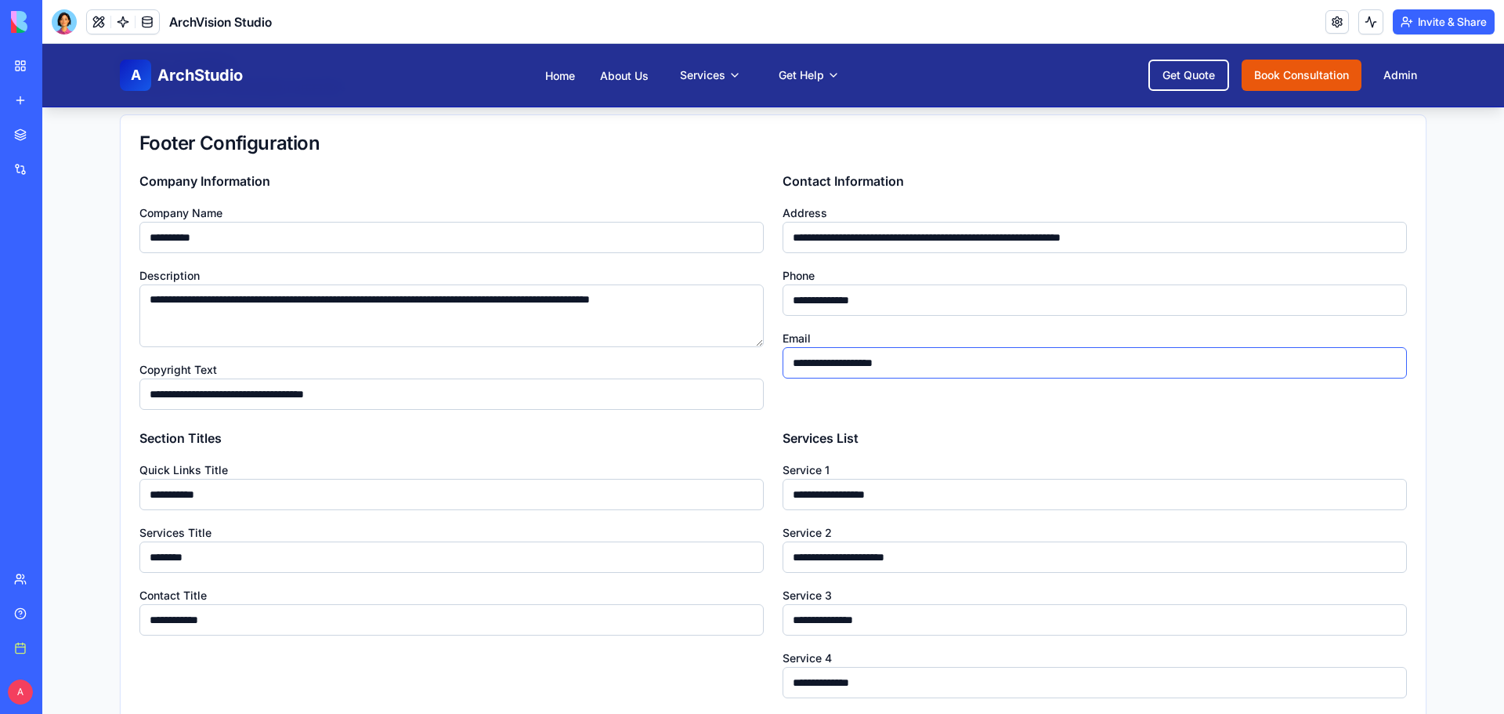
type input "**********"
click at [178, 395] on input "**********" at bounding box center [451, 393] width 624 height 31
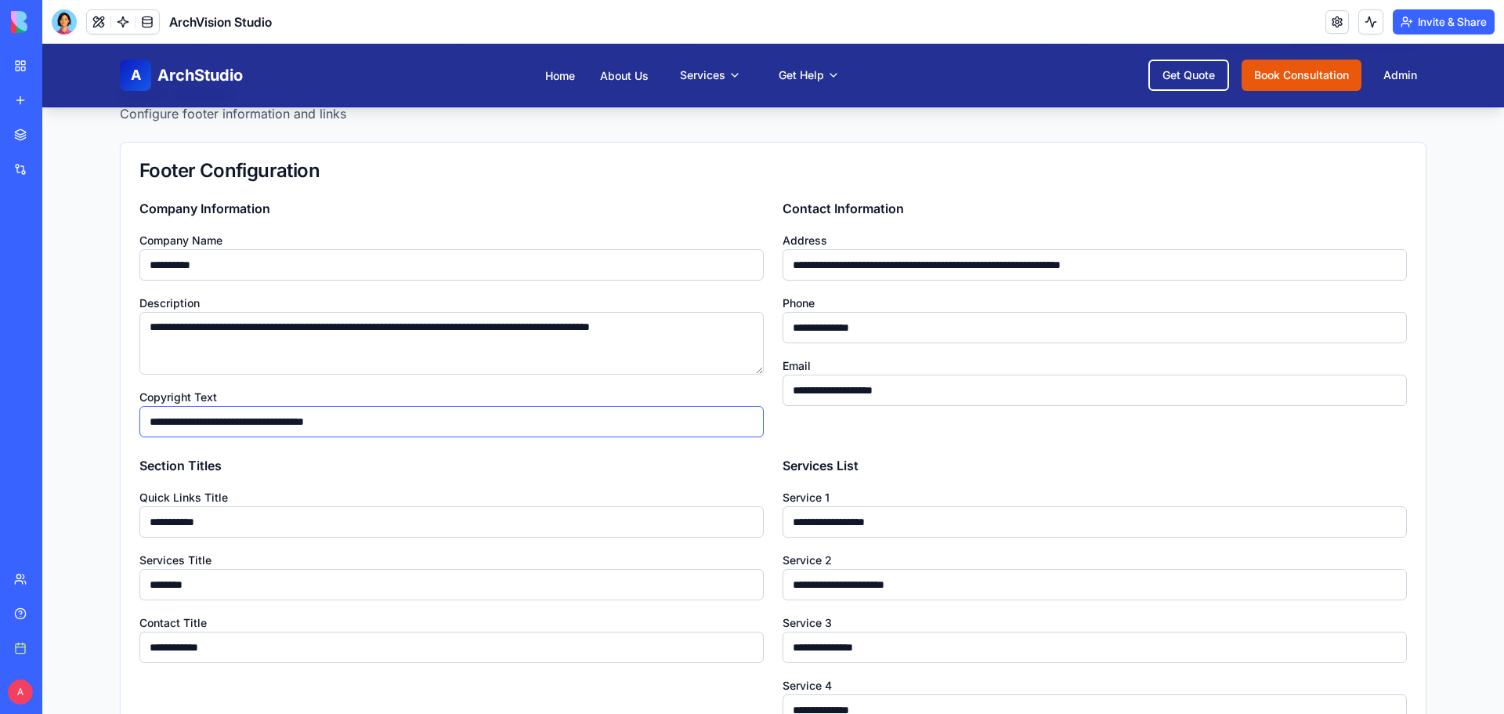
scroll to position [326, 0]
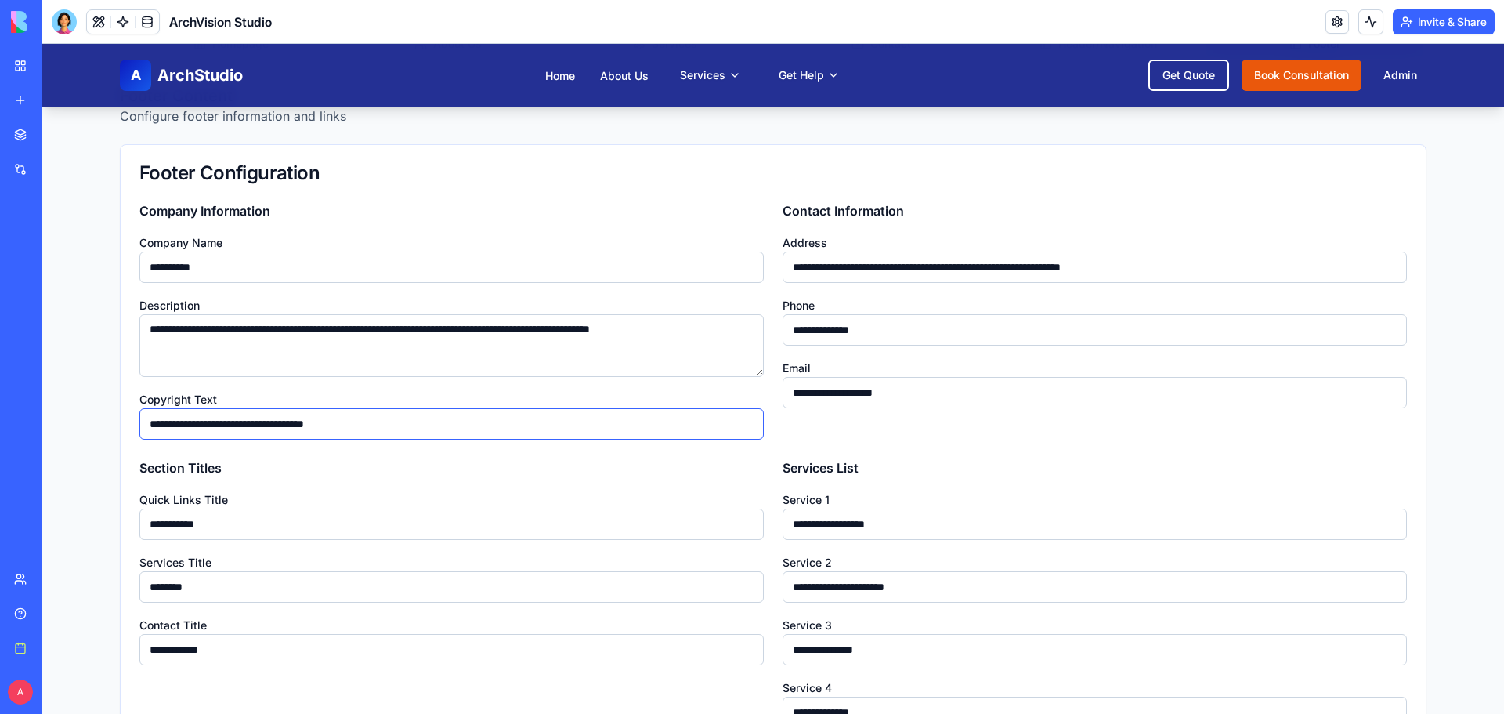
type input "**********"
drag, startPoint x: 232, startPoint y: 265, endPoint x: 20, endPoint y: 268, distance: 211.5
type input "*********"
click at [212, 425] on input "**********" at bounding box center [451, 423] width 624 height 31
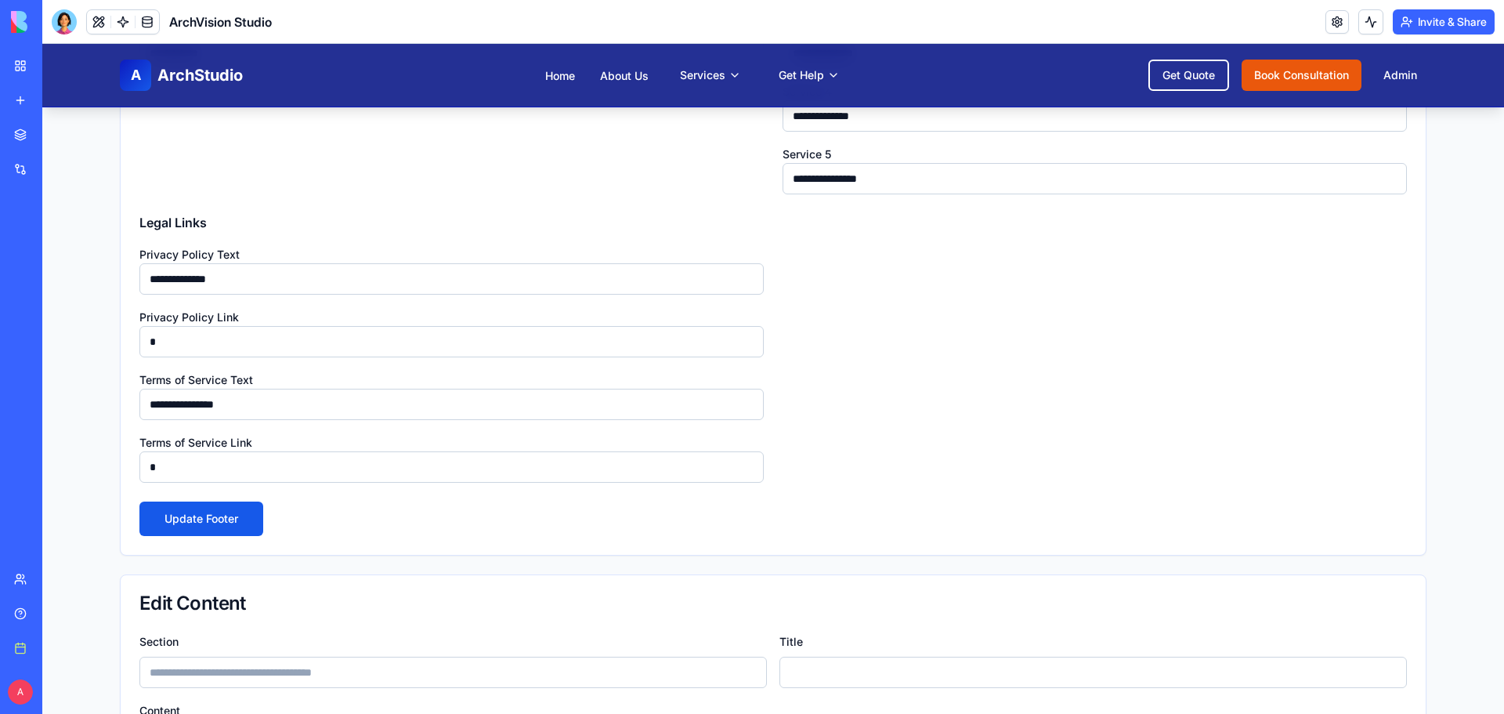
scroll to position [952, 0]
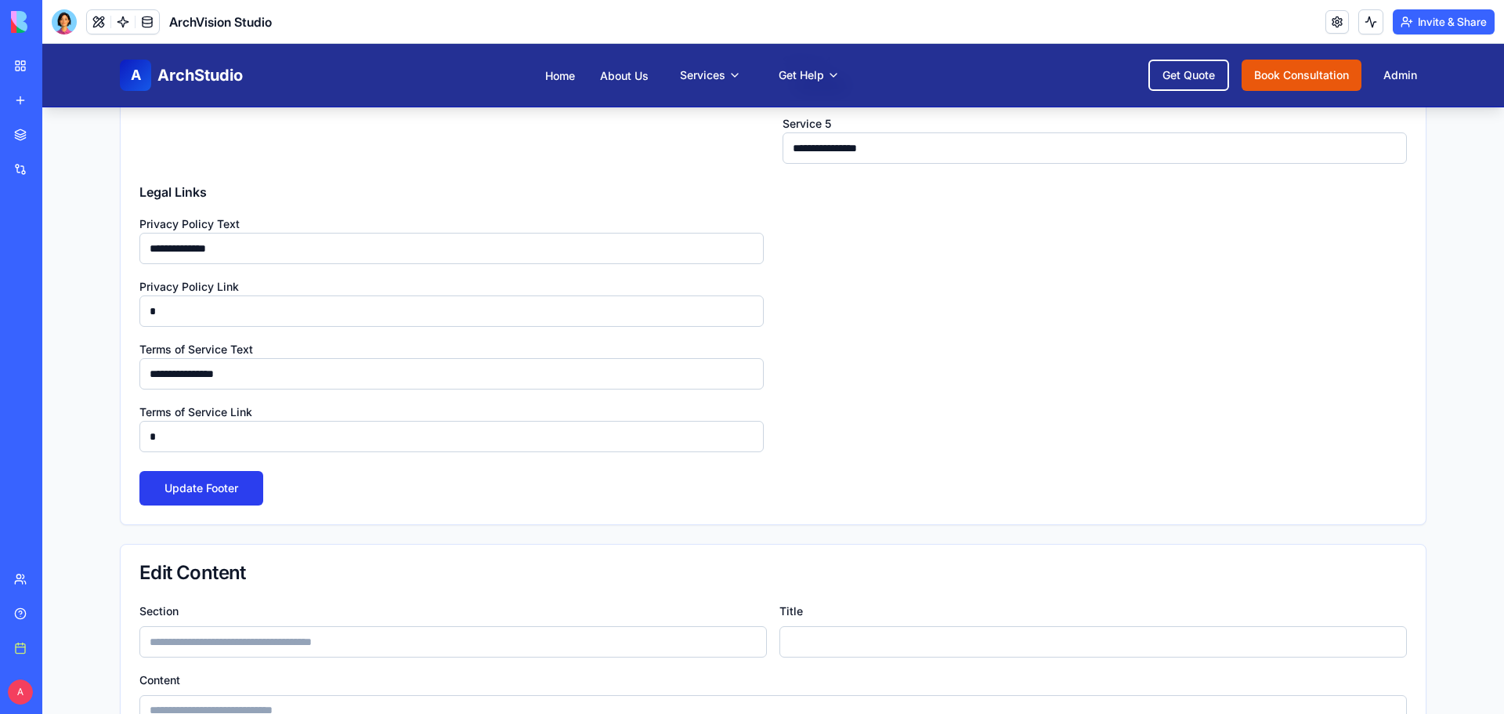
type input "**********"
click at [220, 487] on button "Update Footer" at bounding box center [201, 488] width 124 height 34
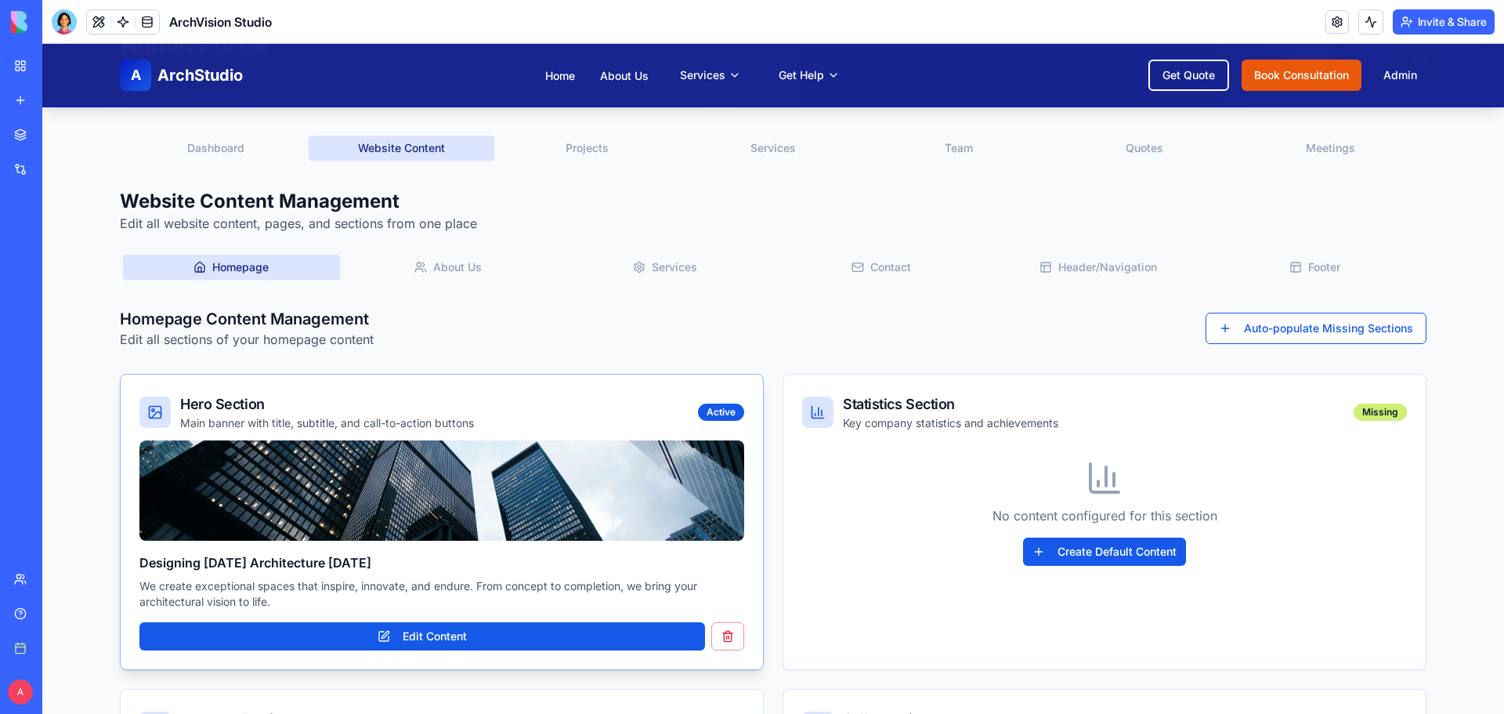
scroll to position [78, 0]
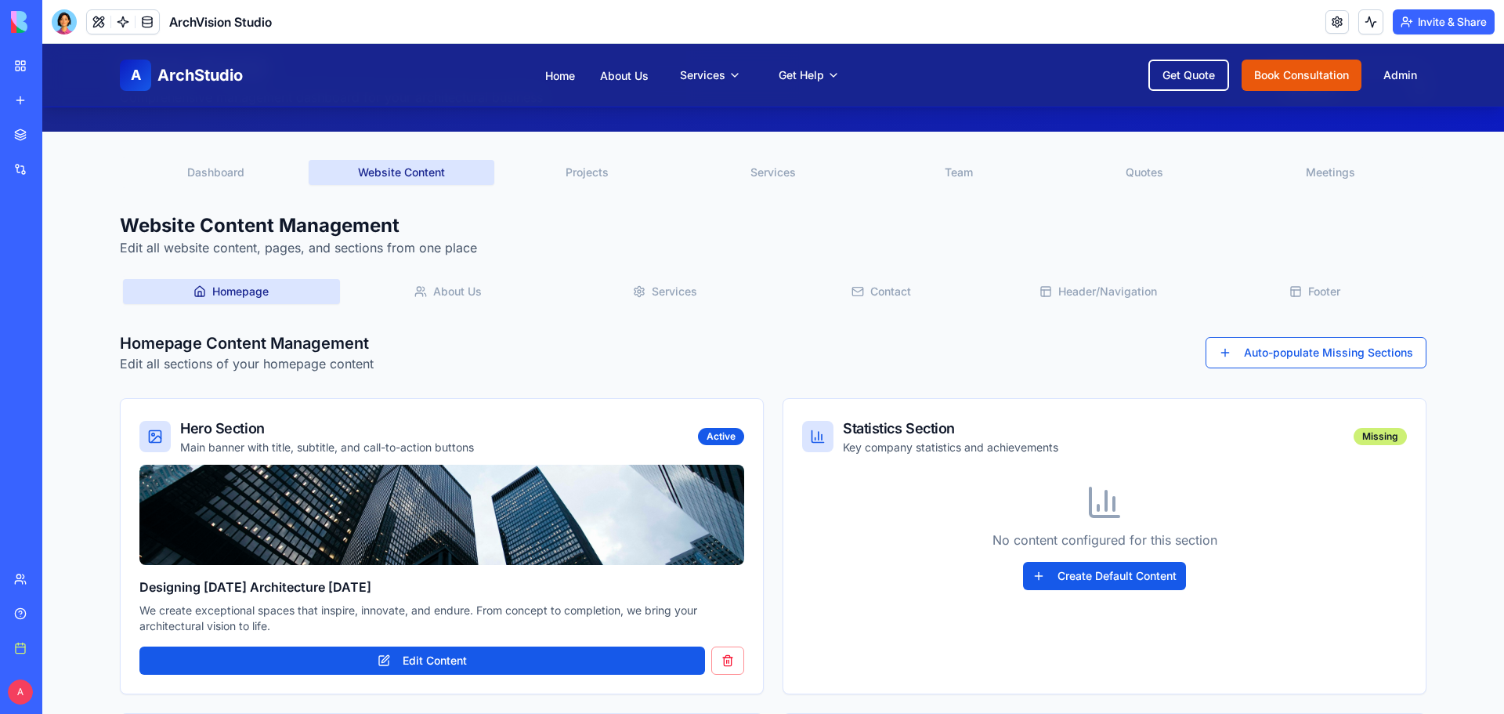
click at [1301, 292] on button "Footer" at bounding box center [1314, 291] width 217 height 25
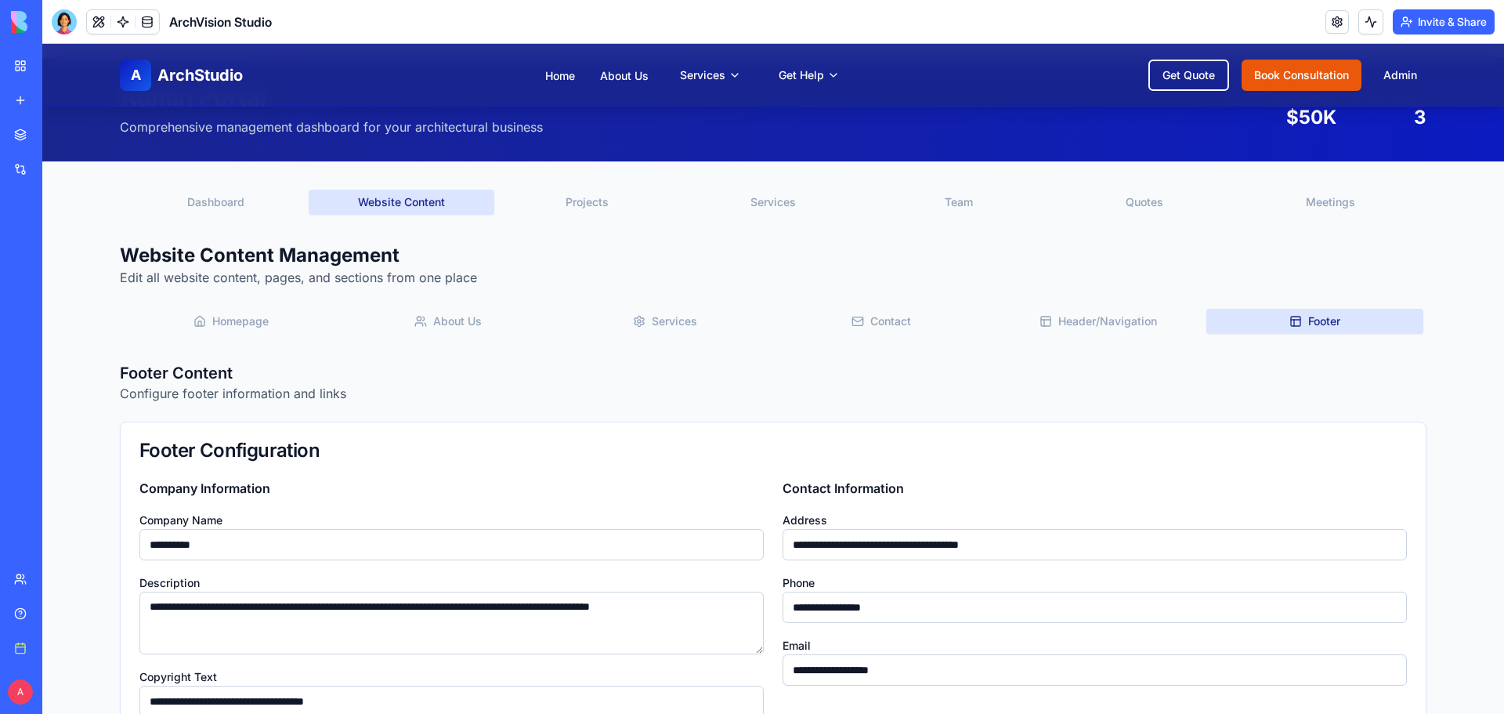
scroll to position [0, 0]
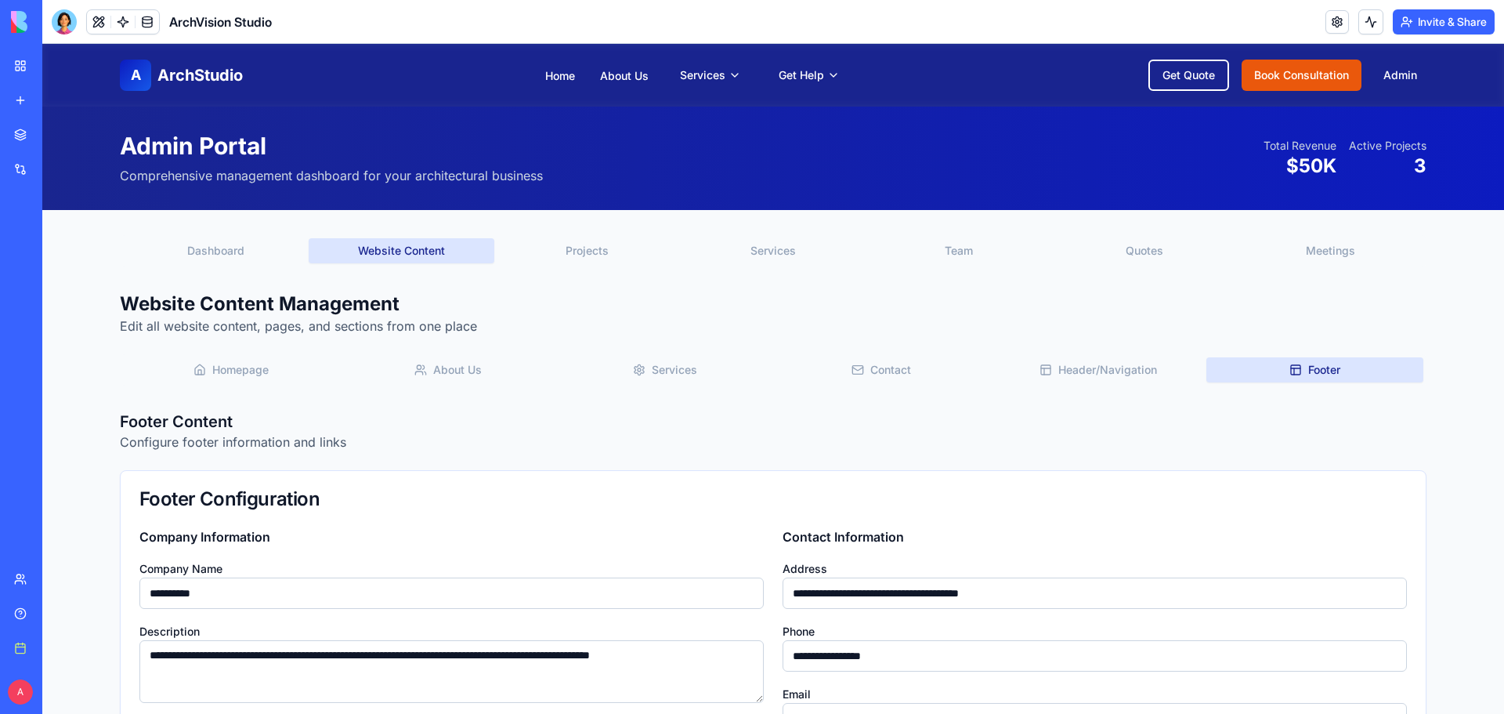
click at [1083, 356] on div "Homepage About Us Services Contact Header/Navigation Footer" at bounding box center [773, 369] width 1306 height 31
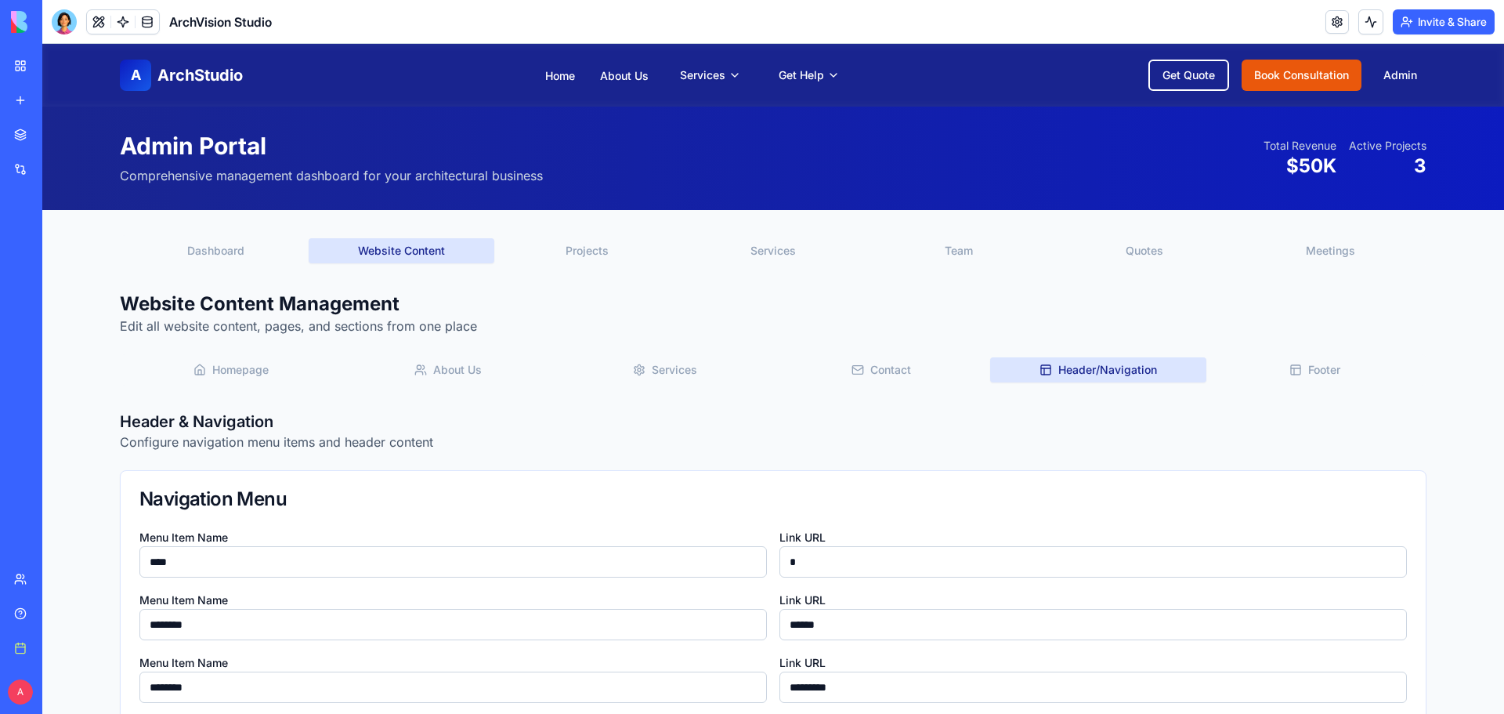
click at [1082, 371] on button "Header/Navigation" at bounding box center [1098, 369] width 217 height 25
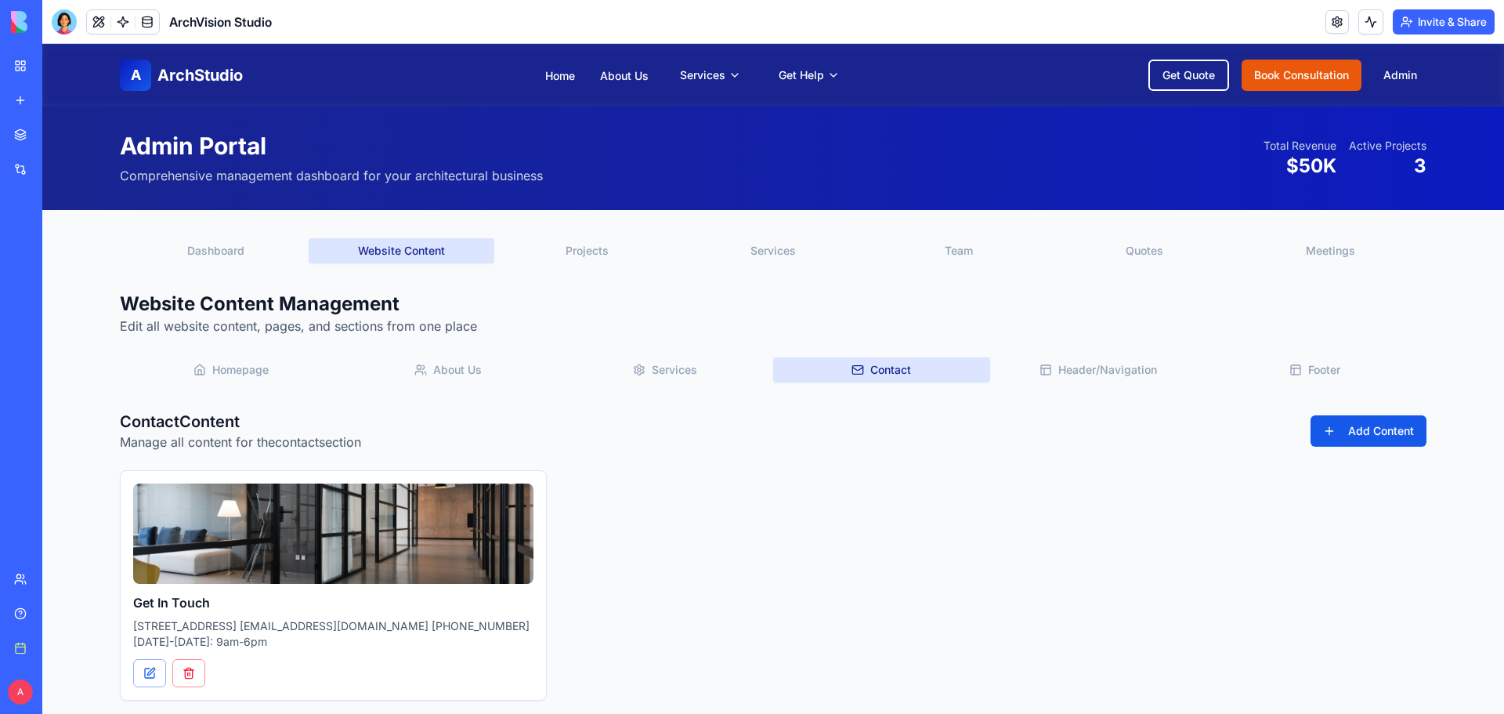
click at [895, 374] on button "Contact" at bounding box center [881, 369] width 217 height 25
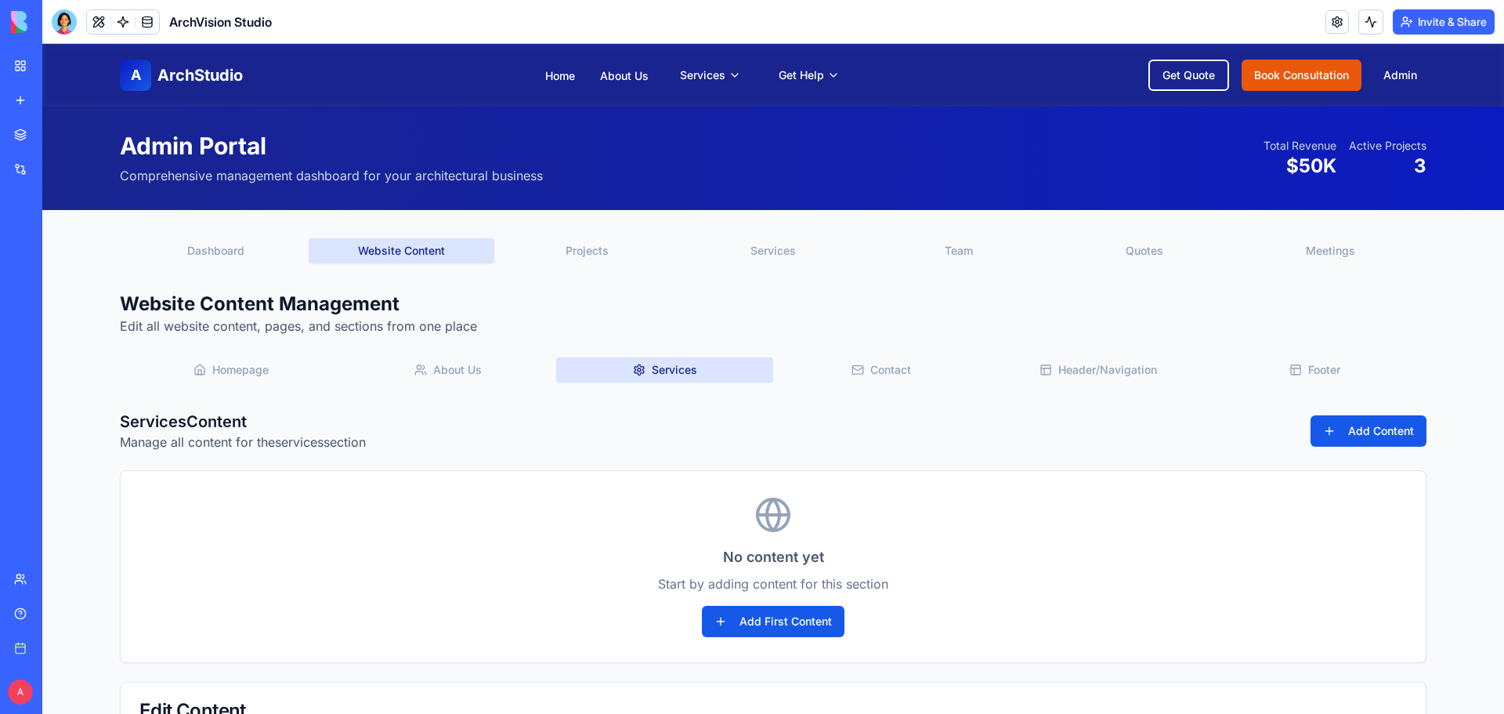
click at [680, 370] on button "Services" at bounding box center [664, 369] width 217 height 25
click at [492, 371] on button "About Us" at bounding box center [448, 369] width 217 height 25
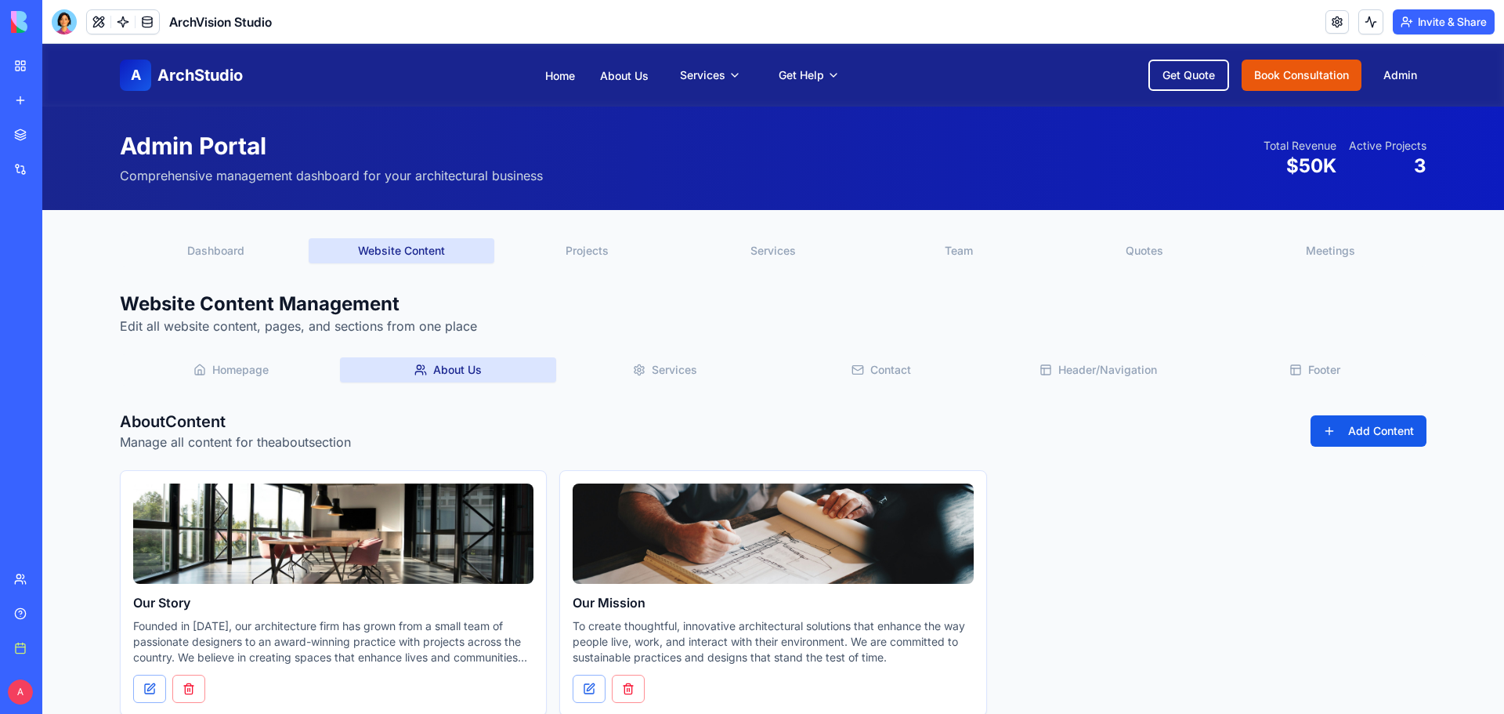
click at [280, 374] on button "Homepage" at bounding box center [231, 369] width 217 height 25
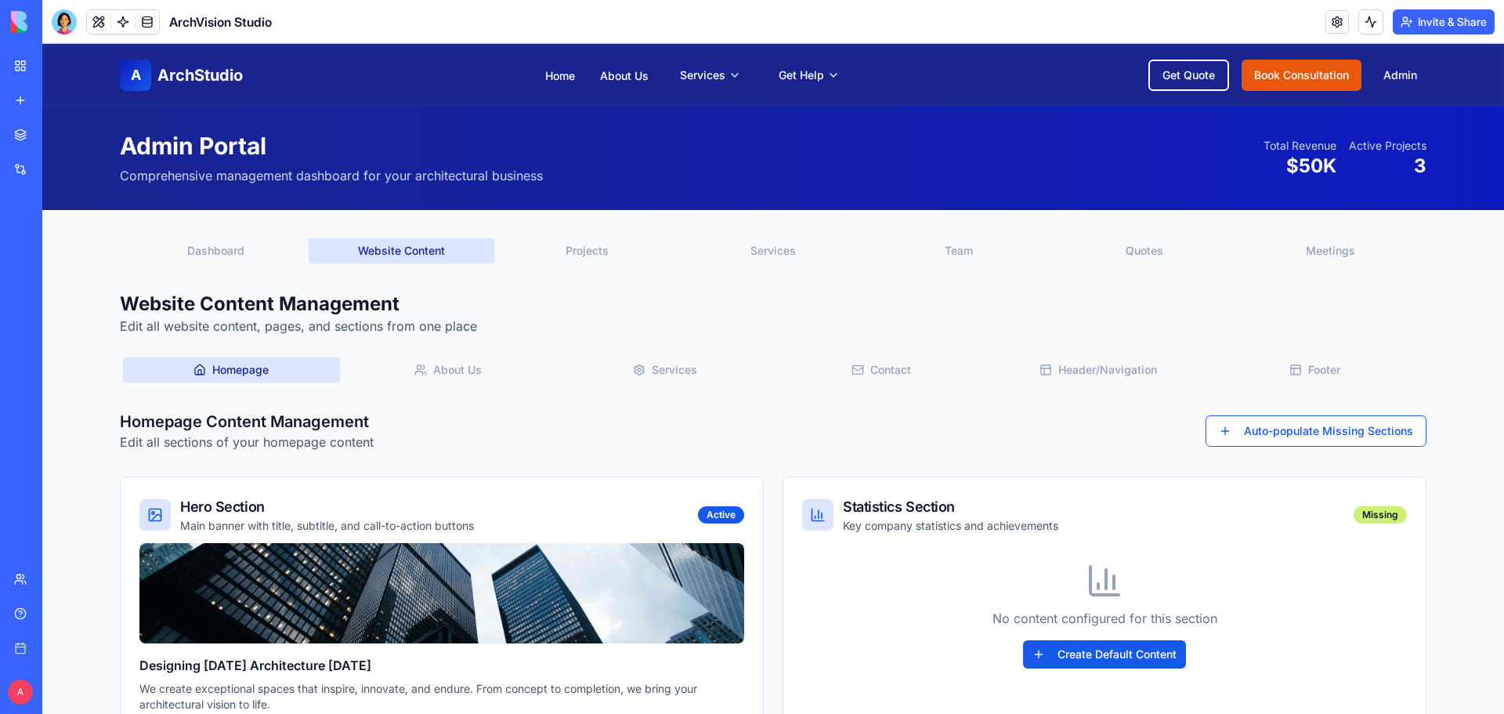
click at [231, 254] on button "Dashboard" at bounding box center [216, 250] width 186 height 25
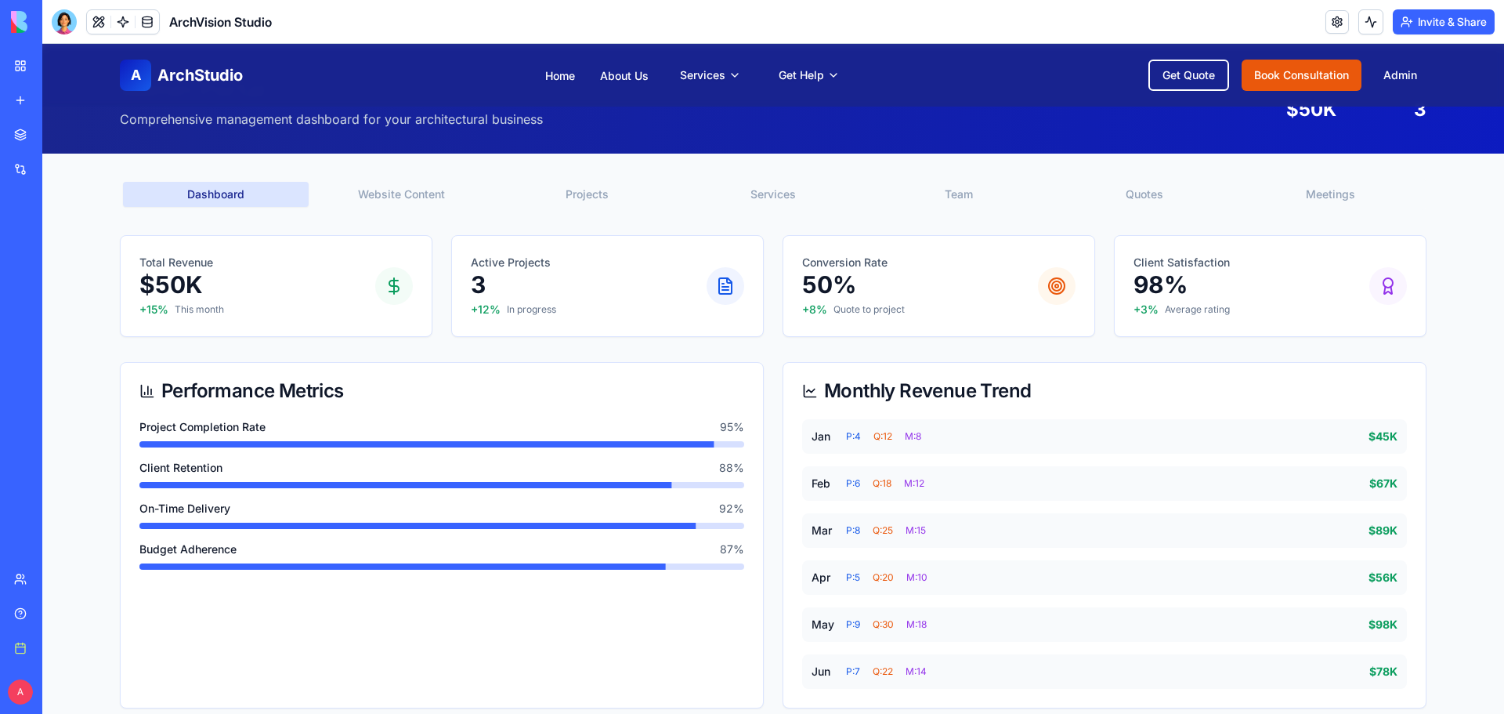
scroll to position [392, 0]
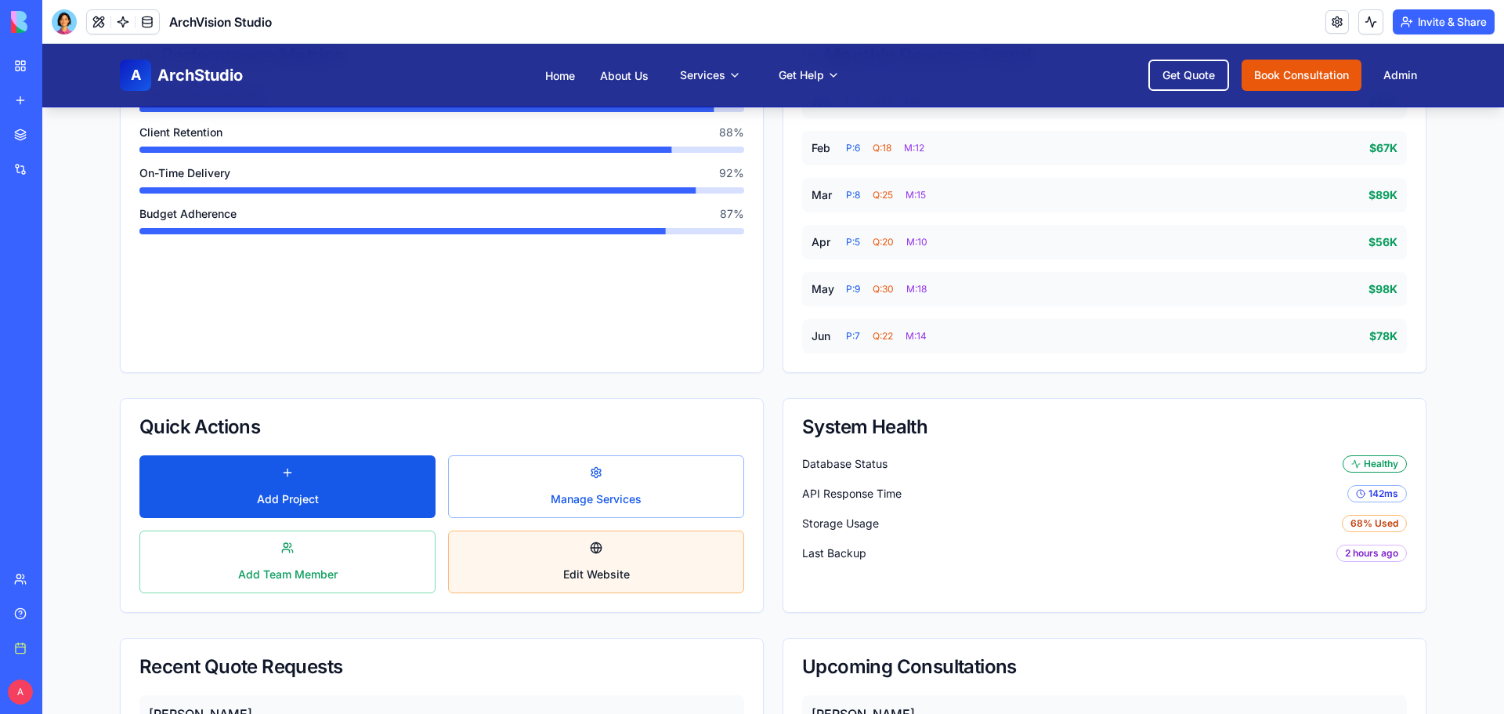
click at [599, 573] on button "Edit Website" at bounding box center [596, 561] width 296 height 63
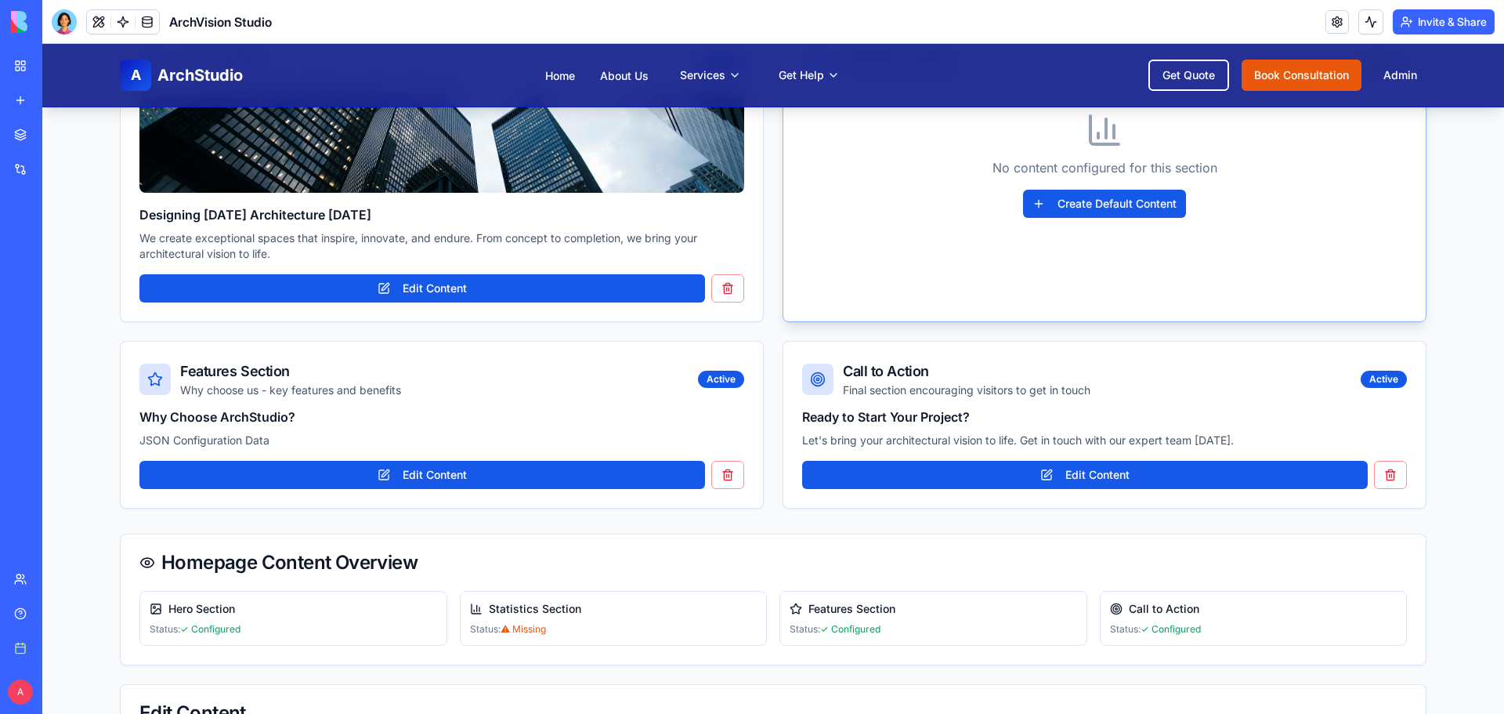
scroll to position [434, 0]
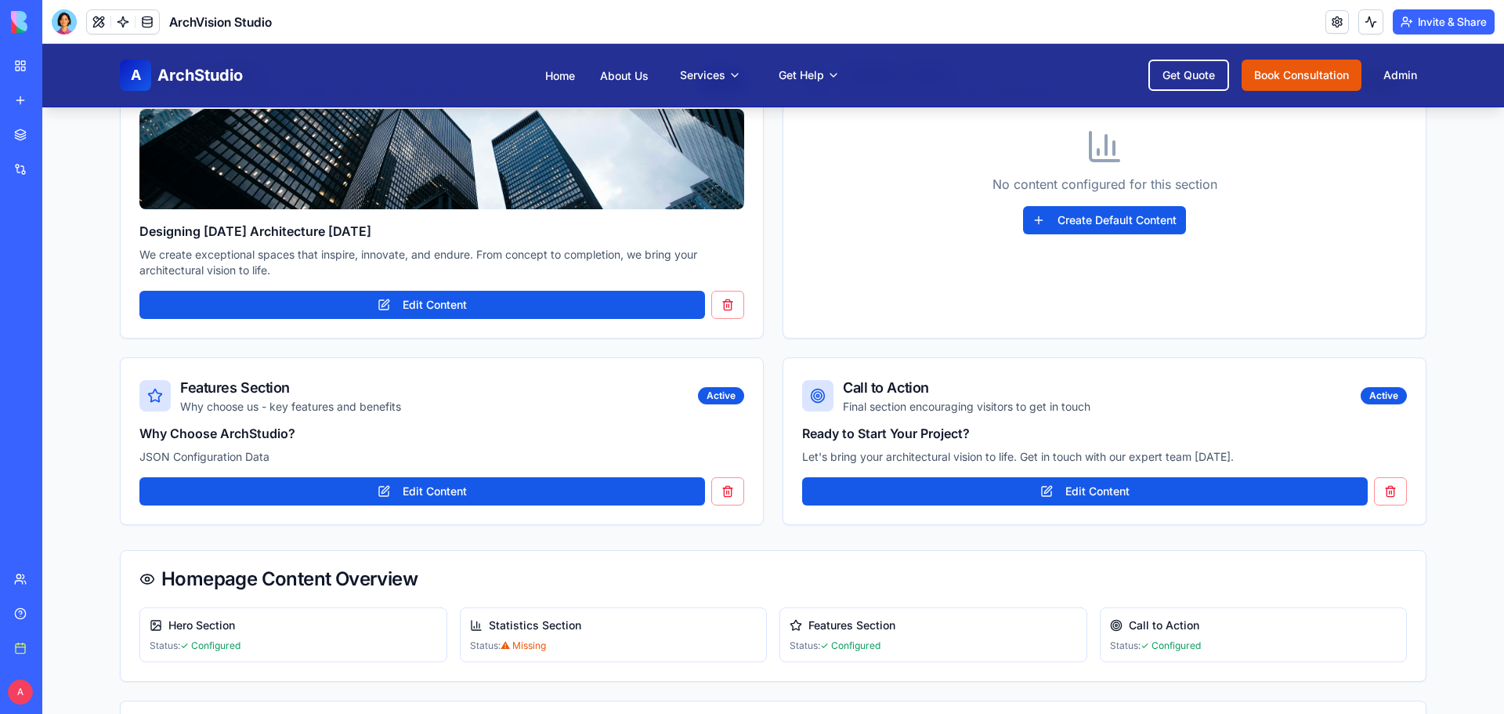
click at [831, 635] on div "Features Section Status: ✓ Configured" at bounding box center [933, 634] width 308 height 55
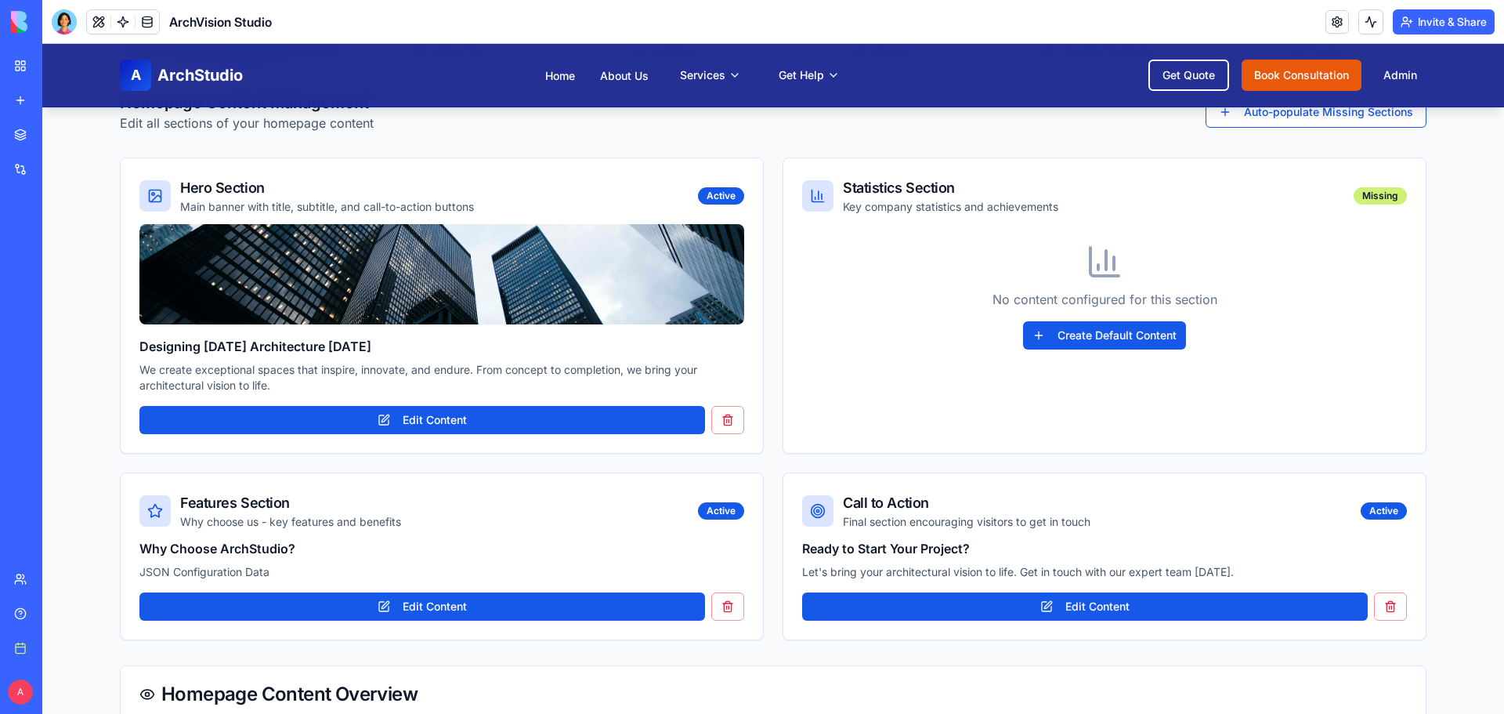
scroll to position [121, 0]
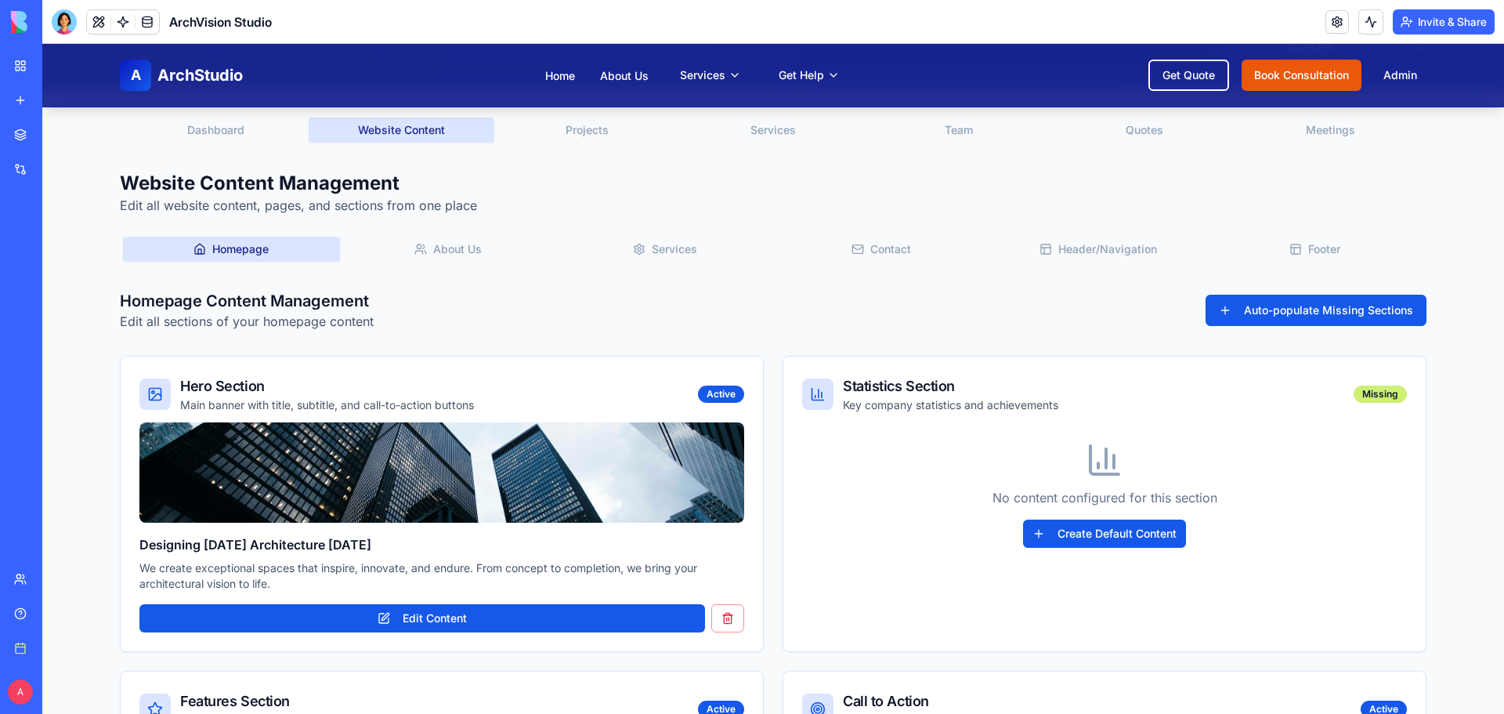
click at [1383, 313] on button "Auto-populate Missing Sections" at bounding box center [1315, 309] width 221 height 31
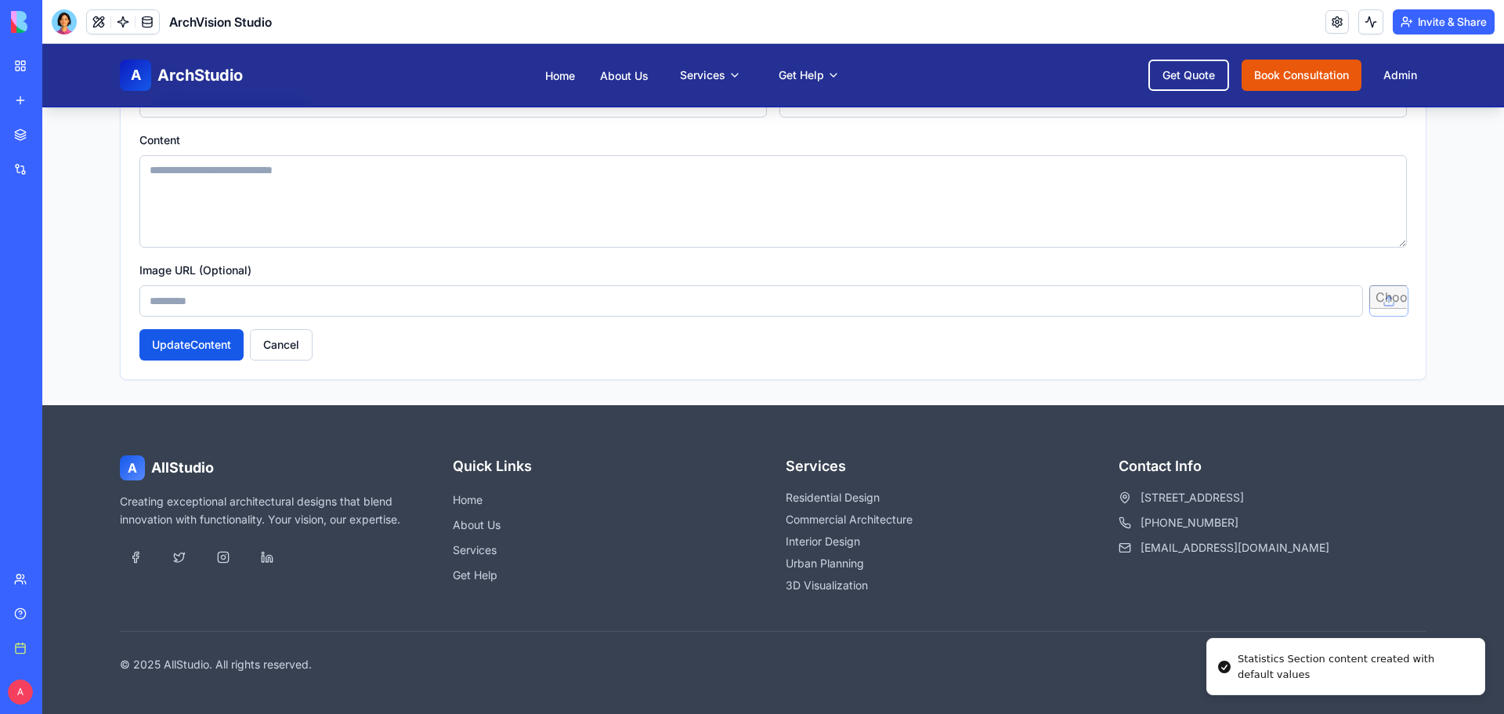
scroll to position [1139, 0]
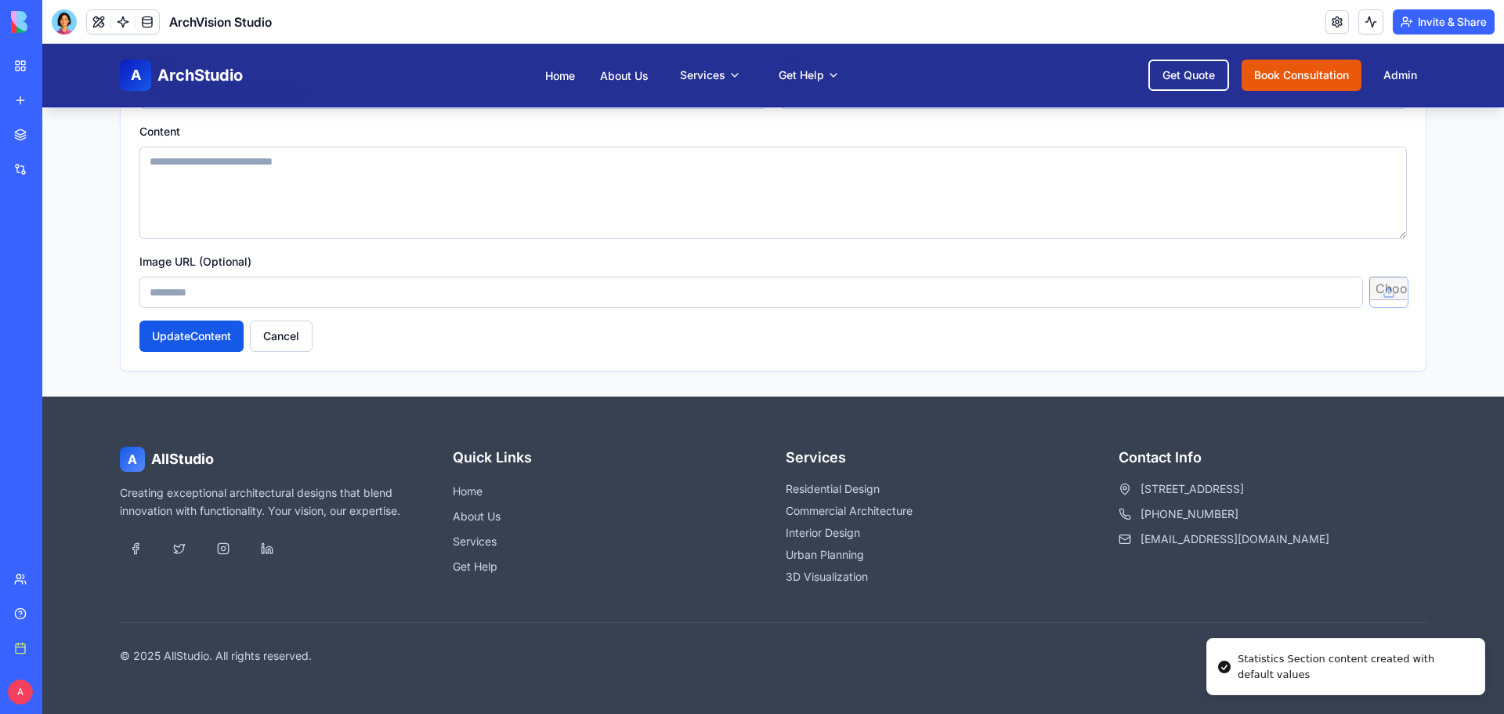
click at [930, 591] on div "A AllStudio Creating exceptional architectural designs that blend innovation wi…" at bounding box center [773, 554] width 1332 height 317
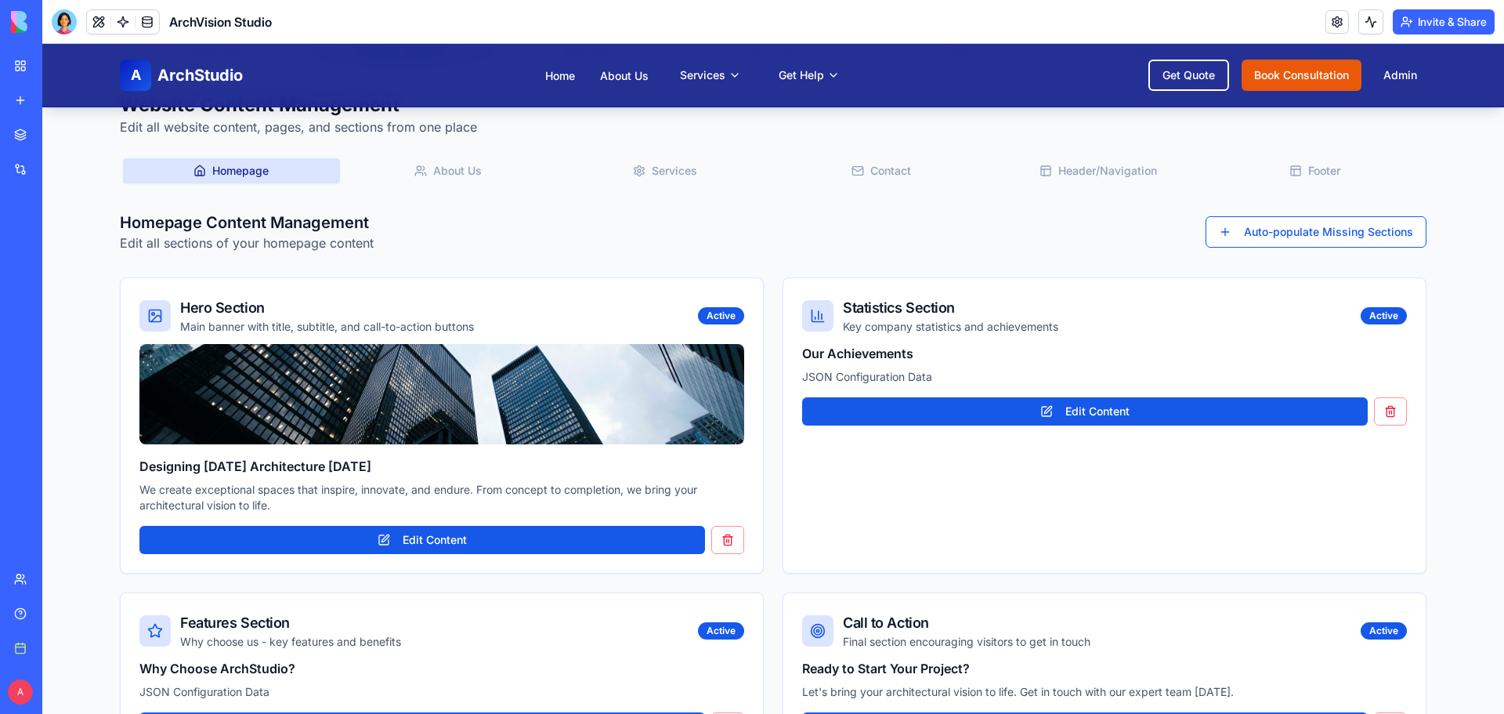
scroll to position [0, 0]
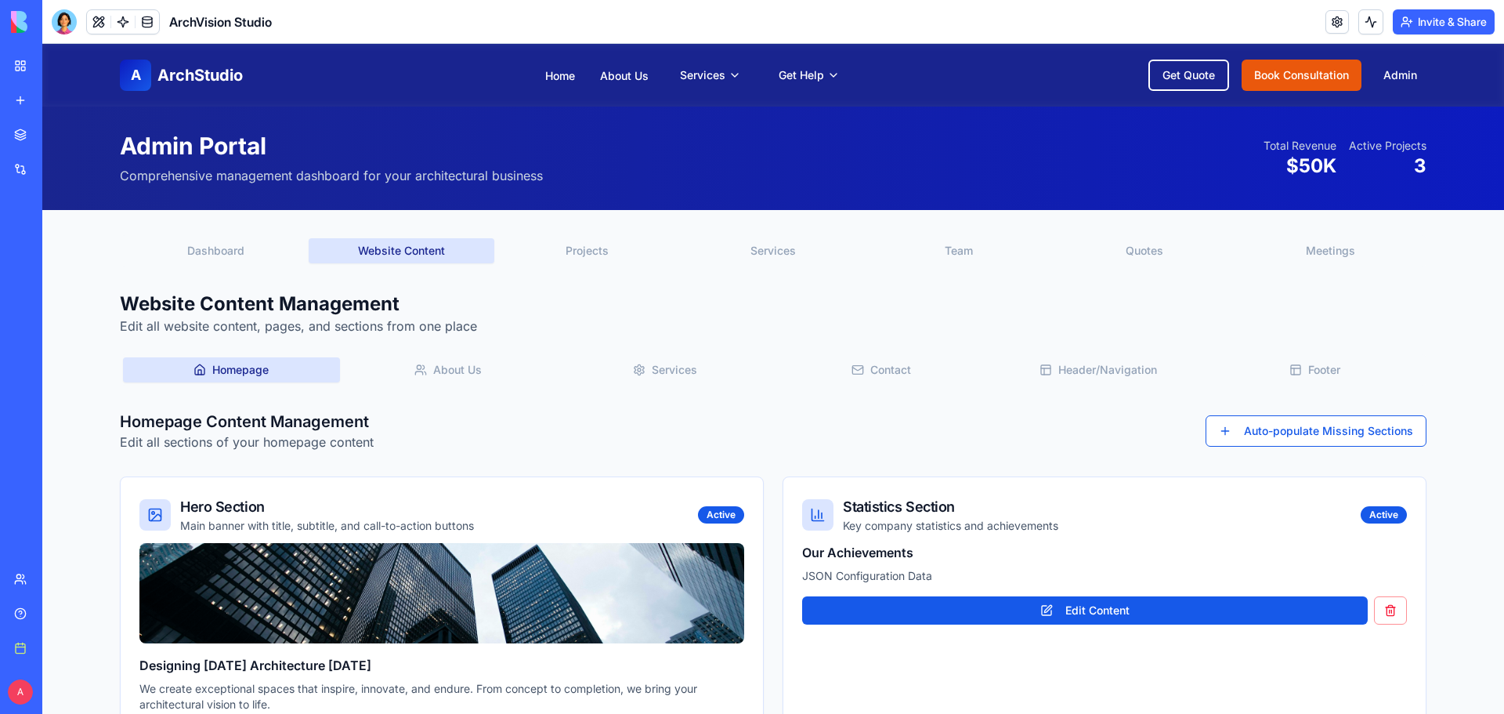
click at [1100, 360] on button "Header/Navigation" at bounding box center [1098, 369] width 217 height 25
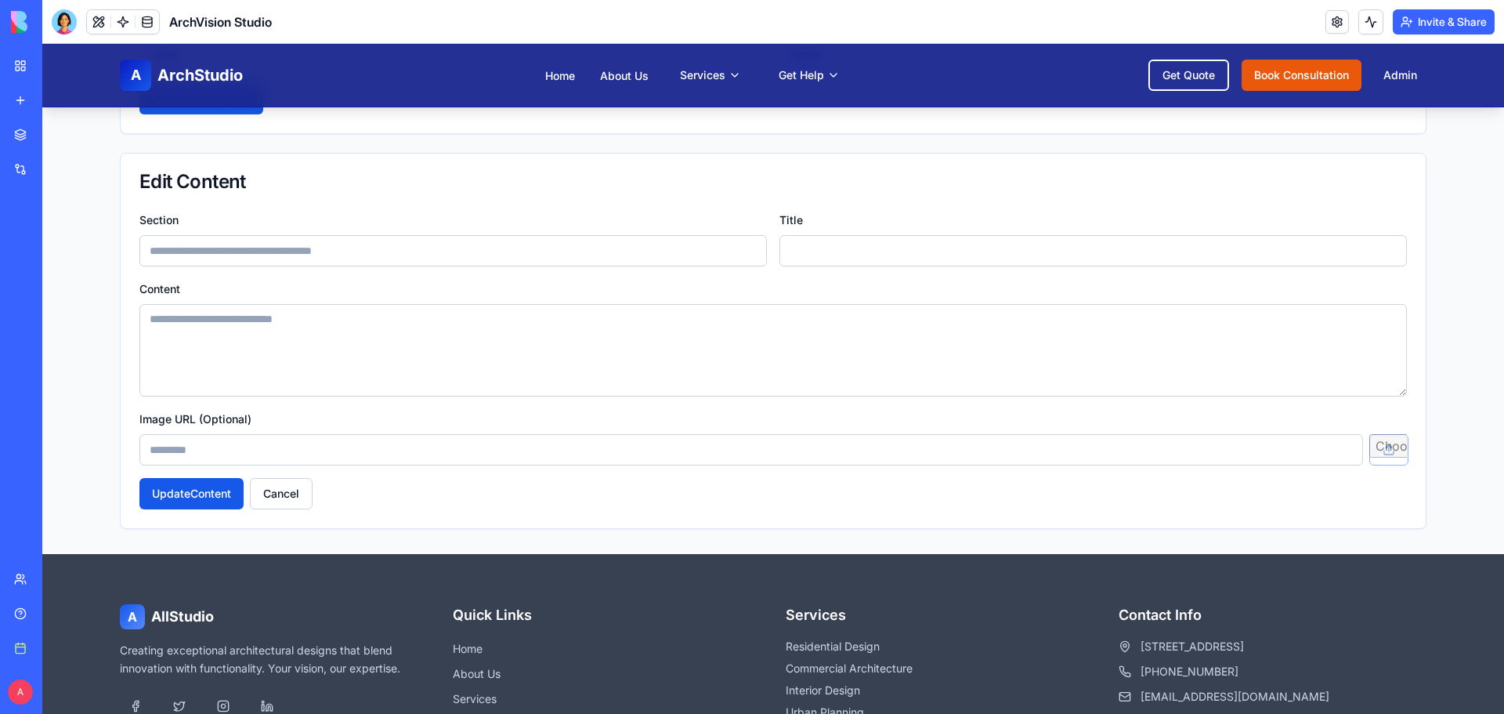
scroll to position [705, 0]
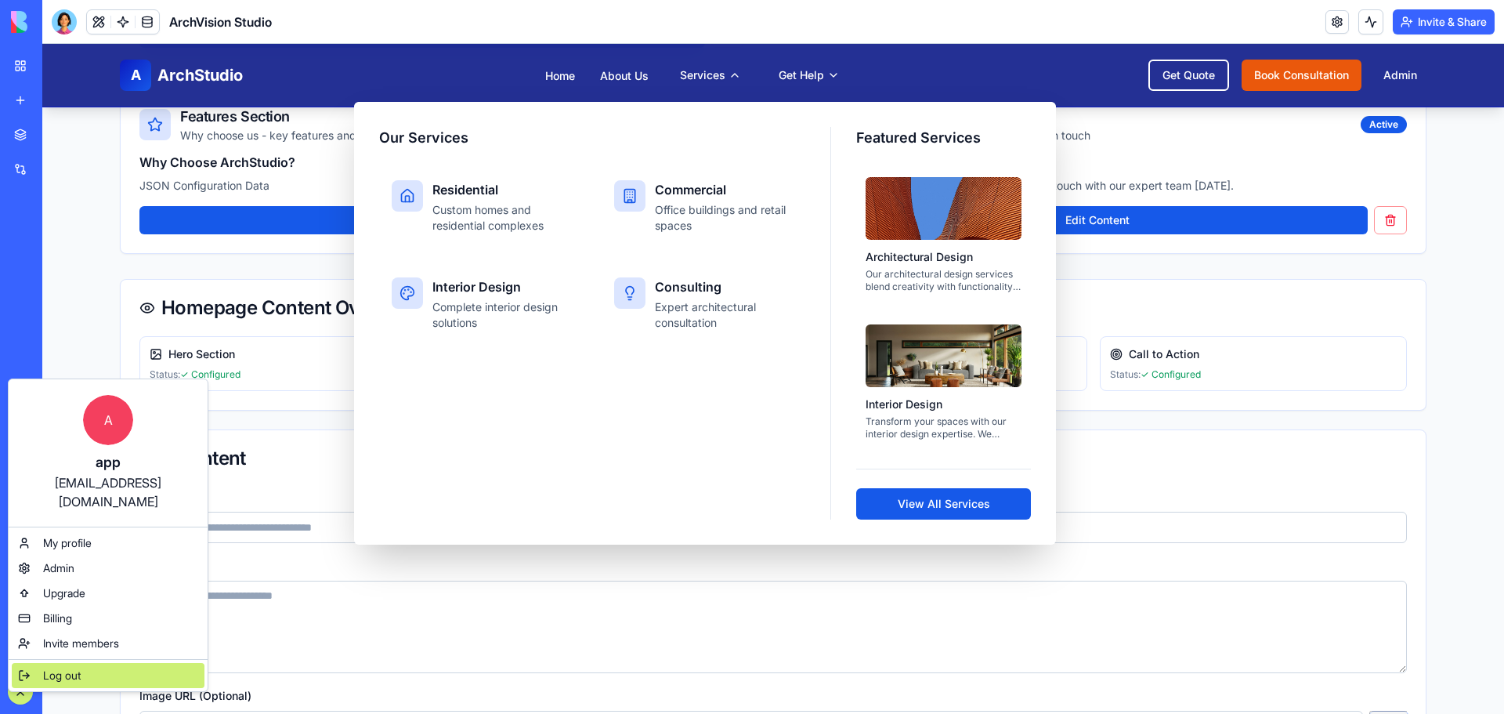
click at [57, 667] on span "Log out" at bounding box center [62, 675] width 38 height 16
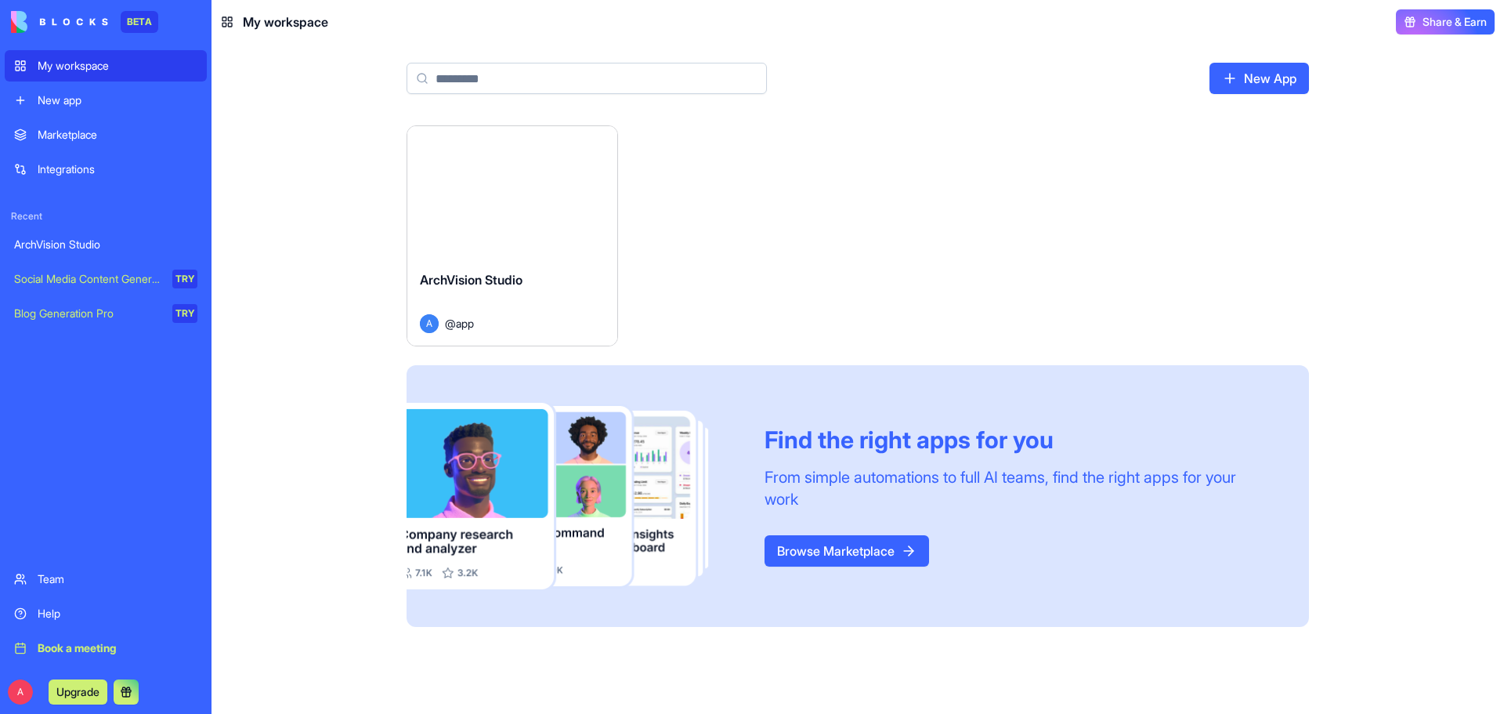
drag, startPoint x: 0, startPoint y: 0, endPoint x: 1273, endPoint y: 78, distance: 1275.1
click at [1273, 78] on link "New App" at bounding box center [1258, 78] width 99 height 31
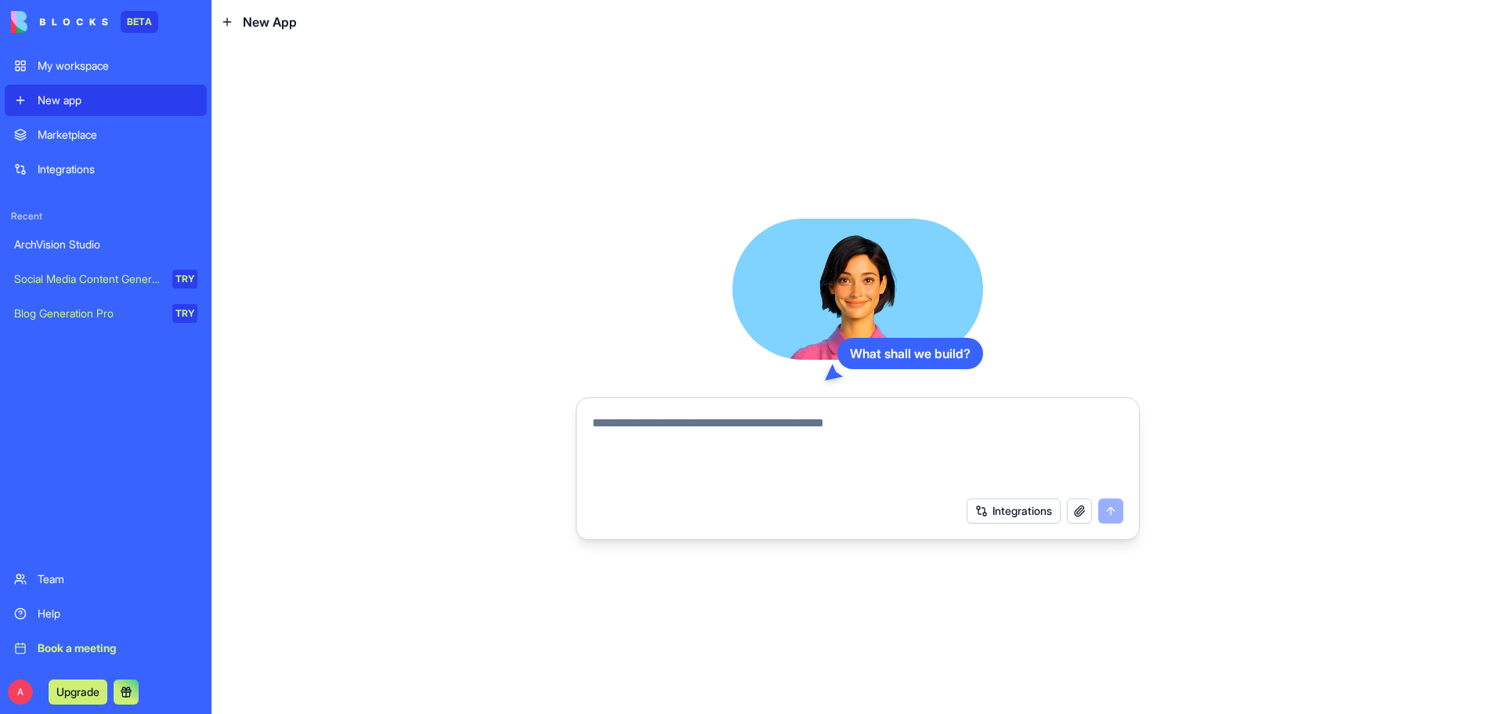
click at [74, 67] on div "My workspace" at bounding box center [118, 66] width 160 height 16
